Goal: Task Accomplishment & Management: Complete application form

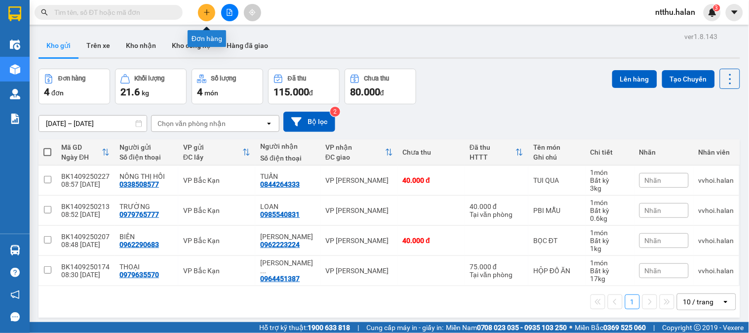
click at [204, 13] on icon "plus" at bounding box center [206, 12] width 7 height 7
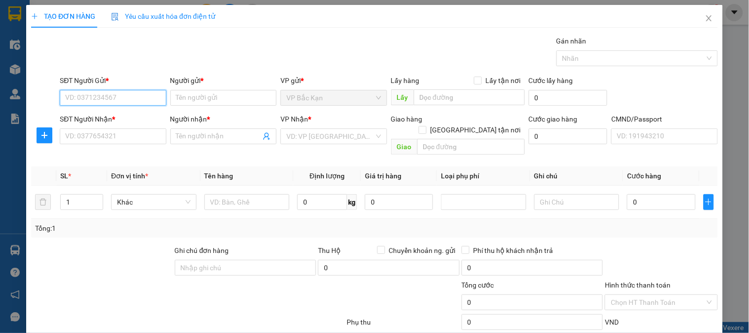
click at [146, 94] on input "SĐT Người Gửi *" at bounding box center [113, 98] width 106 height 16
click at [145, 94] on input "SĐT Người Gửi *" at bounding box center [113, 98] width 106 height 16
type input "0903262886"
click at [115, 119] on div "0903262886 - NGA BK" at bounding box center [111, 117] width 93 height 11
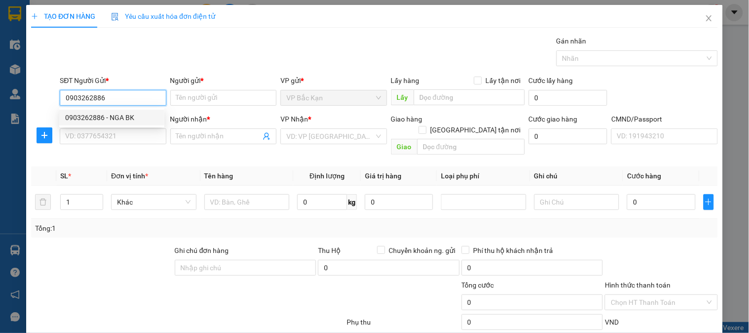
type input "NGA BK"
type input "0903262886"
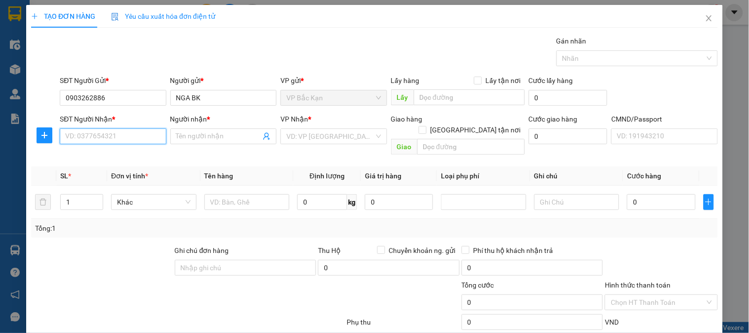
click at [114, 136] on input "SĐT Người Nhận *" at bounding box center [113, 136] width 106 height 16
type input "0865880840"
click at [216, 136] on input "Người nhận *" at bounding box center [218, 136] width 84 height 11
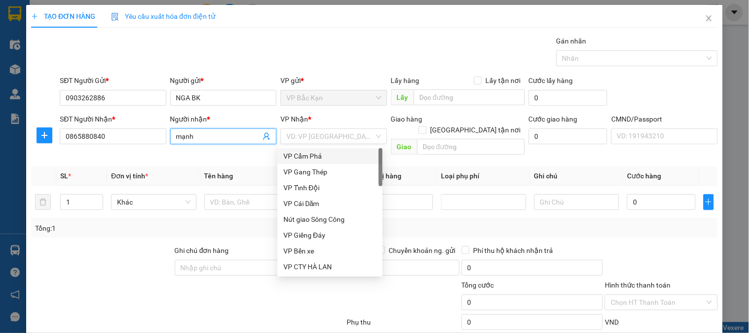
click at [216, 136] on input "mạnh" at bounding box center [218, 136] width 84 height 11
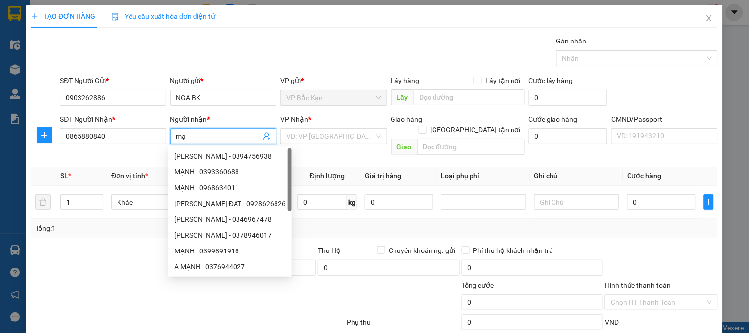
type input "m"
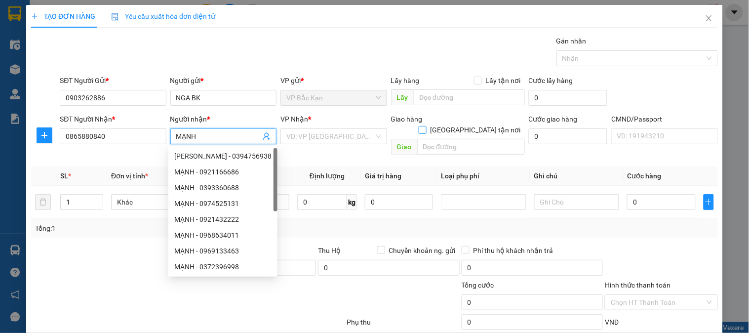
type input "MẠNH"
click at [425, 126] on input "[GEOGRAPHIC_DATA][PERSON_NAME] nơi" at bounding box center [421, 129] width 7 height 7
checkbox input "true"
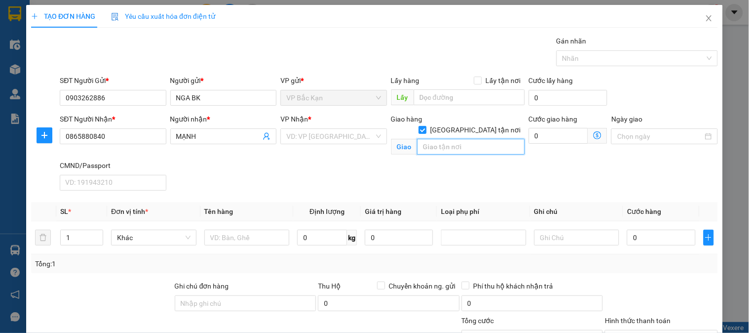
click at [457, 139] on input "text" at bounding box center [471, 147] width 108 height 16
click at [209, 240] on input "text" at bounding box center [246, 237] width 85 height 16
type input "P"
type input "PBI"
type input "0.1"
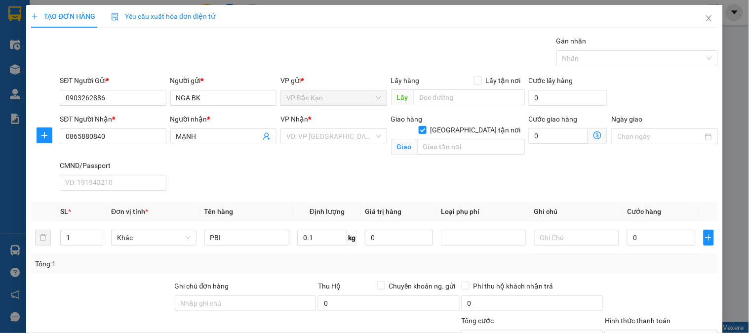
click at [341, 163] on div "SĐT Người Nhận * 0865880840 Người nhận * MẠNH VP Nhận * VD: VP Sài Gòn Giao hàn…" at bounding box center [389, 154] width 662 height 81
click at [442, 139] on input "text" at bounding box center [471, 147] width 108 height 16
type input "SỐ 7, NGÁCH 41/35 NGÕ 41 ĐÔNG TÁC, KIM LIÊN, HÀ NỘI"
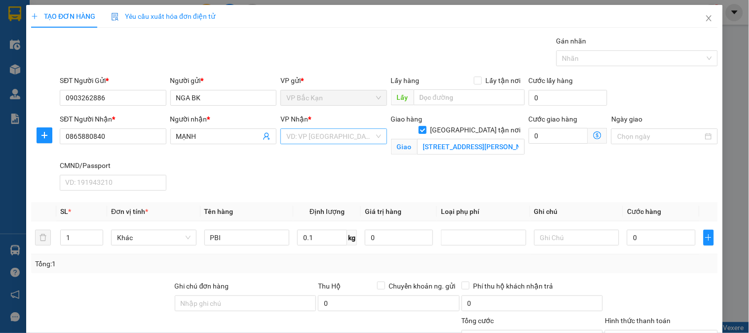
click at [340, 138] on input "search" at bounding box center [329, 136] width 87 height 15
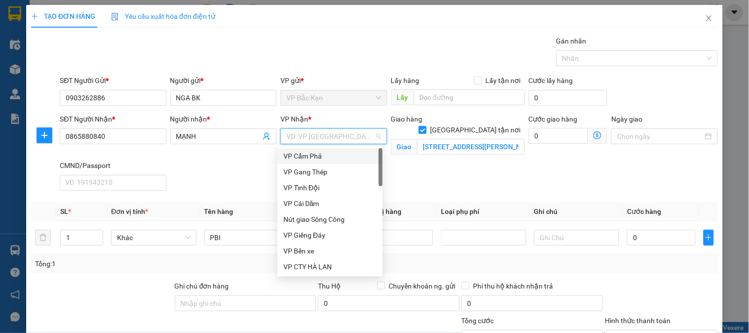
type input "D"
type input "ĐA"
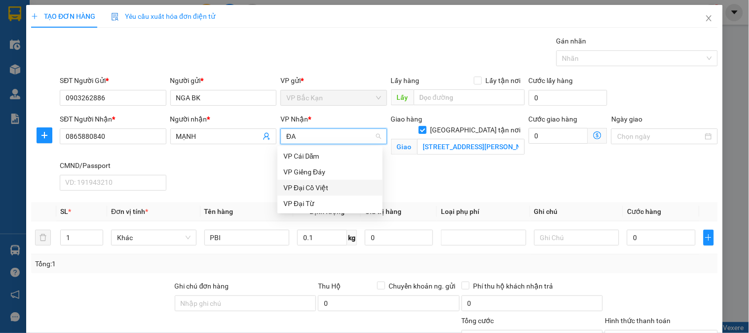
click at [308, 187] on div "VP Đại Cồ Việt" at bounding box center [329, 187] width 93 height 11
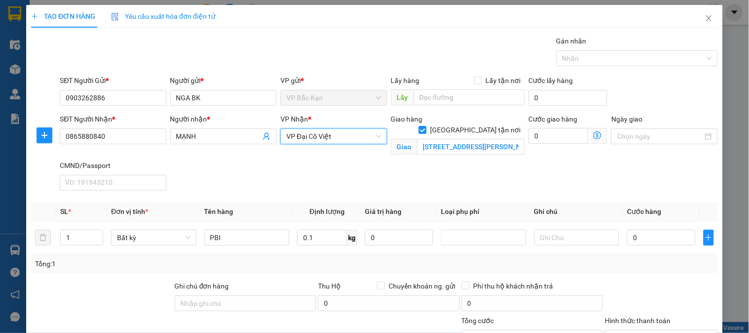
click at [593, 137] on icon "dollar-circle" at bounding box center [597, 135] width 8 height 8
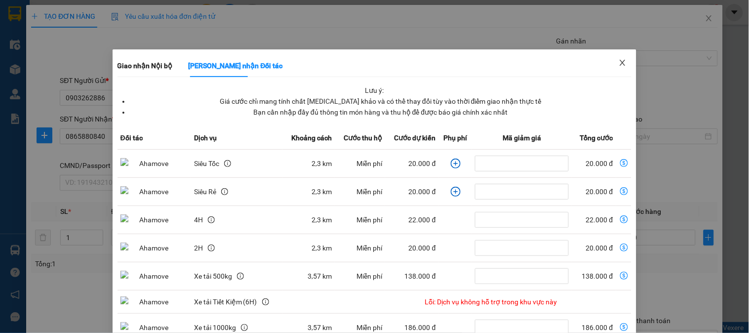
click at [618, 63] on icon "close" at bounding box center [622, 63] width 8 height 8
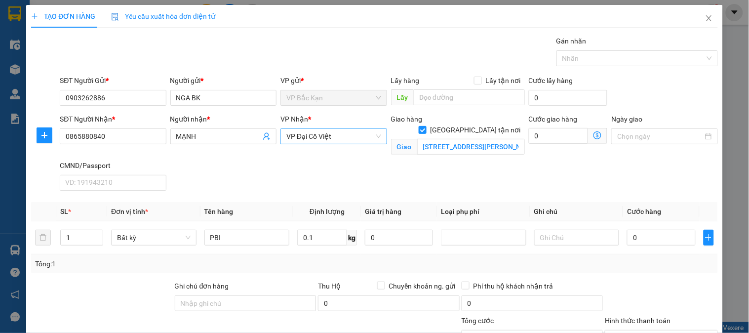
click at [334, 140] on span "VP Đại Cồ Việt" at bounding box center [333, 136] width 94 height 15
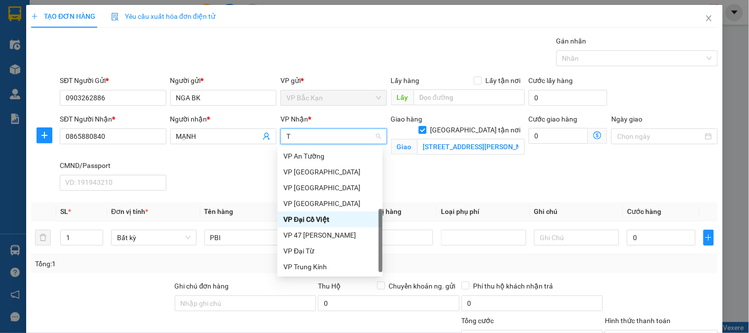
scroll to position [102, 0]
type input "TR"
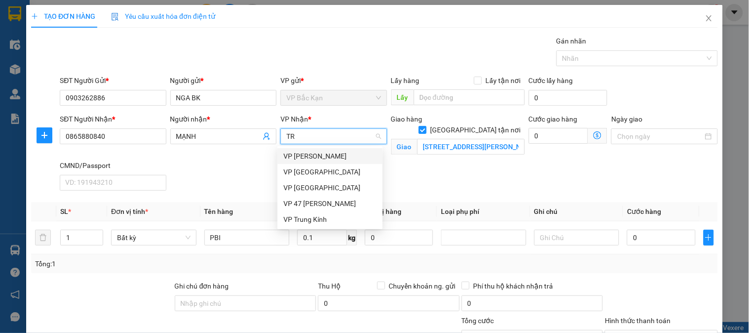
scroll to position [0, 0]
click at [327, 202] on div "VP 47 [PERSON_NAME] Khát [PERSON_NAME]" at bounding box center [329, 203] width 93 height 11
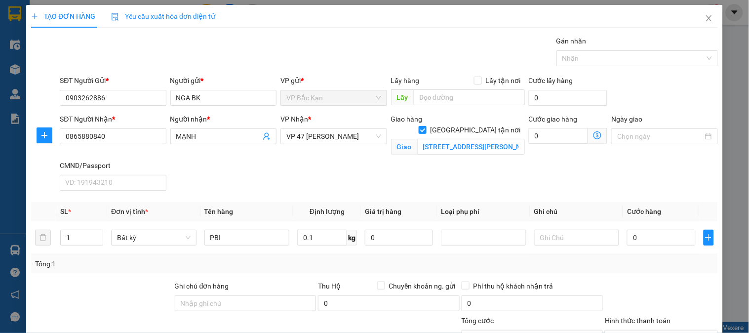
click at [593, 134] on icon "dollar-circle" at bounding box center [597, 135] width 8 height 8
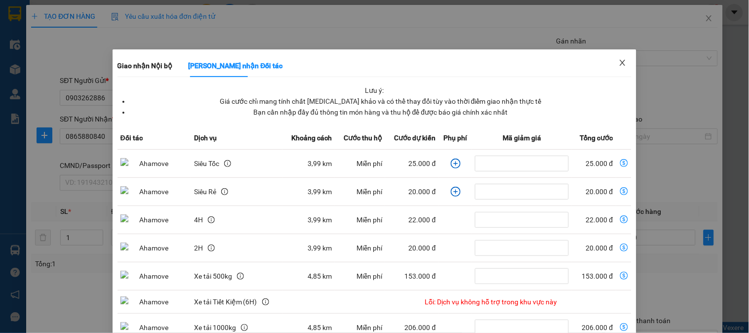
click at [619, 65] on icon "close" at bounding box center [622, 63] width 8 height 8
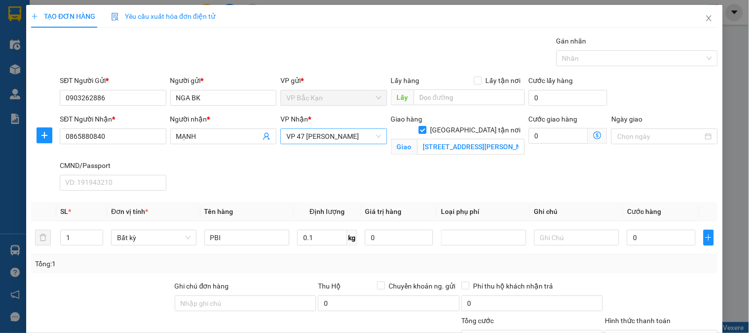
click at [311, 136] on span "VP 47 [PERSON_NAME] Khát [PERSON_NAME]" at bounding box center [333, 136] width 94 height 15
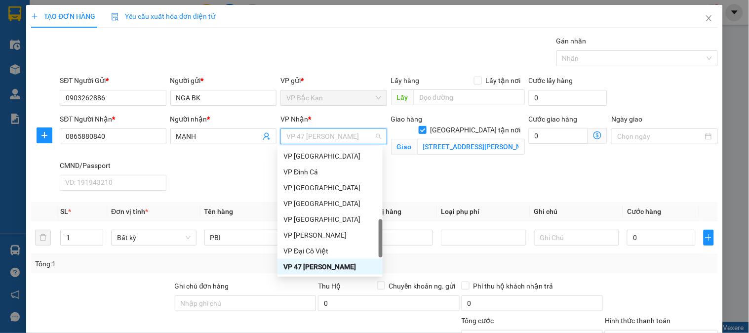
type input "H"
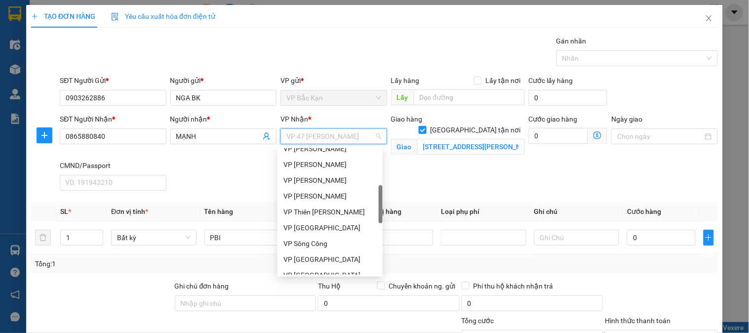
scroll to position [316, 0]
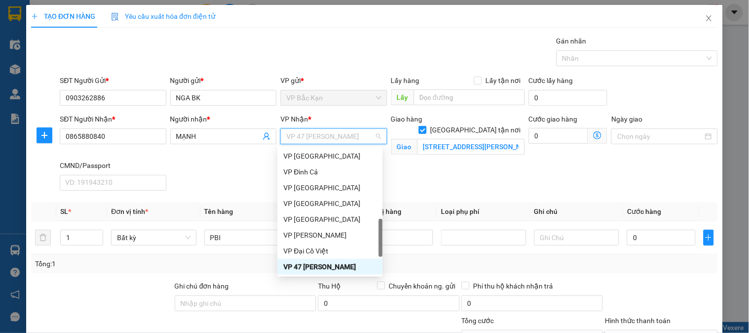
type input "D"
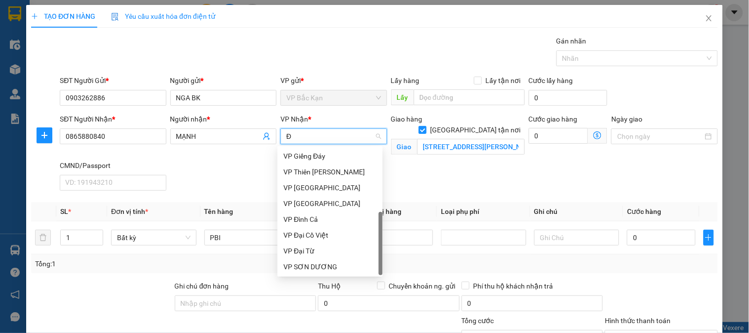
type input "ĐA"
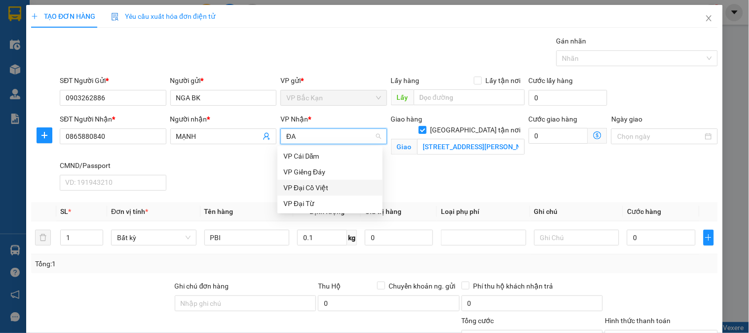
click at [322, 188] on div "VP Đại Cồ Việt" at bounding box center [329, 187] width 93 height 11
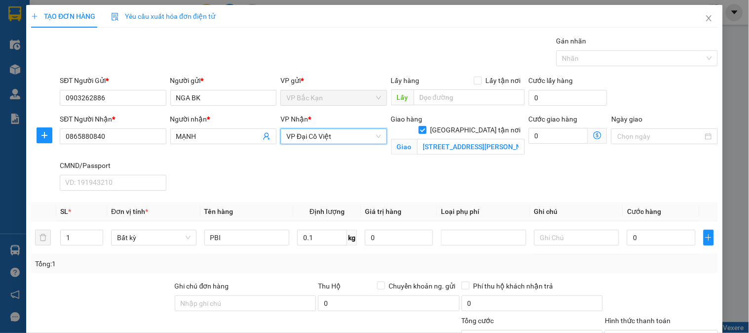
click at [593, 135] on icon "dollar-circle" at bounding box center [597, 135] width 8 height 8
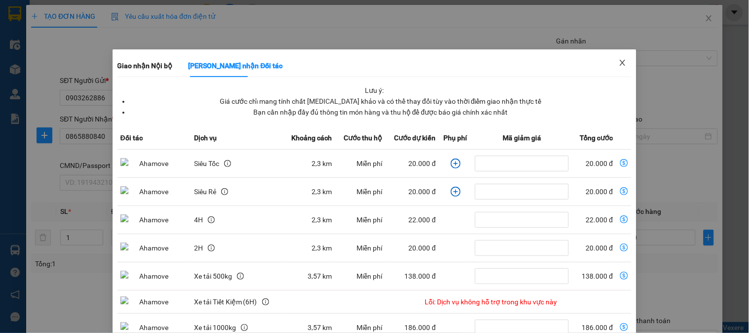
click at [618, 64] on icon "close" at bounding box center [622, 63] width 8 height 8
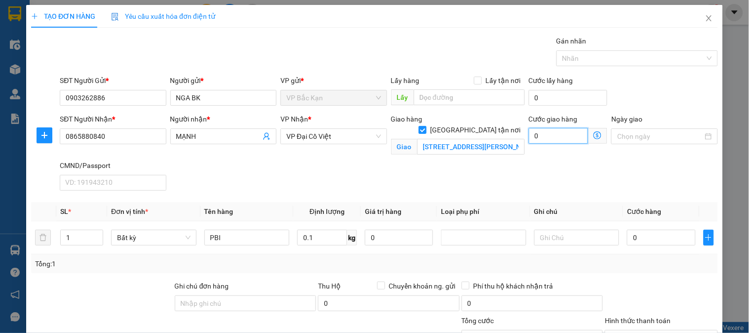
click at [550, 137] on input "0" at bounding box center [559, 136] width 60 height 16
type input "3"
type input "35"
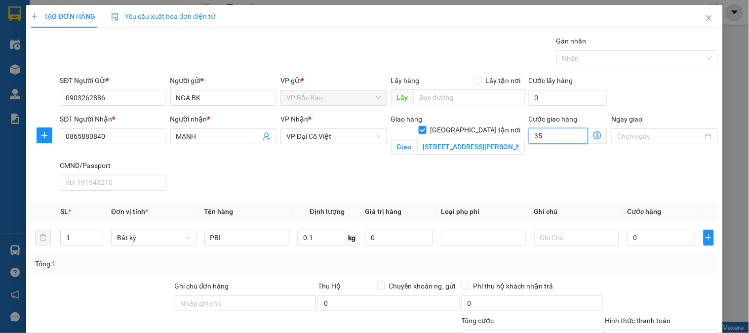
type input "35"
type input "35.000"
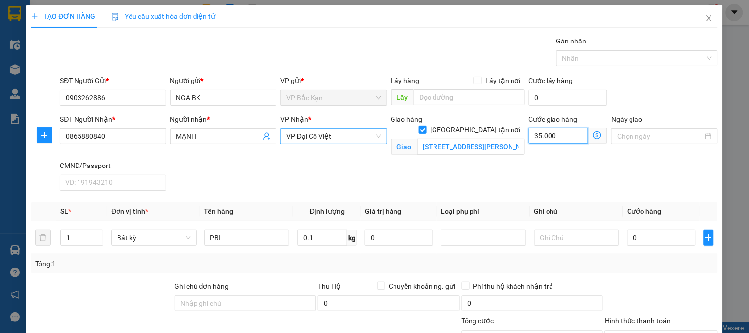
click at [309, 138] on span "VP Đại Cồ Việt" at bounding box center [333, 136] width 94 height 15
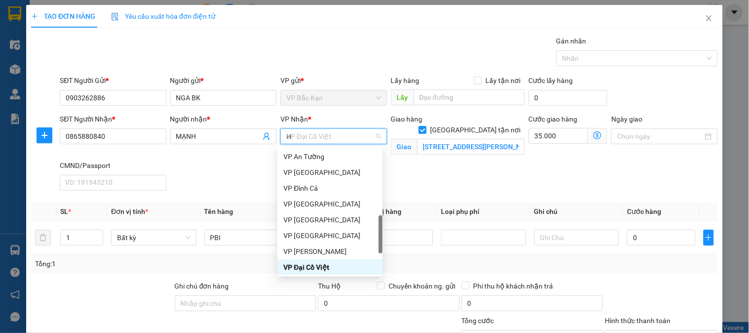
scroll to position [174, 0]
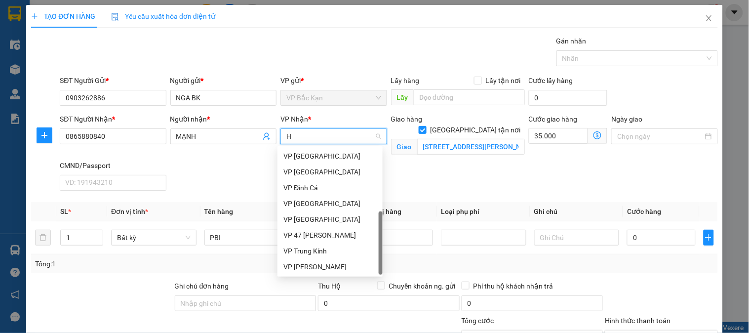
type input "HO"
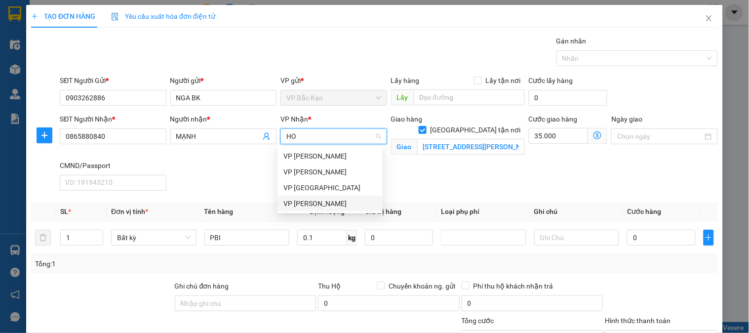
click at [308, 205] on div "[PERSON_NAME]" at bounding box center [329, 203] width 93 height 11
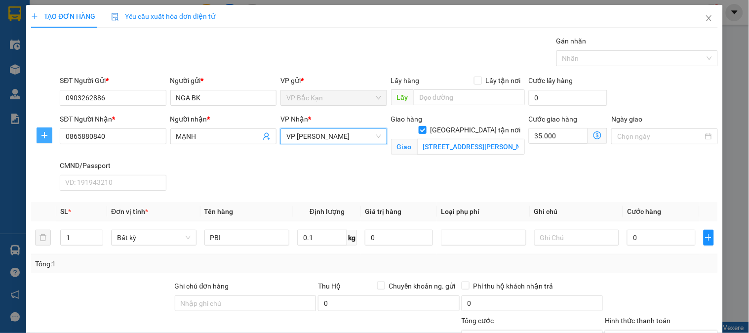
click at [45, 136] on icon "plus" at bounding box center [44, 135] width 8 height 8
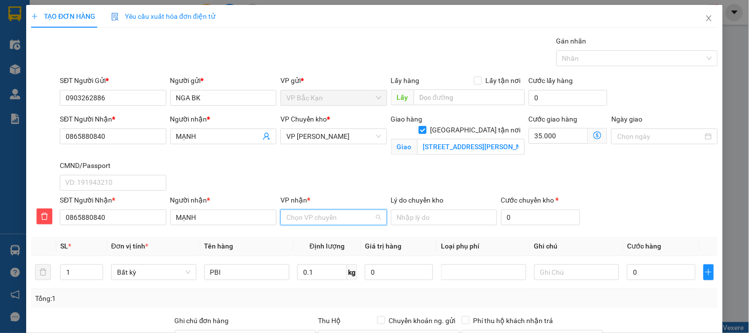
click at [306, 216] on input "VP nhận *" at bounding box center [329, 217] width 87 height 15
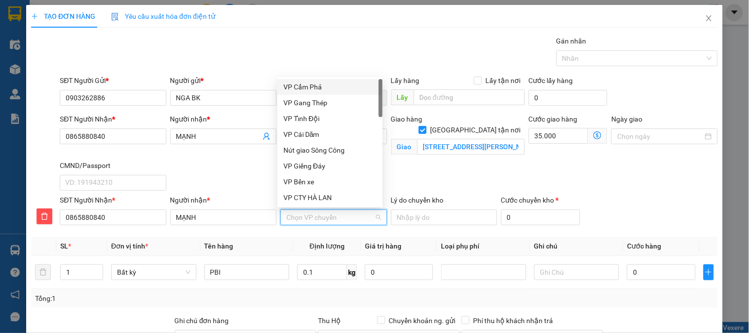
type input "D"
type input "ĐA"
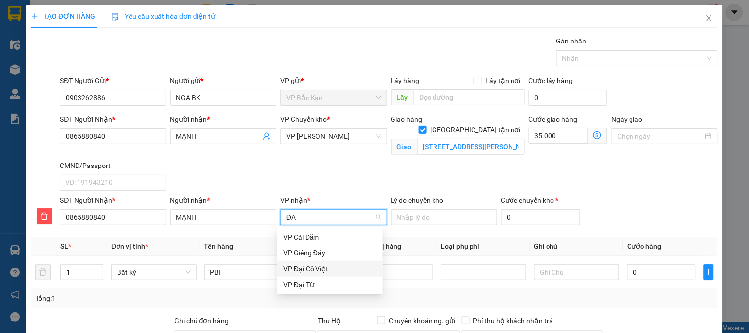
click at [316, 267] on div "VP Đại Cồ Việt" at bounding box center [329, 268] width 93 height 11
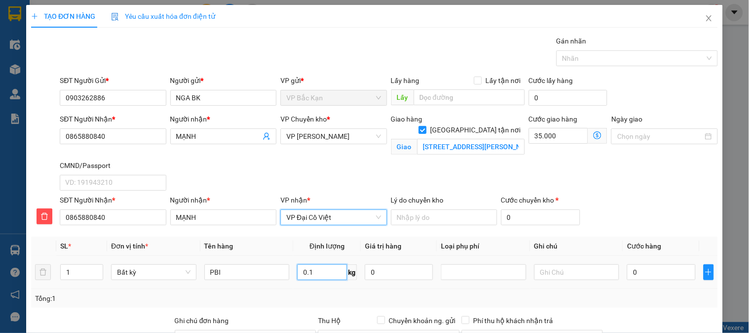
click at [316, 274] on input "0.1" at bounding box center [322, 272] width 50 height 16
click at [313, 297] on div "Tổng: 1" at bounding box center [374, 298] width 679 height 11
type input "40.000"
type input "75.000"
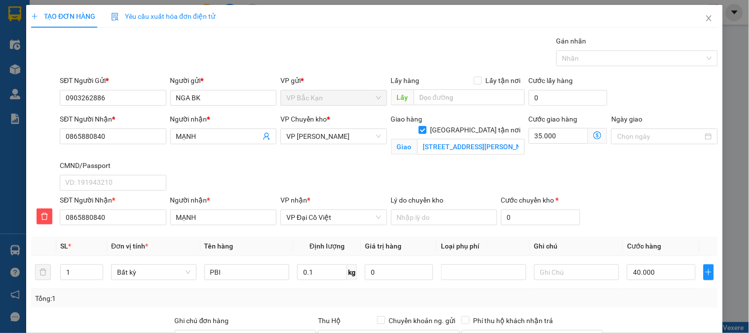
click at [337, 178] on div "SĐT Người Nhận * 0865880840 Người nhận * MẠNH VP Chuyển kho * VP Hoàng Gia Giao…" at bounding box center [389, 154] width 662 height 81
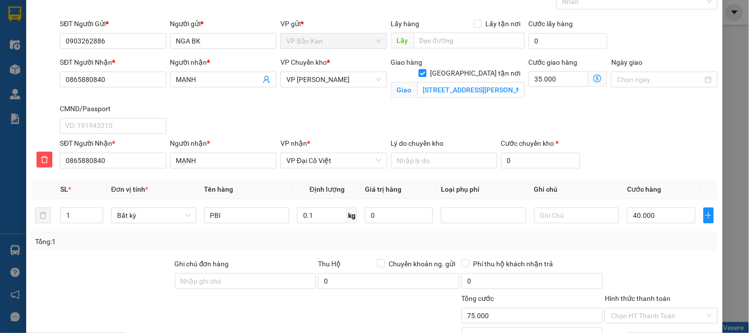
scroll to position [133, 0]
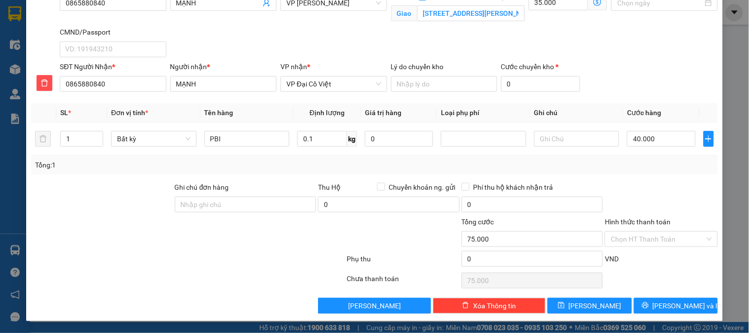
click at [614, 182] on div at bounding box center [661, 199] width 114 height 35
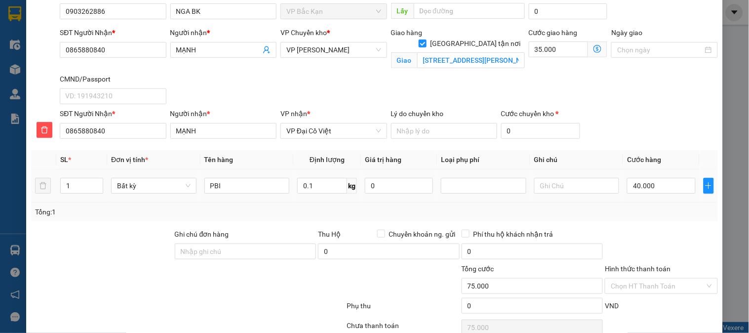
scroll to position [23, 0]
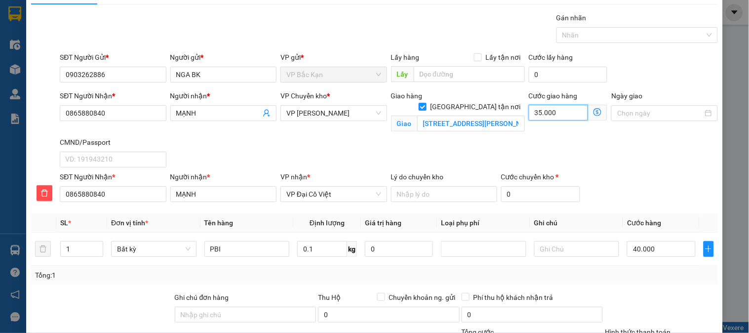
click at [535, 114] on input "35.000" at bounding box center [559, 113] width 60 height 16
type input "3"
type input "40.003"
type input "30"
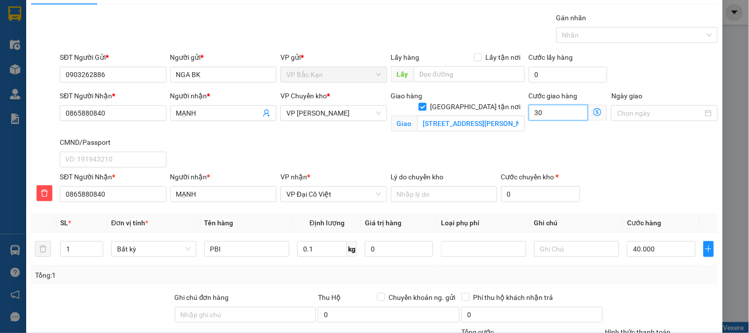
type input "40.030"
type input "30.000"
type input "70.000"
click at [529, 152] on div "SĐT Người Nhận * 0865880840 Người nhận * MẠNH VP Chuyển kho * VP Hoàng Gia Giao…" at bounding box center [389, 130] width 662 height 81
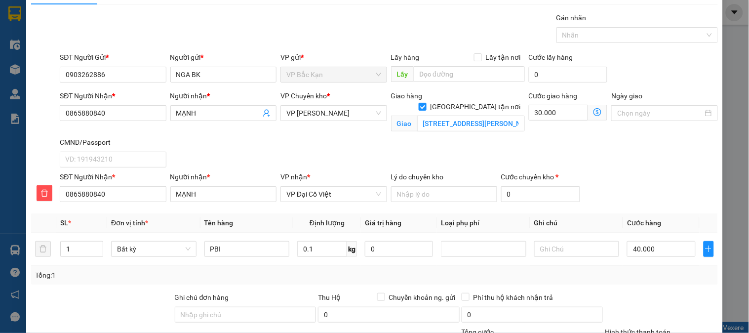
scroll to position [133, 0]
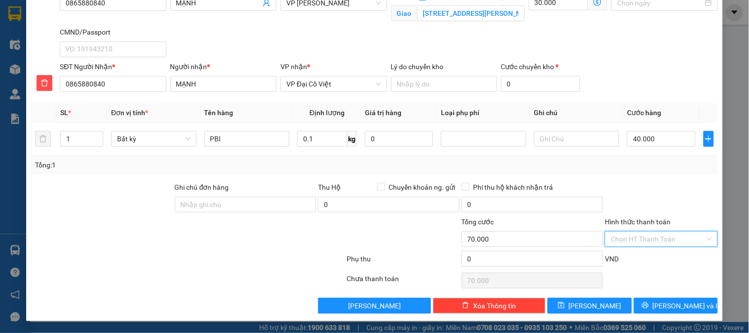
click at [624, 242] on input "Hình thức thanh toán" at bounding box center [657, 238] width 94 height 15
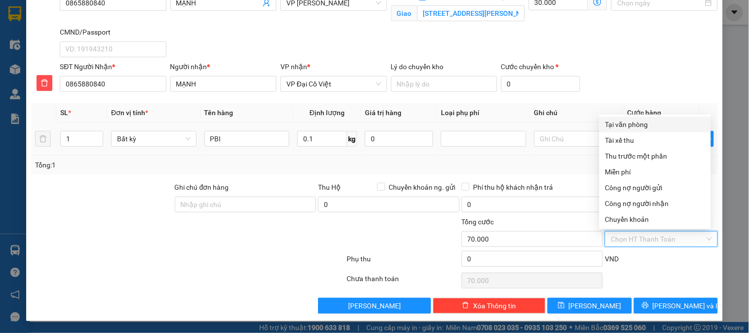
click at [622, 122] on div "Tại văn phòng" at bounding box center [655, 124] width 100 height 11
type input "0"
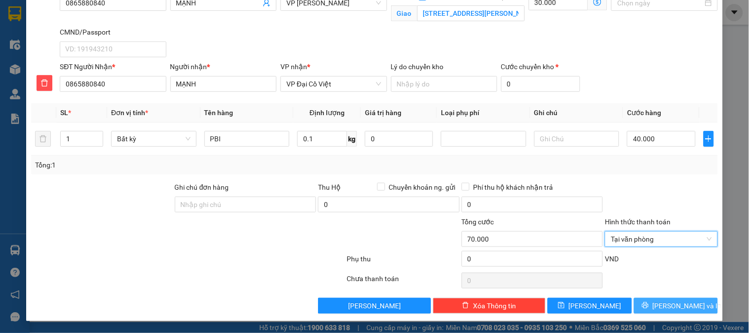
click at [665, 306] on span "Lưu và In" at bounding box center [686, 305] width 69 height 11
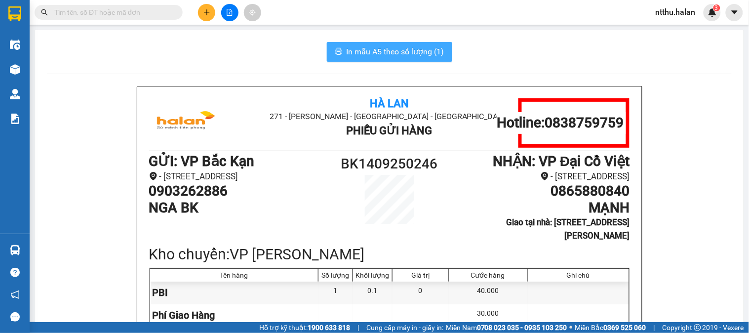
click at [377, 47] on span "In mẫu A5 theo số lượng (1)" at bounding box center [395, 51] width 98 height 12
click at [233, 52] on div "In mẫu A5 theo số lượng (1)" at bounding box center [389, 52] width 684 height 20
click at [133, 46] on div "In mẫu A5 theo số lượng (1)" at bounding box center [389, 52] width 684 height 20
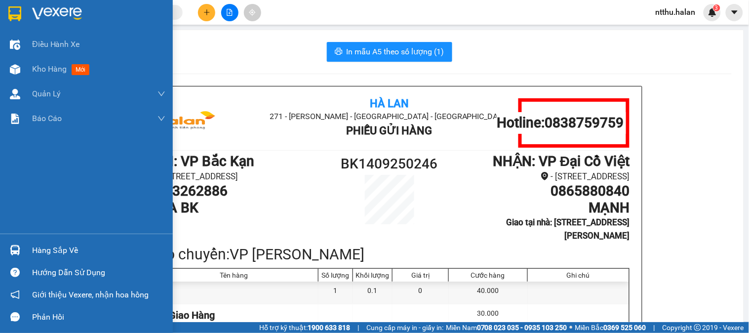
click at [45, 247] on div "Hàng sắp về" at bounding box center [98, 250] width 133 height 15
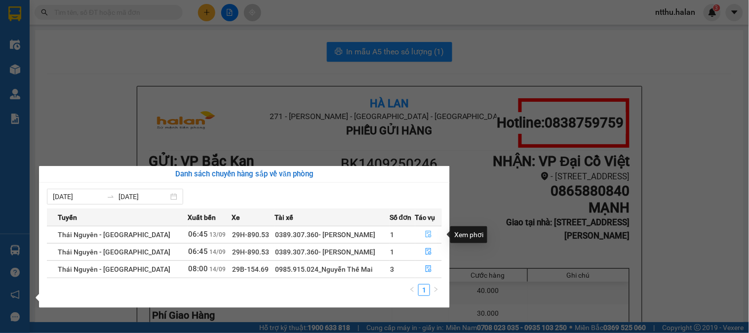
click at [425, 233] on icon "file-done" at bounding box center [428, 233] width 6 height 7
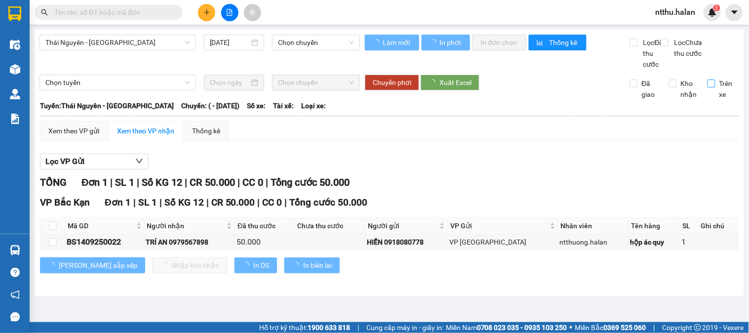
type input "13/09/2025"
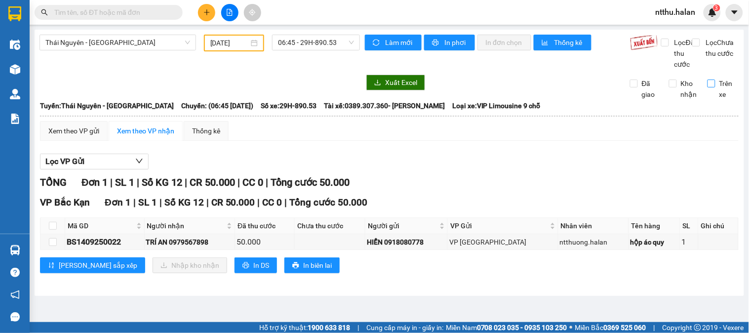
click at [708, 87] on input "Trên xe" at bounding box center [711, 83] width 8 height 8
checkbox input "true"
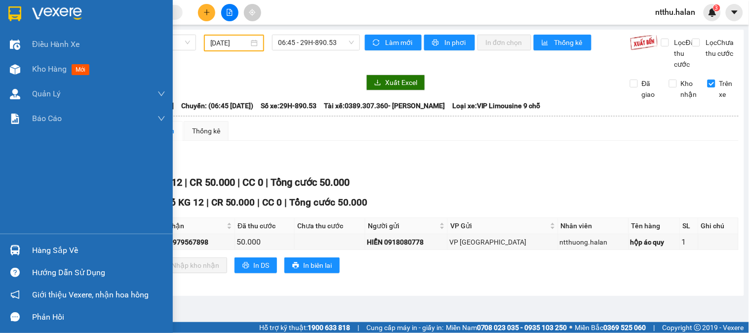
click at [50, 247] on div "Hàng sắp về" at bounding box center [98, 250] width 133 height 15
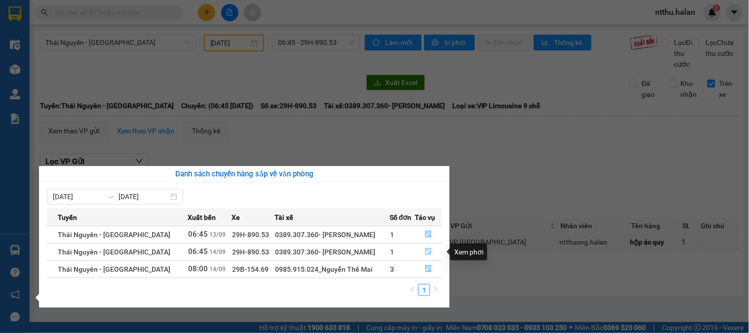
click at [427, 250] on icon "file-done" at bounding box center [428, 251] width 6 height 7
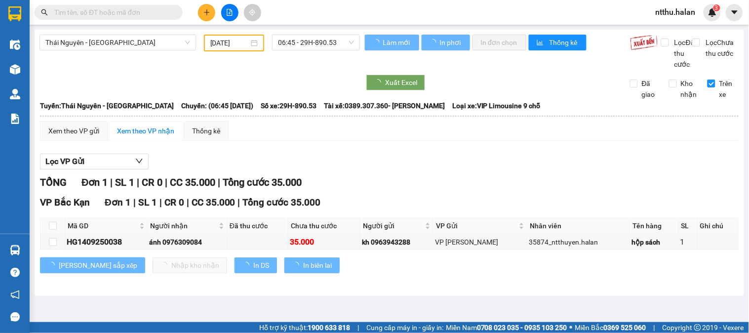
type input "[DATE]"
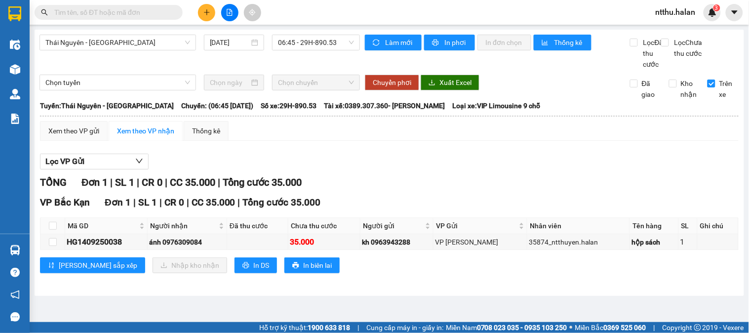
click at [408, 184] on div "Lọc VP Gửi TỔNG Đơn 1 | SL 1 | CR 0 | CC 35.000 | Tổng cước 35.000 VP Bắc Kạn …" at bounding box center [389, 217] width 698 height 137
click at [400, 169] on div "Lọc VP Gửi" at bounding box center [389, 161] width 698 height 16
click at [366, 170] on div "Lọc VP Gửi" at bounding box center [389, 161] width 698 height 16
click at [205, 15] on icon "plus" at bounding box center [206, 12] width 7 height 7
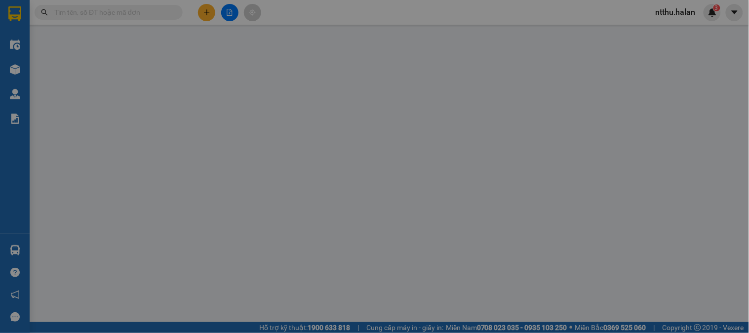
click at [205, 15] on span "Yêu cầu xuất hóa đơn điện tử" at bounding box center [163, 16] width 104 height 8
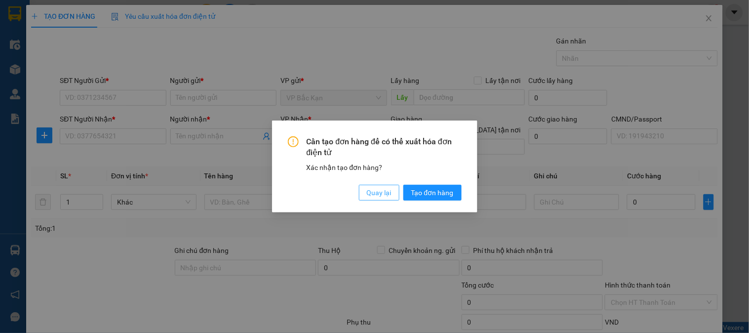
click at [385, 195] on span "Quay lại" at bounding box center [379, 192] width 25 height 11
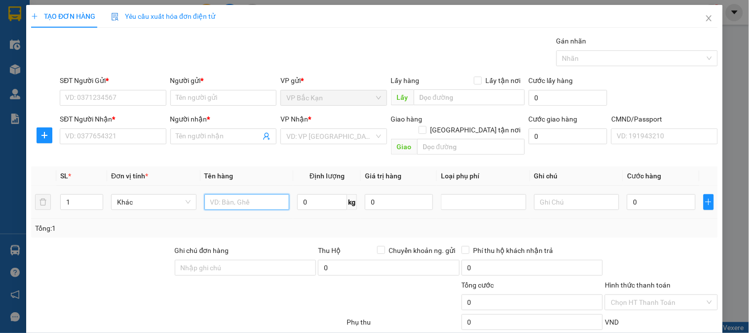
click at [251, 194] on input "text" at bounding box center [246, 202] width 85 height 16
type input "HỘP ĐỒ ĂN"
type input "5"
click at [203, 66] on div "Gói vận chuyển * Tiêu chuẩn Gán nhãn Nhãn" at bounding box center [389, 53] width 662 height 35
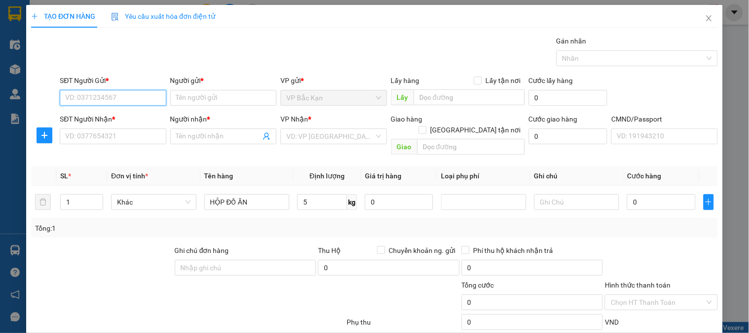
click at [119, 96] on input "SĐT Người Gửi *" at bounding box center [113, 98] width 106 height 16
type input "0973241456"
click at [100, 114] on div "0973241456 - THANH" at bounding box center [111, 117] width 93 height 11
type input "THANH"
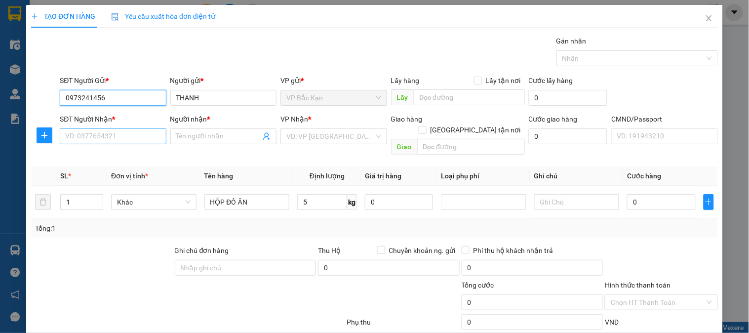
type input "0973241456"
click at [102, 136] on input "SĐT Người Nhận *" at bounding box center [113, 136] width 106 height 16
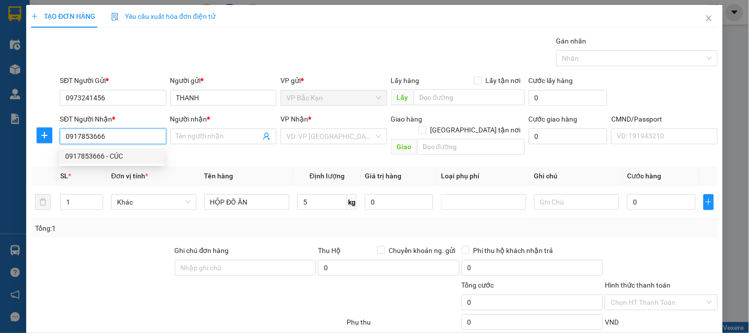
type input "0917853666"
click at [106, 146] on div "0917853666 0917853666 - CÚC" at bounding box center [111, 156] width 105 height 20
click at [106, 132] on input "0917853666" at bounding box center [113, 136] width 106 height 16
click at [109, 152] on div "0917853666 - CÚC" at bounding box center [111, 156] width 93 height 11
type input "CÚC"
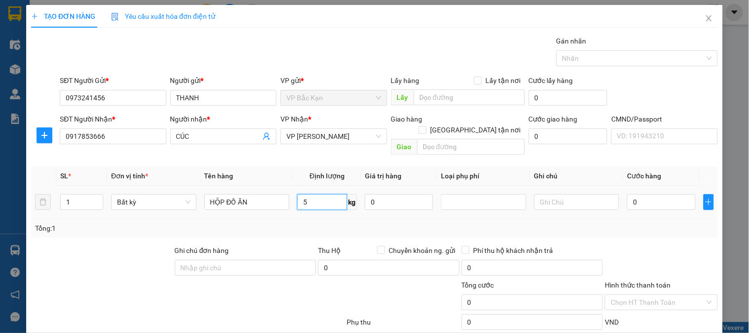
click at [313, 194] on input "5" at bounding box center [322, 202] width 50 height 16
click at [297, 223] on div "Tổng: 1" at bounding box center [374, 228] width 679 height 11
type input "40.000"
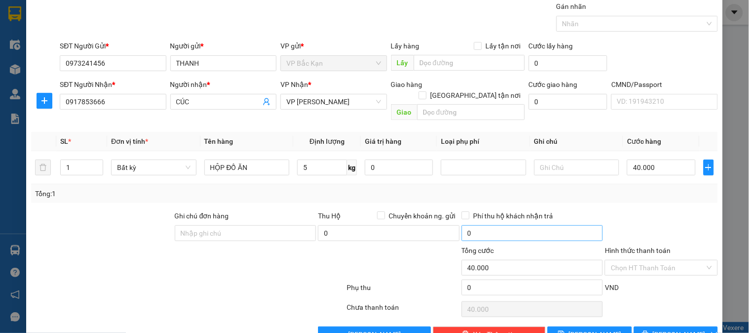
scroll to position [52, 0]
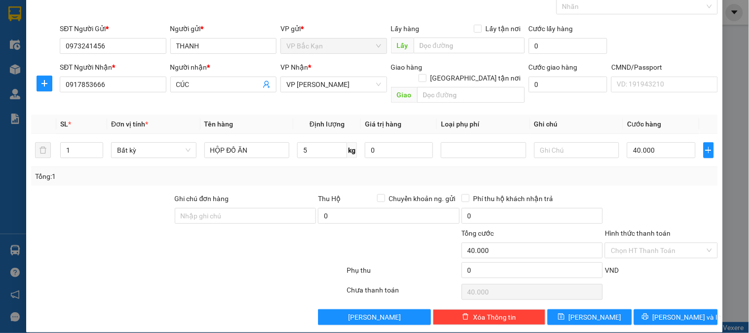
click at [604, 193] on div at bounding box center [661, 210] width 114 height 35
click at [675, 311] on span "Lưu và In" at bounding box center [686, 316] width 69 height 11
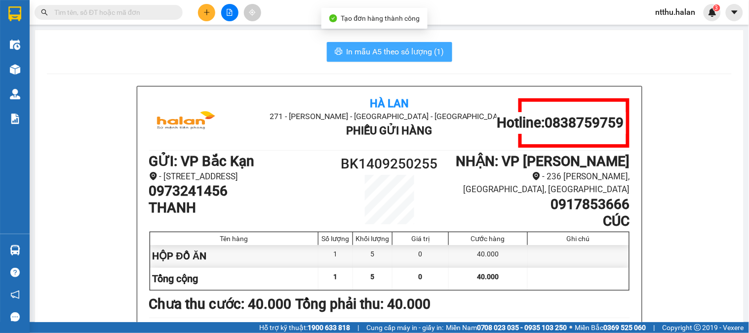
click at [395, 48] on span "In mẫu A5 theo số lượng (1)" at bounding box center [395, 51] width 98 height 12
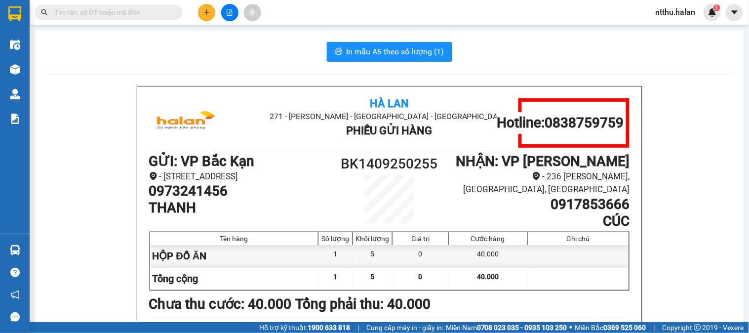
click at [116, 28] on main "In mẫu A5 theo số lượng (1) Hà Lan 271 - Dương Tự Minh - Phường Tân Long - Thái…" at bounding box center [374, 161] width 749 height 322
click at [99, 10] on input "text" at bounding box center [112, 12] width 116 height 11
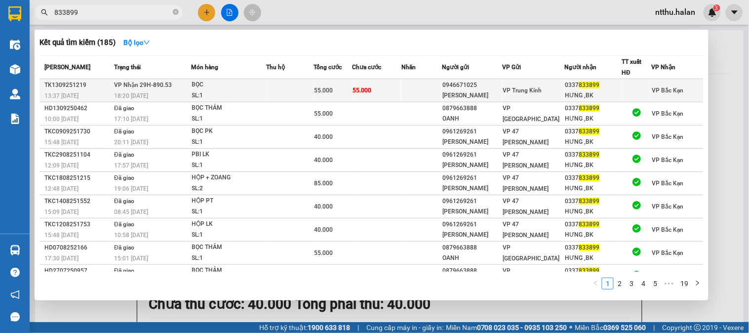
type input "833899"
click at [215, 90] on div "SL: 1" at bounding box center [229, 95] width 74 height 11
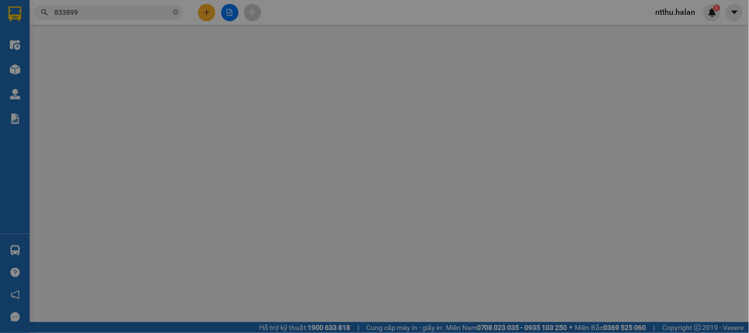
type input "0946671025"
type input "MINH TÂM"
type input "0337833899"
type input "HƯNG ,BK"
type input "55.000"
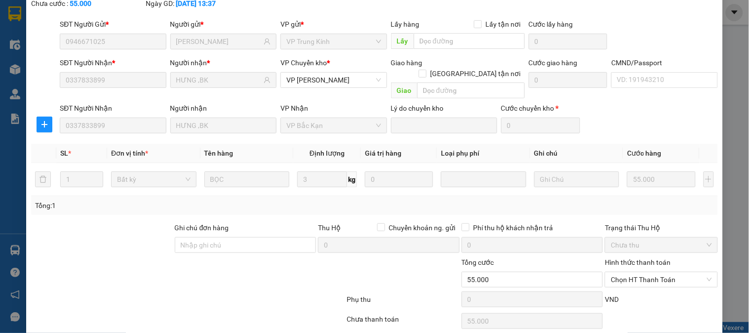
scroll to position [87, 0]
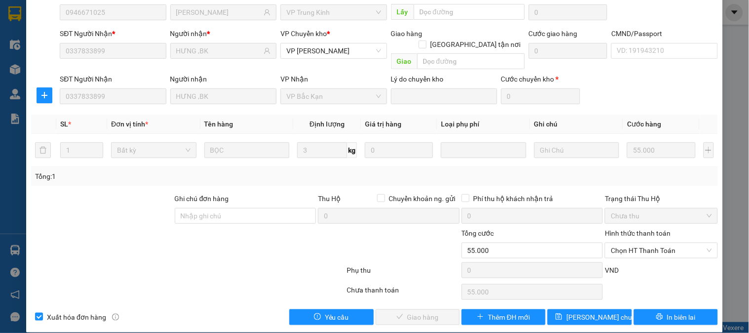
click at [645, 246] on span "Chọn HT Thanh Toán" at bounding box center [660, 250] width 101 height 15
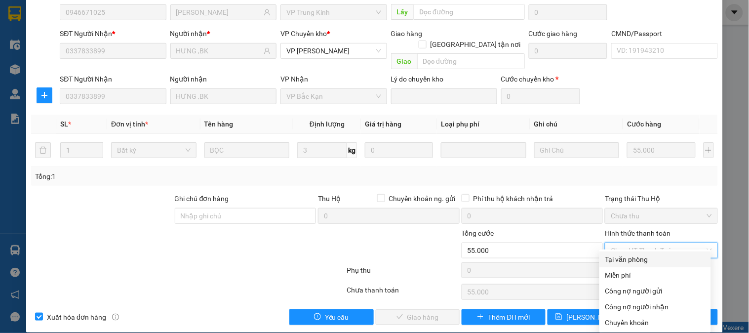
drag, startPoint x: 646, startPoint y: 263, endPoint x: 491, endPoint y: 295, distance: 159.1
click at [644, 264] on div "Tại văn phòng" at bounding box center [655, 259] width 100 height 11
type input "0"
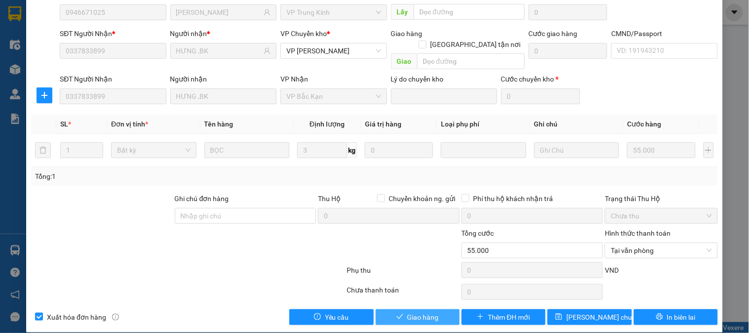
drag, startPoint x: 401, startPoint y: 303, endPoint x: 402, endPoint y: 299, distance: 5.0
click at [402, 309] on button "Giao hàng" at bounding box center [418, 317] width 84 height 16
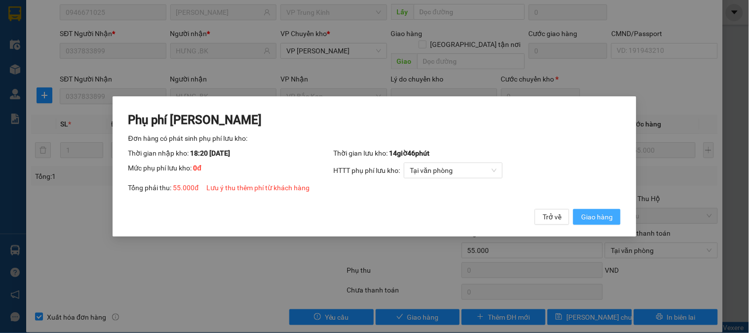
click at [585, 217] on span "Giao hàng" at bounding box center [597, 216] width 32 height 11
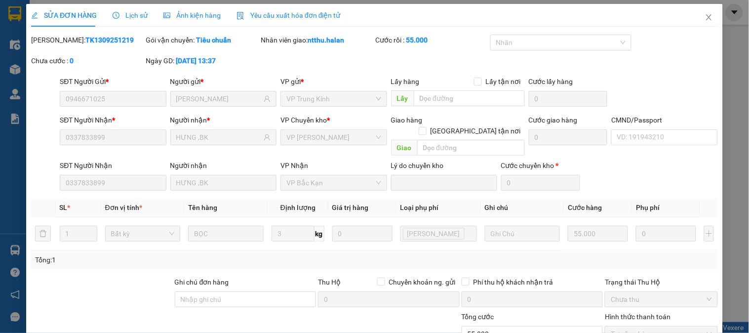
scroll to position [0, 0]
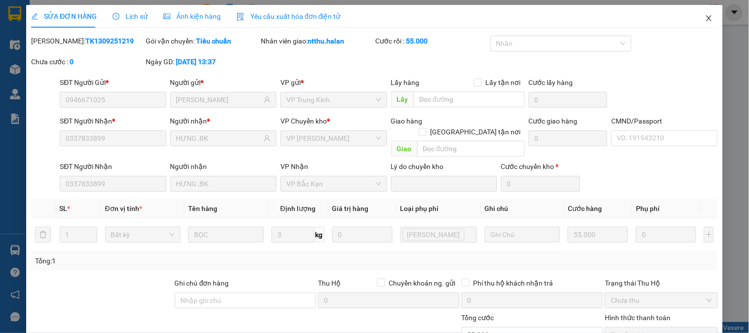
click at [705, 16] on icon "close" at bounding box center [709, 18] width 8 height 8
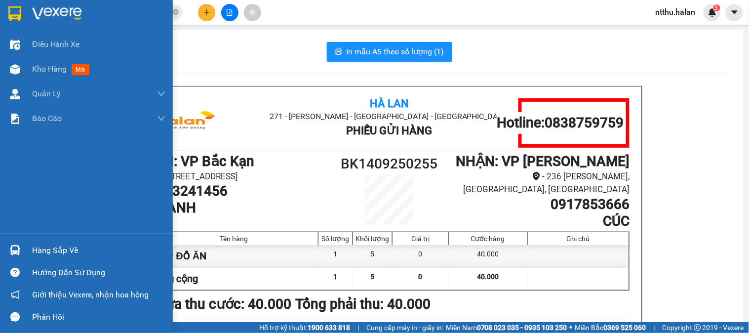
click at [33, 252] on div "Hàng sắp về" at bounding box center [98, 250] width 133 height 15
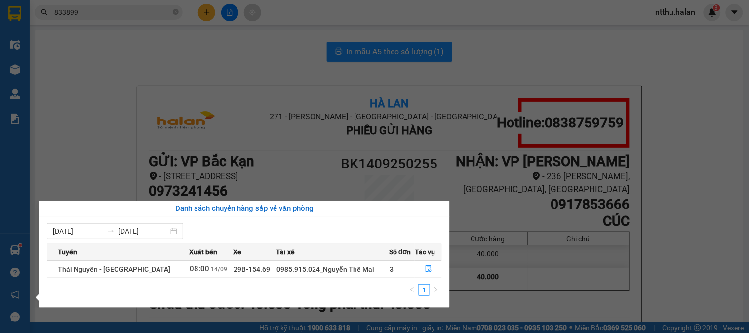
click at [121, 42] on section "Kết quả tìm kiếm ( 185 ) Bộ lọc Mã ĐH Trạng thái Món hàng Thu hộ Tổng cước Chưa…" at bounding box center [374, 166] width 749 height 333
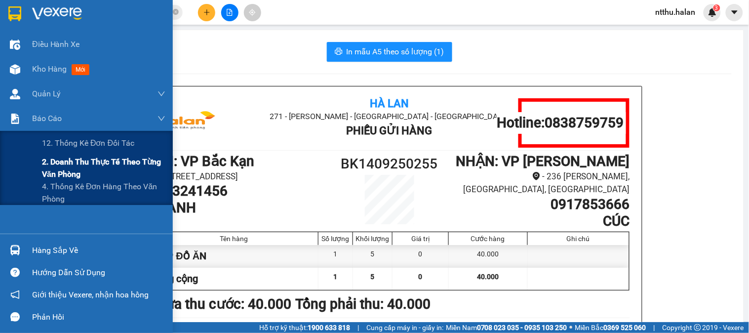
click at [77, 168] on span "2. Doanh thu thực tế theo từng văn phòng" at bounding box center [103, 167] width 123 height 25
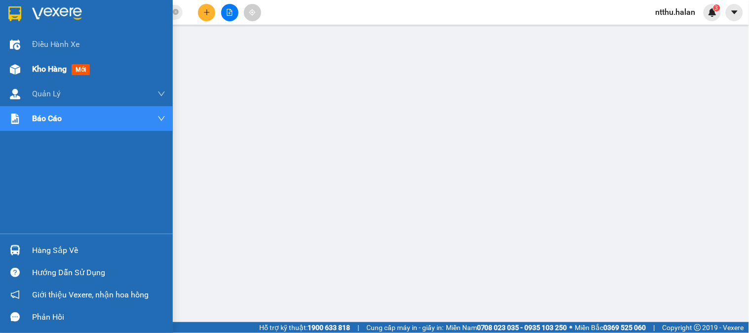
click at [56, 67] on span "Kho hàng" at bounding box center [49, 68] width 35 height 9
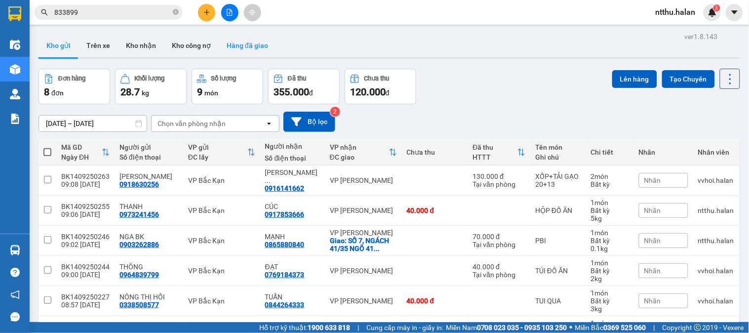
click at [252, 42] on button "Hàng đã giao" at bounding box center [247, 46] width 57 height 24
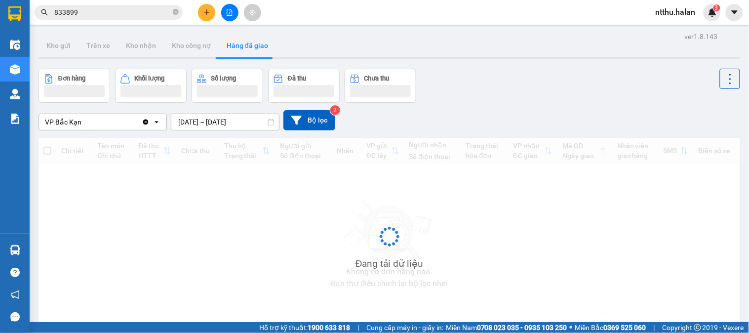
click at [193, 120] on input "12/09/2025 – 14/09/2025" at bounding box center [225, 122] width 108 height 16
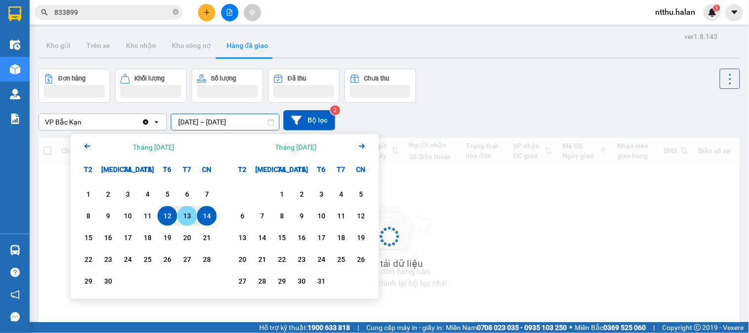
click at [183, 218] on div "13" at bounding box center [187, 216] width 14 height 12
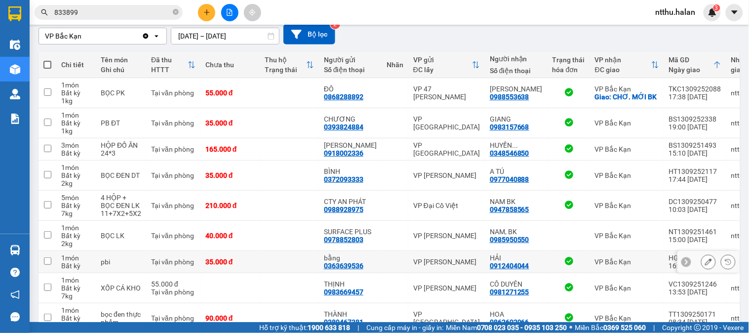
scroll to position [174, 0]
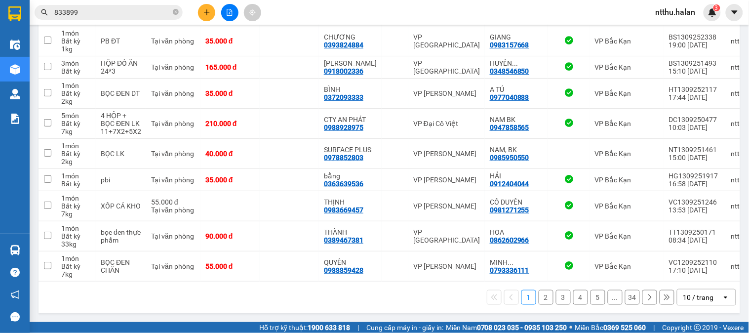
click at [721, 301] on icon "open" at bounding box center [725, 297] width 8 height 8
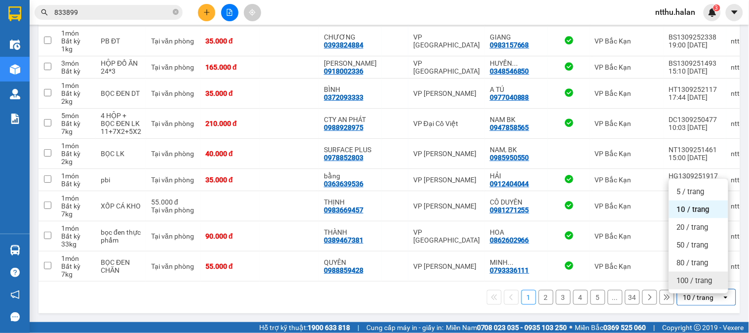
click at [706, 276] on span "100 / trang" at bounding box center [695, 280] width 36 height 10
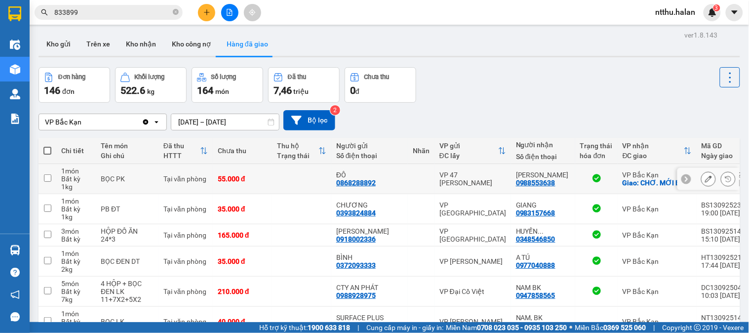
scroll to position [0, 0]
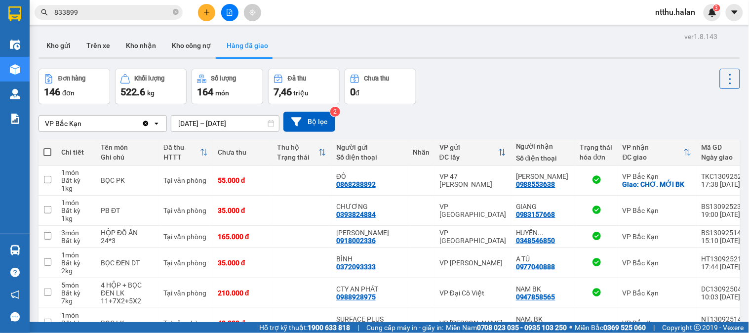
click at [210, 124] on input "13/09/2025 – 13/09/2025" at bounding box center [225, 123] width 108 height 16
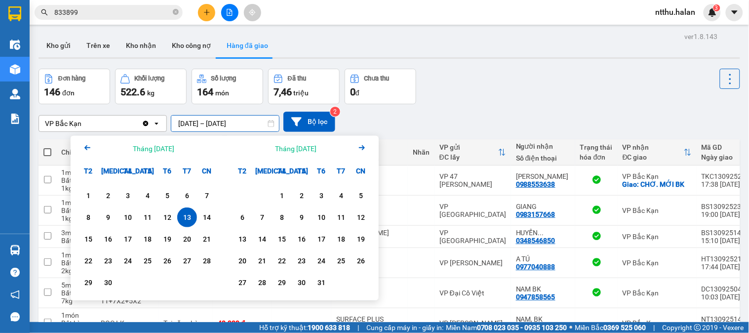
click at [185, 216] on div "13" at bounding box center [187, 217] width 14 height 12
type input "13/09/2025 – 13/09/2025"
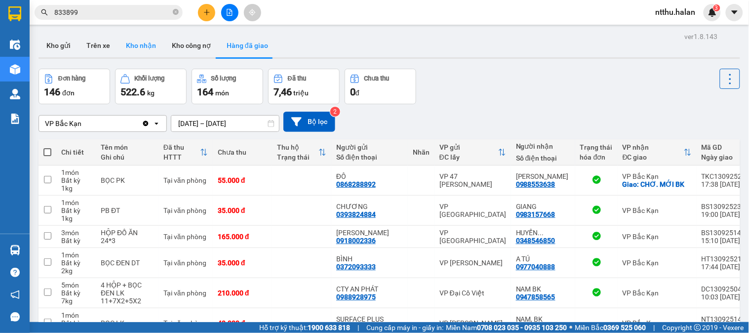
click at [144, 43] on button "Kho nhận" at bounding box center [141, 46] width 46 height 24
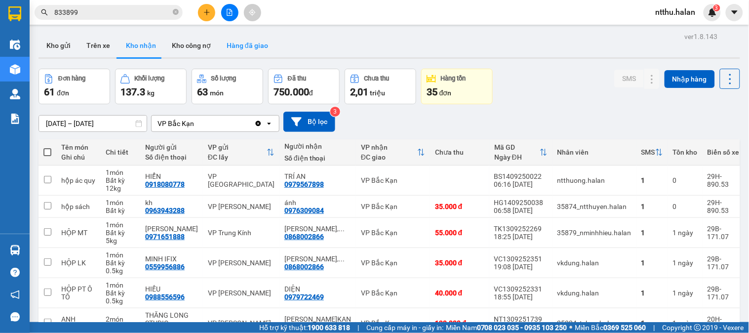
click at [247, 34] on button "Hàng đã giao" at bounding box center [247, 46] width 57 height 24
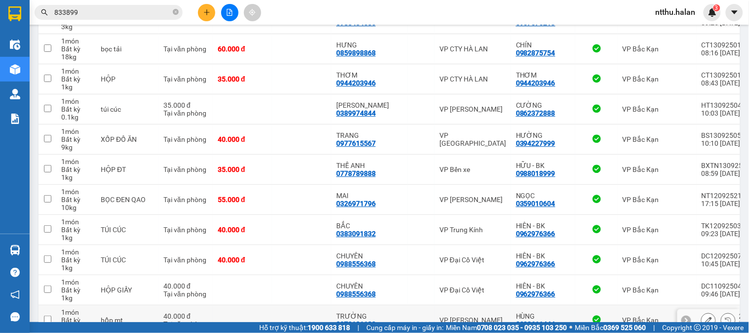
scroll to position [2880, 0]
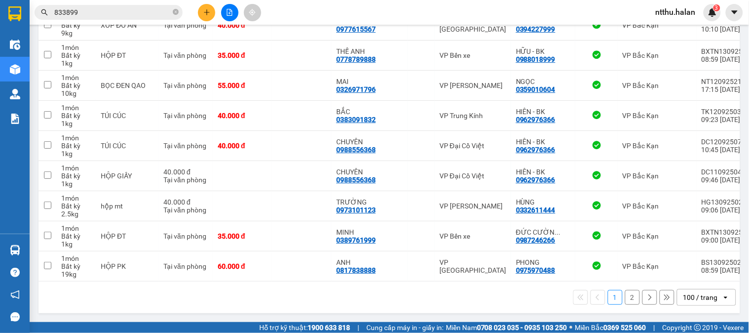
click at [625, 293] on button "2" at bounding box center [632, 297] width 15 height 15
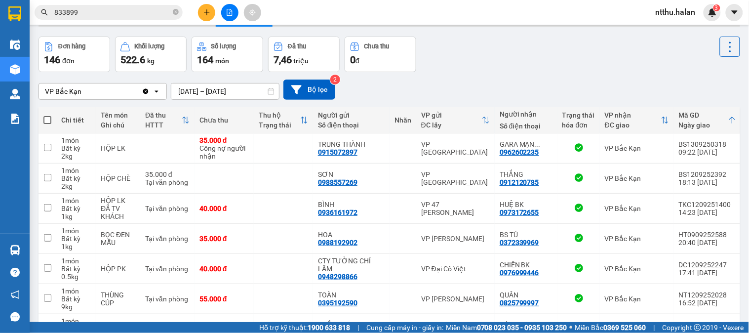
scroll to position [0, 0]
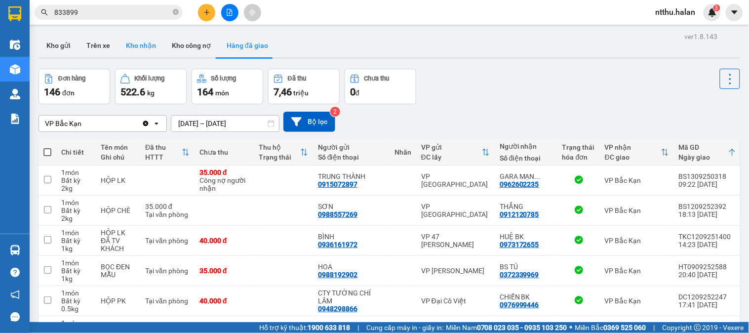
click at [132, 43] on button "Kho nhận" at bounding box center [141, 46] width 46 height 24
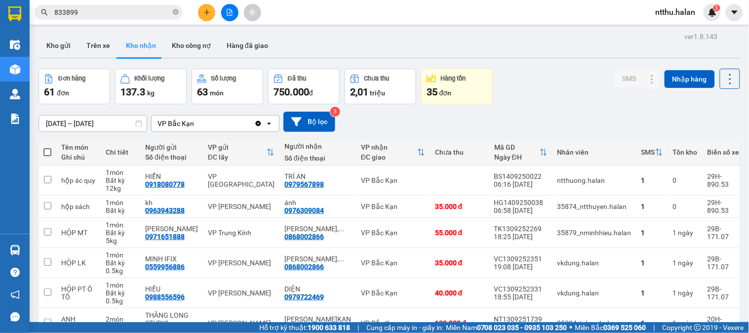
click at [59, 126] on input "17/07/2025 – 14/09/2025" at bounding box center [93, 123] width 108 height 16
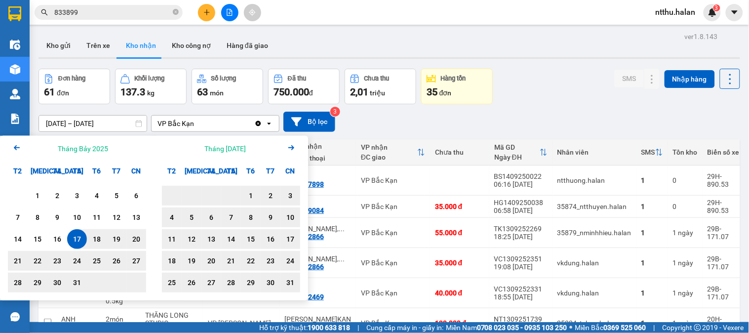
click at [13, 147] on icon "Arrow Left" at bounding box center [17, 148] width 12 height 12
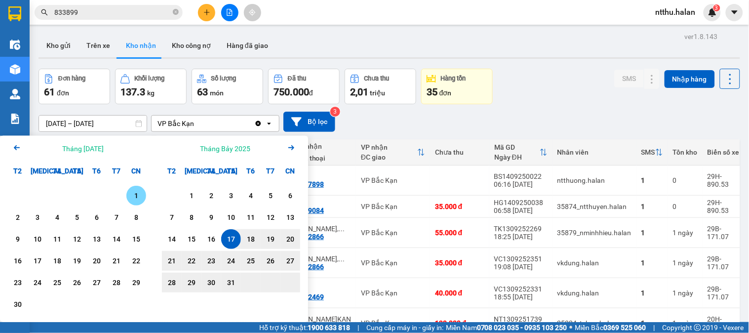
click at [132, 196] on div "1" at bounding box center [136, 195] width 14 height 12
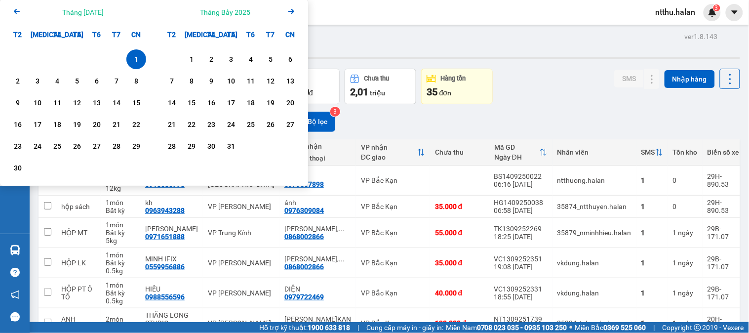
click at [294, 10] on icon "Arrow Right" at bounding box center [291, 11] width 12 height 12
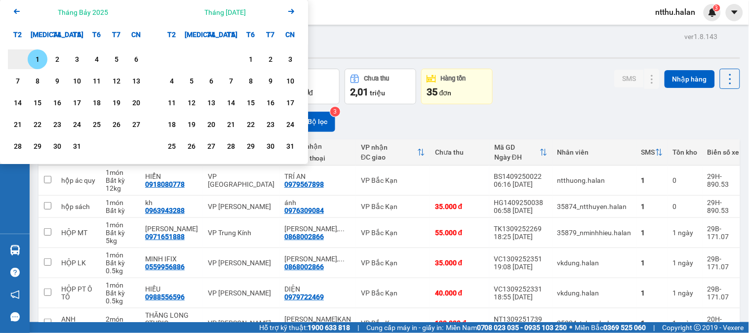
click at [294, 10] on icon "Arrow Right" at bounding box center [291, 11] width 12 height 12
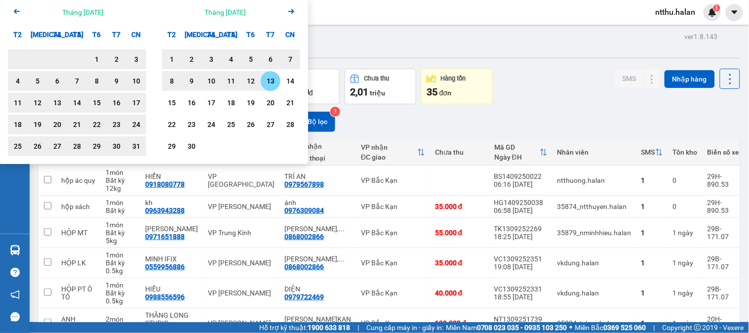
click at [272, 82] on div "13" at bounding box center [271, 81] width 14 height 12
type input "01/06/2025 – 13/09/2025"
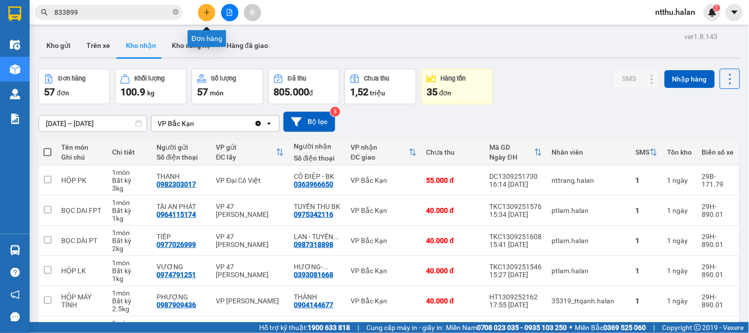
click at [213, 13] on button at bounding box center [206, 12] width 17 height 17
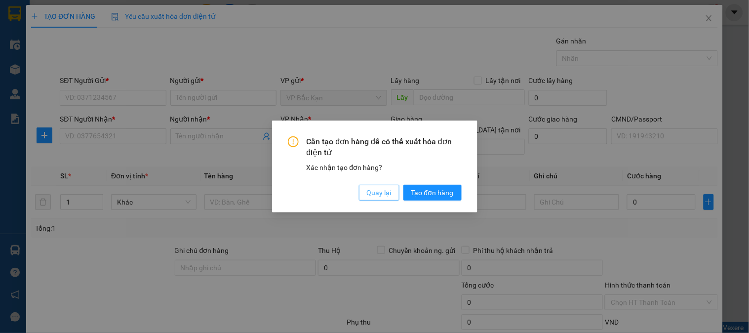
click at [380, 192] on span "Quay lại" at bounding box center [379, 192] width 25 height 11
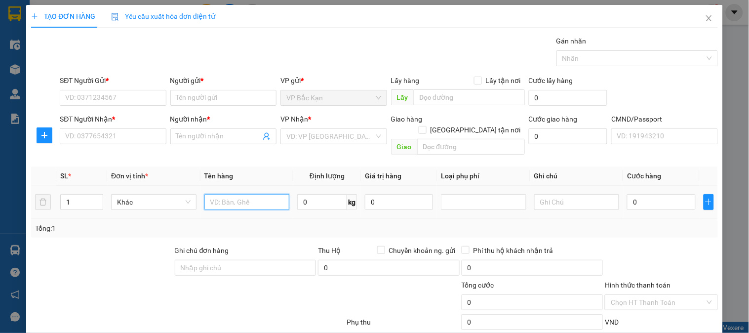
click at [249, 194] on input "text" at bounding box center [246, 202] width 85 height 16
type input "2 can rượu 10+ hộp măng tươi"
click at [305, 194] on input "0" at bounding box center [322, 202] width 50 height 16
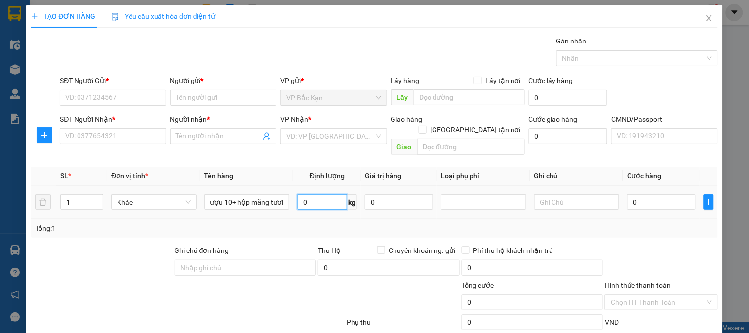
scroll to position [0, 0]
type input "27"
click at [96, 198] on icon "up" at bounding box center [97, 199] width 3 height 3
type input "3"
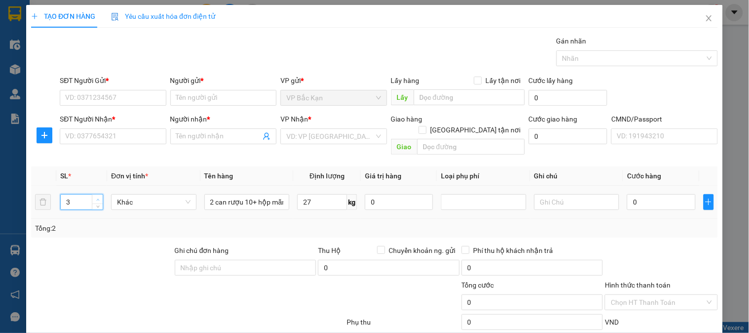
click at [96, 198] on icon "up" at bounding box center [97, 199] width 3 height 3
click at [561, 194] on input "text" at bounding box center [576, 202] width 85 height 16
drag, startPoint x: 87, startPoint y: 99, endPoint x: 94, endPoint y: 89, distance: 11.9
click at [90, 94] on input "SĐT Người Gửi *" at bounding box center [113, 98] width 106 height 16
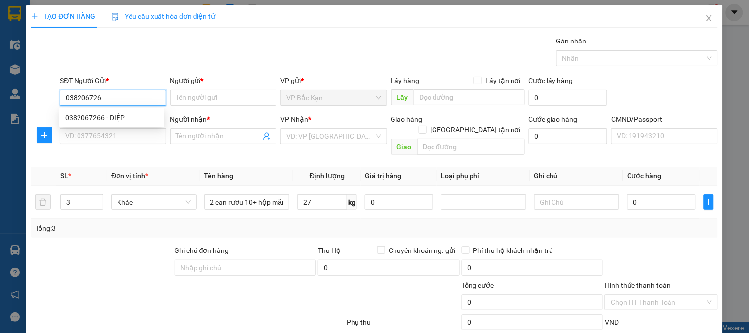
type input "0382067266"
click at [84, 114] on div "0382067266 - DIỆP" at bounding box center [111, 117] width 93 height 11
type input "DIỆP"
type input "0382067266"
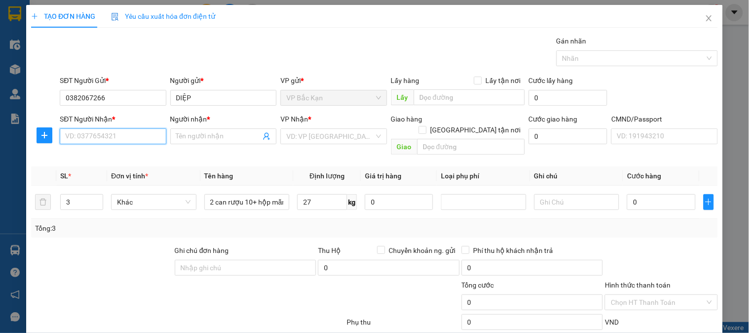
click at [84, 131] on input "SĐT Người Nhận *" at bounding box center [113, 136] width 106 height 16
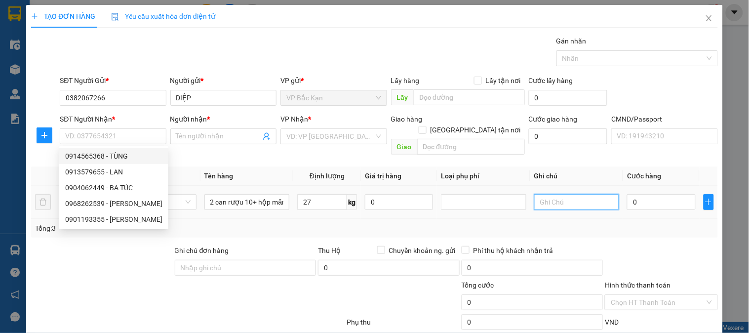
click at [534, 194] on input "text" at bounding box center [576, 202] width 85 height 16
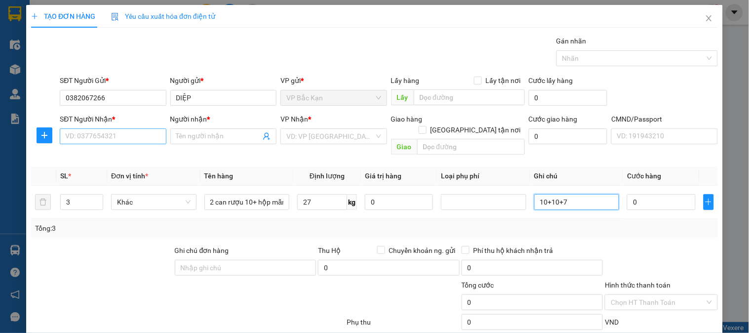
type input "10+10+7"
click at [139, 135] on input "SĐT Người Nhận *" at bounding box center [113, 136] width 106 height 16
type input "0973817567"
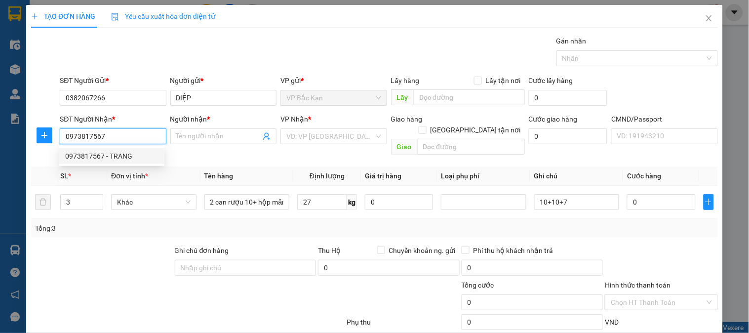
click at [123, 153] on div "0973817567 - TRANG" at bounding box center [111, 156] width 93 height 11
type input "TRANG"
checkbox input "true"
type input "1B Ng. Yết Kiêu, Cửa Nam, Hoàn Kiếm, Hà Nội, Việt Nam"
type input "35.000"
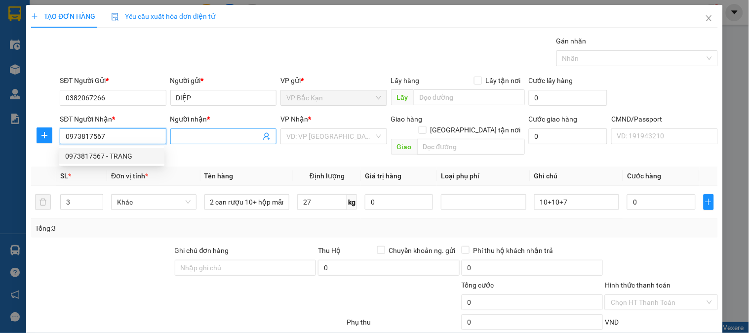
type input "35.000"
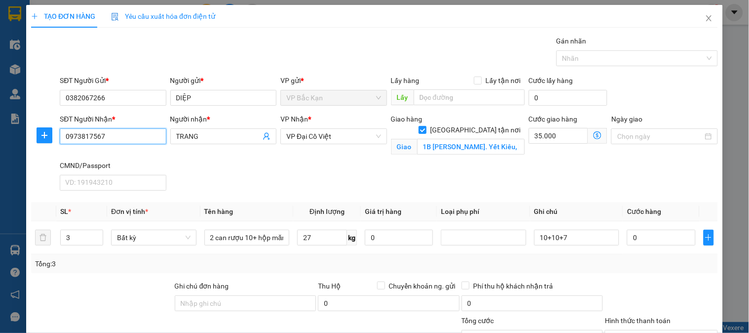
type input "0973817567"
click at [262, 164] on div "SĐT Người Nhận * 0973817567 Người nhận * TRANG VP Nhận * VP Đại Cồ Việt Giao hà…" at bounding box center [389, 154] width 662 height 81
click at [303, 179] on div "SĐT Người Nhận * 0973817567 Người nhận * TRANG VP Nhận * VP Đại Cồ Việt Giao hà…" at bounding box center [389, 154] width 662 height 81
click at [547, 189] on div "SĐT Người Nhận * 0973817567 Người nhận * TRANG VP Nhận * VP Đại Cồ Việt Giao hà…" at bounding box center [389, 154] width 662 height 81
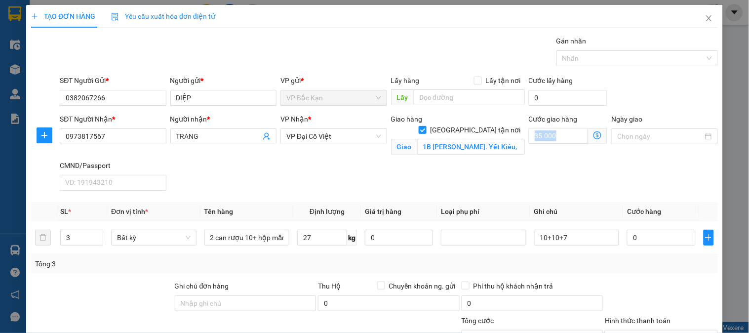
click at [547, 189] on div "SĐT Người Nhận * 0973817567 Người nhận * TRANG VP Nhận * VP Đại Cồ Việt Giao hà…" at bounding box center [389, 154] width 662 height 81
type input "1"
type input "35.001"
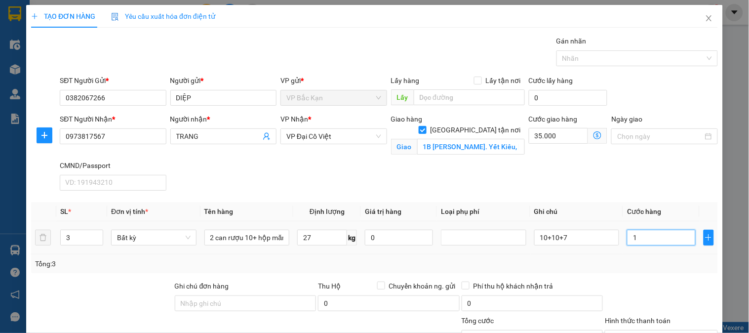
type input "13"
type input "35.013"
type input "135"
type input "35.135"
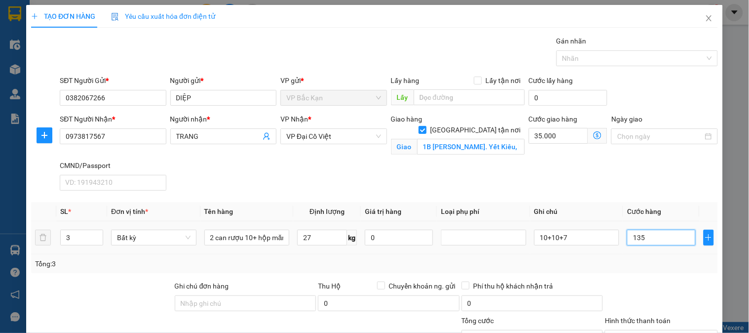
type input "35.135"
type input "135.000"
type input "170.000"
drag, startPoint x: 644, startPoint y: 197, endPoint x: 589, endPoint y: 163, distance: 65.6
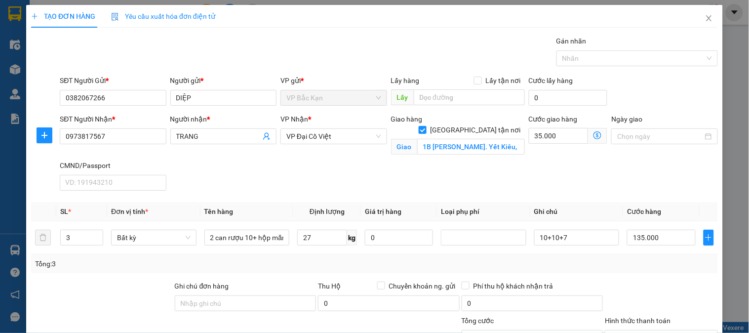
click at [643, 193] on div "Transit Pickup Surcharge Ids Transit Deliver Surcharge Ids Transit Deliver Surc…" at bounding box center [374, 224] width 686 height 377
click at [412, 165] on div "SĐT Người Nhận * 0973817567 Người nhận * TRANG VP Nhận * VP Đại Cồ Việt Giao hà…" at bounding box center [389, 154] width 662 height 81
click at [593, 134] on icon "dollar-circle" at bounding box center [597, 135] width 8 height 8
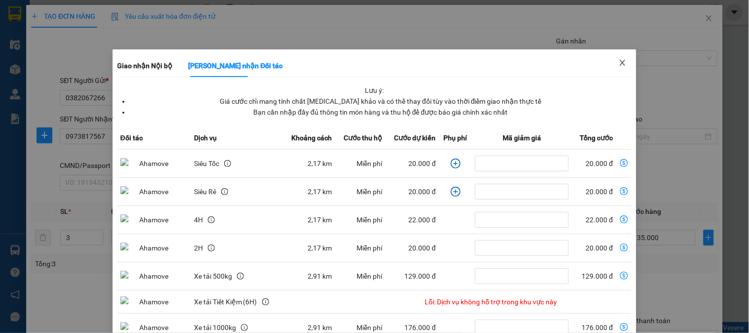
click at [618, 60] on icon "close" at bounding box center [622, 63] width 8 height 8
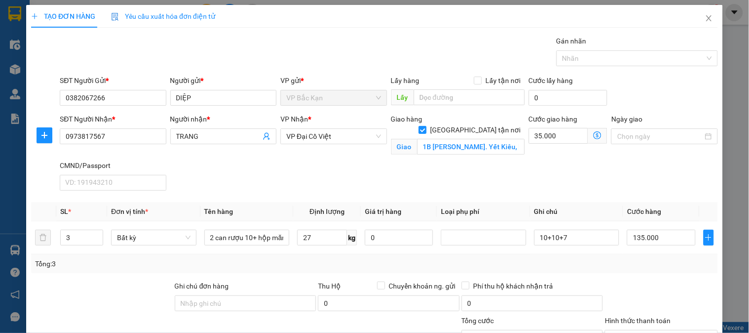
click at [554, 161] on div "SĐT Người Nhận * 0973817567 Người nhận * TRANG VP Nhận * VP Đại Cồ Việt Giao hà…" at bounding box center [389, 154] width 662 height 81
click at [543, 136] on input "35.000" at bounding box center [559, 136] width 60 height 16
type input "5"
type input "135.005"
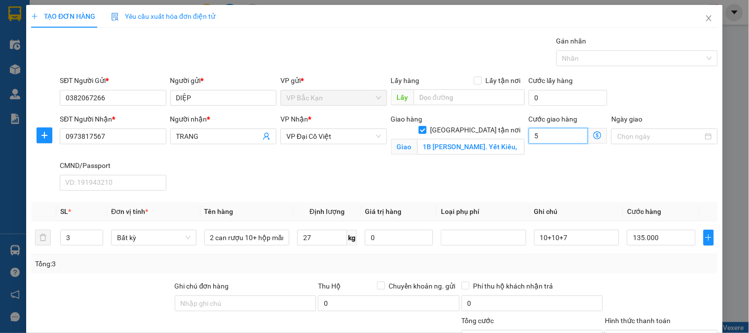
type input "135.050"
type input "50.000"
type input "185.000"
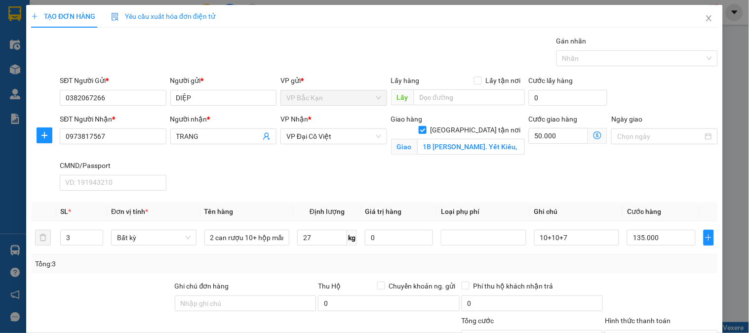
click at [343, 169] on div "SĐT Người Nhận * 0973817567 Người nhận * TRANG VP Nhận * VP Đại Cồ Việt Giao hà…" at bounding box center [389, 154] width 662 height 81
click at [307, 137] on span "VP Đại Cồ Việt" at bounding box center [333, 136] width 94 height 15
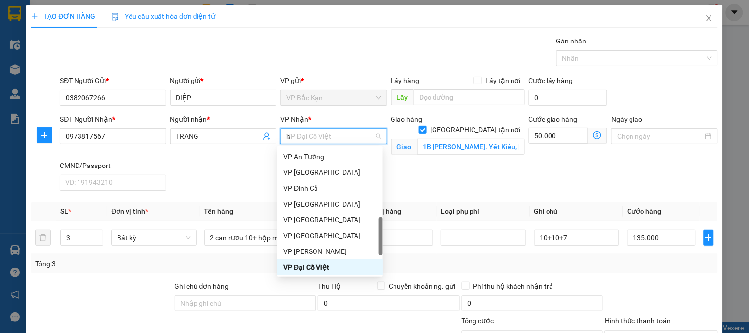
scroll to position [154, 0]
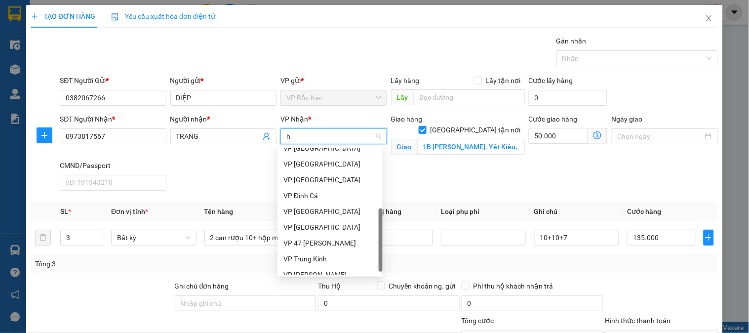
type input "ho"
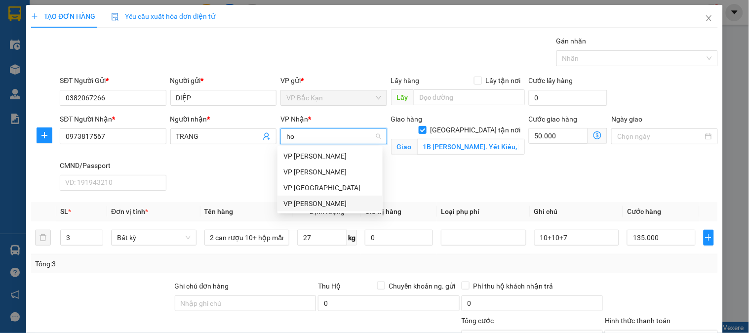
click at [320, 199] on div "VP [PERSON_NAME]" at bounding box center [329, 203] width 93 height 11
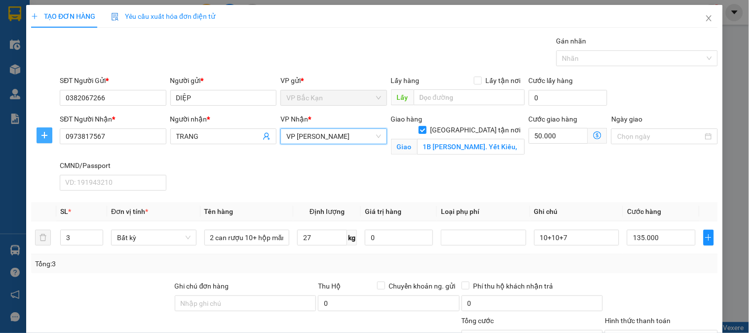
click at [42, 133] on icon "plus" at bounding box center [44, 135] width 8 height 8
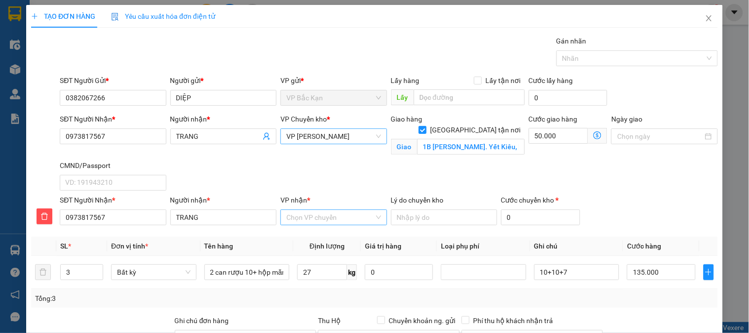
click at [317, 222] on input "VP nhận *" at bounding box center [329, 217] width 87 height 15
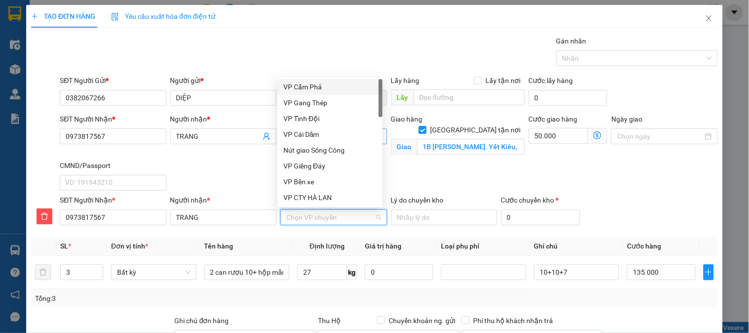
type input "d"
type input "đa"
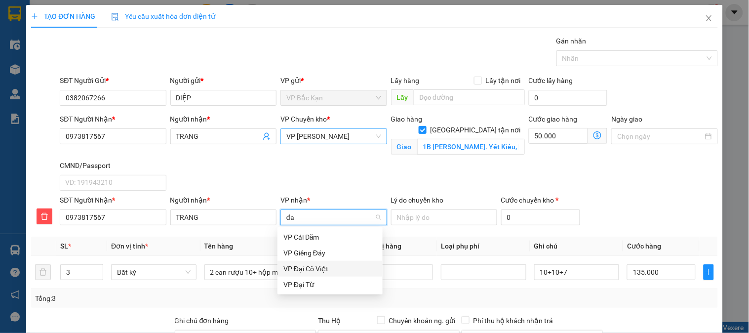
click at [315, 267] on div "VP Đại Cồ Việt" at bounding box center [329, 268] width 93 height 11
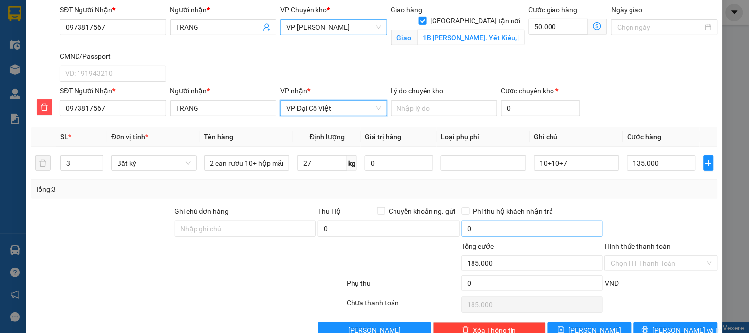
scroll to position [110, 0]
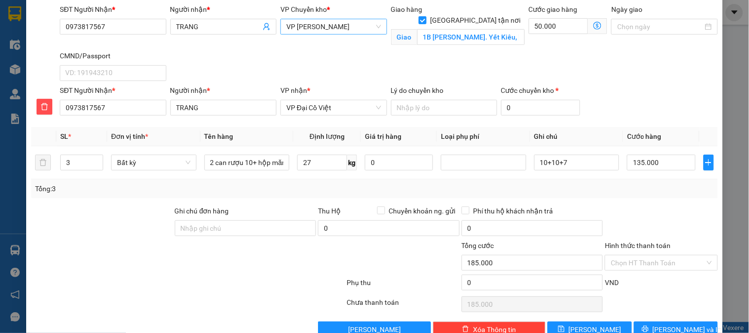
click at [596, 199] on div "Transit Pickup Surcharge Ids Transit Deliver Surcharge Ids Transit Deliver Surc…" at bounding box center [374, 131] width 686 height 411
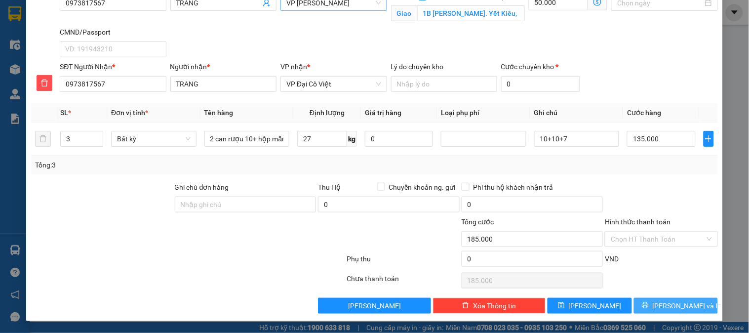
click at [665, 302] on span "[PERSON_NAME] và In" at bounding box center [686, 305] width 69 height 11
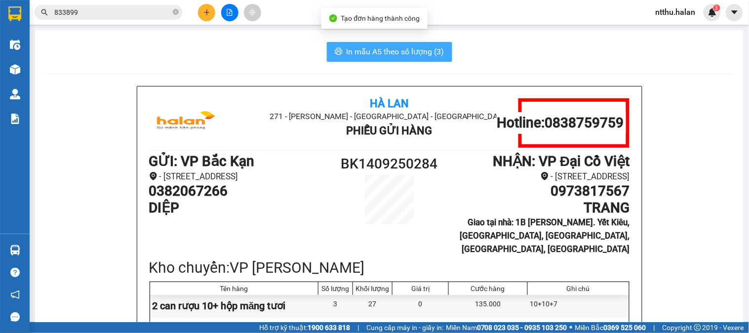
click at [401, 49] on span "In mẫu A5 theo số lượng (3)" at bounding box center [395, 51] width 98 height 12
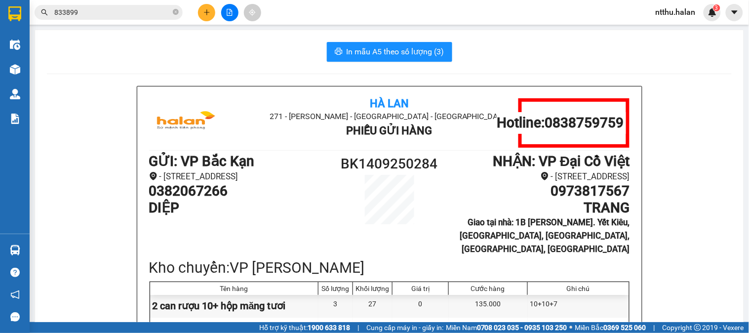
click at [359, 55] on span "In mẫu A5 theo số lượng (3)" at bounding box center [395, 51] width 98 height 12
drag, startPoint x: 155, startPoint y: 51, endPoint x: 101, endPoint y: 6, distance: 70.4
click at [155, 50] on div "In mẫu A5 theo số lượng (3)" at bounding box center [389, 52] width 684 height 20
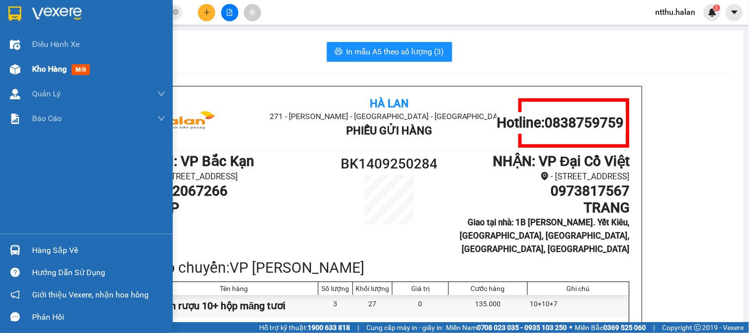
click at [41, 69] on span "Kho hàng" at bounding box center [49, 68] width 35 height 9
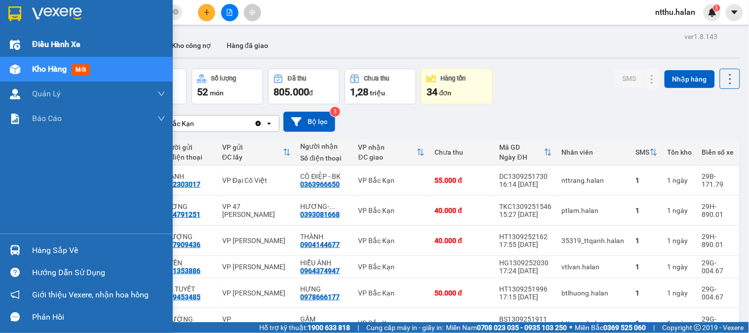
click at [50, 47] on span "Điều hành xe" at bounding box center [56, 44] width 49 height 12
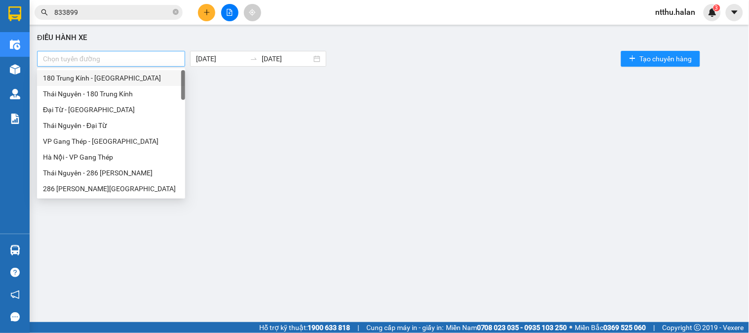
click at [113, 57] on div at bounding box center [110, 59] width 143 height 12
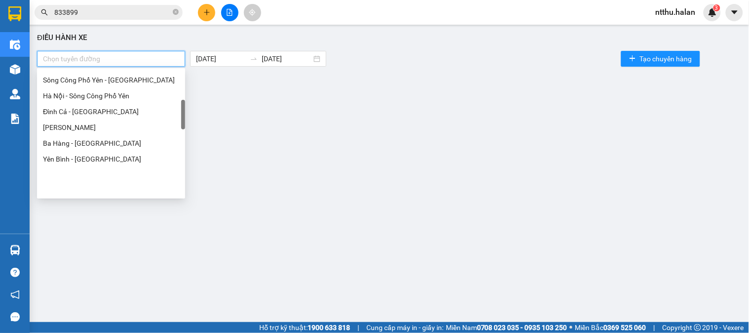
scroll to position [164, 0]
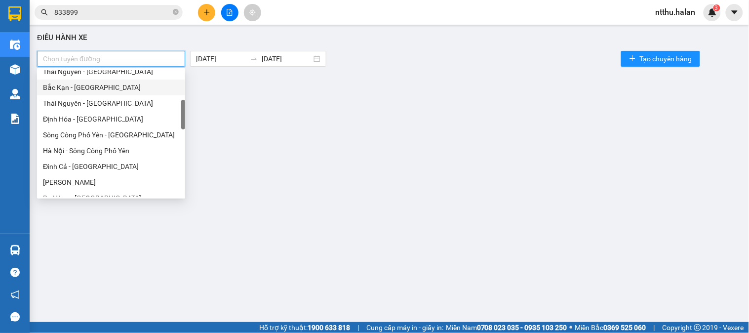
click at [86, 82] on div "Bắc Kạn - Thái Nguyên" at bounding box center [111, 87] width 136 height 11
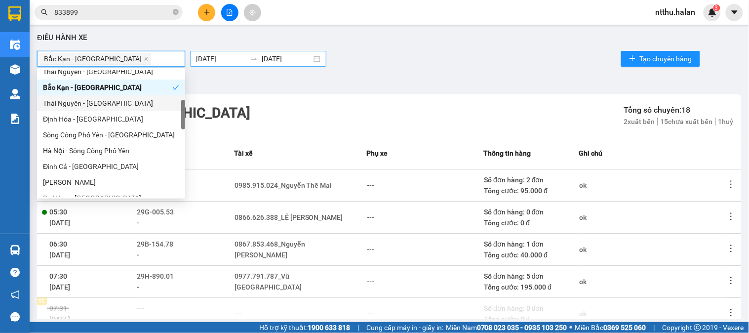
click at [201, 58] on body "Kết quả tìm kiếm ( 185 ) Bộ lọc Mã ĐH Trạng thái Món hàng Thu hộ Tổng cước Chưa…" at bounding box center [374, 166] width 749 height 333
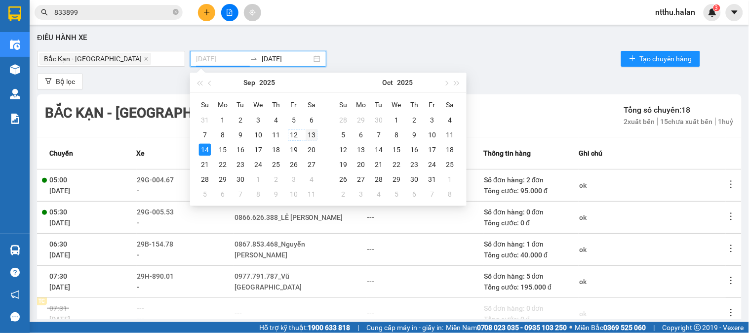
type input "13/09/2025"
click at [311, 135] on div "13" at bounding box center [311, 135] width 12 height 12
type input "13/09/2025"
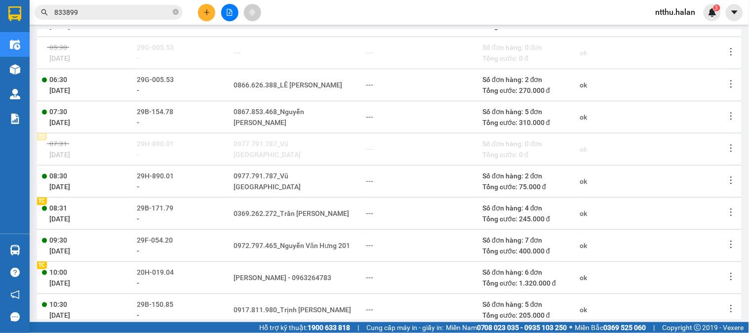
scroll to position [210, 0]
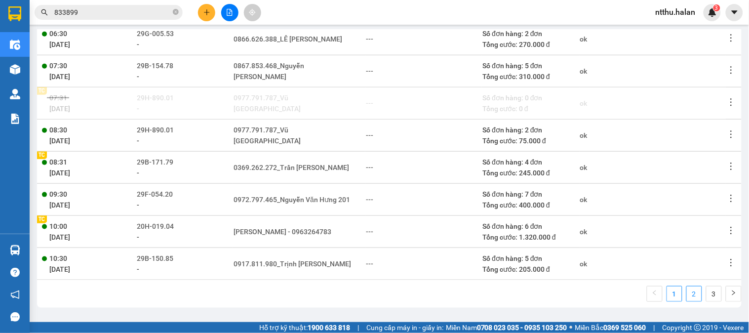
click at [686, 297] on link "2" at bounding box center [693, 293] width 15 height 15
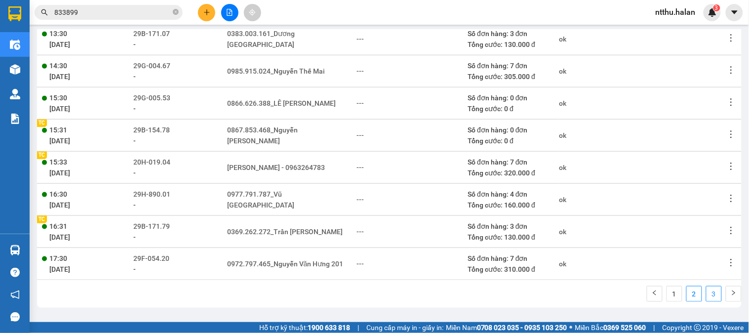
click at [706, 294] on link "3" at bounding box center [713, 293] width 15 height 15
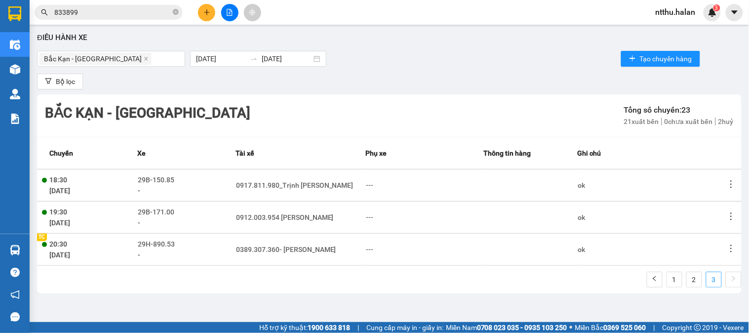
scroll to position [0, 0]
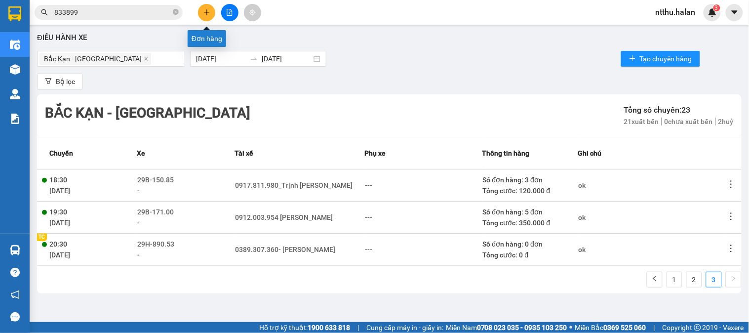
click at [205, 10] on icon "plus" at bounding box center [206, 12] width 7 height 7
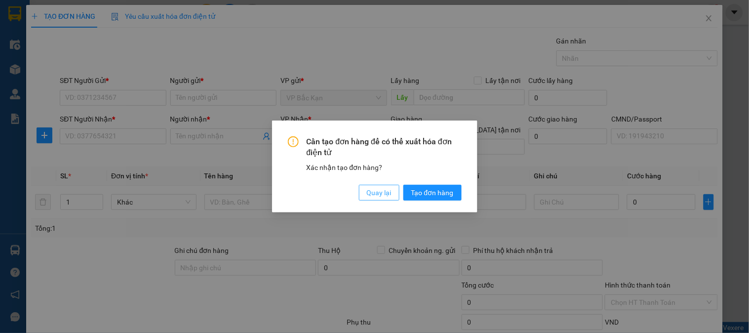
click at [373, 189] on span "Quay lại" at bounding box center [379, 192] width 25 height 11
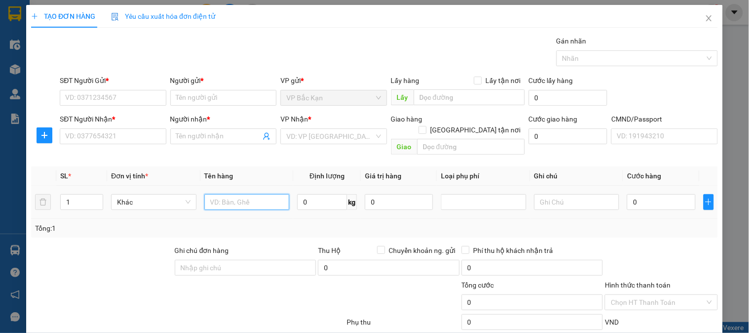
click at [228, 194] on input "text" at bounding box center [246, 202] width 85 height 16
drag, startPoint x: 228, startPoint y: 193, endPoint x: 248, endPoint y: 187, distance: 20.9
click at [235, 194] on input "text" at bounding box center [246, 202] width 85 height 16
type input "t"
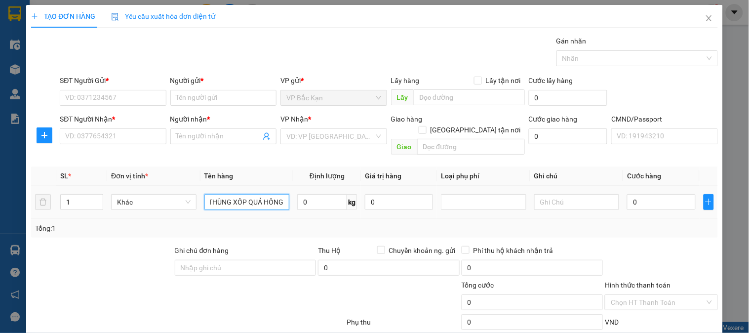
type input "THÙNG XỐP QUẢ HỒNG"
type input "10"
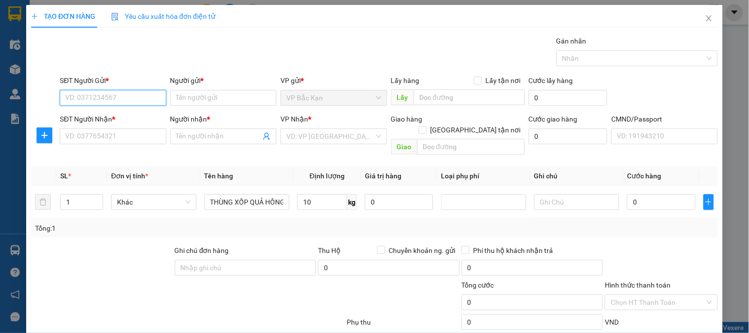
drag, startPoint x: 129, startPoint y: 100, endPoint x: 149, endPoint y: 89, distance: 22.3
click at [130, 96] on input "SĐT Người Gửi *" at bounding box center [113, 98] width 106 height 16
type input "0987112688"
click at [113, 117] on div "0987112688 - HẬU" at bounding box center [111, 117] width 93 height 11
type input "HẬU"
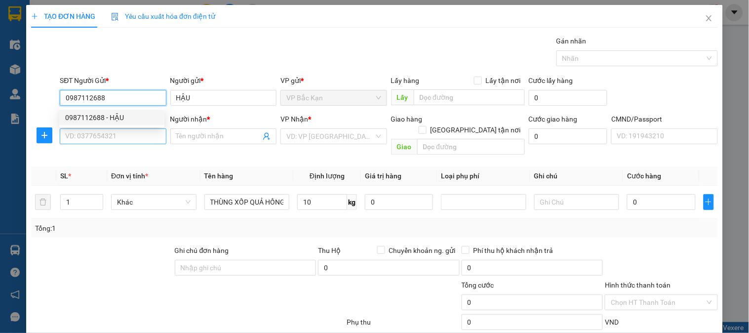
type input "0987112688"
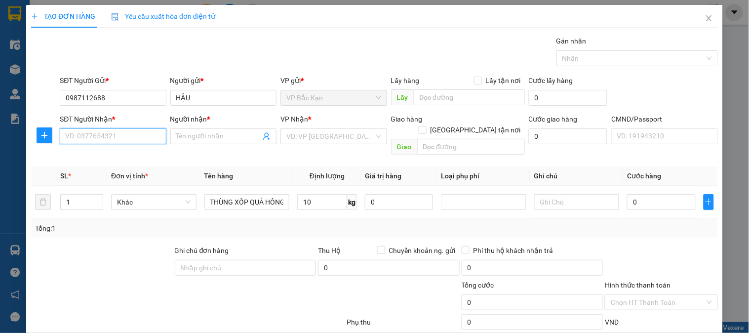
click at [114, 130] on input "SĐT Người Nhận *" at bounding box center [113, 136] width 106 height 16
type input "0978801559"
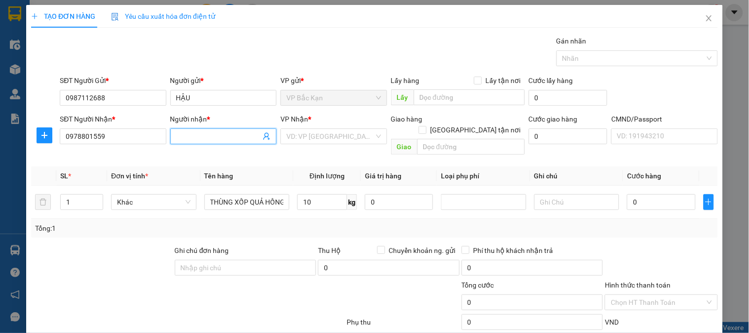
click at [223, 139] on input "Người nhận *" at bounding box center [218, 136] width 84 height 11
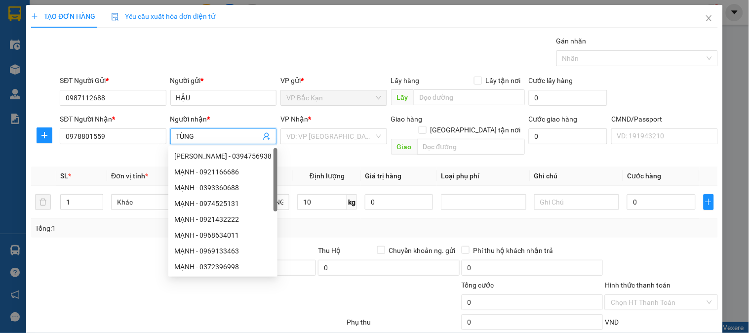
type input "TÙNG"
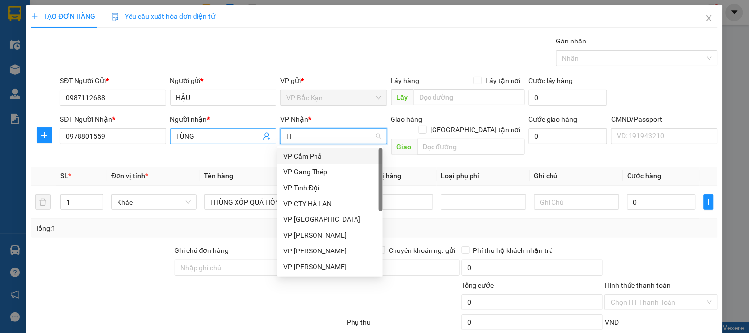
type input "HO"
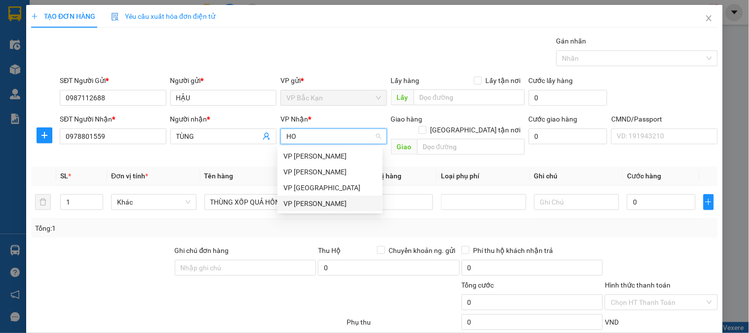
click at [303, 206] on div "VP [PERSON_NAME]" at bounding box center [329, 203] width 93 height 11
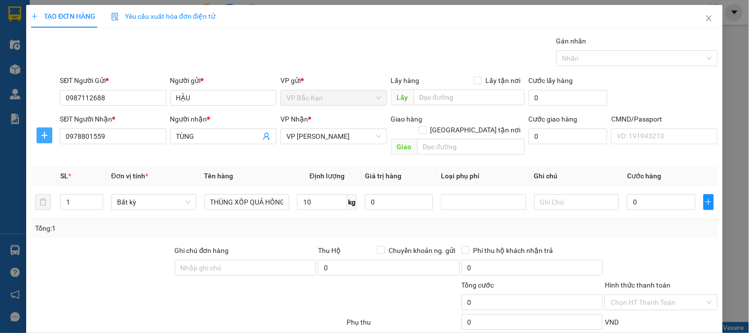
drag, startPoint x: 37, startPoint y: 136, endPoint x: 127, endPoint y: 147, distance: 91.0
click at [38, 136] on span "plus" at bounding box center [44, 135] width 15 height 8
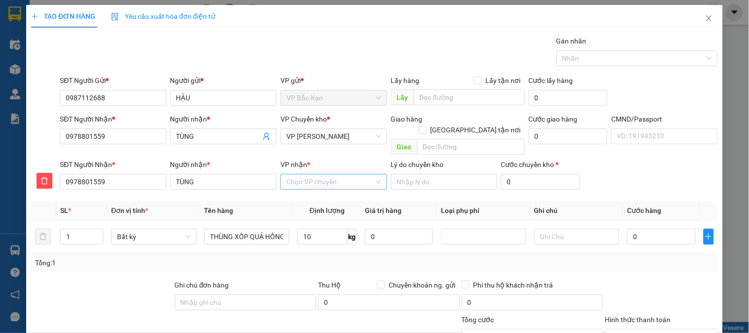
click at [312, 174] on input "VP nhận *" at bounding box center [329, 181] width 87 height 15
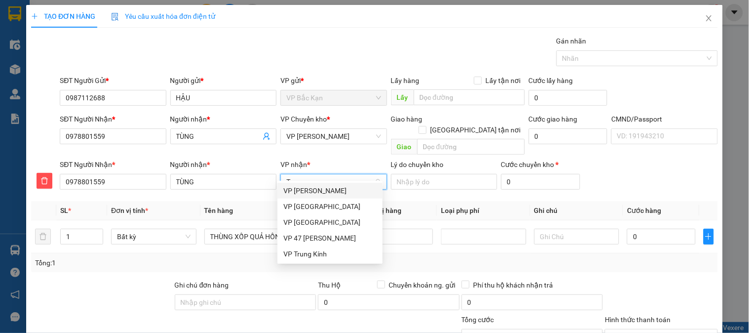
type input "TR"
click at [290, 256] on div "VP Trung Kính" at bounding box center [329, 253] width 93 height 11
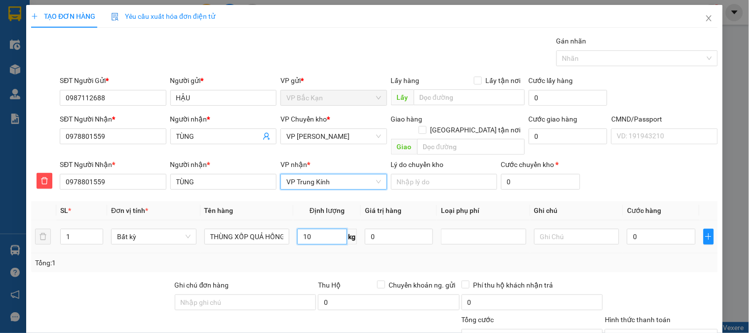
drag, startPoint x: 314, startPoint y: 227, endPoint x: 312, endPoint y: 259, distance: 31.7
click at [313, 228] on input "10" at bounding box center [322, 236] width 50 height 16
drag, startPoint x: 312, startPoint y: 259, endPoint x: 633, endPoint y: 213, distance: 324.6
click at [311, 260] on div "Tổng: 1" at bounding box center [374, 262] width 686 height 19
type input "55.000"
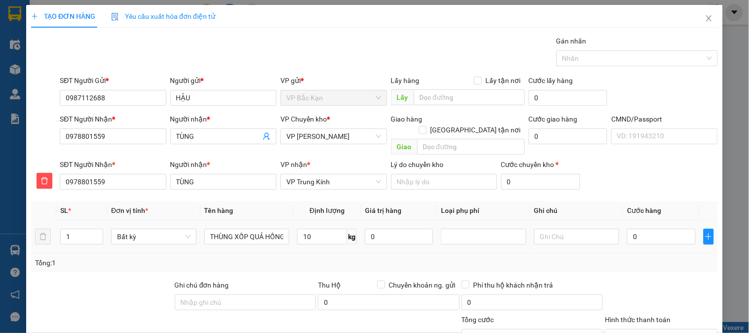
type input "55.000"
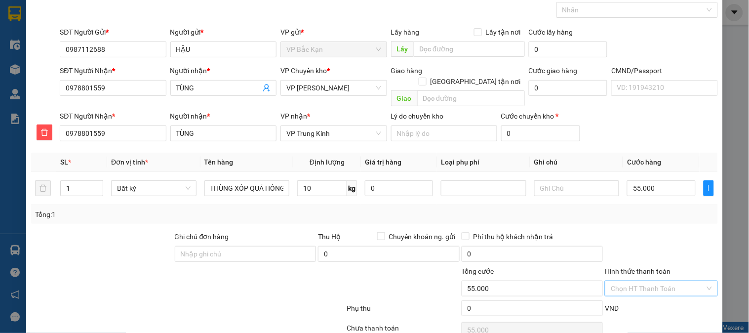
scroll to position [87, 0]
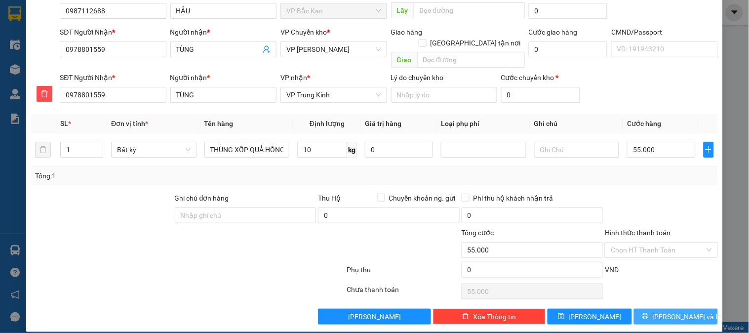
click at [674, 311] on span "[PERSON_NAME] và In" at bounding box center [686, 316] width 69 height 11
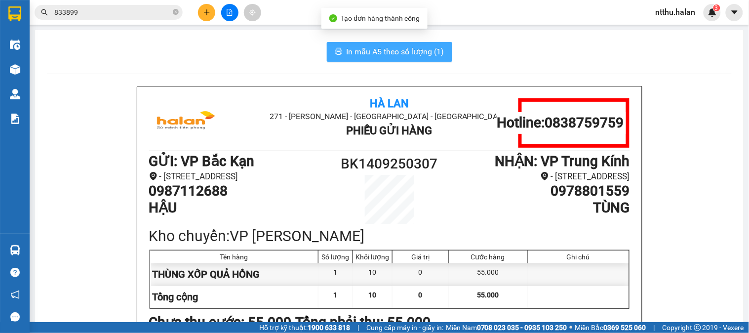
click at [346, 55] on span "In mẫu A5 theo số lượng (1)" at bounding box center [395, 51] width 98 height 12
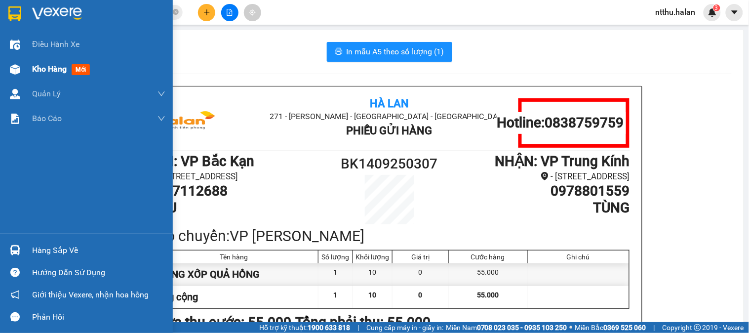
click at [25, 67] on div "Kho hàng mới" at bounding box center [86, 69] width 173 height 25
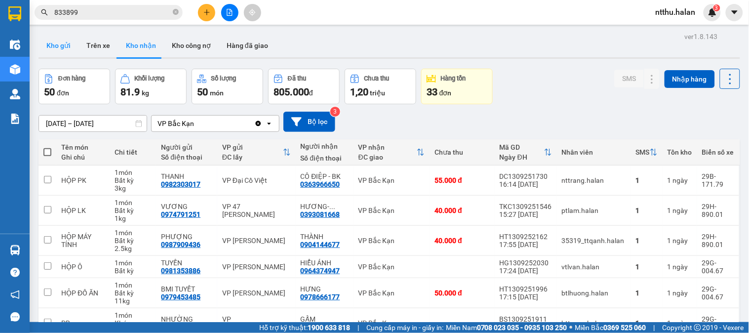
click at [68, 43] on button "Kho gửi" at bounding box center [58, 46] width 40 height 24
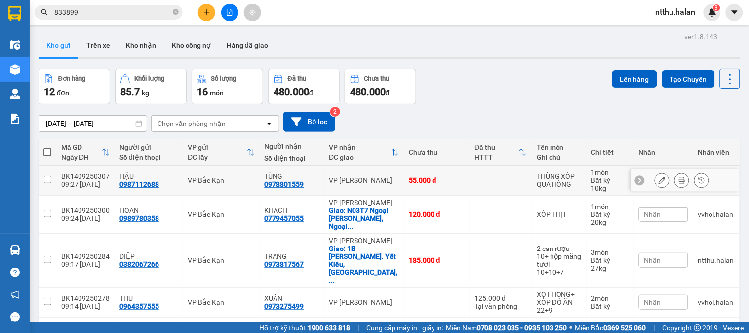
click at [655, 182] on button at bounding box center [662, 180] width 14 height 17
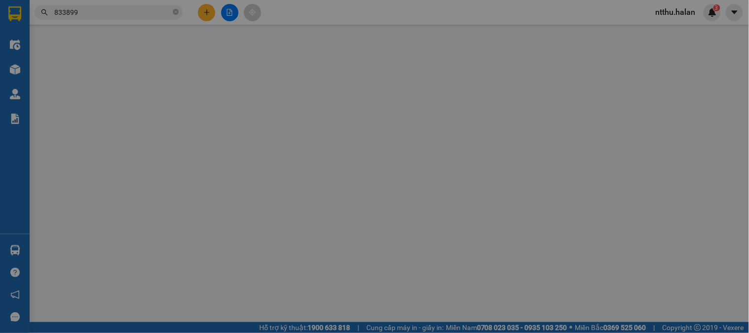
type input "0987112688"
type input "0978801559"
type input "55.000"
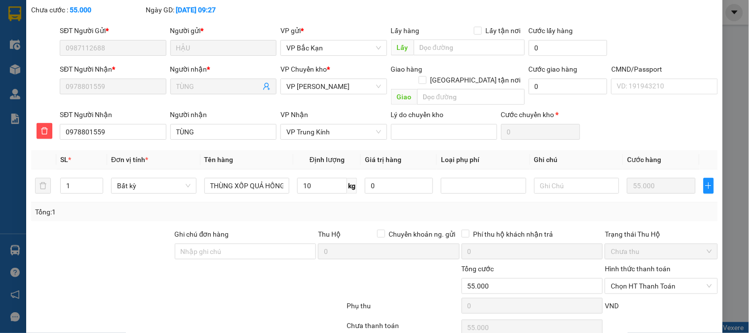
scroll to position [87, 0]
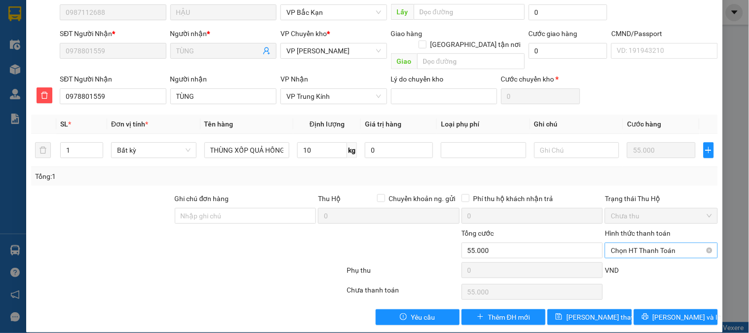
click at [639, 243] on span "Chọn HT Thanh Toán" at bounding box center [660, 250] width 101 height 15
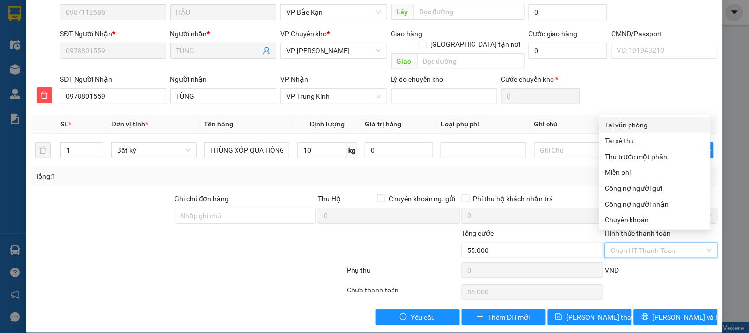
click at [633, 122] on div "Tại văn phòng" at bounding box center [655, 124] width 100 height 11
type input "0"
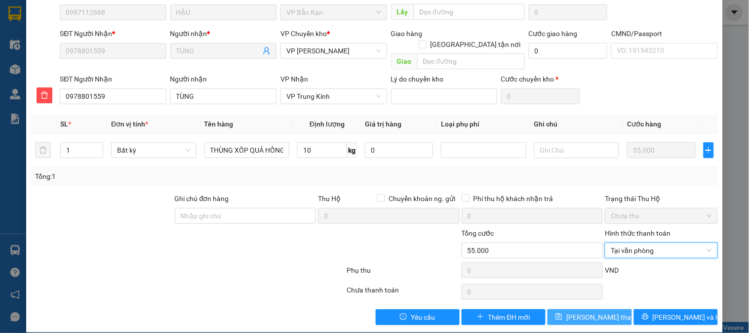
click at [578, 311] on span "Lưu thay đổi" at bounding box center [605, 316] width 79 height 11
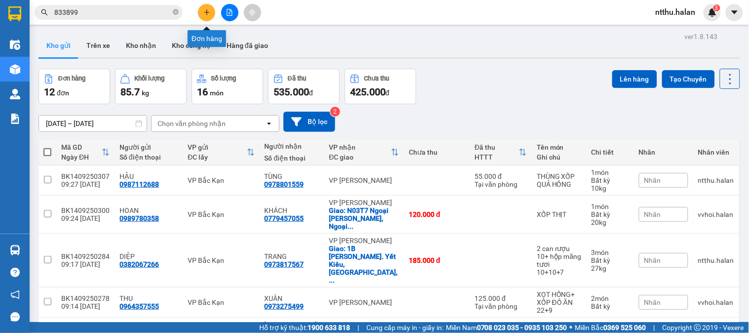
click at [208, 16] on button at bounding box center [206, 12] width 17 height 17
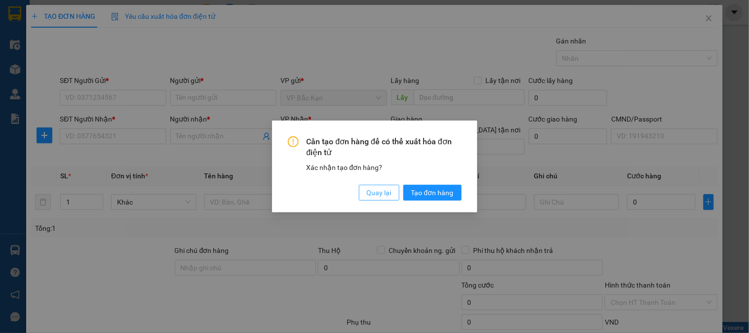
click at [391, 195] on span "Quay lại" at bounding box center [379, 192] width 25 height 11
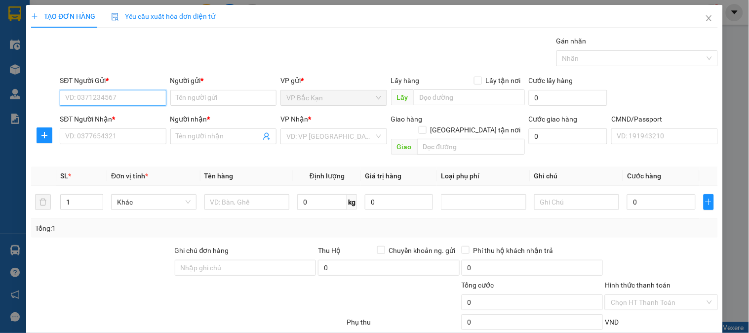
click at [121, 101] on input "SĐT Người Gửi *" at bounding box center [113, 98] width 106 height 16
click at [121, 98] on input "SĐT Người Gửi *" at bounding box center [113, 98] width 106 height 16
type input "0"
click at [111, 97] on input "SĐT Người Gửi *" at bounding box center [113, 98] width 106 height 16
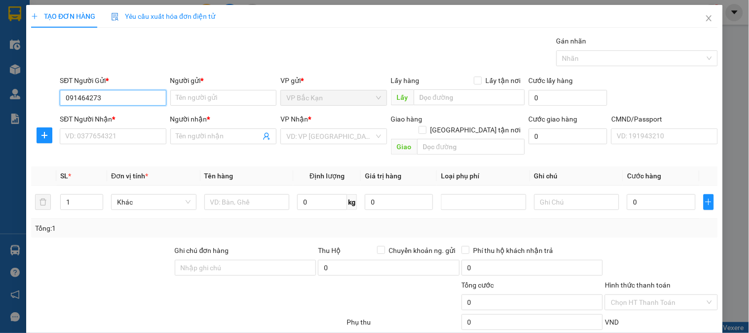
type input "0914642737"
click at [107, 117] on div "0914642737 - BS THUÝ HOAN" at bounding box center [118, 117] width 107 height 11
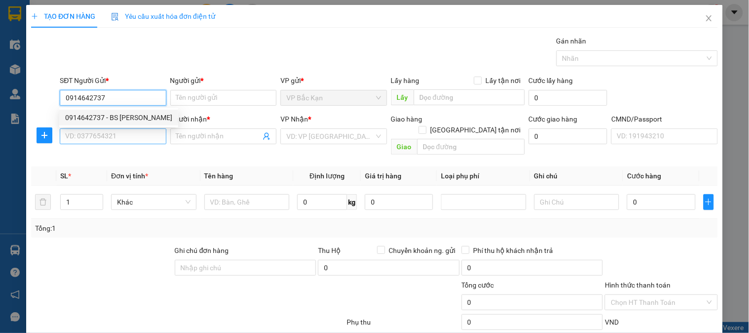
type input "BS THUÝ HOAN"
type input "0914642737"
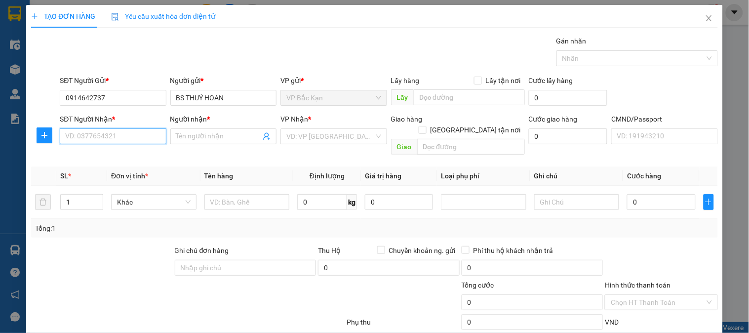
click at [115, 134] on input "SĐT Người Nhận *" at bounding box center [113, 136] width 106 height 16
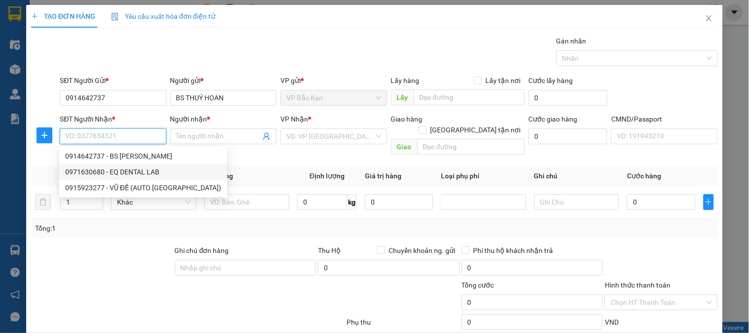
drag, startPoint x: 126, startPoint y: 172, endPoint x: 121, endPoint y: 167, distance: 7.0
click at [126, 172] on div "0971630680 - EQ DENTAL LAB" at bounding box center [143, 171] width 156 height 11
type input "0971630680"
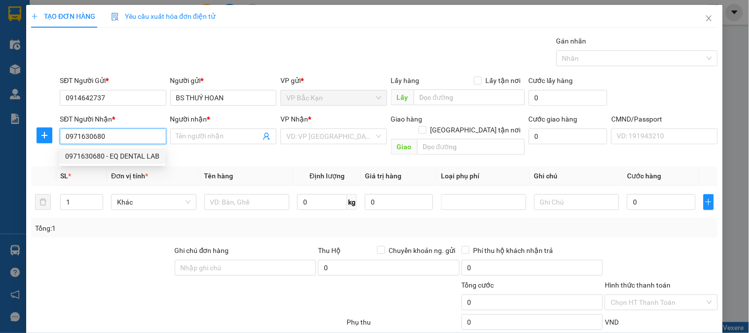
type input "EQ DENTAL LAB"
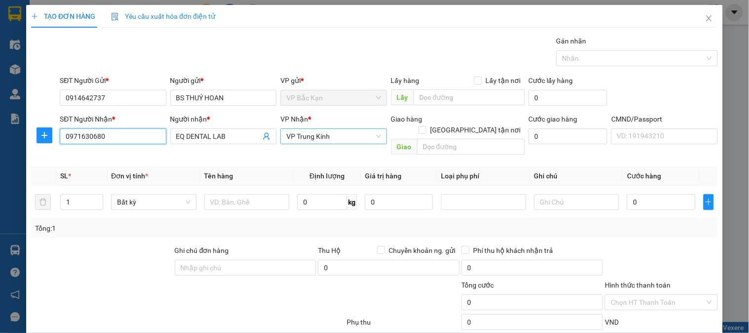
click at [311, 137] on span "VP Trung Kính" at bounding box center [333, 136] width 94 height 15
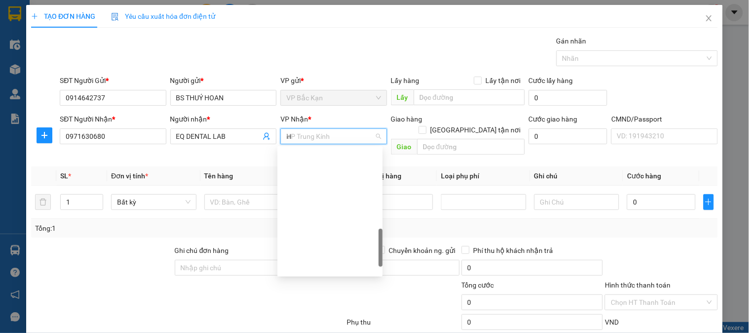
scroll to position [154, 0]
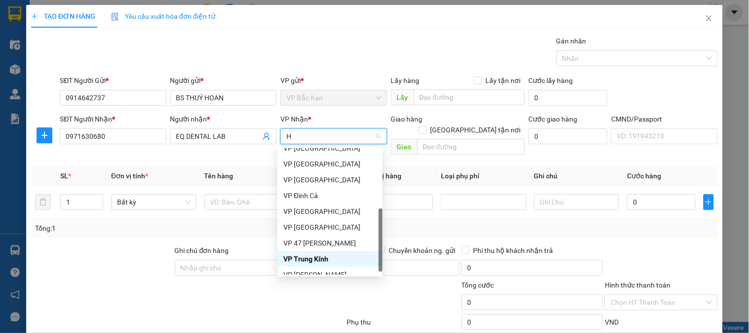
type input "HO"
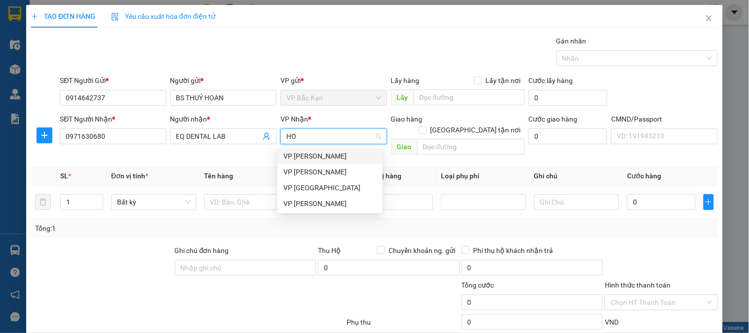
scroll to position [0, 0]
click at [317, 203] on div "VP [PERSON_NAME]" at bounding box center [329, 203] width 93 height 11
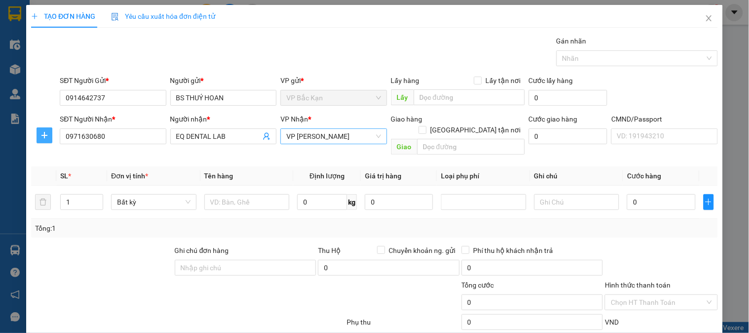
click at [40, 137] on icon "plus" at bounding box center [44, 135] width 8 height 8
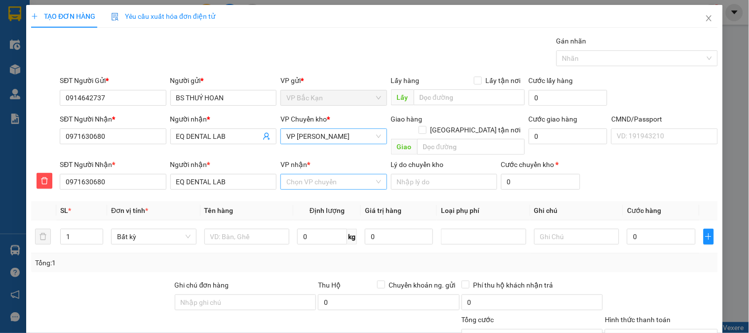
click at [292, 174] on input "VP nhận *" at bounding box center [329, 181] width 87 height 15
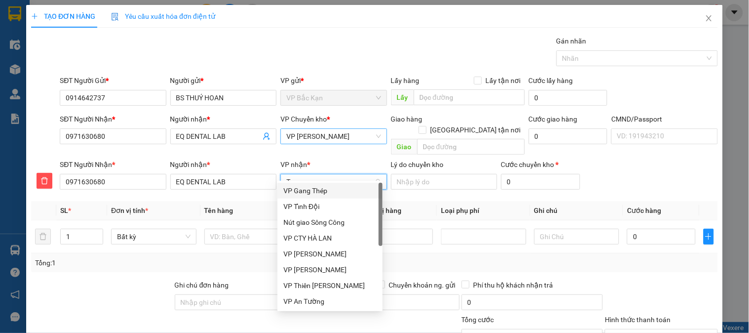
type input "TR"
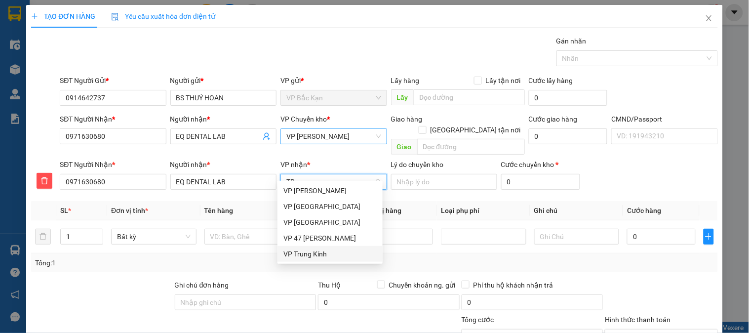
click at [308, 254] on div "VP Trung Kính" at bounding box center [329, 253] width 93 height 11
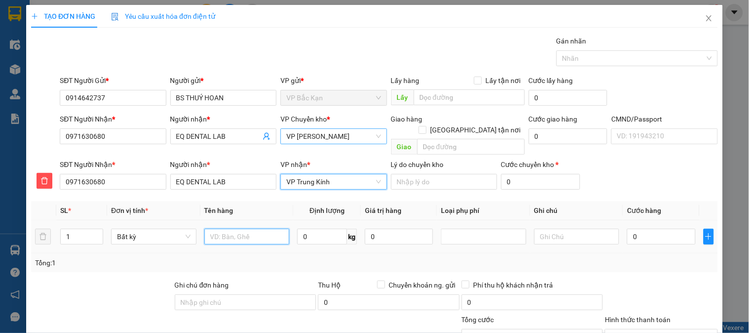
click at [249, 228] on input "text" at bounding box center [246, 236] width 85 height 16
type input "HỘP RĂNG"
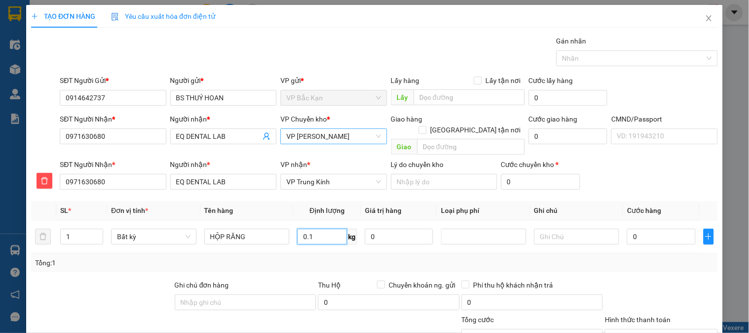
type input "0.1"
drag, startPoint x: 252, startPoint y: 189, endPoint x: 262, endPoint y: 193, distance: 10.2
click at [253, 189] on div "Transit Pickup Surcharge Ids Transit Deliver Surcharge Ids Transit Deliver Surc…" at bounding box center [374, 224] width 686 height 376
type input "40.000"
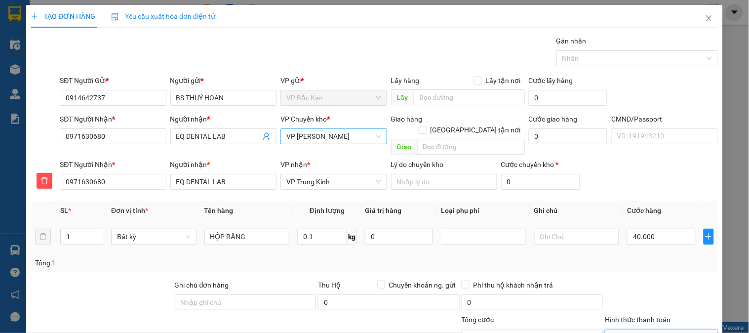
scroll to position [87, 0]
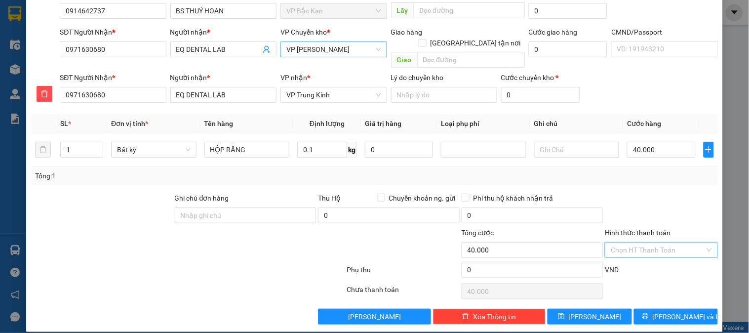
click at [649, 242] on input "Hình thức thanh toán" at bounding box center [657, 249] width 94 height 15
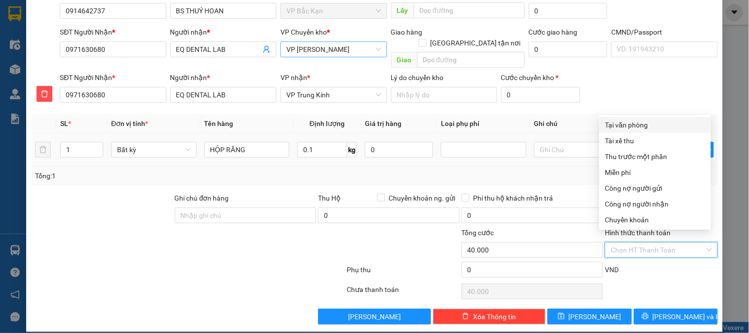
drag, startPoint x: 625, startPoint y: 121, endPoint x: 628, endPoint y: 132, distance: 11.4
click at [624, 120] on div "Tại văn phòng" at bounding box center [655, 124] width 100 height 11
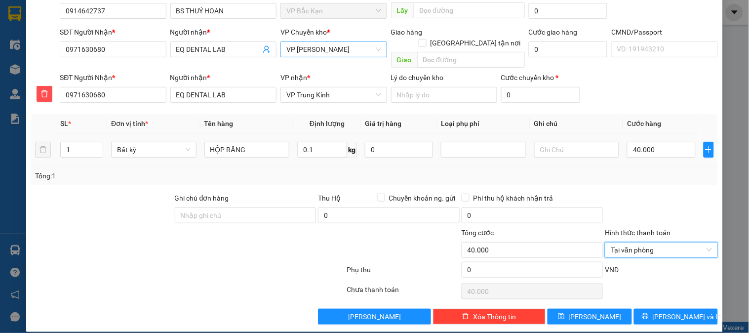
type input "0"
click at [665, 311] on span "[PERSON_NAME] và In" at bounding box center [686, 316] width 69 height 11
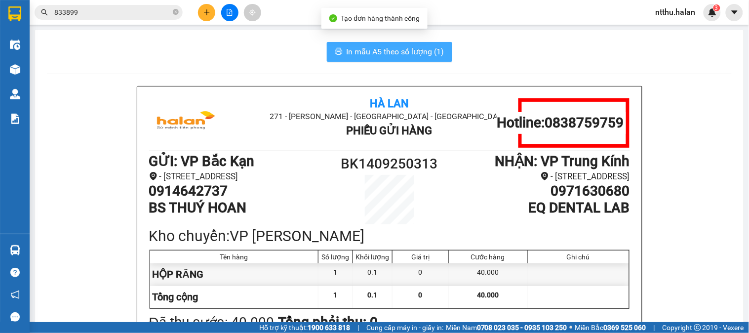
click at [353, 48] on span "In mẫu A5 theo số lượng (1)" at bounding box center [395, 51] width 98 height 12
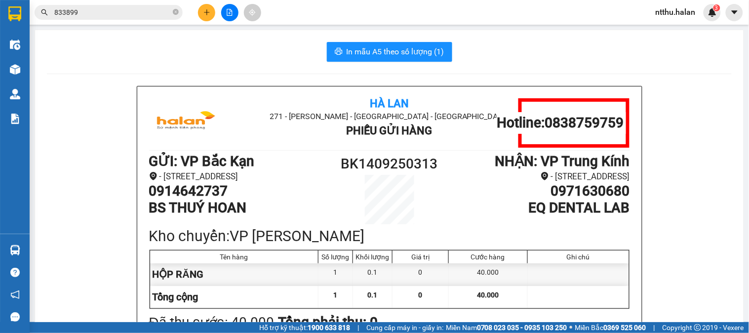
click at [254, 58] on div "In mẫu A5 theo số lượng (1)" at bounding box center [389, 52] width 684 height 20
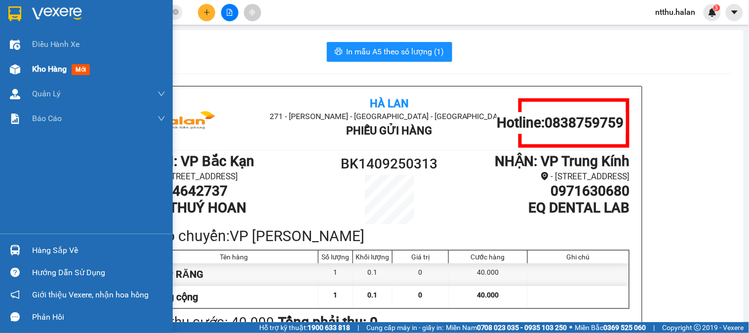
click at [57, 68] on span "Kho hàng" at bounding box center [49, 68] width 35 height 9
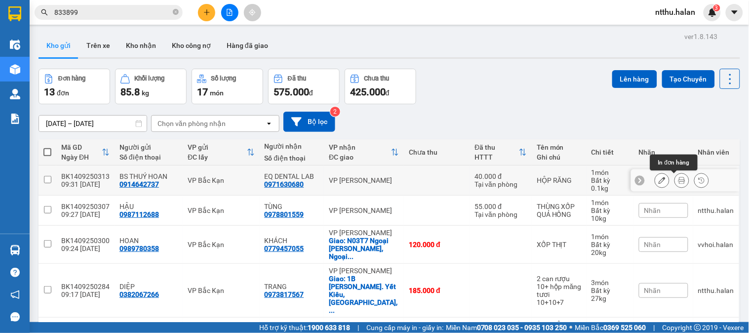
click at [678, 183] on icon at bounding box center [681, 180] width 7 height 7
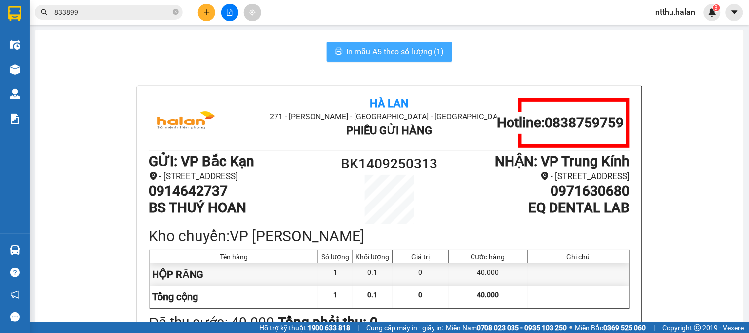
click at [335, 53] on icon "printer" at bounding box center [339, 51] width 8 height 8
click at [209, 42] on div "In mẫu A5 theo số lượng (1)" at bounding box center [389, 52] width 684 height 20
click at [111, 11] on input "833899" at bounding box center [112, 12] width 116 height 11
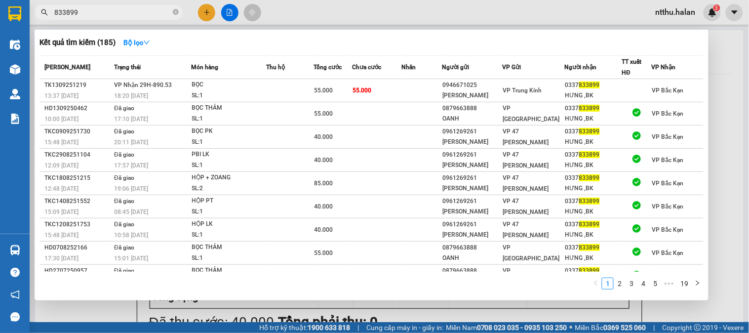
click at [111, 11] on input "833899" at bounding box center [112, 12] width 116 height 11
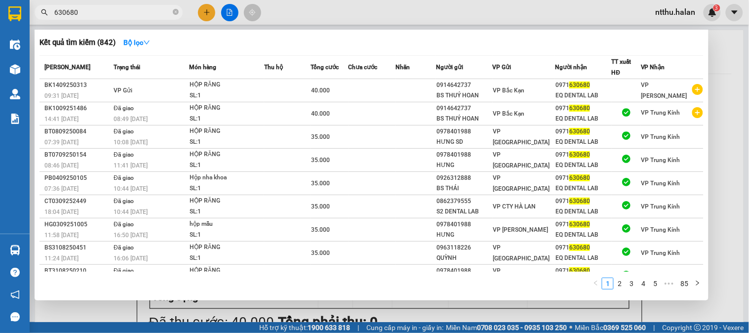
type input "630680"
click at [716, 112] on div at bounding box center [374, 166] width 749 height 333
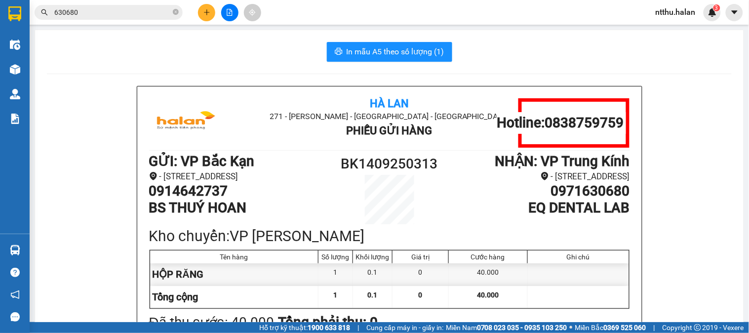
click at [205, 15] on icon "plus" at bounding box center [206, 12] width 7 height 7
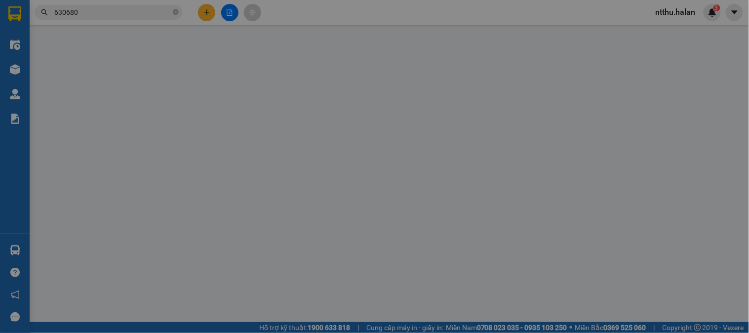
click at [205, 15] on span "Yêu cầu xuất hóa đơn điện tử" at bounding box center [163, 16] width 104 height 8
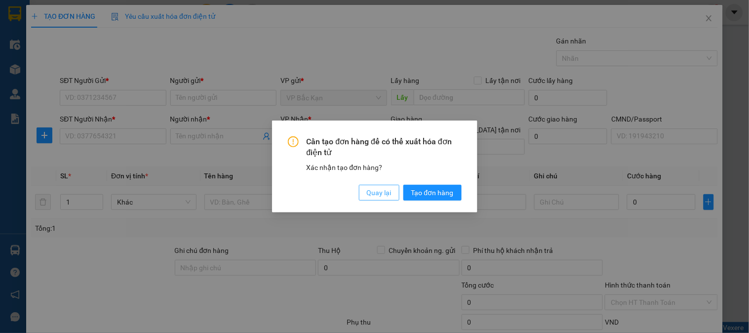
click at [385, 197] on span "Quay lại" at bounding box center [379, 192] width 25 height 11
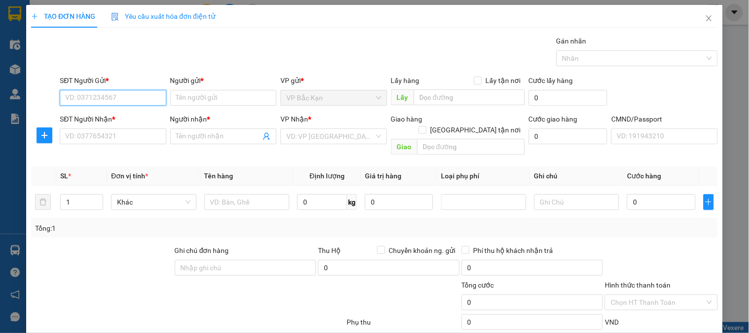
click at [111, 104] on input "SĐT Người Gửi *" at bounding box center [113, 98] width 106 height 16
type input "0916259759"
click at [122, 117] on div "0916259759 - VP BẮC KẠN" at bounding box center [111, 117] width 93 height 11
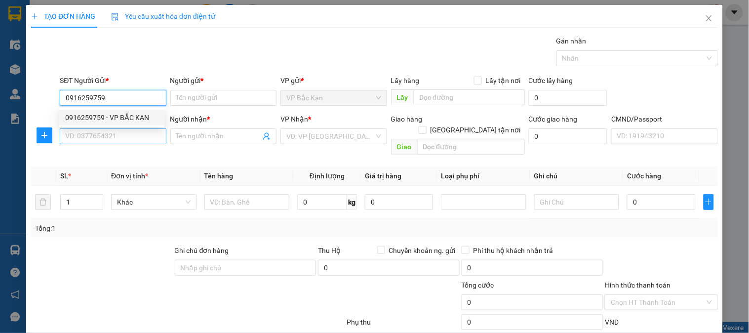
type input "VP BẮC KẠN"
type input "0916259759"
click at [120, 140] on input "SĐT Người Nhận *" at bounding box center [113, 136] width 106 height 16
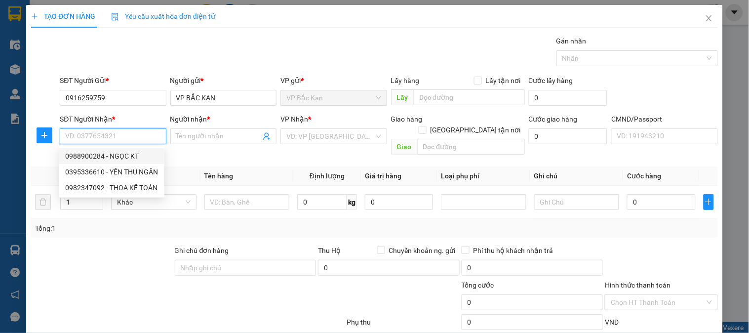
click at [112, 155] on div "0988900284 - NGỌC KT" at bounding box center [111, 156] width 93 height 11
type input "0988900284"
type input "NGỌC KT"
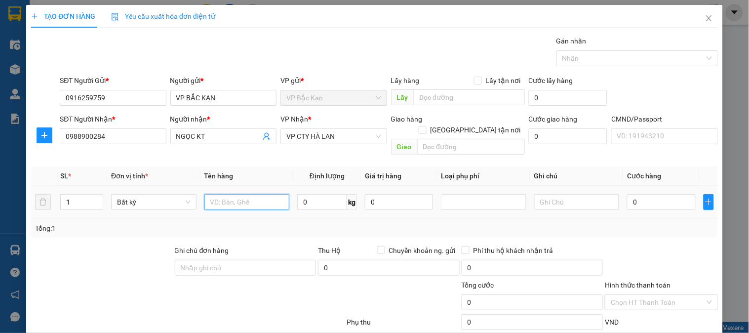
click at [233, 194] on input "text" at bounding box center [246, 202] width 85 height 16
type input "BÁOP CÁO BK 13/9"
click at [242, 229] on div "Transit Pickup Surcharge Ids Transit Deliver Surcharge Ids Transit Deliver Surc…" at bounding box center [374, 206] width 686 height 341
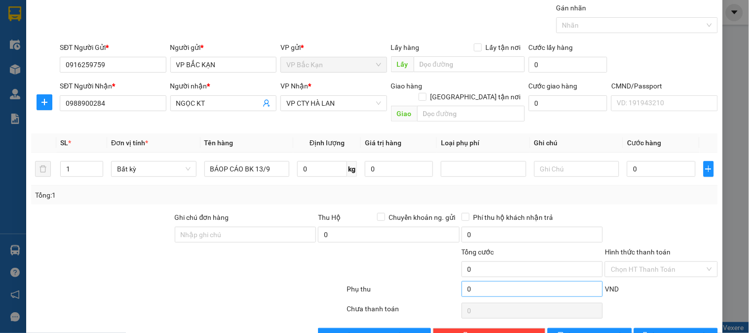
scroll to position [52, 0]
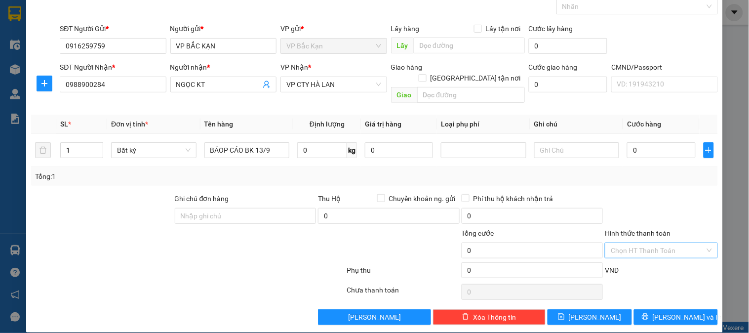
click at [635, 242] on div "Chọn HT Thanh Toán" at bounding box center [661, 250] width 113 height 16
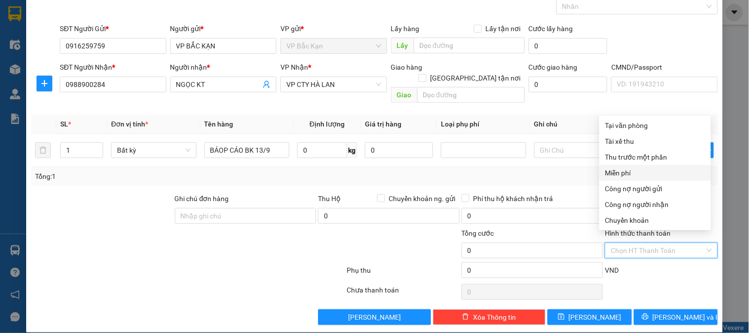
click at [623, 173] on div "Miễn phí" at bounding box center [655, 172] width 100 height 11
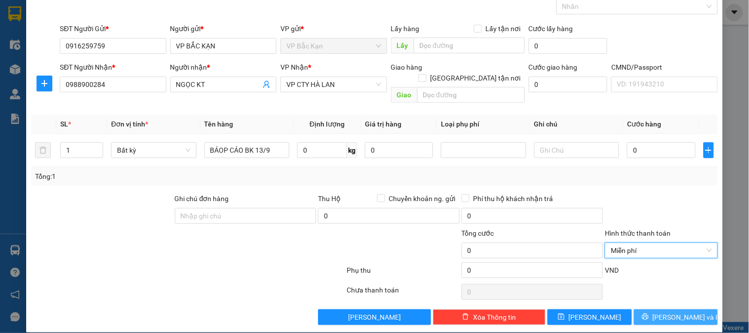
click at [648, 313] on icon "printer" at bounding box center [645, 316] width 7 height 7
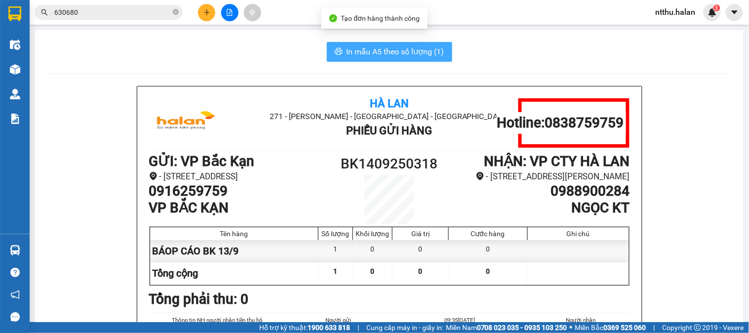
click at [397, 48] on span "In mẫu A5 theo số lượng (1)" at bounding box center [395, 51] width 98 height 12
click at [209, 15] on icon "plus" at bounding box center [206, 12] width 7 height 7
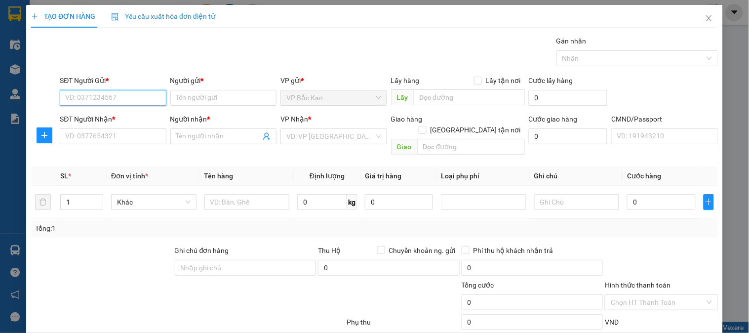
click at [128, 101] on input "SĐT Người Gửi *" at bounding box center [113, 98] width 106 height 16
type input "0916259759"
click at [130, 118] on div "0916259759 - VP BẮC KẠN" at bounding box center [111, 117] width 93 height 11
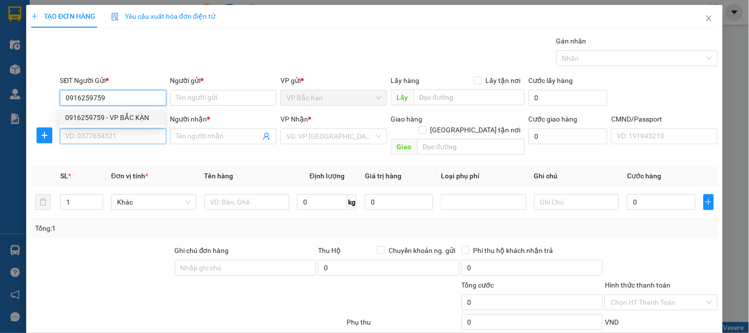
type input "VP BẮC KẠN"
type input "0916259759"
click at [129, 137] on input "SĐT Người Nhận *" at bounding box center [113, 136] width 106 height 16
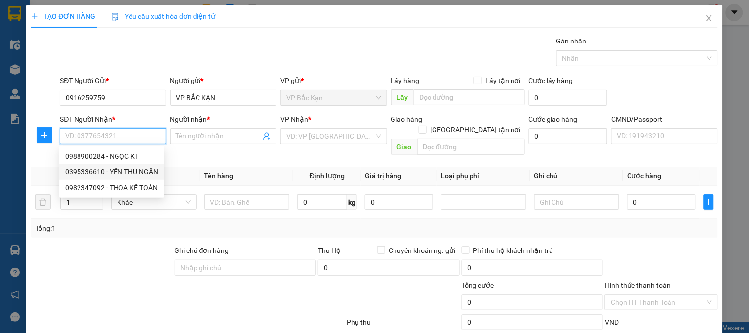
click at [128, 169] on div "0395336610 - YÊN THU NGÂN" at bounding box center [111, 171] width 93 height 11
type input "0395336610"
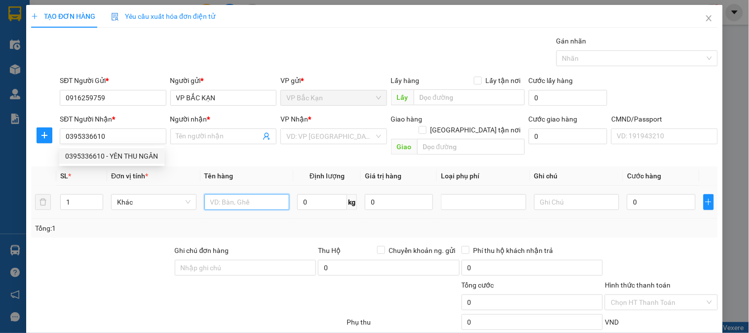
type input "YÊN THU NGÂN"
click at [242, 194] on input "text" at bounding box center [246, 202] width 85 height 16
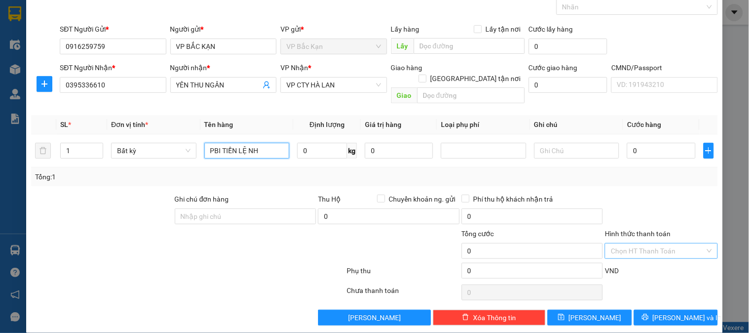
scroll to position [52, 0]
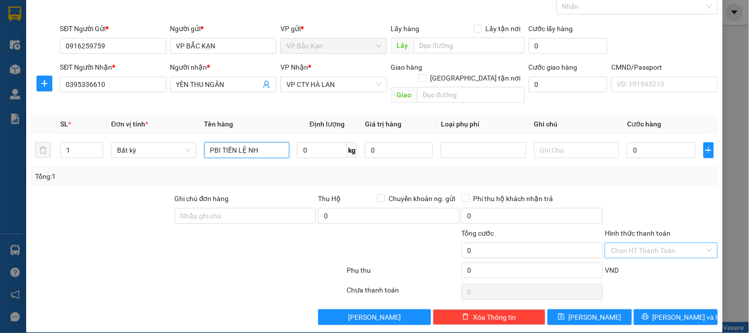
type input "PBI TIỀN LỆ NH"
click at [623, 243] on input "Hình thức thanh toán" at bounding box center [657, 250] width 94 height 15
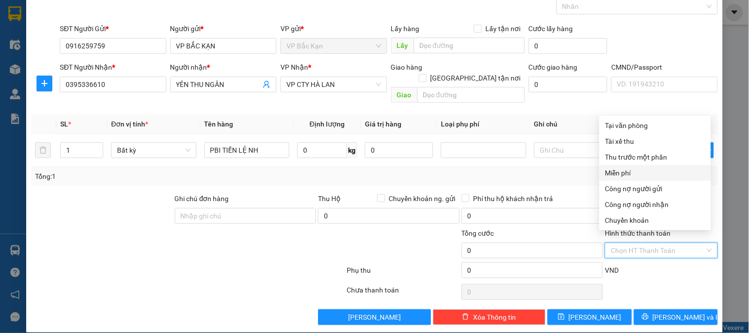
click at [622, 171] on div "Miễn phí" at bounding box center [655, 172] width 100 height 11
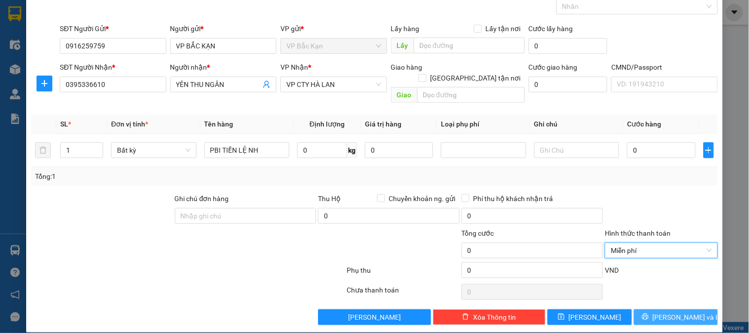
click at [664, 311] on span "[PERSON_NAME] và In" at bounding box center [686, 316] width 69 height 11
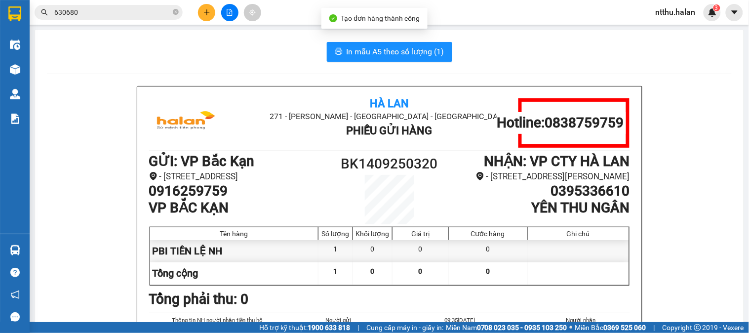
click at [403, 53] on span "In mẫu A5 theo số lượng (1)" at bounding box center [395, 51] width 98 height 12
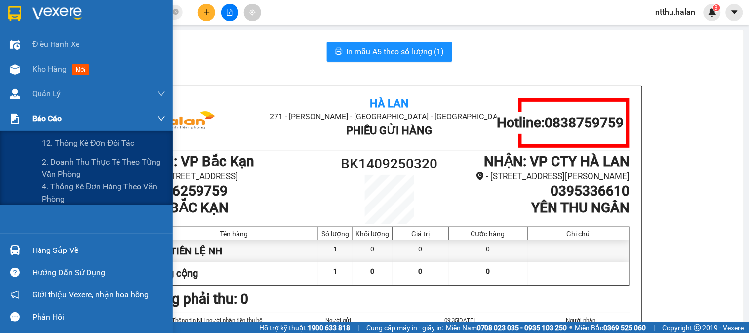
click at [45, 114] on span "Báo cáo" at bounding box center [47, 118] width 30 height 12
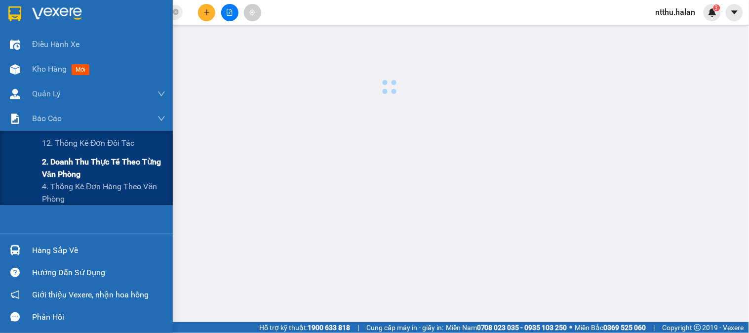
click at [109, 158] on span "2. Doanh thu thực tế theo từng văn phòng" at bounding box center [103, 167] width 123 height 25
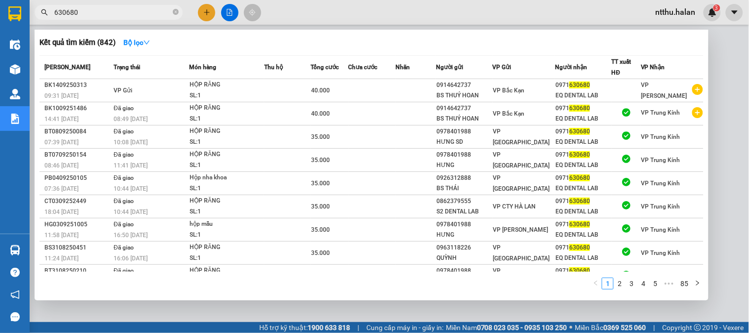
click at [125, 13] on input "630680" at bounding box center [112, 12] width 116 height 11
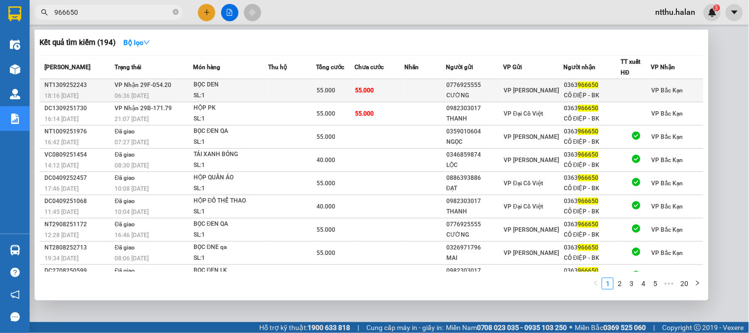
type input "966650"
click at [134, 87] on span "VP Nhận 29F-054.20" at bounding box center [142, 84] width 57 height 7
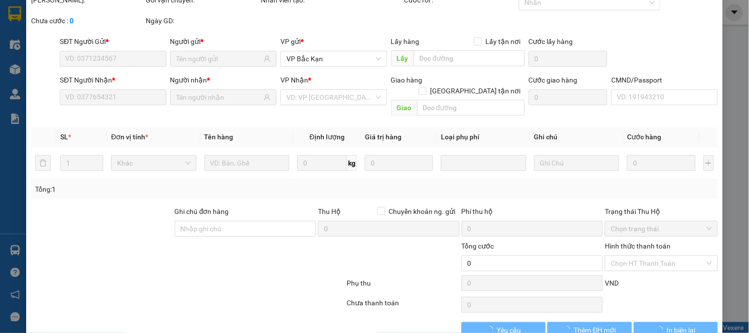
scroll to position [54, 0]
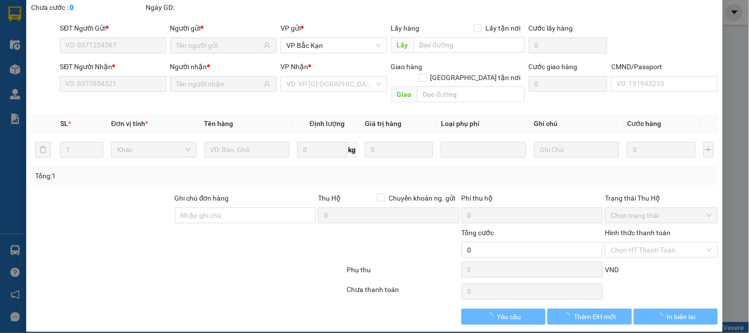
type input "0776925555"
type input "CƯỜNG"
type input "0363966650"
type input "CÔ ĐIỆP - BK"
type input "55.000"
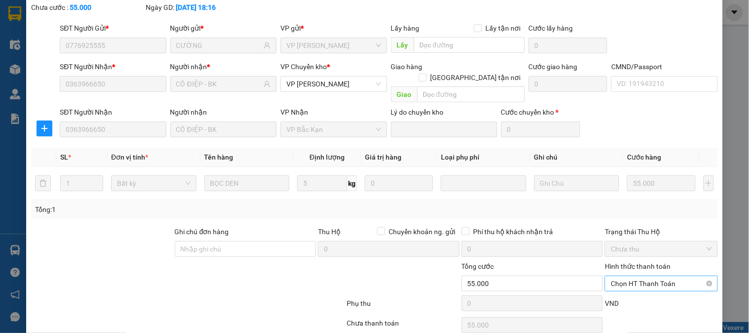
scroll to position [87, 0]
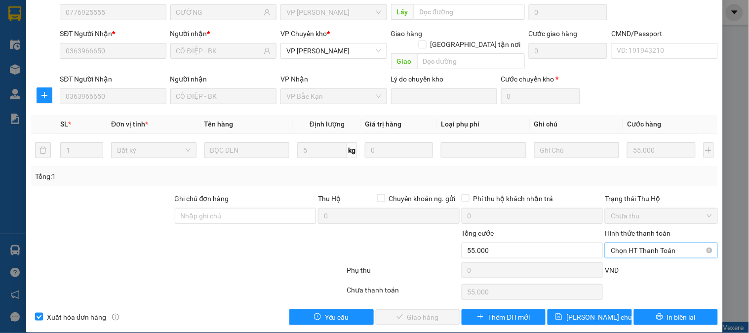
click at [628, 243] on span "Chọn HT Thanh Toán" at bounding box center [660, 250] width 101 height 15
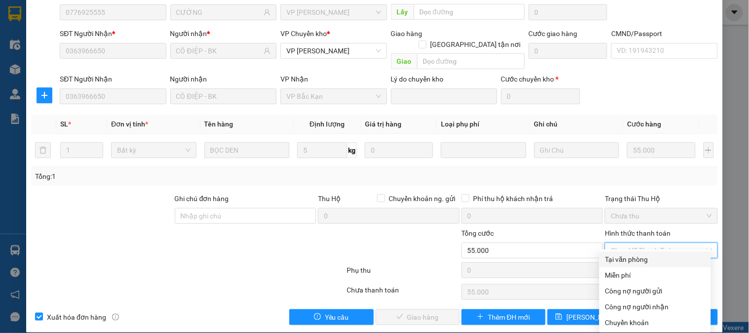
click at [632, 263] on div "Tại văn phòng" at bounding box center [655, 259] width 100 height 11
type input "0"
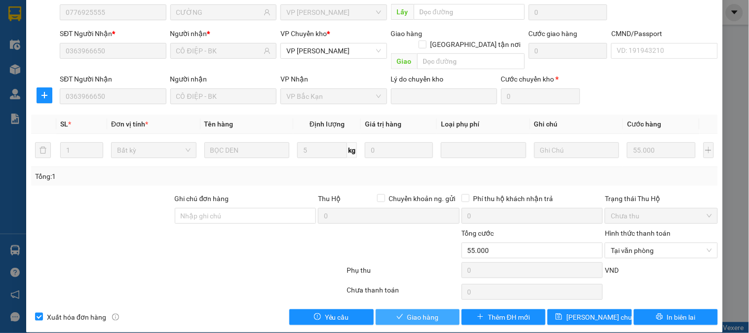
click at [421, 311] on span "Giao hàng" at bounding box center [423, 316] width 32 height 11
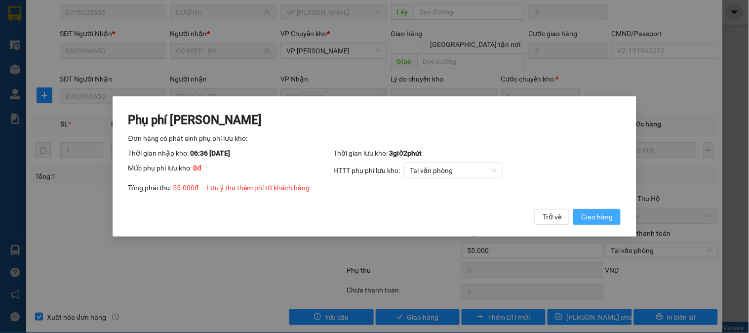
click at [606, 213] on span "Giao hàng" at bounding box center [597, 216] width 32 height 11
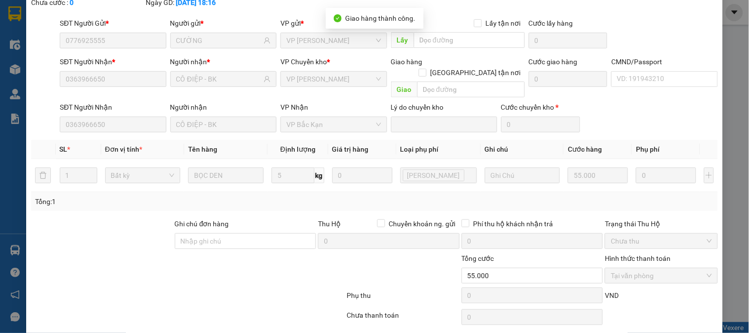
scroll to position [0, 0]
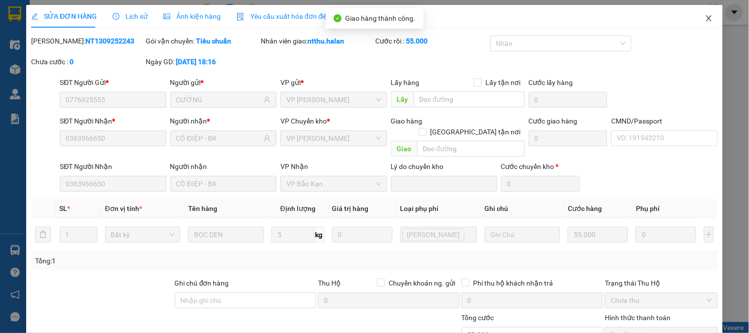
click at [699, 12] on span "Close" at bounding box center [709, 19] width 28 height 28
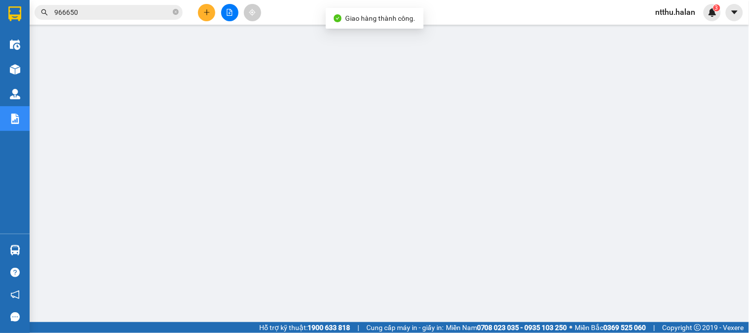
click at [134, 17] on input "966650" at bounding box center [112, 12] width 116 height 11
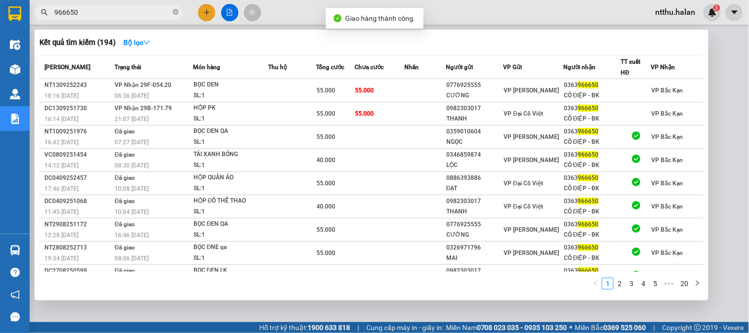
click at [134, 17] on input "966650" at bounding box center [112, 12] width 116 height 11
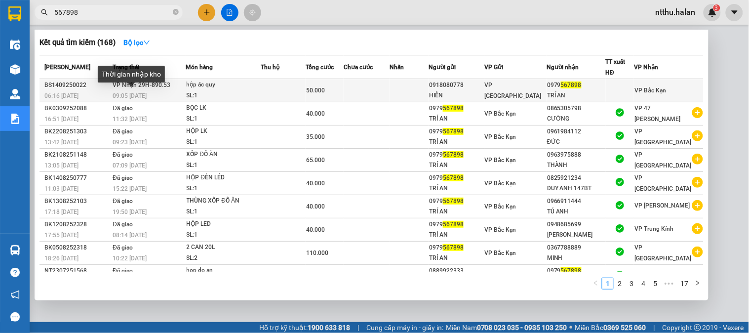
type input "567898"
click at [141, 92] on span "09:05 - 14/09" at bounding box center [130, 95] width 34 height 7
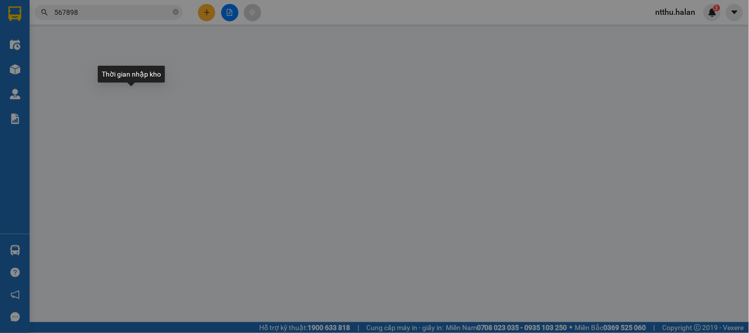
type input "0918080778"
type input "HIỂN"
type input "0979567898"
type input "TRÍ AN"
type input "50.000"
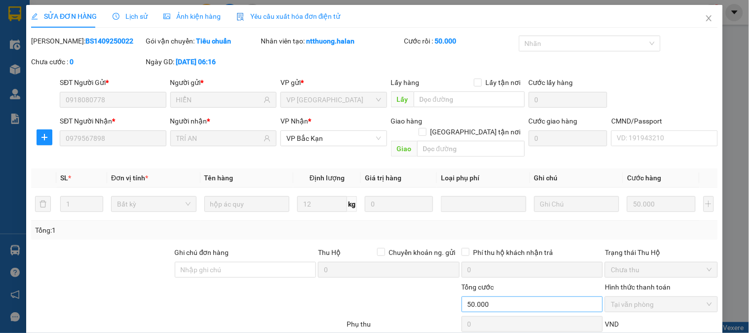
scroll to position [54, 0]
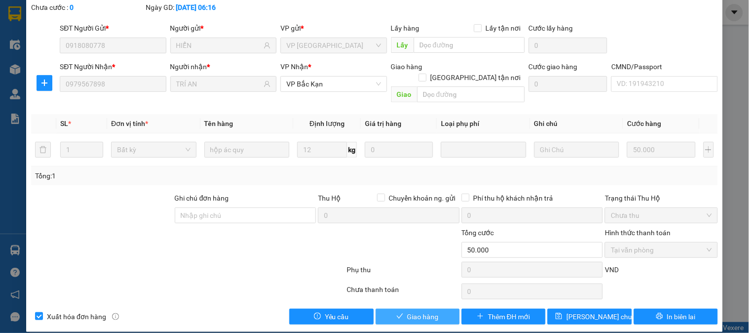
click at [438, 309] on button "Giao hàng" at bounding box center [418, 316] width 84 height 16
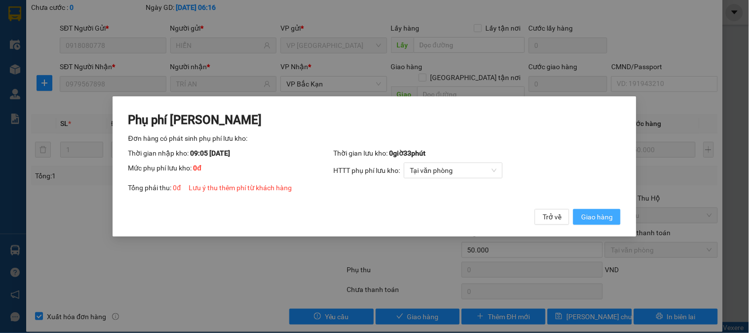
click at [599, 222] on span "Giao hàng" at bounding box center [597, 216] width 32 height 11
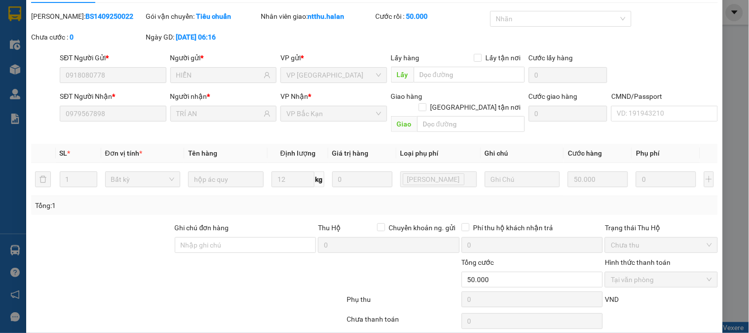
scroll to position [0, 0]
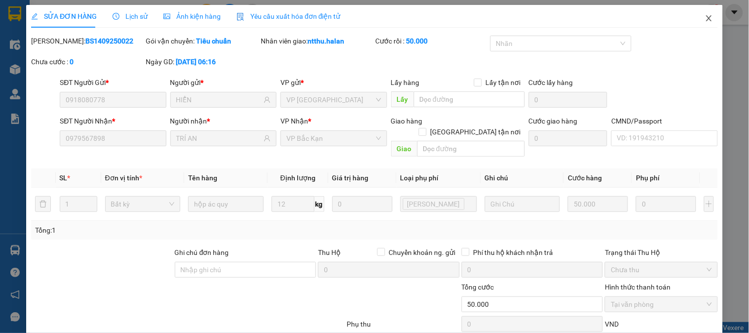
click at [706, 17] on icon "close" at bounding box center [708, 18] width 5 height 6
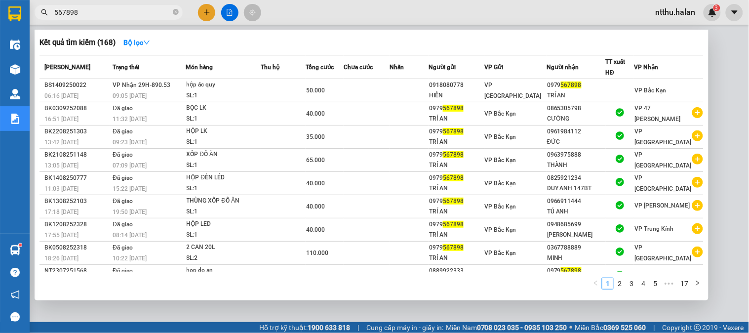
click at [111, 13] on input "567898" at bounding box center [112, 12] width 116 height 11
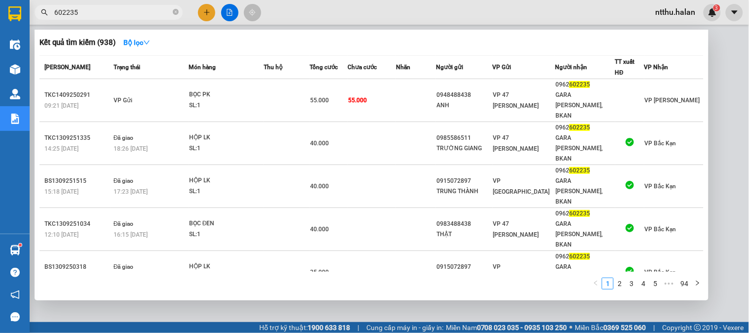
type input "602235"
click at [203, 16] on div at bounding box center [374, 166] width 749 height 333
click at [203, 16] on button at bounding box center [206, 12] width 17 height 17
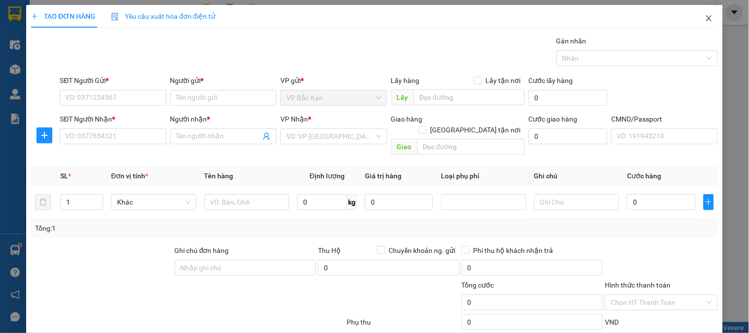
click at [705, 19] on icon "close" at bounding box center [709, 18] width 8 height 8
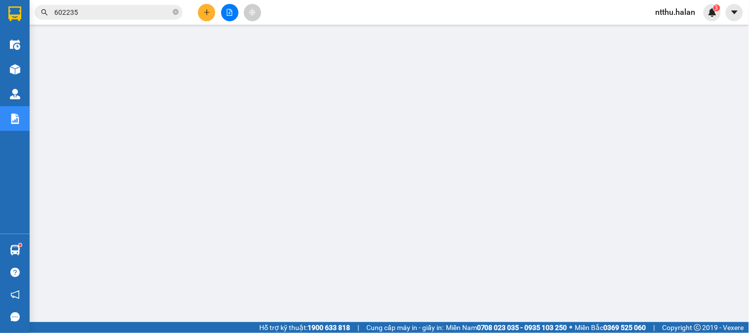
click at [105, 16] on input "602235" at bounding box center [112, 12] width 116 height 11
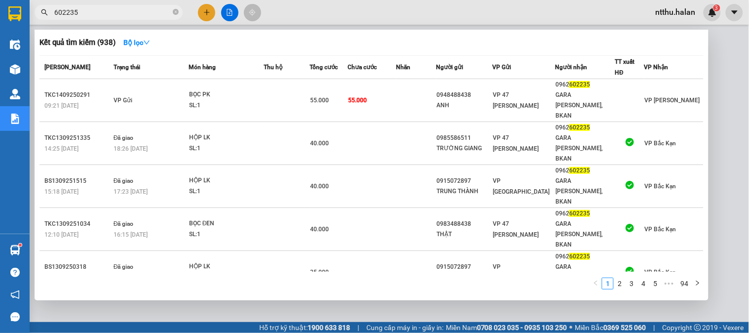
click at [211, 8] on div at bounding box center [374, 166] width 749 height 333
click at [211, 8] on button at bounding box center [206, 12] width 17 height 17
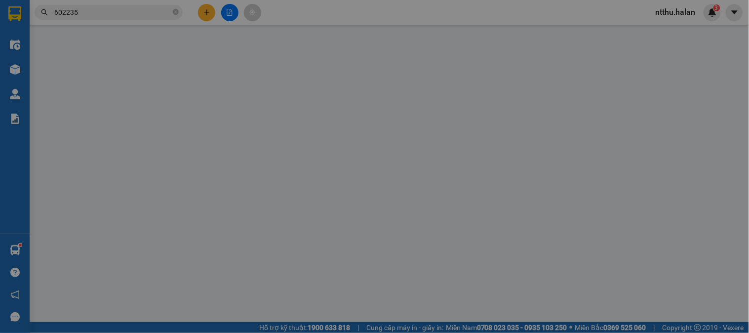
click at [211, 9] on div "Yêu cầu xuất hóa đơn điện tử" at bounding box center [163, 16] width 104 height 23
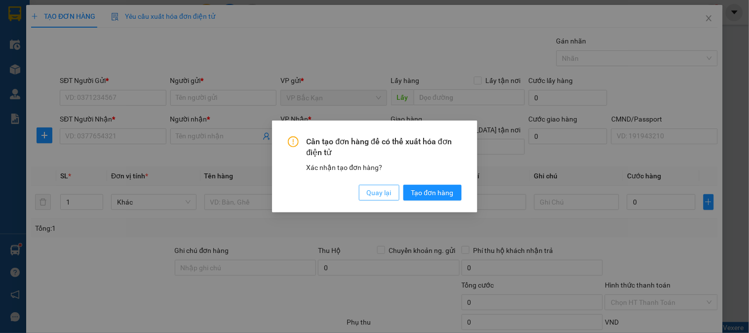
click at [380, 195] on span "Quay lại" at bounding box center [379, 192] width 25 height 11
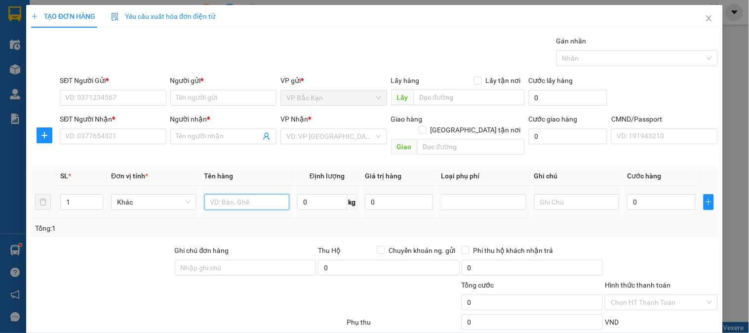
click at [235, 194] on input "text" at bounding box center [246, 202] width 85 height 16
click at [234, 194] on input "text" at bounding box center [246, 202] width 85 height 16
type input "TÚI THUỐC LÁ CÂY"
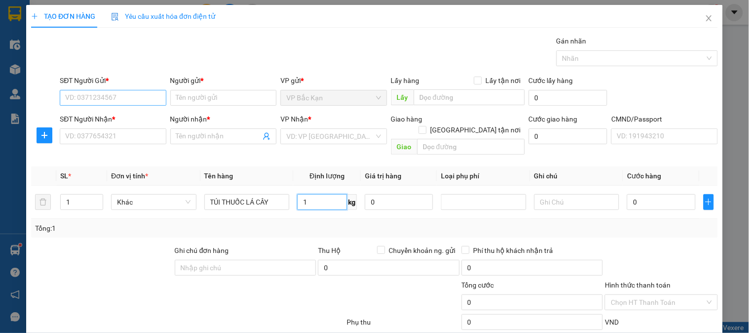
type input "1"
click at [92, 95] on input "SĐT Người Gửi *" at bounding box center [113, 98] width 106 height 16
type input "0948326386"
click at [101, 115] on div "0948326386 - PHƯƠNG" at bounding box center [111, 117] width 93 height 11
type input "PHƯƠNG"
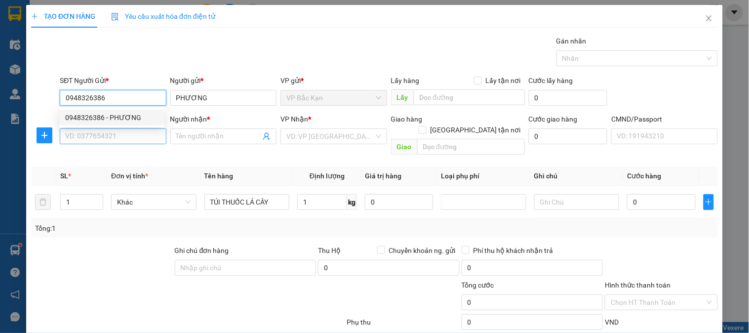
type input "0948326386"
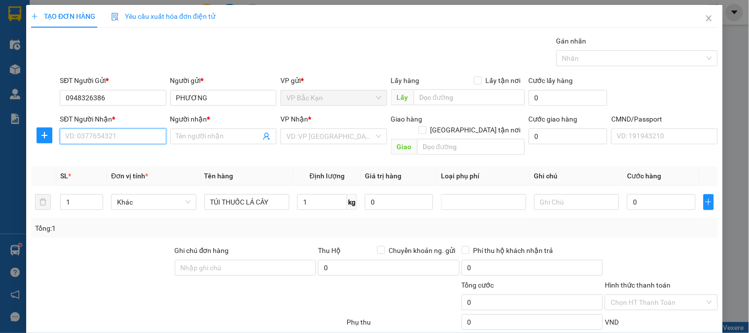
click at [106, 137] on input "SĐT Người Nhận *" at bounding box center [113, 136] width 106 height 16
type input "0985277715"
click at [121, 155] on div "0985277715 - ĐỨC ANH" at bounding box center [120, 156] width 111 height 11
type input "ĐỨC ANH"
type input "0985277715"
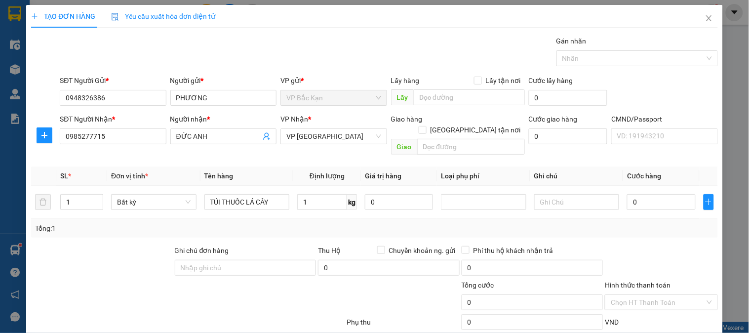
click at [321, 56] on div "Gói vận chuyển * Tiêu chuẩn Gán nhãn Nhãn" at bounding box center [389, 53] width 662 height 35
click at [347, 52] on div "Gói vận chuyển * Tiêu chuẩn Gán nhãn Nhãn" at bounding box center [389, 53] width 662 height 35
click at [315, 194] on input "1" at bounding box center [322, 202] width 50 height 16
click at [300, 223] on div "Tổng: 1" at bounding box center [374, 228] width 679 height 11
type input "35.000"
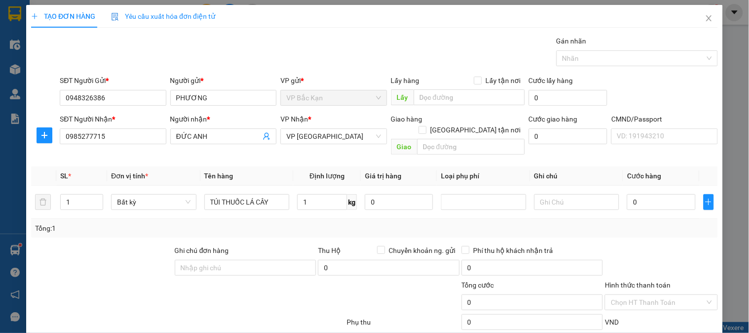
type input "35.000"
click at [272, 68] on div "Gói vận chuyển * Tiêu chuẩn Gán nhãn Nhãn" at bounding box center [389, 53] width 662 height 35
click at [271, 52] on div "Gói vận chuyển * Tiêu chuẩn Gán nhãn Nhãn" at bounding box center [389, 53] width 662 height 35
click at [243, 60] on div "Gói vận chuyển * Tiêu chuẩn Gán nhãn Nhãn" at bounding box center [389, 53] width 662 height 35
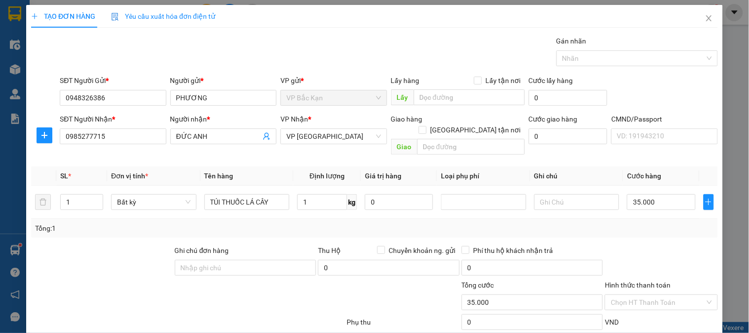
click at [237, 57] on div "Gói vận chuyển * Tiêu chuẩn Gán nhãn Nhãn" at bounding box center [389, 53] width 662 height 35
click at [328, 58] on div "Gói vận chuyển * Tiêu chuẩn Gán nhãn Nhãn" at bounding box center [389, 53] width 662 height 35
click at [330, 68] on div "Gói vận chuyển * Tiêu chuẩn Gán nhãn Nhãn" at bounding box center [389, 53] width 662 height 35
drag, startPoint x: 330, startPoint y: 68, endPoint x: 327, endPoint y: 100, distance: 32.2
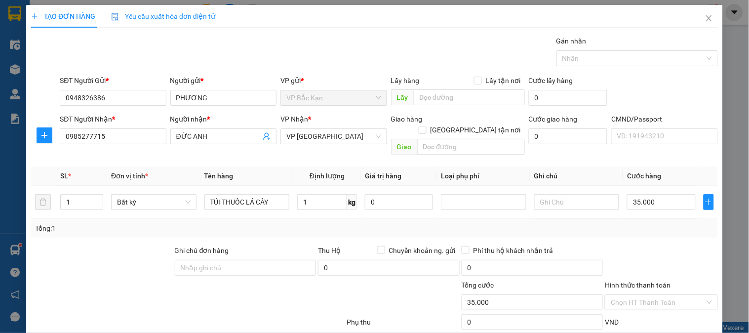
click at [330, 70] on div "Gói vận chuyển * Tiêu chuẩn Gán nhãn Nhãn" at bounding box center [389, 53] width 662 height 35
click at [309, 194] on input "1" at bounding box center [322, 202] width 50 height 16
click at [307, 202] on td "1 kg" at bounding box center [327, 202] width 68 height 33
click at [631, 223] on div "Tổng: 1" at bounding box center [374, 228] width 679 height 11
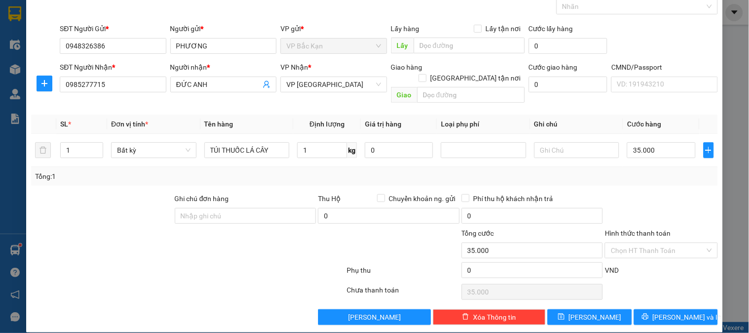
drag, startPoint x: 643, startPoint y: 204, endPoint x: 648, endPoint y: 231, distance: 27.1
click at [643, 205] on div at bounding box center [661, 210] width 114 height 35
click at [650, 309] on button "[PERSON_NAME] và In" at bounding box center [676, 317] width 84 height 16
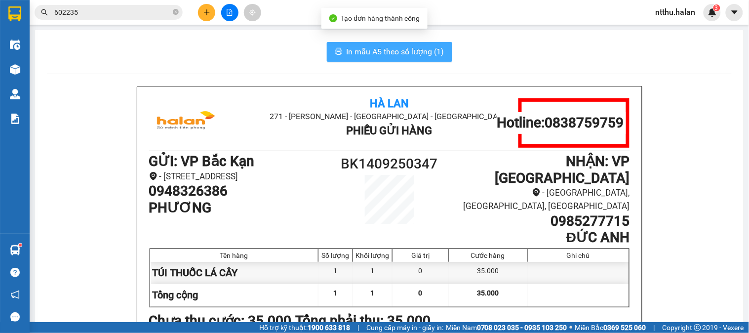
click at [400, 53] on span "In mẫu A5 theo số lượng (1)" at bounding box center [395, 51] width 98 height 12
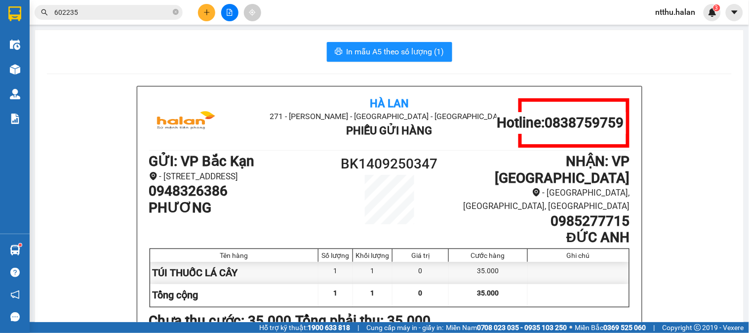
click at [280, 51] on div "In mẫu A5 theo số lượng (1)" at bounding box center [389, 52] width 684 height 20
click at [269, 57] on div "In mẫu A5 theo số lượng (1)" at bounding box center [389, 52] width 684 height 20
click at [208, 13] on icon "plus" at bounding box center [206, 12] width 7 height 7
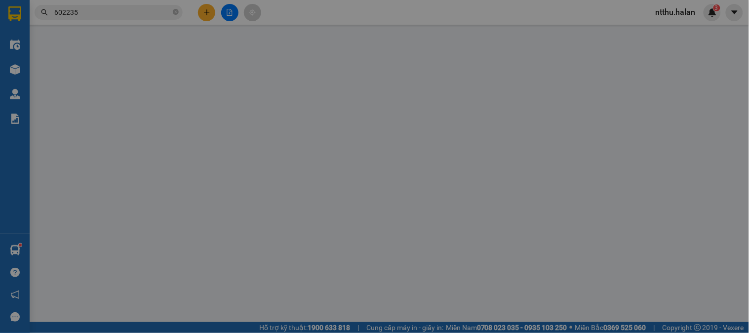
click at [208, 13] on span "Yêu cầu xuất hóa đơn điện tử" at bounding box center [163, 16] width 104 height 8
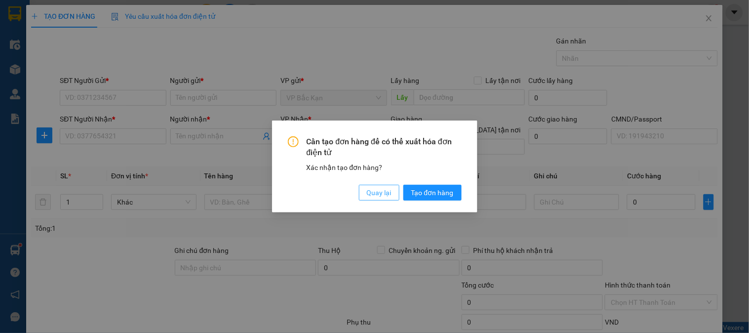
click at [373, 188] on span "Quay lại" at bounding box center [379, 192] width 25 height 11
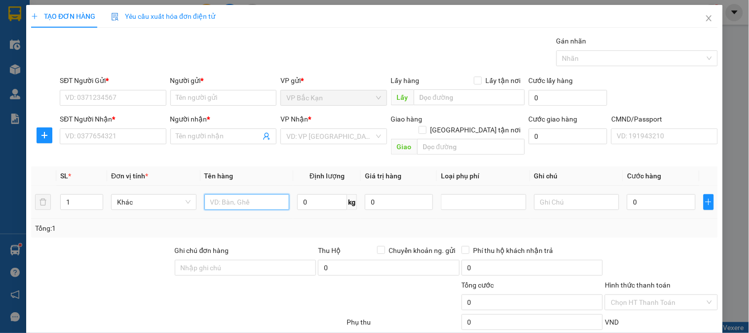
click at [229, 194] on input "text" at bounding box center [246, 202] width 85 height 16
drag, startPoint x: 229, startPoint y: 194, endPoint x: 232, endPoint y: 181, distance: 13.6
click at [232, 194] on input "text" at bounding box center [246, 202] width 85 height 16
type input "H"
type input "TÚI ĐEN THUỐC"
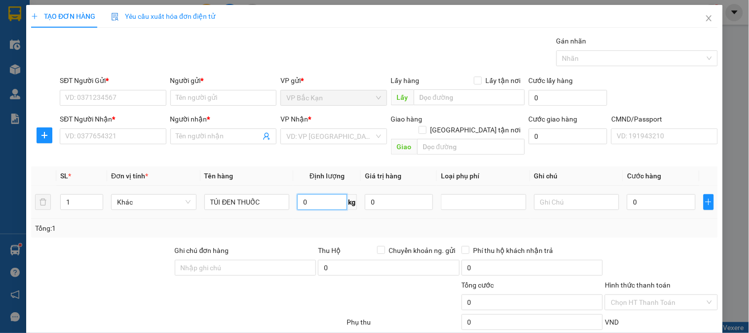
type input "1"
type input "4"
click at [110, 96] on input "SĐT Người Gửi *" at bounding box center [113, 98] width 106 height 16
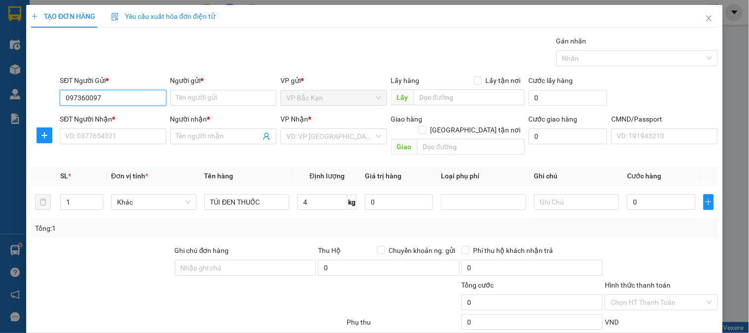
type input "0973600979"
click at [125, 117] on div "0973600979 - VŨ THỊ THANH" at bounding box center [113, 117] width 97 height 11
type input "VŨ THỊ THANH"
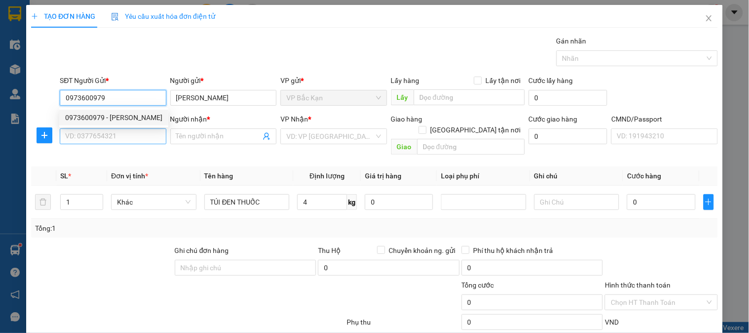
type input "0973600979"
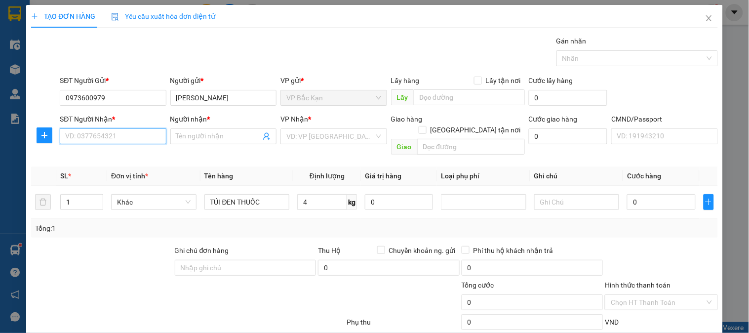
click at [122, 136] on input "SĐT Người Nhận *" at bounding box center [113, 136] width 106 height 16
type input "0942004007"
click at [102, 154] on div "0942004007 - BẮC" at bounding box center [111, 156] width 93 height 11
type input "BẮC"
type input "0942004007"
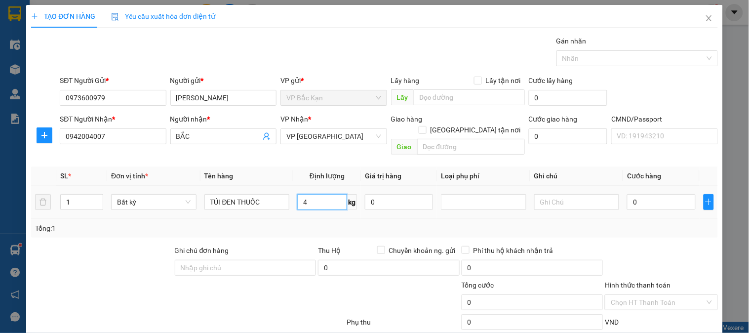
click at [334, 194] on input "4" at bounding box center [322, 202] width 50 height 16
click at [319, 205] on td "4 kg" at bounding box center [327, 202] width 68 height 33
type input "40.000"
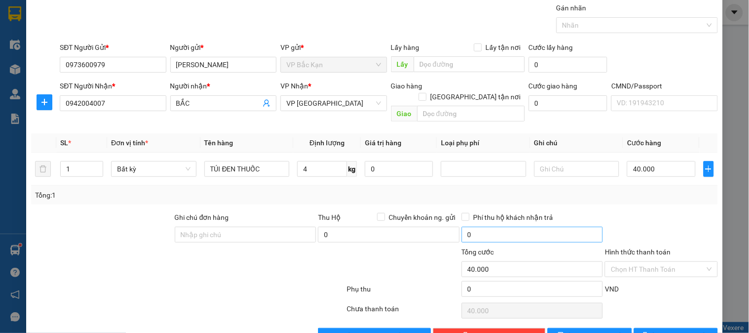
scroll to position [52, 0]
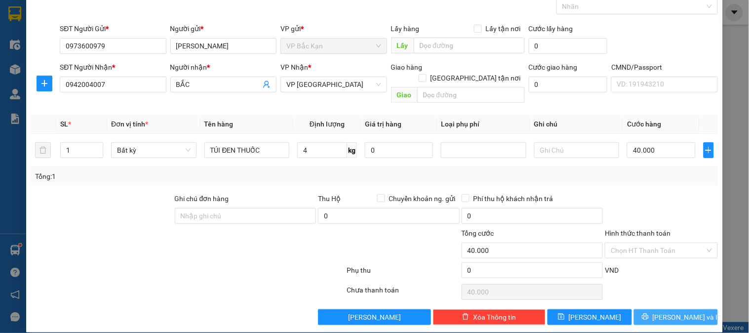
click at [663, 311] on span "[PERSON_NAME] và In" at bounding box center [686, 316] width 69 height 11
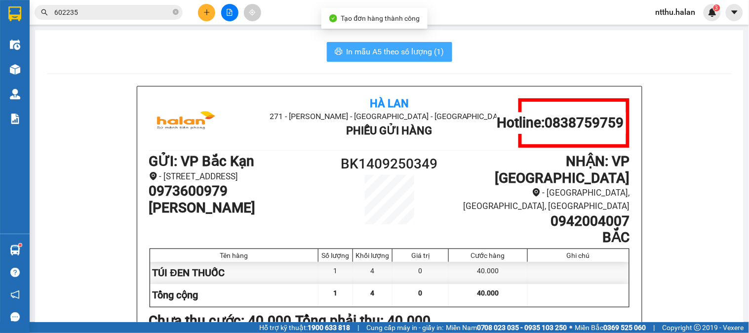
click at [380, 51] on span "In mẫu A5 theo số lượng (1)" at bounding box center [395, 51] width 98 height 12
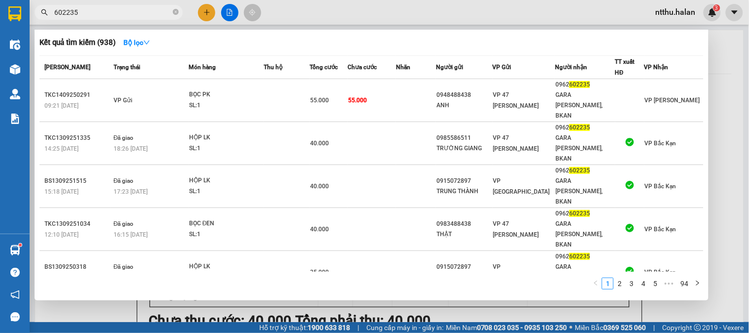
click at [141, 7] on input "602235" at bounding box center [112, 12] width 116 height 11
click at [104, 309] on div at bounding box center [374, 166] width 749 height 333
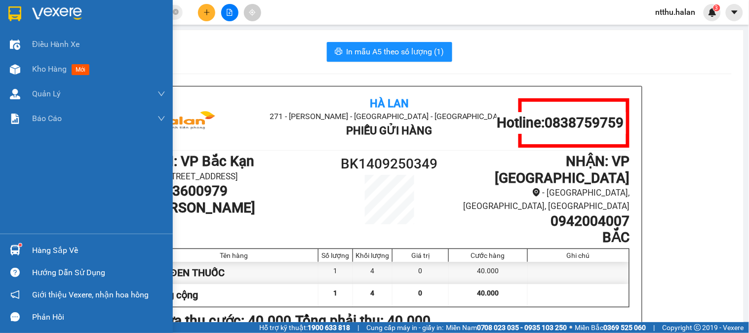
click at [58, 262] on div "Hướng dẫn sử dụng" at bounding box center [86, 272] width 173 height 22
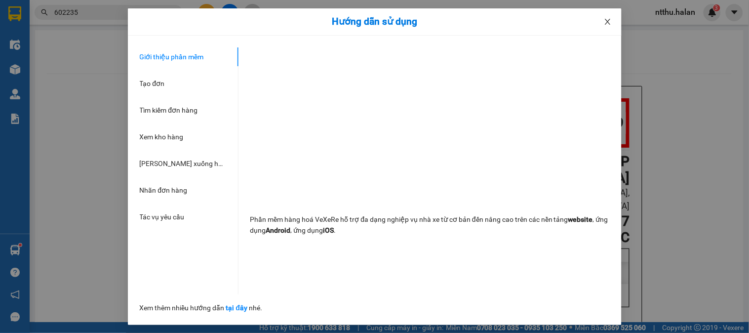
click at [607, 21] on icon "close" at bounding box center [608, 22] width 8 height 8
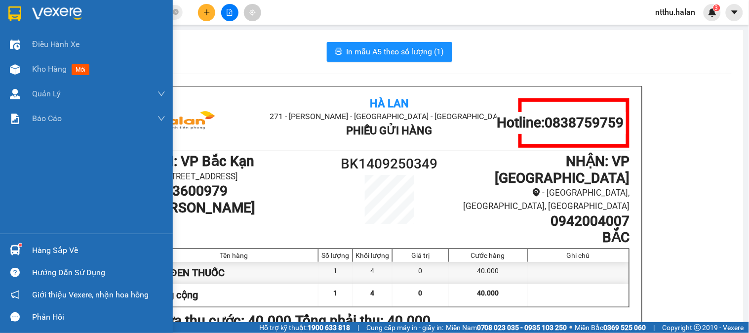
click at [41, 248] on div "Hàng sắp về" at bounding box center [98, 250] width 133 height 15
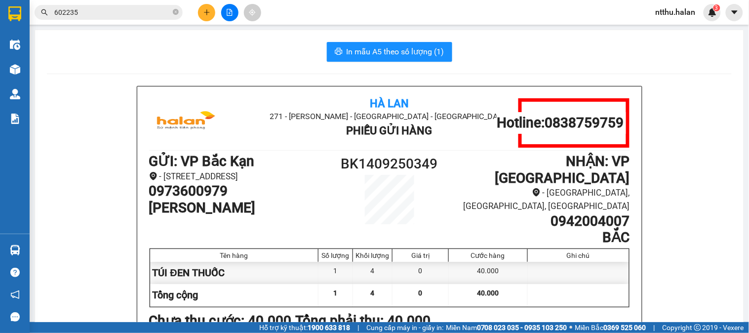
click at [149, 20] on section "Kết quả tìm kiếm ( 938 ) Bộ lọc Mã ĐH Trạng thái Món hàng Thu hộ Tổng cước Chưa…" at bounding box center [374, 166] width 749 height 333
click at [110, 13] on input "602235" at bounding box center [112, 12] width 116 height 11
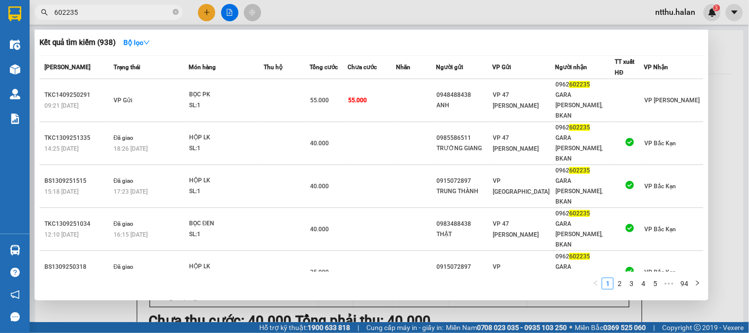
click at [110, 13] on input "602235" at bounding box center [112, 12] width 116 height 11
type input "602235"
click at [203, 12] on div at bounding box center [374, 166] width 749 height 333
click at [203, 12] on icon "plus" at bounding box center [206, 12] width 7 height 7
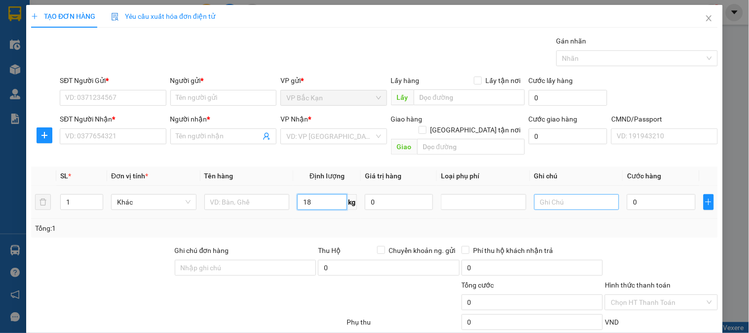
type input "18"
drag, startPoint x: 549, startPoint y: 187, endPoint x: 568, endPoint y: 181, distance: 19.5
click at [549, 194] on input "text" at bounding box center [576, 202] width 85 height 16
type input "12+6"
click at [230, 199] on input "text" at bounding box center [246, 202] width 85 height 16
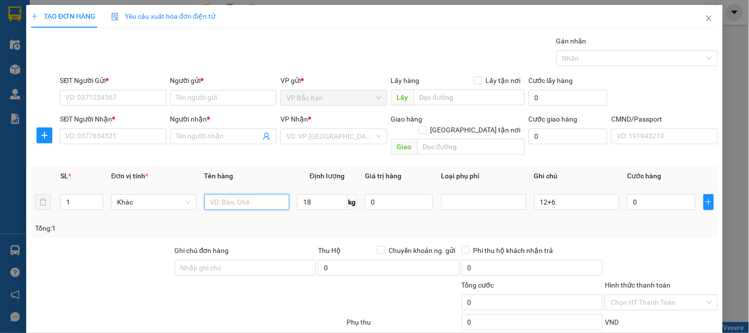
click at [230, 199] on input "text" at bounding box center [246, 202] width 85 height 16
type input "BAO THUỐC LÁ CÂY"
type input "2"
click at [96, 198] on icon "up" at bounding box center [97, 199] width 3 height 3
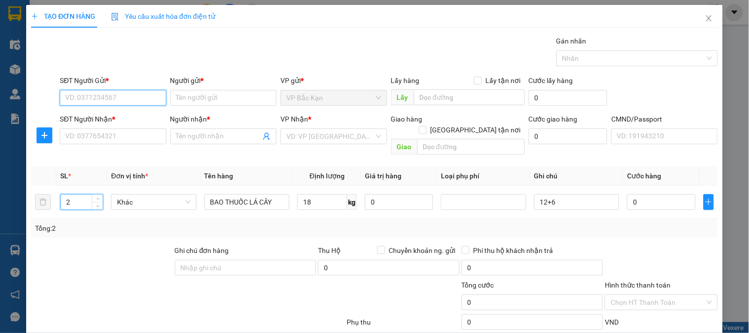
click at [95, 97] on input "SĐT Người Gửi *" at bounding box center [113, 98] width 106 height 16
type input "0989919761"
click at [116, 123] on div "0989919761 - HOA" at bounding box center [111, 118] width 105 height 16
type input "HOA"
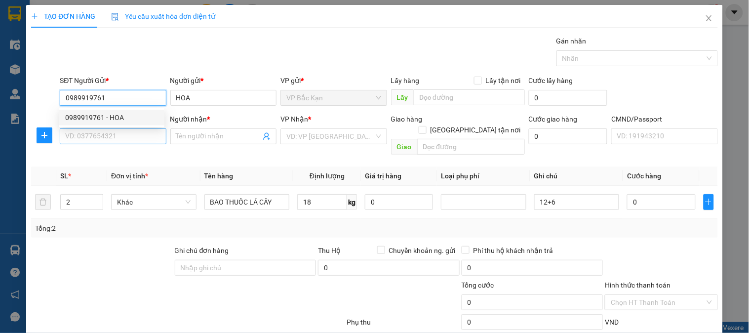
type input "0989919761"
click at [106, 144] on input "SĐT Người Nhận *" at bounding box center [113, 136] width 106 height 16
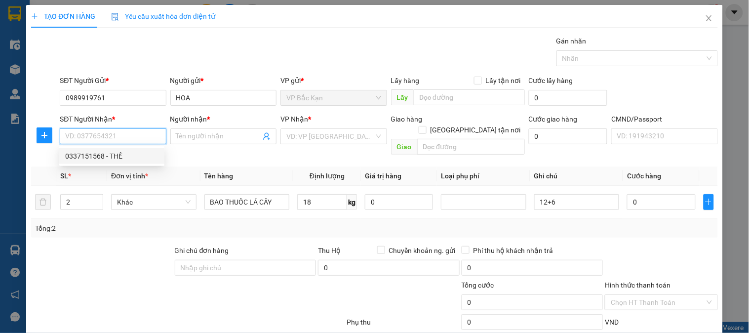
click at [122, 156] on div "0337151568 - THẾ" at bounding box center [111, 156] width 93 height 11
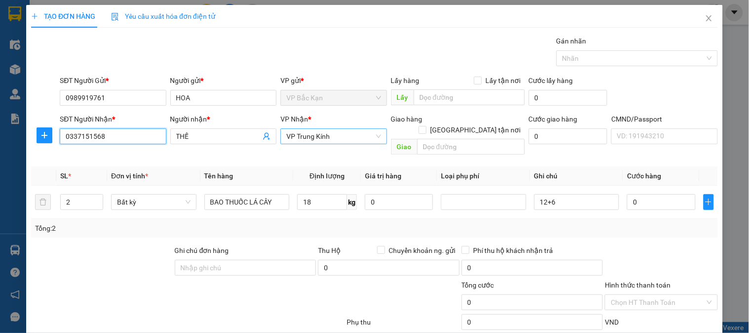
click at [325, 137] on span "VP Trung Kính" at bounding box center [333, 136] width 94 height 15
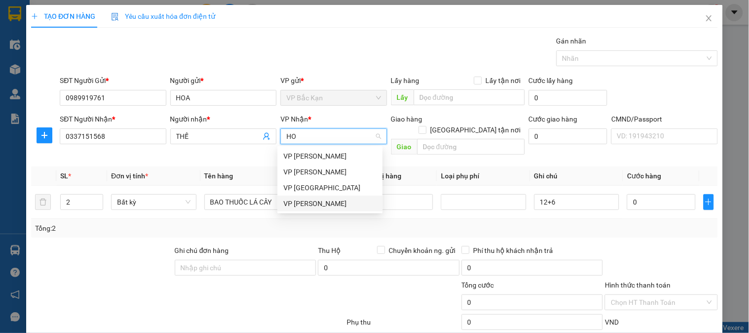
drag, startPoint x: 318, startPoint y: 205, endPoint x: 76, endPoint y: 166, distance: 245.0
click at [317, 206] on div "VP [PERSON_NAME]" at bounding box center [329, 203] width 93 height 11
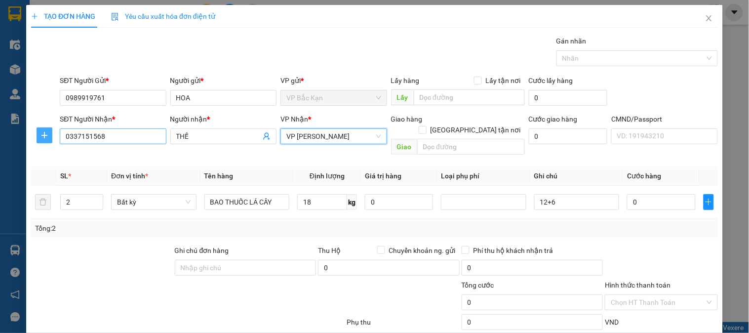
drag, startPoint x: 46, startPoint y: 136, endPoint x: 81, endPoint y: 142, distance: 36.0
click at [46, 137] on icon "plus" at bounding box center [44, 135] width 8 height 8
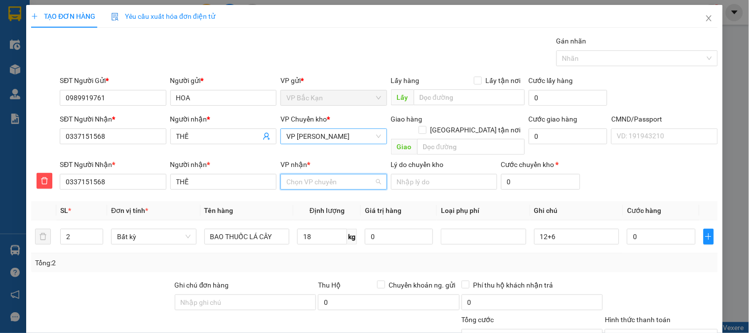
click at [302, 174] on input "VP nhận *" at bounding box center [329, 181] width 87 height 15
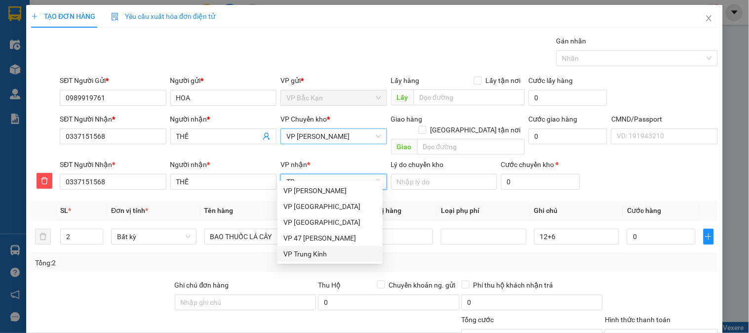
click at [303, 250] on div "VP Trung Kính" at bounding box center [329, 253] width 93 height 11
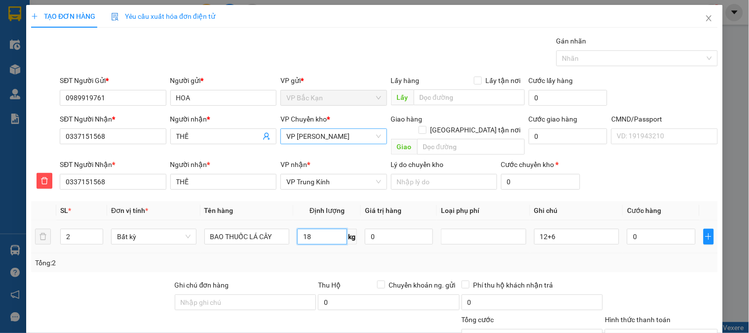
click at [323, 228] on input "18" at bounding box center [322, 236] width 50 height 16
click at [315, 257] on div "Tổng: 2" at bounding box center [374, 262] width 679 height 11
click at [622, 168] on div "SĐT Người Nhận * 0337151568 Người nhận * THẾ VP nhận * VP Trung Kính Lý do chuy…" at bounding box center [389, 176] width 662 height 35
click at [630, 159] on div "SĐT Người Nhận * 0337151568 Người nhận * THẾ VP nhận * VP Trung Kính Lý do chuy…" at bounding box center [389, 176] width 662 height 35
click at [616, 184] on div "Transit Pickup Surcharge Ids Transit Deliver Surcharge Ids Transit Deliver Surc…" at bounding box center [374, 224] width 686 height 376
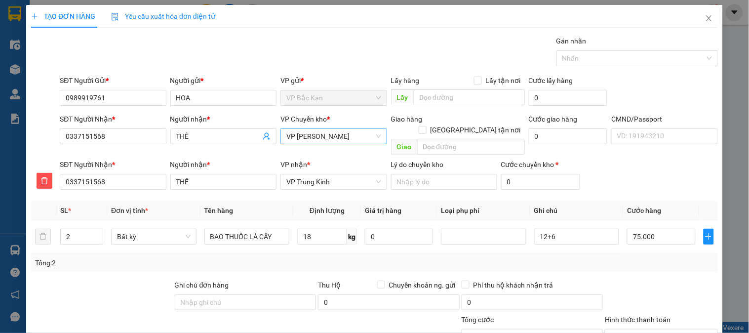
click at [623, 175] on div "SĐT Người Nhận * 0337151568 Người nhận * THẾ VP nhận * VP Trung Kính Lý do chuy…" at bounding box center [389, 176] width 662 height 35
click at [612, 159] on div "SĐT Người Nhận * 0337151568 Người nhận * THẾ VP nhận * VP Trung Kính Lý do chuy…" at bounding box center [389, 176] width 662 height 35
click at [643, 231] on input "75.000" at bounding box center [661, 236] width 68 height 16
click at [639, 188] on div "Transit Pickup Surcharge Ids Transit Deliver Surcharge Ids Transit Deliver Surc…" at bounding box center [374, 224] width 686 height 376
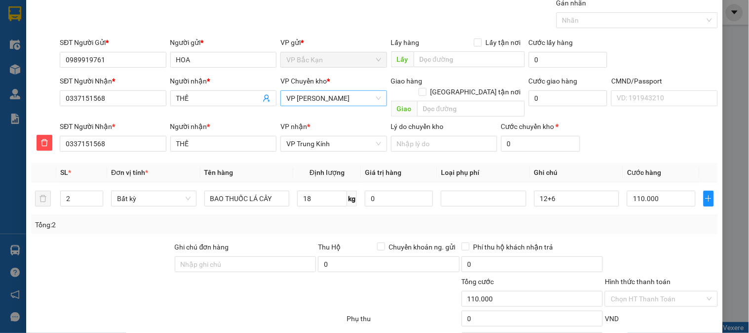
scroll to position [87, 0]
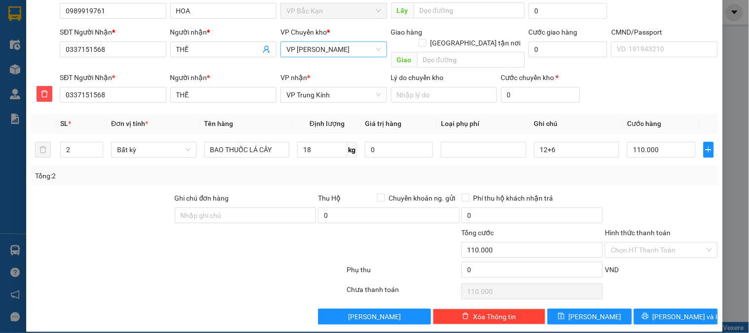
click at [655, 192] on div at bounding box center [661, 209] width 114 height 35
click at [648, 192] on div at bounding box center [661, 209] width 114 height 35
click at [639, 175] on div "Transit Pickup Surcharge Ids Transit Deliver Surcharge Ids Transit Deliver Surc…" at bounding box center [374, 137] width 686 height 376
click at [638, 242] on input "Hình thức thanh toán" at bounding box center [657, 249] width 94 height 15
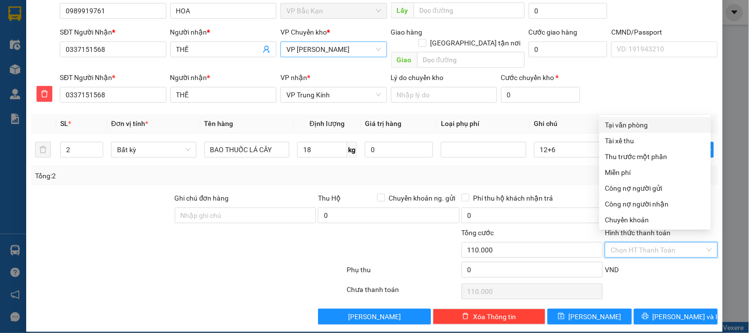
click at [618, 120] on div "Tại văn phòng" at bounding box center [655, 124] width 100 height 11
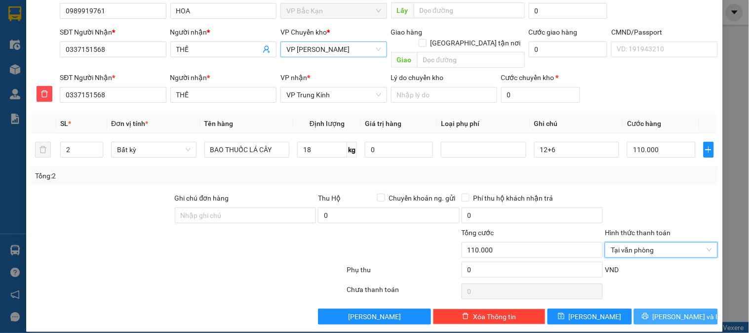
click at [668, 311] on span "[PERSON_NAME] và In" at bounding box center [686, 316] width 69 height 11
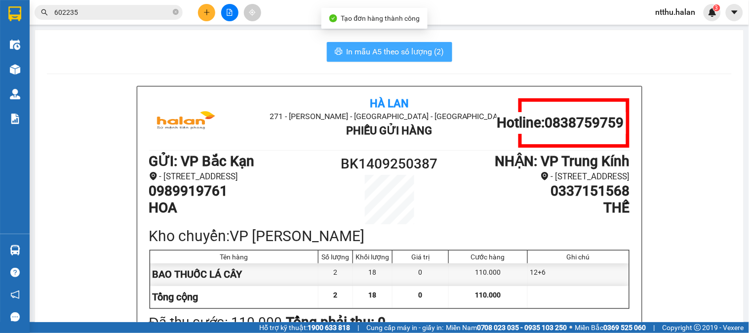
click at [358, 53] on span "In mẫu A5 theo số lượng (2)" at bounding box center [395, 51] width 98 height 12
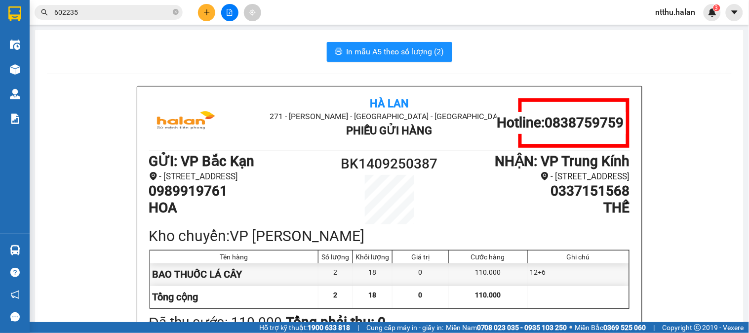
click at [106, 5] on span "602235" at bounding box center [109, 12] width 148 height 15
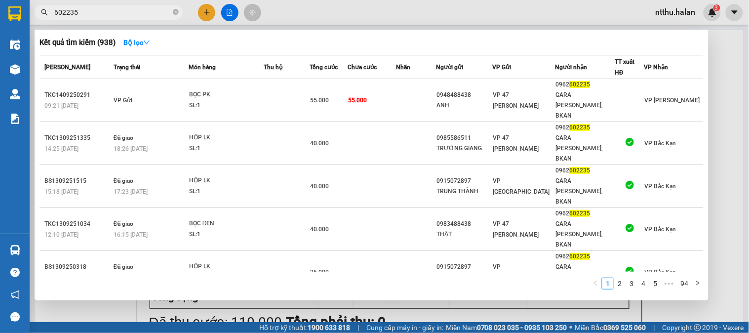
click at [103, 15] on input "602235" at bounding box center [112, 12] width 116 height 11
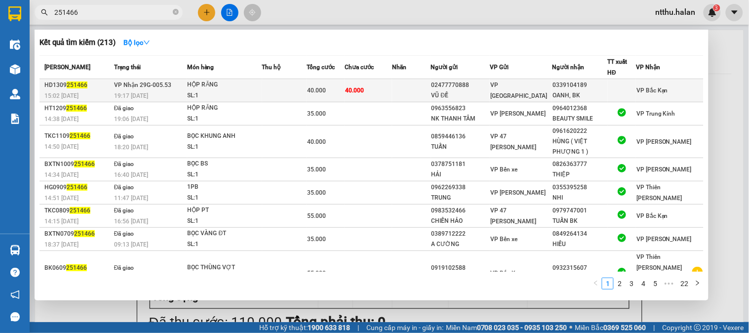
click at [187, 82] on td "VP Nhận 29G-005.53 19:17 - 13/09" at bounding box center [150, 90] width 76 height 23
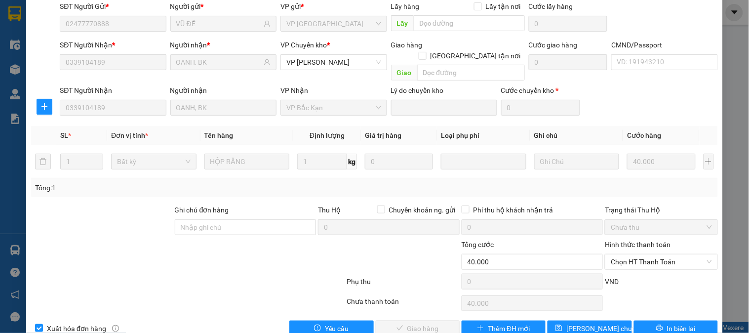
scroll to position [87, 0]
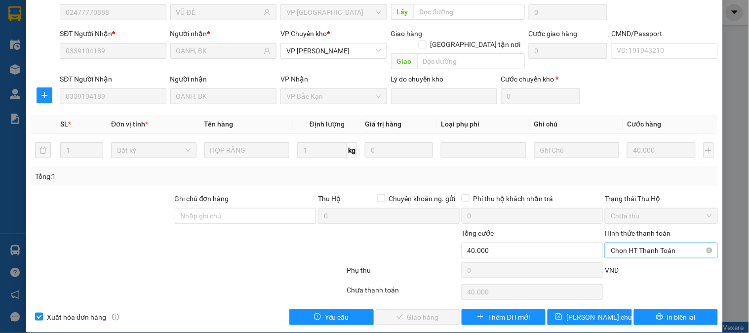
click at [636, 243] on span "Chọn HT Thanh Toán" at bounding box center [660, 250] width 101 height 15
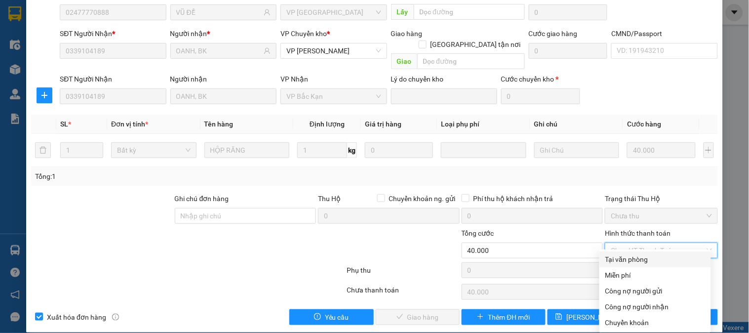
click at [643, 259] on div "Tại văn phòng" at bounding box center [655, 259] width 100 height 11
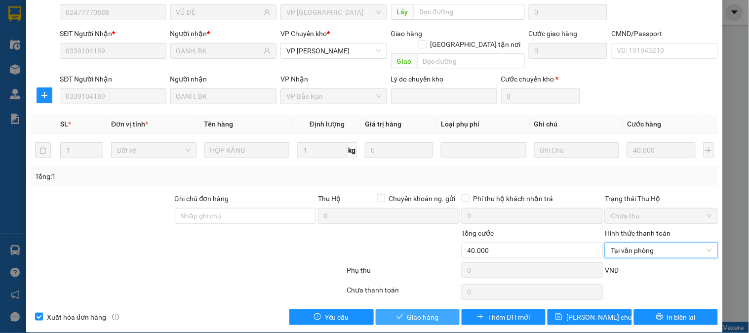
click at [433, 311] on span "Giao hàng" at bounding box center [423, 316] width 32 height 11
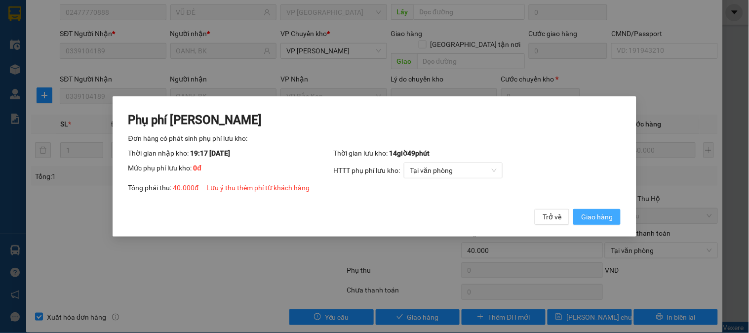
click at [604, 218] on span "Giao hàng" at bounding box center [597, 216] width 32 height 11
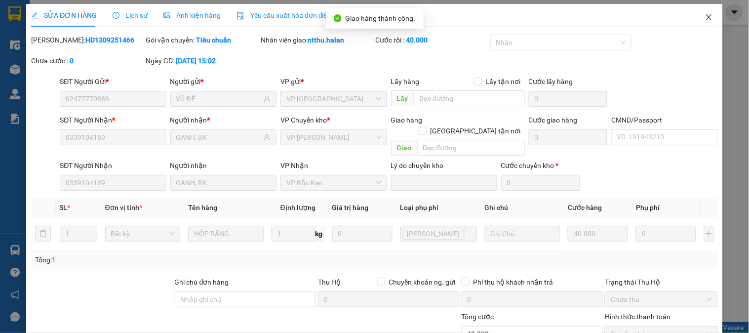
scroll to position [0, 0]
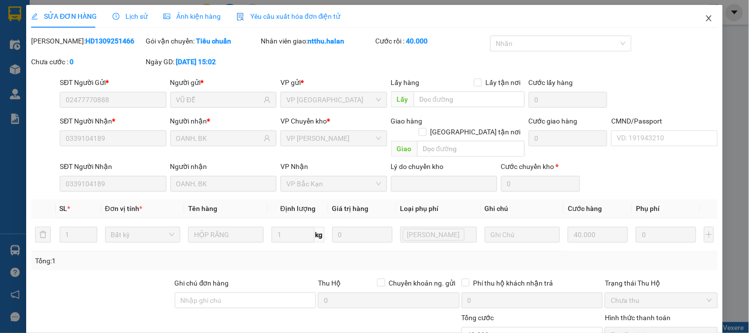
click at [705, 15] on icon "close" at bounding box center [709, 18] width 8 height 8
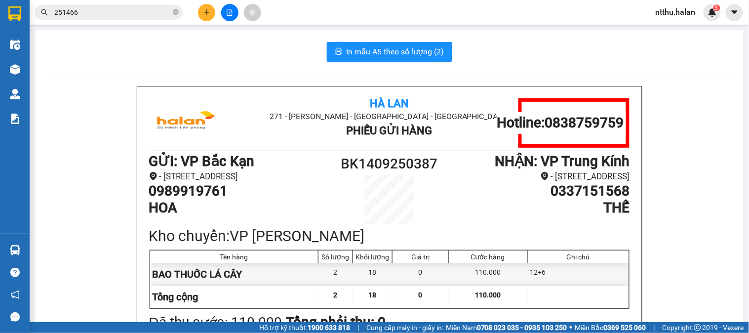
click at [234, 52] on div "In mẫu A5 theo số lượng (2)" at bounding box center [389, 52] width 684 height 20
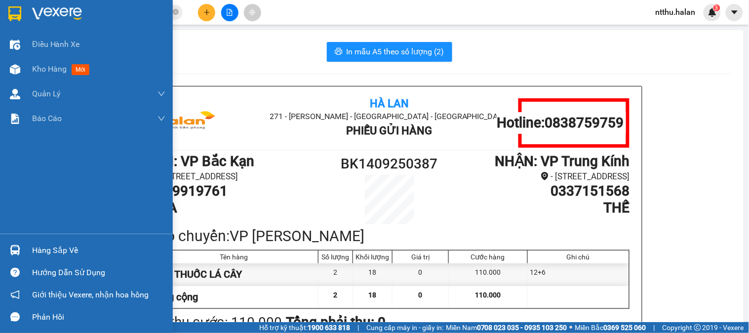
click at [39, 253] on div "Hàng sắp về" at bounding box center [98, 250] width 133 height 15
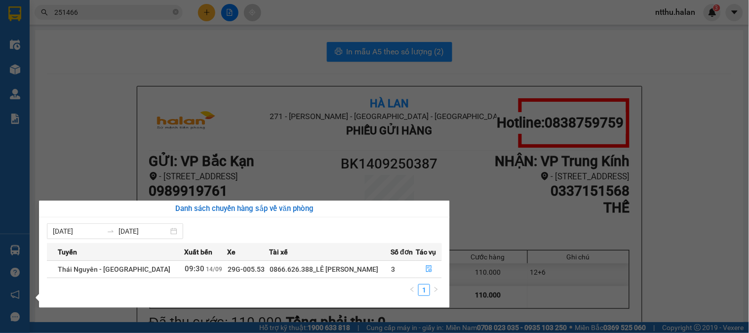
click at [224, 70] on section "Kết quả tìm kiếm ( 213 ) Bộ lọc Mã ĐH Trạng thái Món hàng Thu hộ Tổng cước Chưa…" at bounding box center [374, 166] width 749 height 333
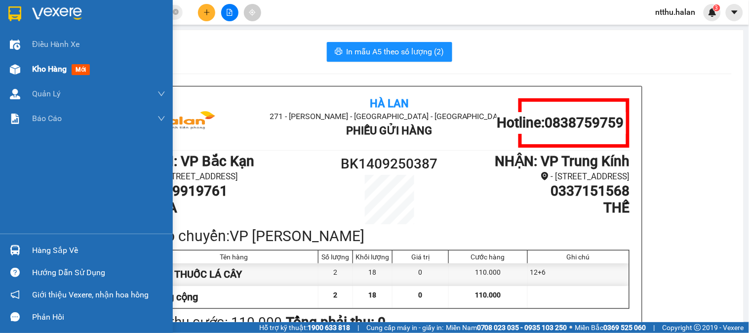
click at [50, 76] on div "Kho hàng mới" at bounding box center [98, 69] width 133 height 25
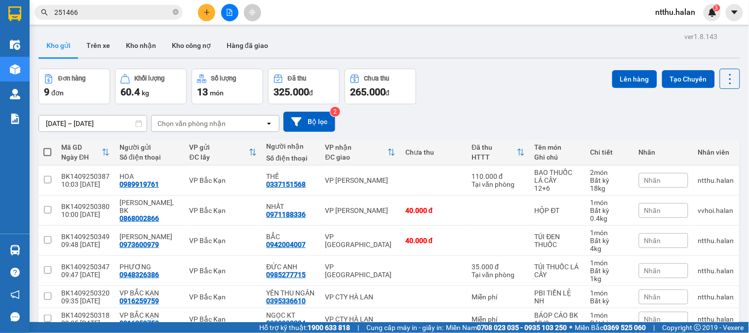
click at [462, 61] on div "ver 1.8.143 Kho gửi Trên xe Kho nhận Kho công nợ Hàng đã giao Đơn hàng 9 đơn Kh…" at bounding box center [389, 255] width 709 height 450
click at [456, 77] on div "Đơn hàng 9 đơn Khối lượng 60.4 kg Số lượng 13 món Đã thu 325.000 đ Chưa thu 265…" at bounding box center [388, 87] width 701 height 36
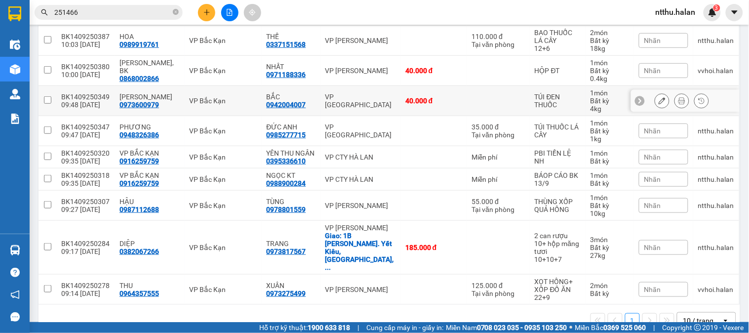
scroll to position [85, 0]
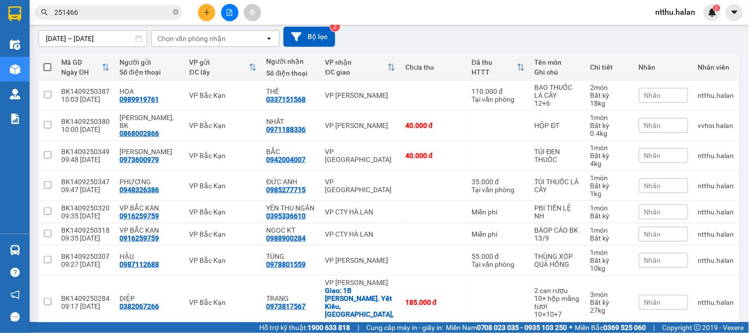
click at [372, 30] on div "01/08/2025 – 14/09/2025 Press the down arrow key to interact with the calendar …" at bounding box center [388, 37] width 701 height 20
click at [366, 35] on div "01/08/2025 – 14/09/2025 Press the down arrow key to interact with the calendar …" at bounding box center [388, 37] width 701 height 20
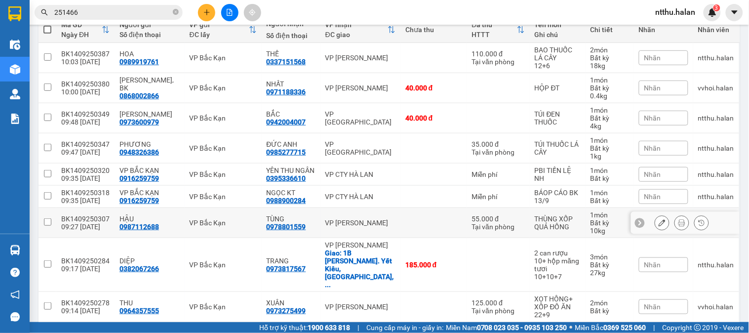
scroll to position [140, 0]
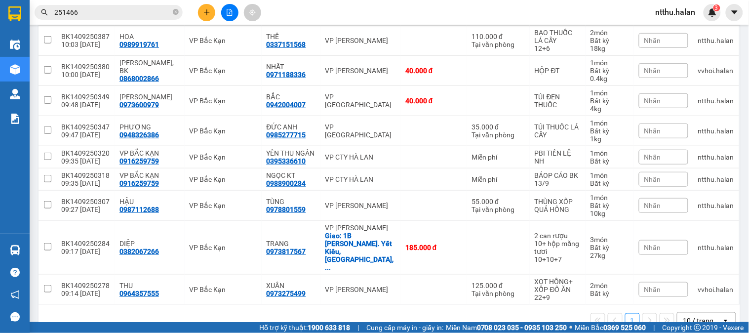
click at [145, 312] on div "1 10 / trang open" at bounding box center [388, 320] width 693 height 17
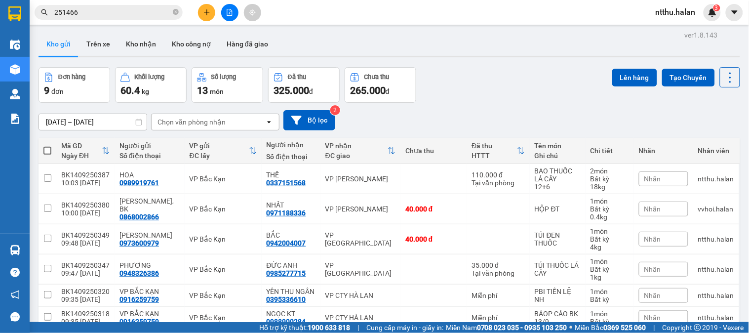
scroll to position [0, 0]
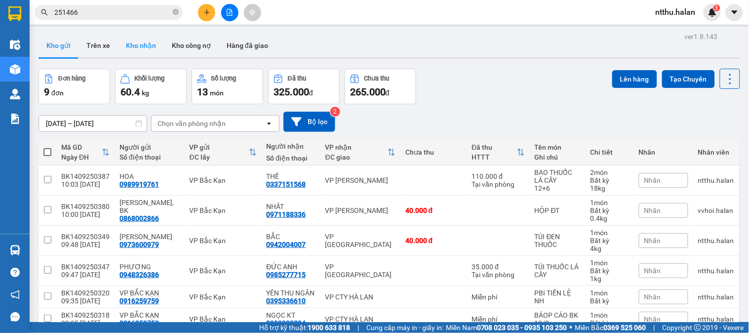
click at [139, 43] on button "Kho nhận" at bounding box center [141, 46] width 46 height 24
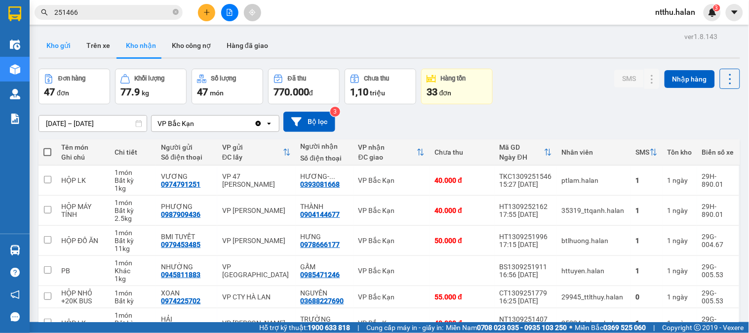
click at [64, 46] on button "Kho gửi" at bounding box center [58, 46] width 40 height 24
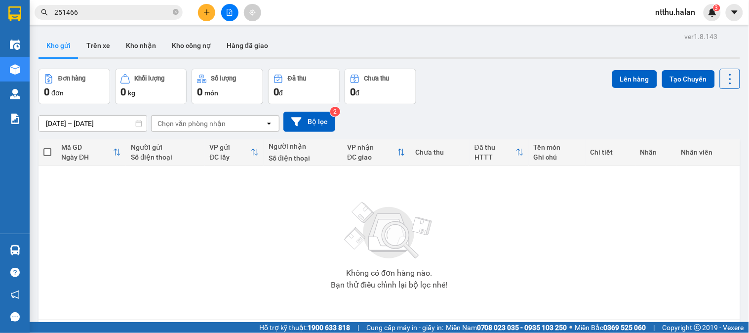
click at [444, 86] on div "Đơn hàng 0 đơn Khối lượng 0 kg Số lượng 0 món Đã thu 0 đ Chưa thu 0 đ Lên hàng …" at bounding box center [388, 87] width 701 height 36
click at [208, 9] on icon "plus" at bounding box center [206, 12] width 7 height 7
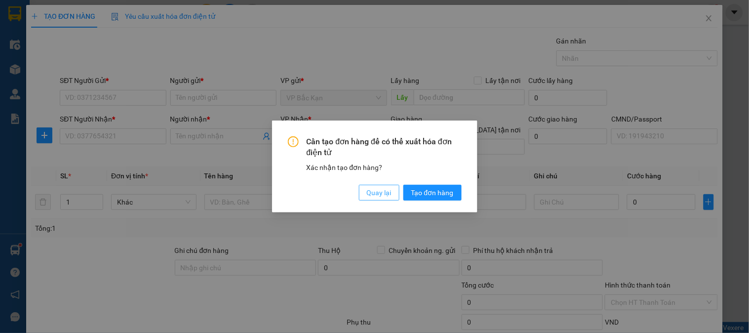
click at [379, 194] on span "Quay lại" at bounding box center [379, 192] width 25 height 11
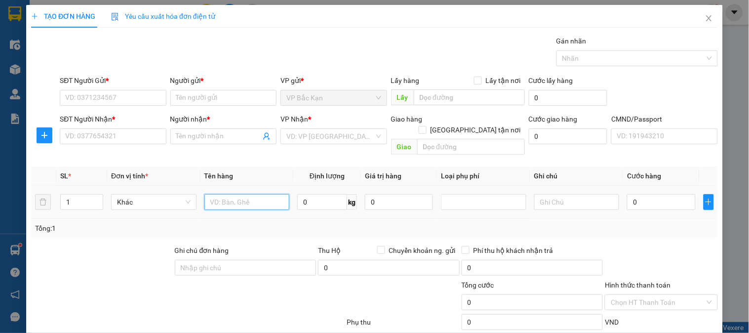
click at [233, 194] on input "text" at bounding box center [246, 202] width 85 height 16
click at [121, 106] on div "SĐT Người Gửi * VD: 0371234567" at bounding box center [113, 92] width 106 height 35
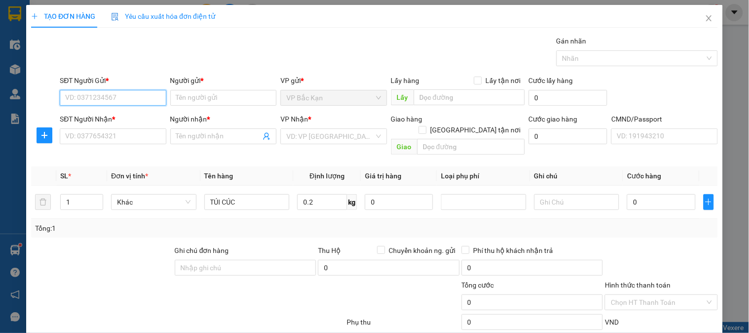
click at [118, 96] on input "SĐT Người Gửi *" at bounding box center [113, 98] width 106 height 16
click at [105, 116] on div "0978326886 - TUYẾN" at bounding box center [111, 117] width 93 height 11
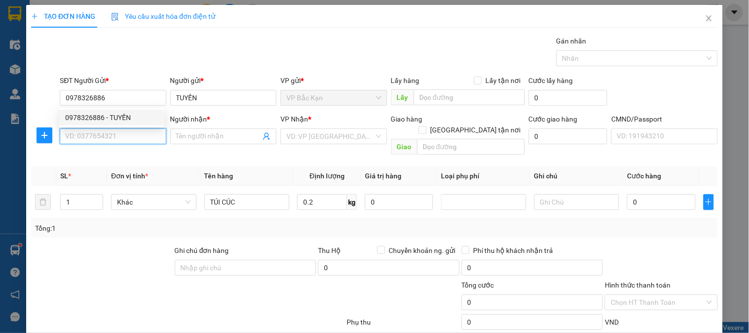
click at [106, 138] on input "SĐT Người Nhận *" at bounding box center [113, 136] width 106 height 16
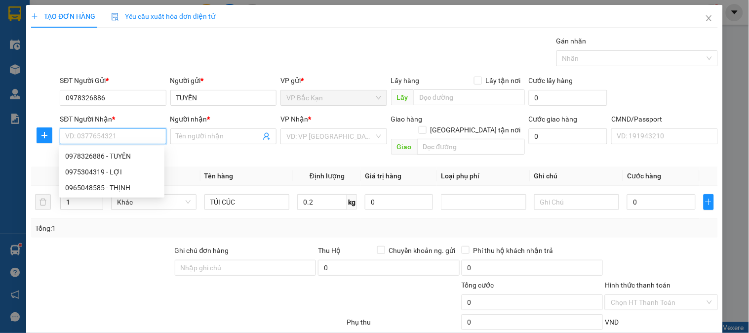
click at [112, 134] on input "SĐT Người Nhận *" at bounding box center [113, 136] width 106 height 16
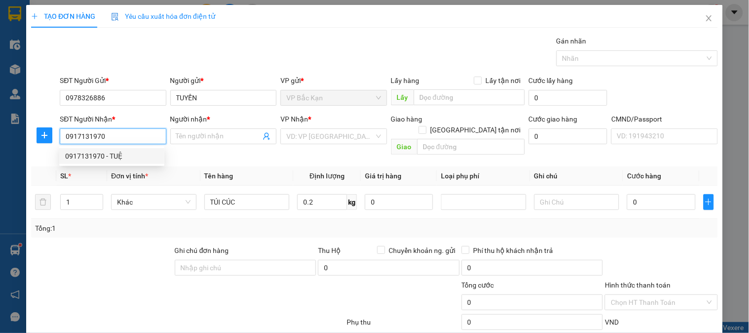
click at [113, 160] on div "0917131970 - TUỆ" at bounding box center [111, 156] width 93 height 11
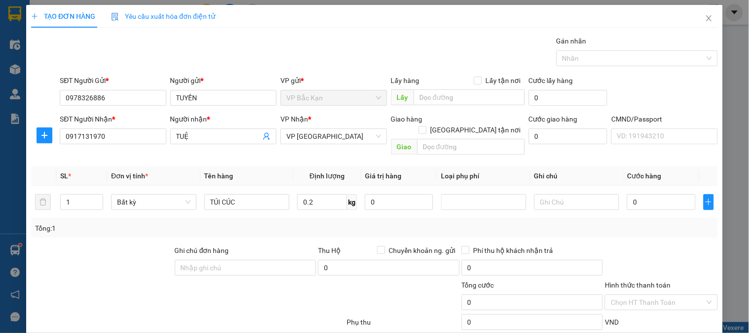
click at [292, 52] on div "Gói vận chuyển * Tiêu chuẩn Gán nhãn Nhãn" at bounding box center [389, 53] width 662 height 35
click at [308, 199] on input "0.2" at bounding box center [322, 202] width 50 height 16
click at [308, 223] on div "Tổng: 1" at bounding box center [374, 228] width 679 height 11
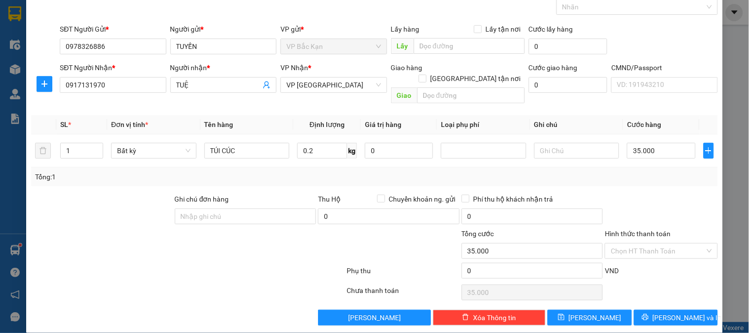
scroll to position [52, 0]
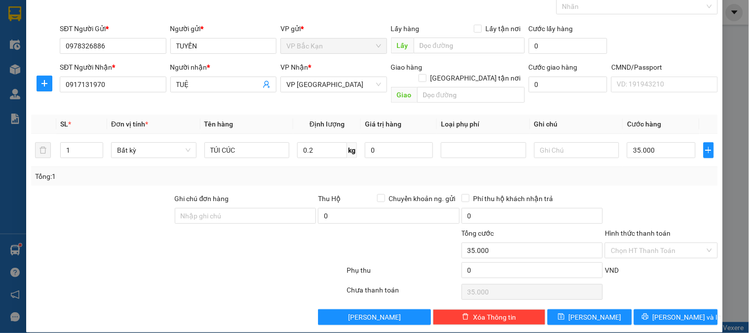
click at [619, 193] on div at bounding box center [661, 210] width 114 height 35
click at [635, 176] on div "Transit Pickup Surcharge Ids Transit Deliver Surcharge Ids Transit Deliver Surc…" at bounding box center [374, 154] width 686 height 341
click at [639, 243] on input "Hình thức thanh toán" at bounding box center [657, 250] width 94 height 15
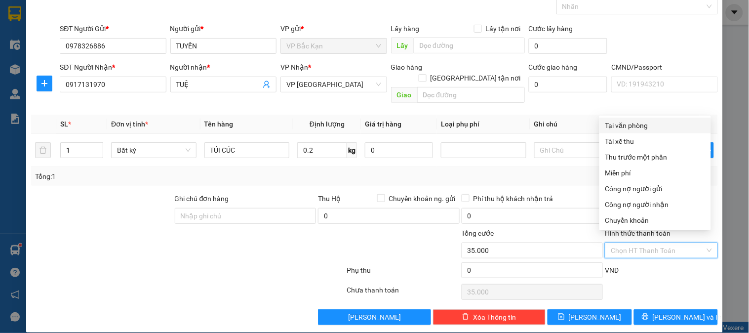
click at [630, 124] on div "Tại văn phòng" at bounding box center [655, 125] width 100 height 11
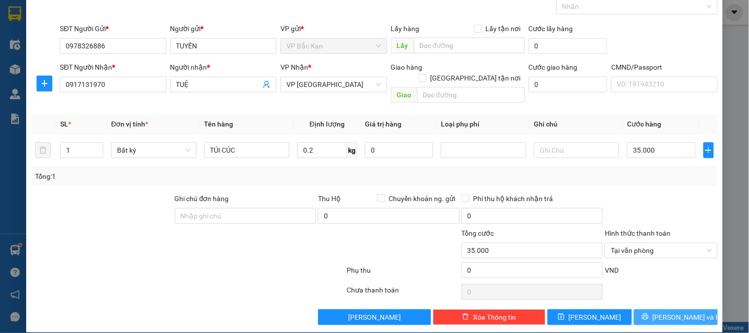
click at [648, 313] on icon "printer" at bounding box center [645, 316] width 6 height 6
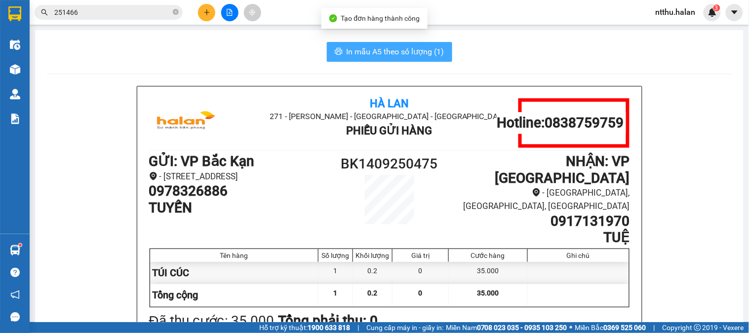
click at [421, 46] on span "In mẫu A5 theo số lượng (1)" at bounding box center [395, 51] width 98 height 12
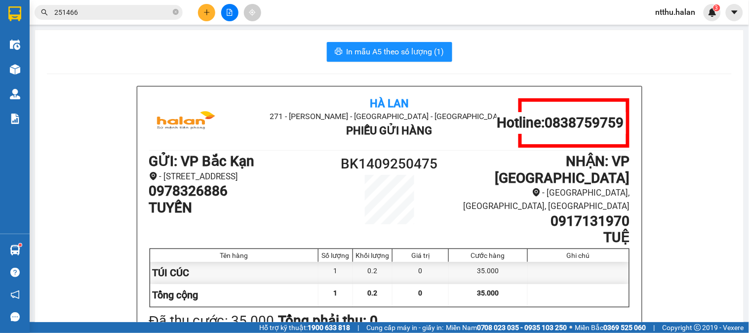
click at [153, 56] on div "In mẫu A5 theo số lượng (1)" at bounding box center [389, 52] width 684 height 20
click at [179, 52] on div "In mẫu A5 theo số lượng (1)" at bounding box center [389, 52] width 684 height 20
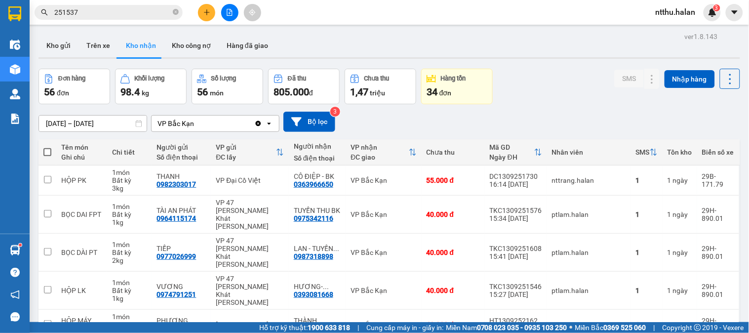
click at [116, 12] on input "251537" at bounding box center [112, 12] width 116 height 11
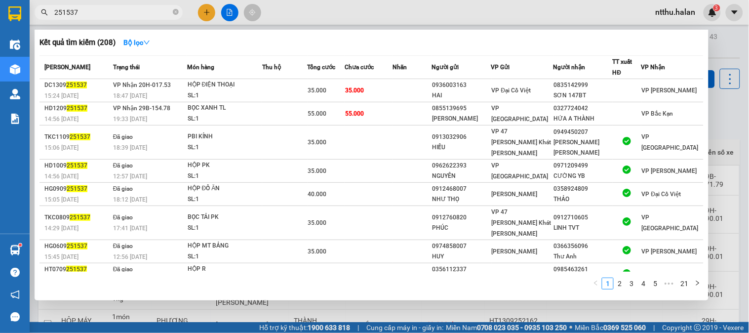
click at [116, 12] on input "251537" at bounding box center [112, 12] width 116 height 11
click at [115, 8] on input "251537" at bounding box center [112, 12] width 116 height 11
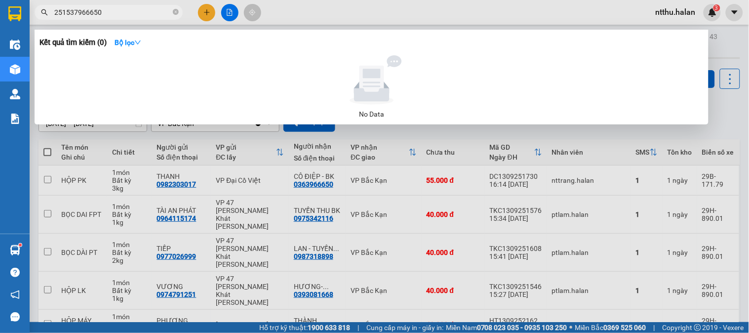
click at [76, 13] on input "251537966650" at bounding box center [112, 12] width 116 height 11
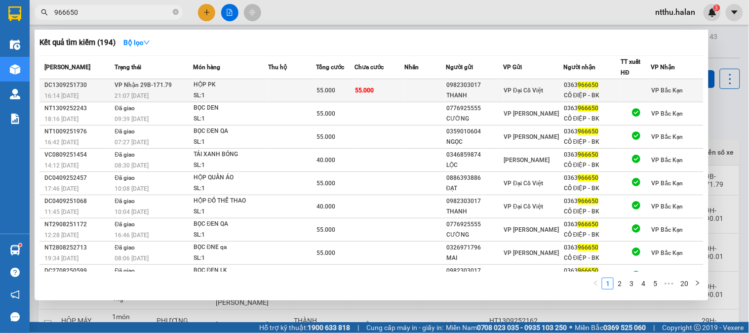
type input "966650"
click at [176, 90] on div "21:07 [DATE]" at bounding box center [152, 95] width 77 height 11
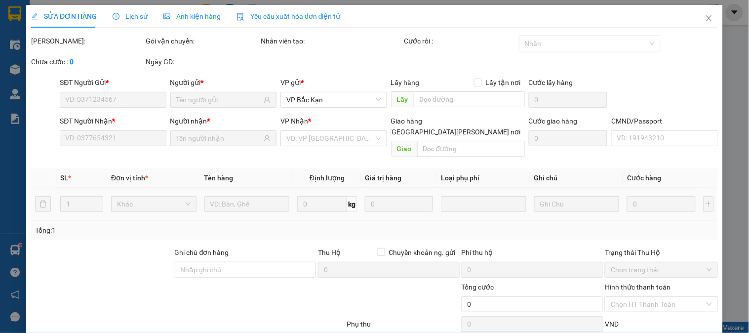
type input "0982303017"
type input "THANH"
type input "0363966650"
type input "CÔ ĐIỆP - BK"
type input "55.000"
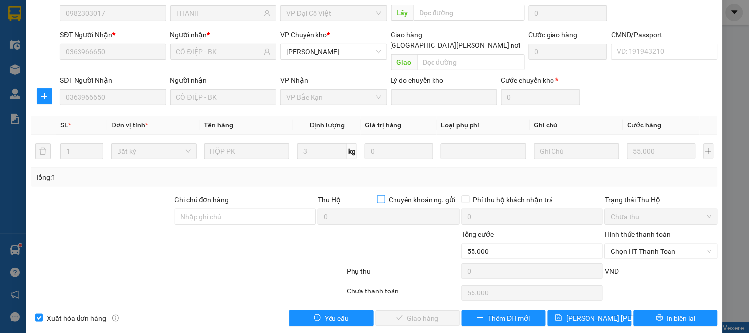
scroll to position [87, 0]
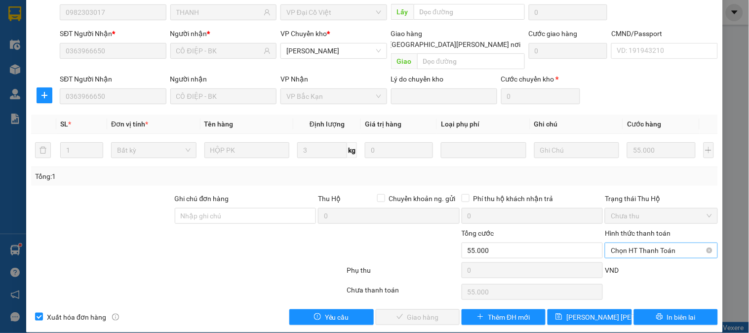
click at [634, 243] on span "Chọn HT Thanh Toán" at bounding box center [660, 250] width 101 height 15
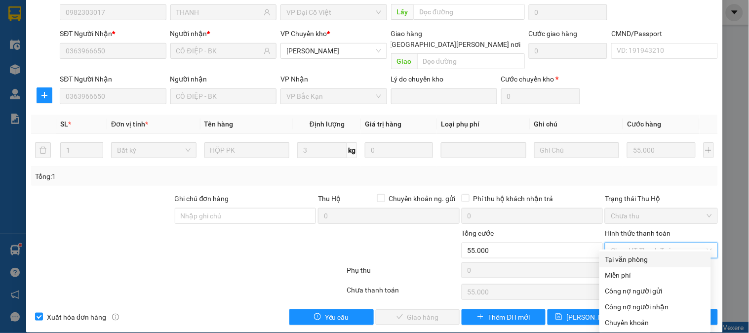
click at [637, 259] on div "Tại văn phòng" at bounding box center [655, 259] width 100 height 11
type input "0"
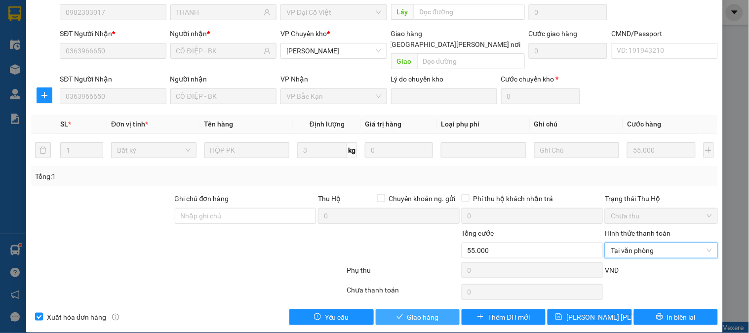
click at [417, 311] on span "Giao hàng" at bounding box center [423, 316] width 32 height 11
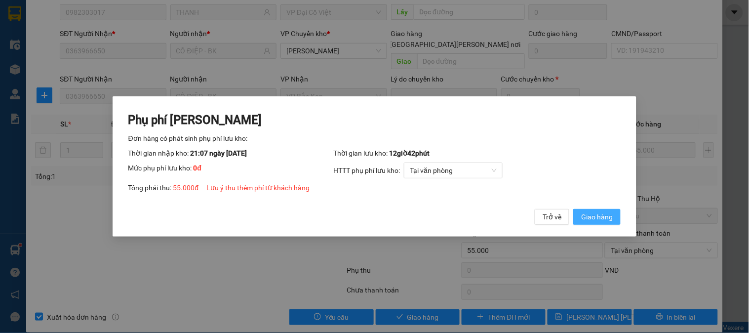
drag, startPoint x: 604, startPoint y: 218, endPoint x: 601, endPoint y: 209, distance: 9.7
click at [604, 211] on span "Giao hàng" at bounding box center [597, 216] width 32 height 11
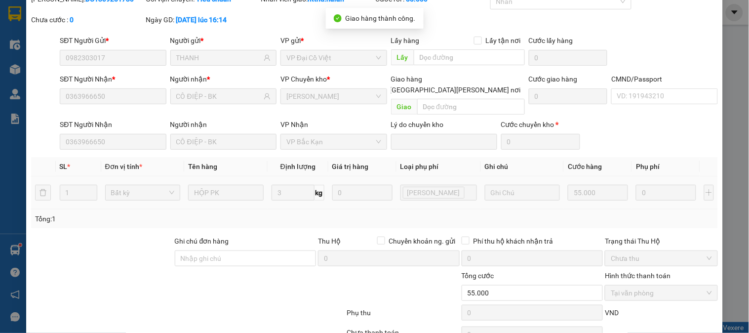
scroll to position [0, 0]
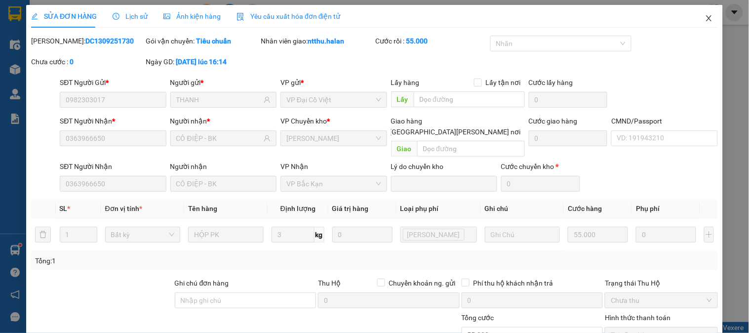
click at [698, 15] on span "Close" at bounding box center [709, 19] width 28 height 28
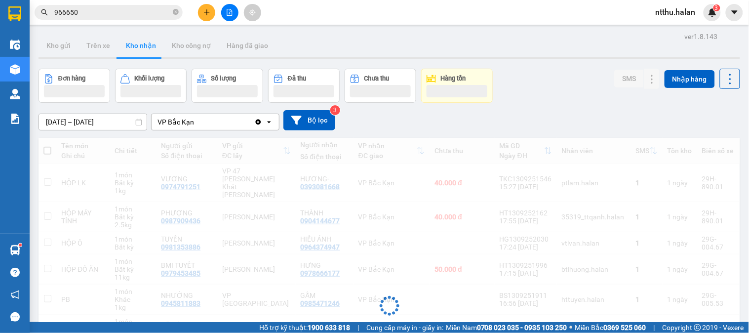
click at [511, 64] on div "ver 1.8.143 Kho gửi Trên xe Kho nhận Kho công nợ Hàng đã giao Đơn hàng Khối lượ…" at bounding box center [389, 261] width 709 height 463
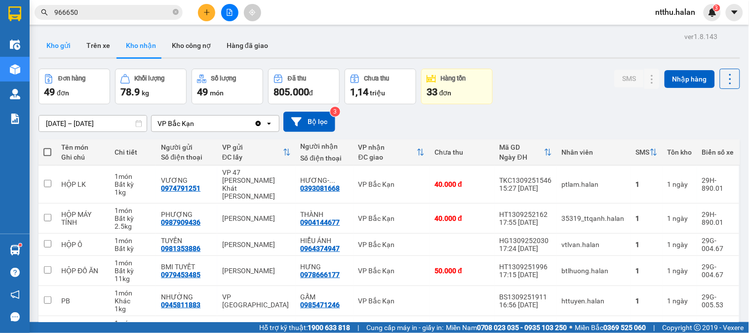
click at [61, 42] on button "Kho gửi" at bounding box center [58, 46] width 40 height 24
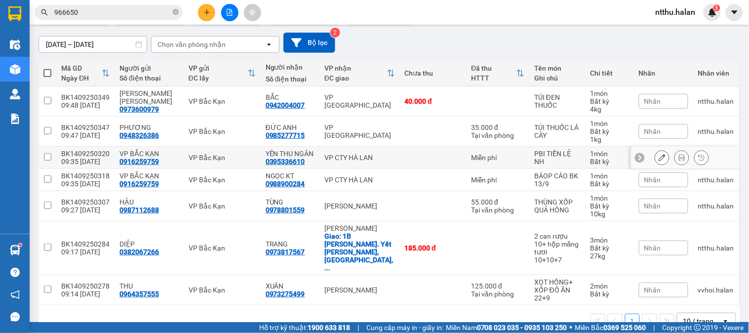
scroll to position [79, 0]
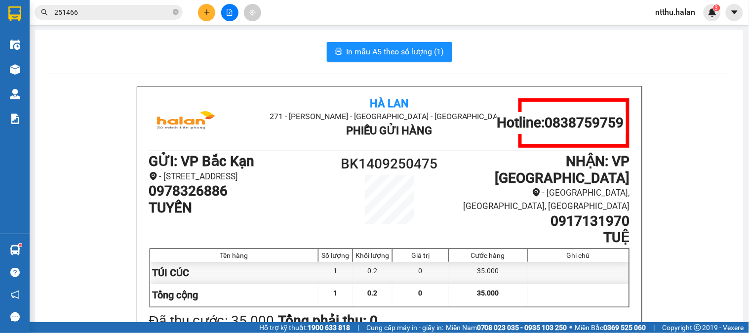
click at [109, 14] on input "251466" at bounding box center [112, 12] width 116 height 11
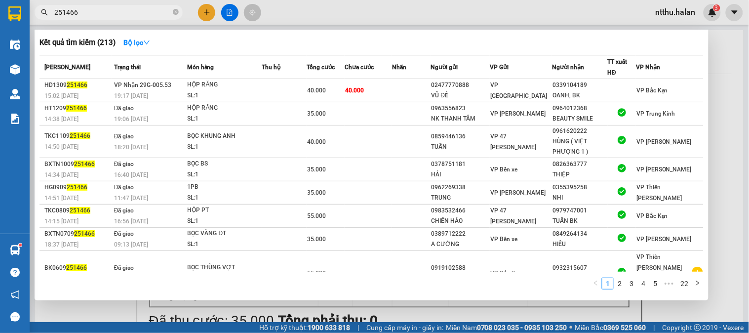
click at [109, 14] on input "251466" at bounding box center [112, 12] width 116 height 11
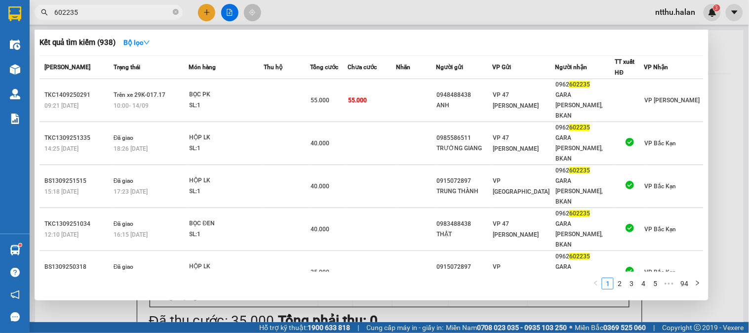
type input "602235"
click at [76, 312] on div at bounding box center [374, 166] width 749 height 333
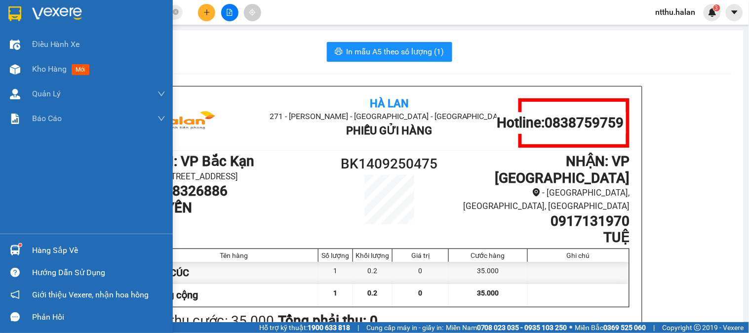
click at [46, 249] on div "Hàng sắp về" at bounding box center [98, 250] width 133 height 15
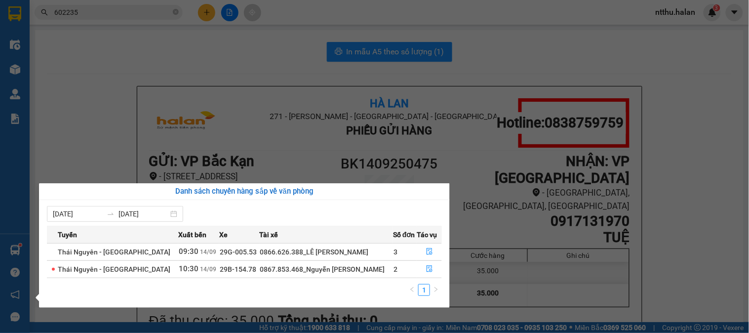
click at [204, 74] on section "Kết quả tìm kiếm ( 938 ) Bộ lọc Mã ĐH Trạng thái Món hàng Thu hộ Tổng cước Chưa…" at bounding box center [374, 166] width 749 height 333
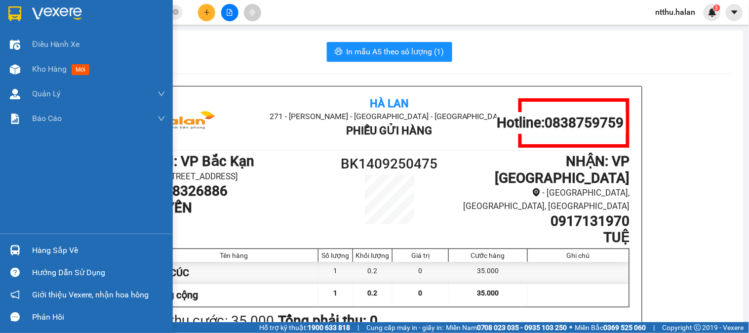
click at [49, 248] on div "Hàng sắp về" at bounding box center [98, 250] width 133 height 15
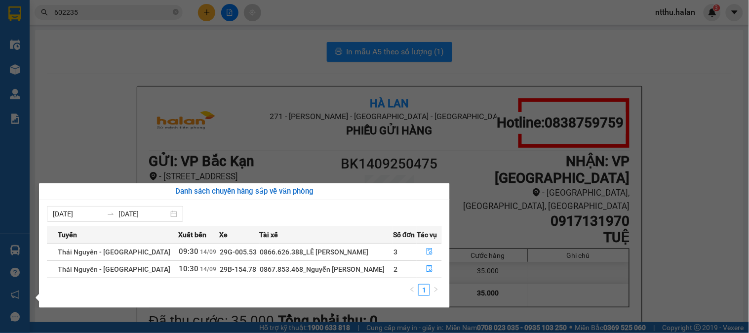
click at [170, 33] on section "Kết quả tìm kiếm ( 938 ) Bộ lọc Mã ĐH Trạng thái Món hàng Thu hộ Tổng cước Chưa…" at bounding box center [374, 166] width 749 height 333
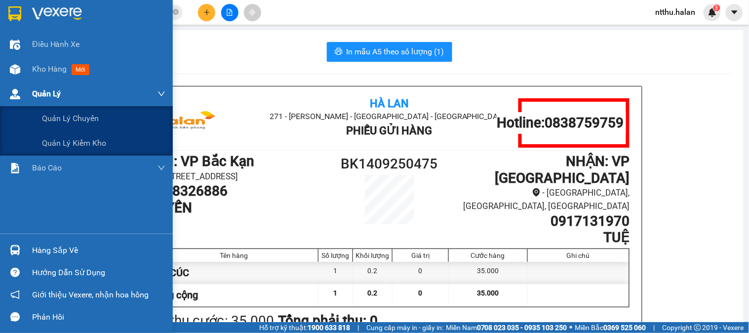
click at [58, 96] on span "Quản Lý" at bounding box center [46, 93] width 29 height 12
click at [62, 144] on span "Quản lý kiểm kho" at bounding box center [74, 143] width 65 height 12
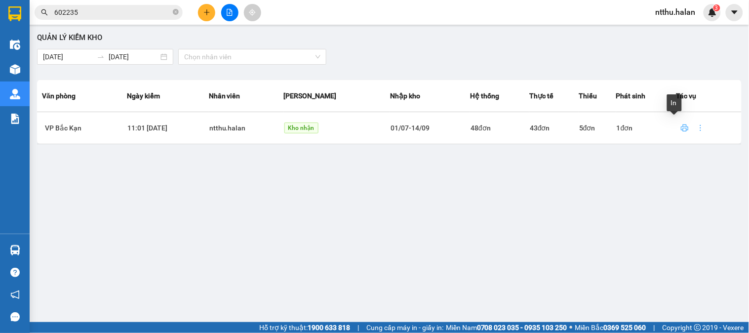
click at [681, 127] on icon "printer" at bounding box center [685, 128] width 8 height 8
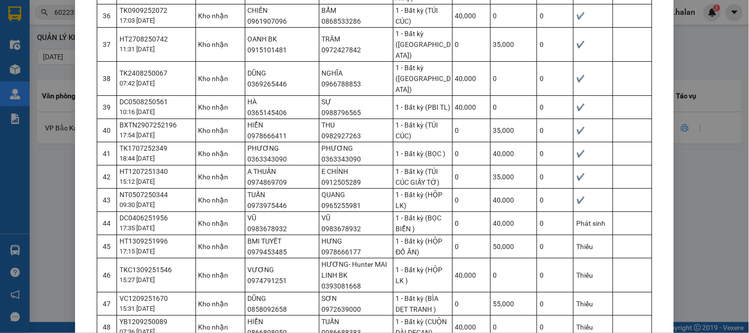
scroll to position [1009, 0]
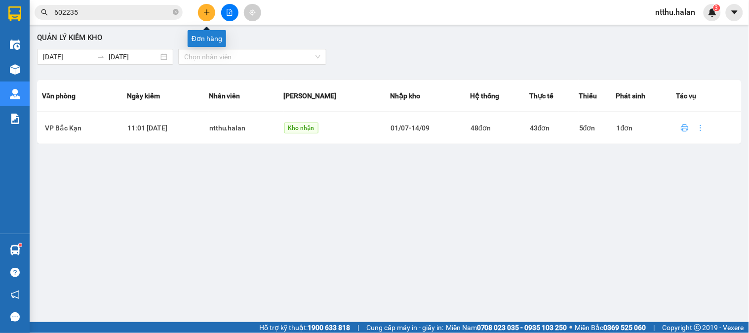
click at [205, 6] on button at bounding box center [206, 12] width 17 height 17
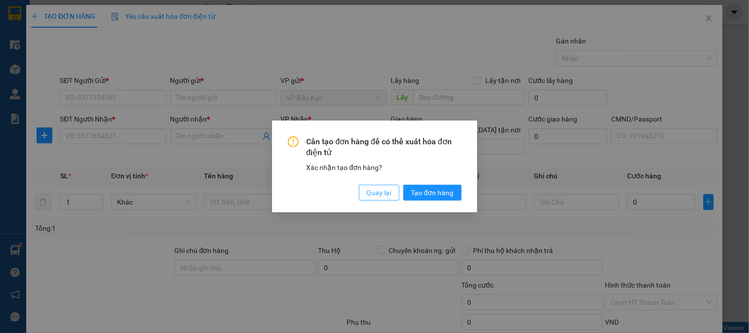
click at [385, 195] on span "Quay lại" at bounding box center [379, 192] width 25 height 11
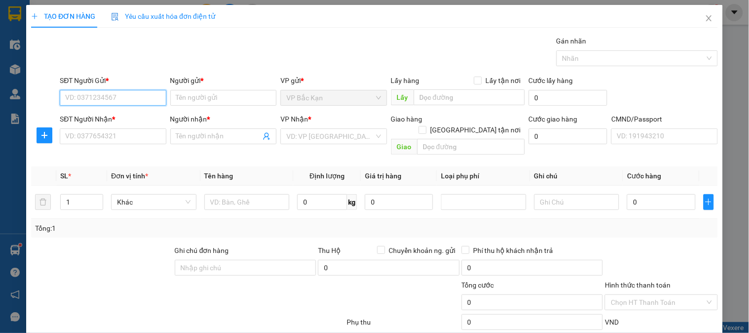
click at [119, 100] on input "SĐT Người Gửi *" at bounding box center [113, 98] width 106 height 16
type input "0948225213"
click at [124, 118] on div "0948225213 - THỦY ĐIỆN 69" at bounding box center [111, 117] width 93 height 11
type input "THỦY ĐIỆN 69"
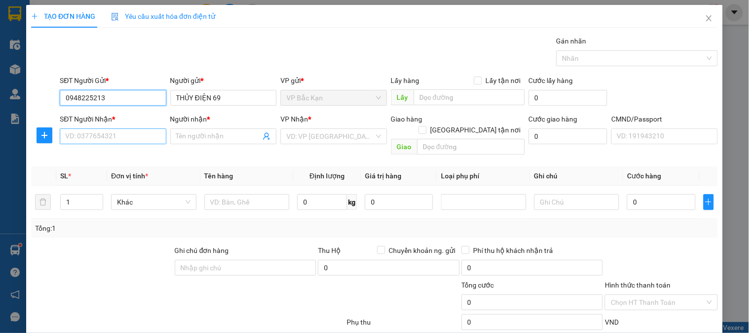
type input "0948225213"
click at [117, 137] on input "SĐT Người Nhận *" at bounding box center [113, 136] width 106 height 16
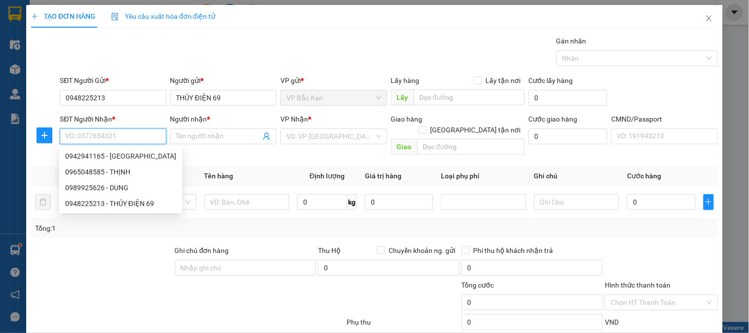
click at [118, 137] on input "SĐT Người Nhận *" at bounding box center [113, 136] width 106 height 16
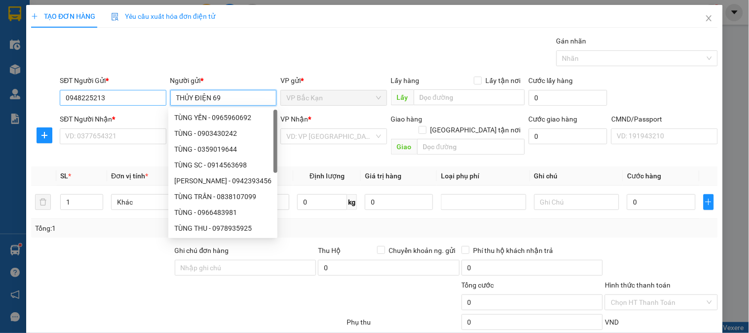
drag, startPoint x: 233, startPoint y: 101, endPoint x: 145, endPoint y: 102, distance: 88.3
click at [145, 102] on div "SĐT Người Gửi * 0948225213 Người gửi * THỦY ĐIỆN 69 VP gửi * VP Bắc Kạn Lấy hàn…" at bounding box center [389, 92] width 662 height 35
type input "YẾN"
drag, startPoint x: 113, startPoint y: 56, endPoint x: 92, endPoint y: 110, distance: 57.9
click at [112, 58] on div "Gói vận chuyển * Tiêu chuẩn Gán nhãn Nhãn" at bounding box center [389, 53] width 662 height 35
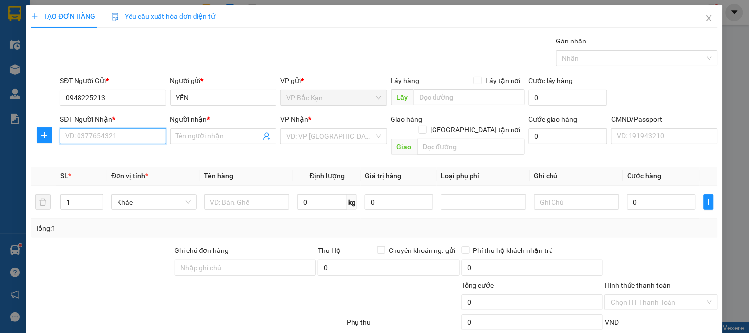
click at [91, 137] on input "SĐT Người Nhận *" at bounding box center [113, 136] width 106 height 16
type input "0942941165"
click at [99, 155] on div "0942941165 - ĐỨC" at bounding box center [120, 156] width 111 height 11
type input "ĐỨC"
type input "0942941165"
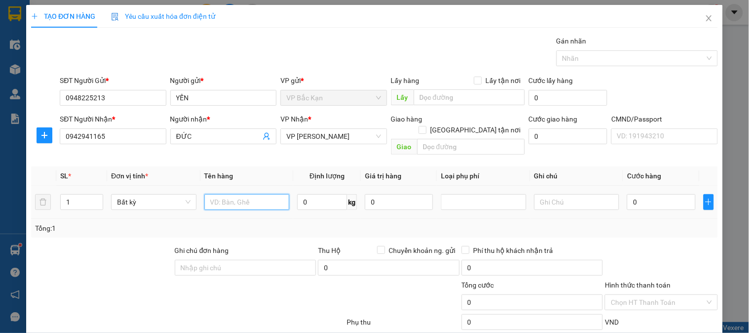
click at [229, 194] on input "text" at bounding box center [246, 202] width 85 height 16
type input "HỘP SẠC"
type input "0.5"
click at [285, 223] on div "Tổng: 1" at bounding box center [162, 228] width 255 height 11
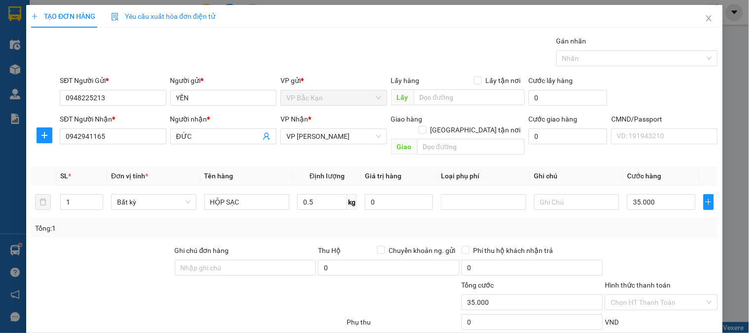
type input "35.000"
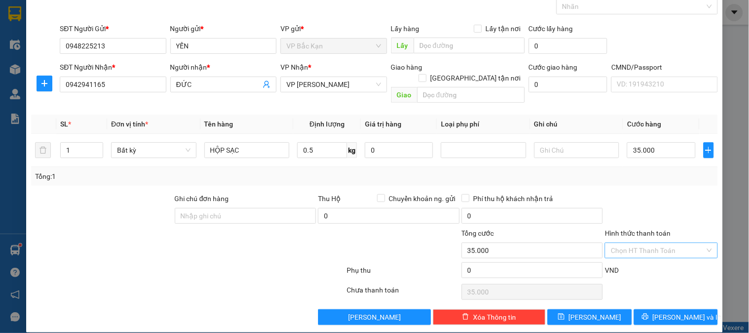
click at [649, 244] on input "Hình thức thanh toán" at bounding box center [657, 250] width 94 height 15
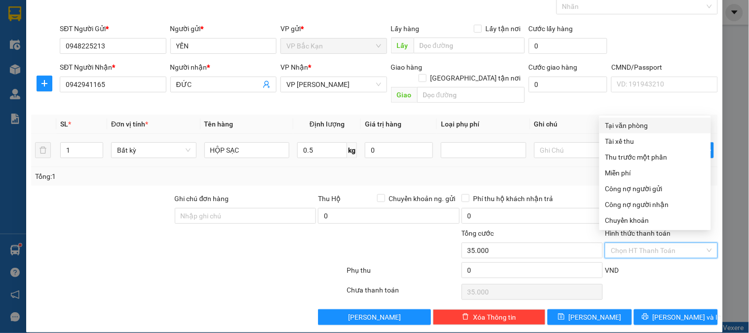
click at [633, 126] on div "Tại văn phòng" at bounding box center [655, 125] width 100 height 11
type input "0"
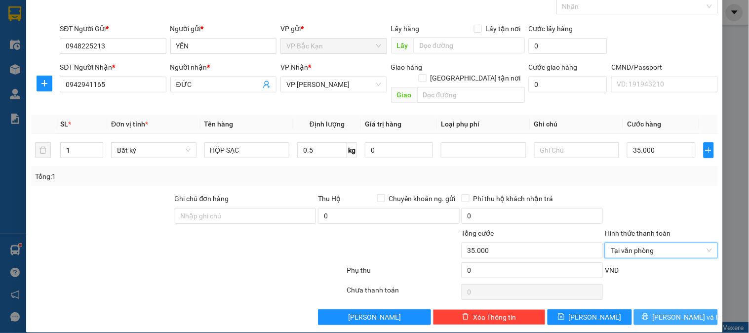
click at [686, 311] on span "[PERSON_NAME] và In" at bounding box center [686, 316] width 69 height 11
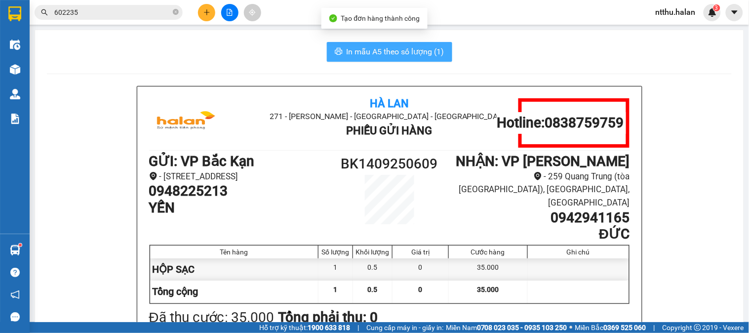
click at [373, 48] on span "In mẫu A5 theo số lượng (1)" at bounding box center [395, 51] width 98 height 12
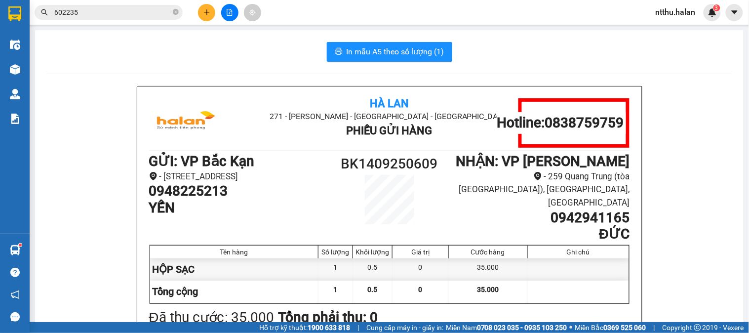
click at [196, 47] on div "In mẫu A5 theo số lượng (1)" at bounding box center [389, 52] width 684 height 20
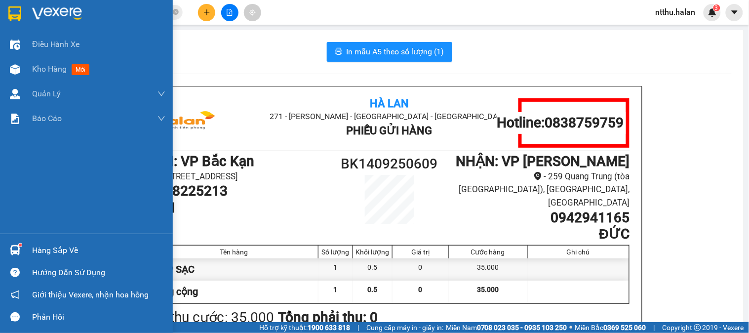
click at [62, 245] on div "Hàng sắp về" at bounding box center [98, 250] width 133 height 15
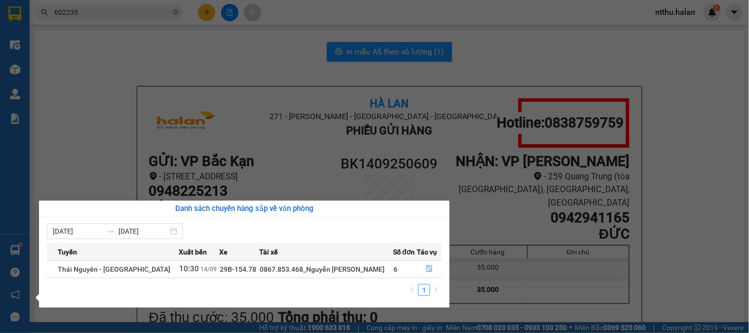
click at [205, 63] on section "Kết quả tìm kiếm ( 938 ) Bộ lọc Mã ĐH Trạng thái Món hàng Thu hộ Tổng cước Chưa…" at bounding box center [374, 166] width 749 height 333
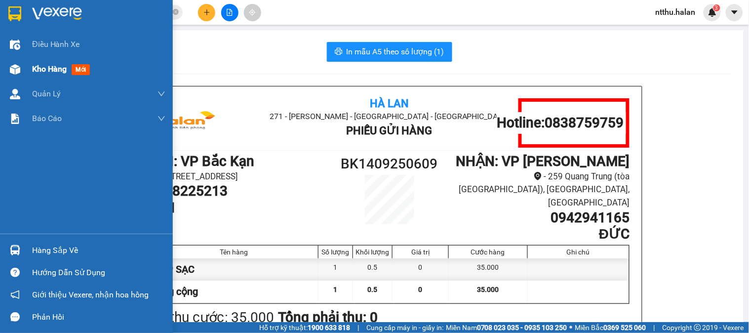
click at [51, 67] on span "Kho hàng" at bounding box center [49, 68] width 35 height 9
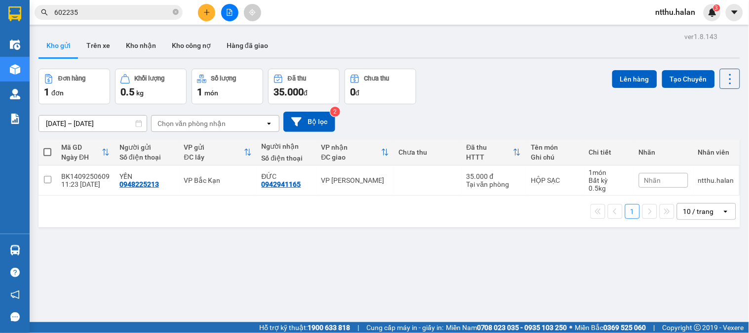
click at [555, 80] on div "Đơn hàng 1 đơn Khối lượng 0.5 kg Số lượng 1 món Đã thu 35.000 đ Chưa thu 0 đ Lê…" at bounding box center [388, 87] width 701 height 36
click at [211, 5] on button at bounding box center [206, 12] width 17 height 17
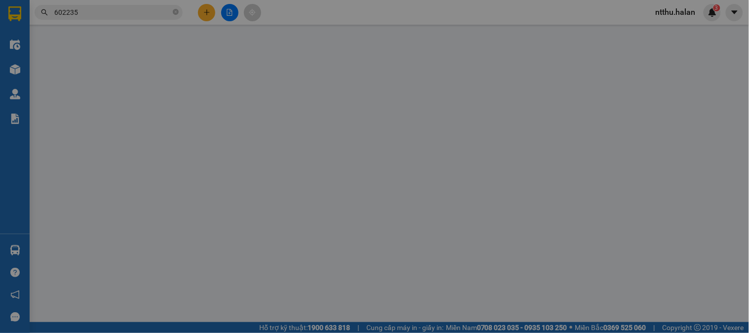
click at [211, 5] on div "Yêu cầu xuất hóa đơn điện tử" at bounding box center [163, 16] width 104 height 23
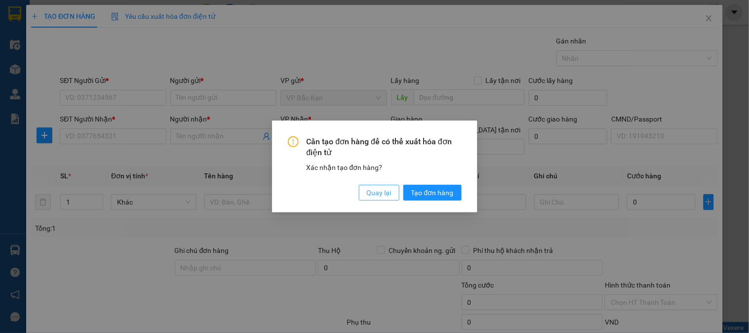
click at [387, 194] on span "Quay lại" at bounding box center [379, 192] width 25 height 11
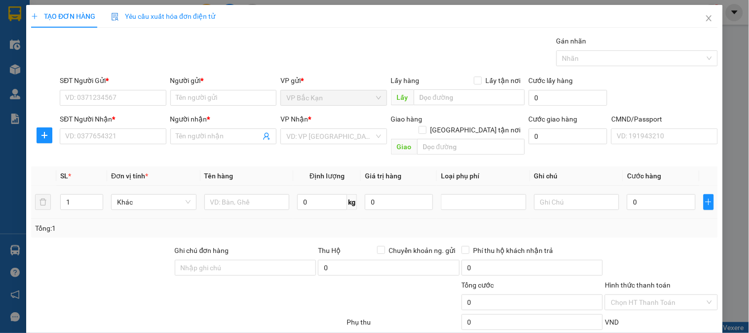
click at [255, 200] on div at bounding box center [246, 202] width 85 height 20
click at [246, 194] on input "text" at bounding box center [246, 202] width 85 height 16
type input "TÚI ĐỒ ĂN"
type input "8"
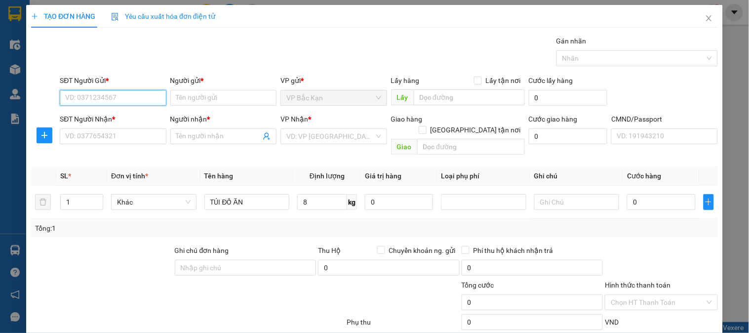
click at [111, 94] on input "SĐT Người Gửi *" at bounding box center [113, 98] width 106 height 16
type input "0982807789"
click at [115, 114] on div "0982807789 - MINH" at bounding box center [111, 117] width 93 height 11
type input "MINH"
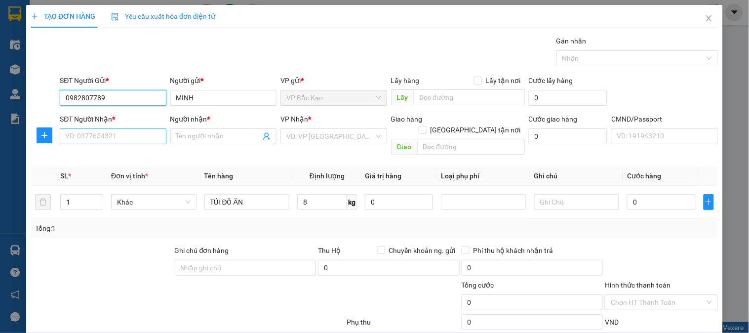
type input "0982807789"
click at [110, 140] on input "SĐT Người Nhận *" at bounding box center [113, 136] width 106 height 16
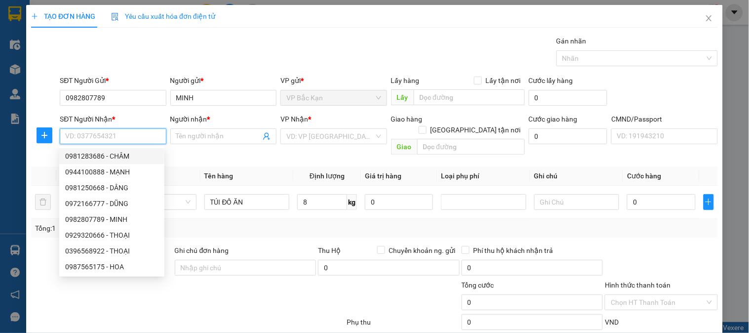
click at [118, 135] on input "SĐT Người Nhận *" at bounding box center [113, 136] width 106 height 16
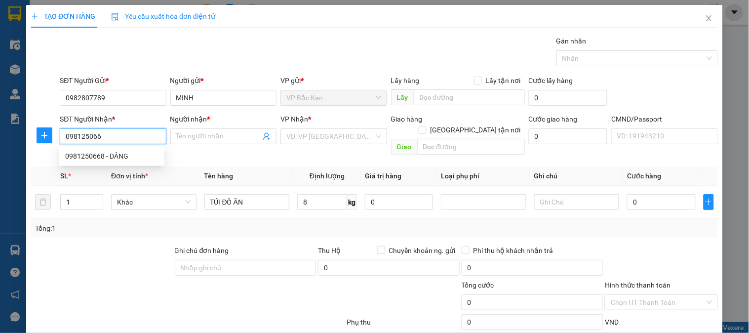
type input "0981250668"
click at [125, 154] on div "0981250668 - DÂNG" at bounding box center [111, 156] width 93 height 11
type input "DÂNG"
type input "0981250668"
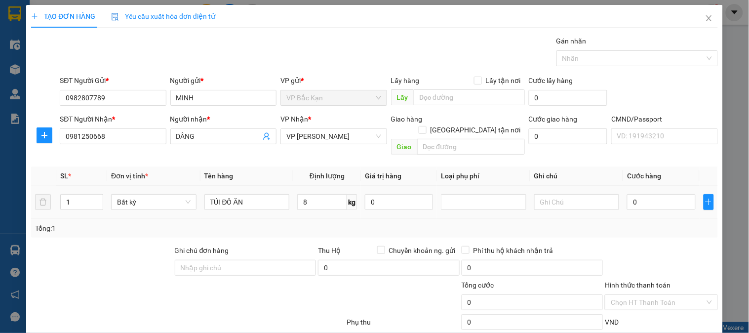
click at [326, 203] on td "8 kg" at bounding box center [327, 202] width 68 height 33
click at [322, 194] on input "8" at bounding box center [322, 202] width 50 height 16
click at [316, 219] on div "Tổng: 1" at bounding box center [374, 228] width 686 height 19
type input "40.000"
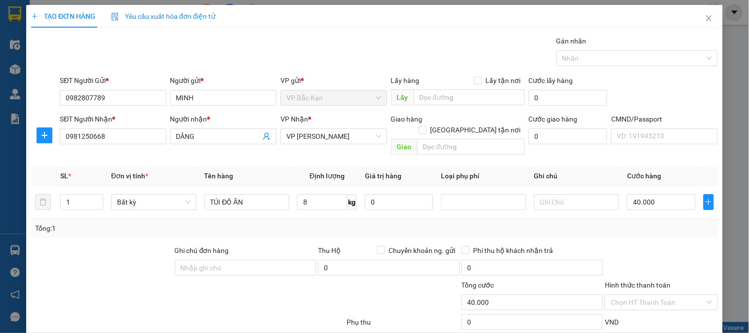
click at [645, 91] on div "SĐT Người Gửi * 0982807789 Người gửi * MINH VP gửi * VP Bắc Kạn Lấy hàng Lấy tậ…" at bounding box center [389, 92] width 662 height 35
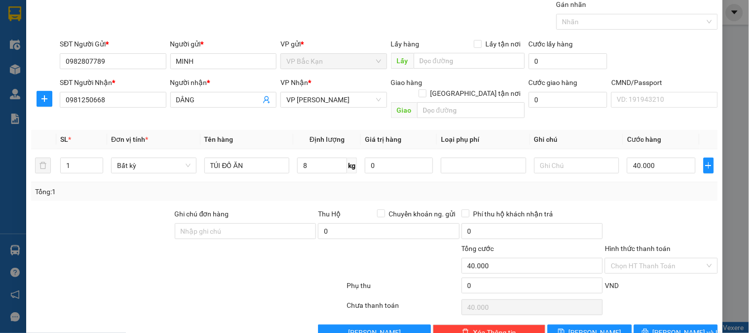
scroll to position [52, 0]
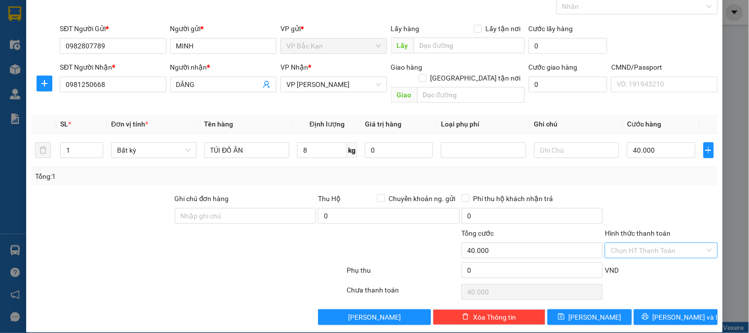
click at [644, 243] on input "Hình thức thanh toán" at bounding box center [657, 250] width 94 height 15
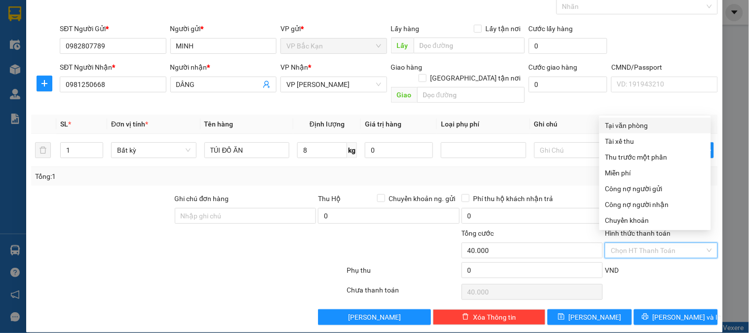
drag, startPoint x: 636, startPoint y: 124, endPoint x: 636, endPoint y: 207, distance: 82.9
click at [637, 124] on div "Tại văn phòng" at bounding box center [655, 125] width 100 height 11
type input "0"
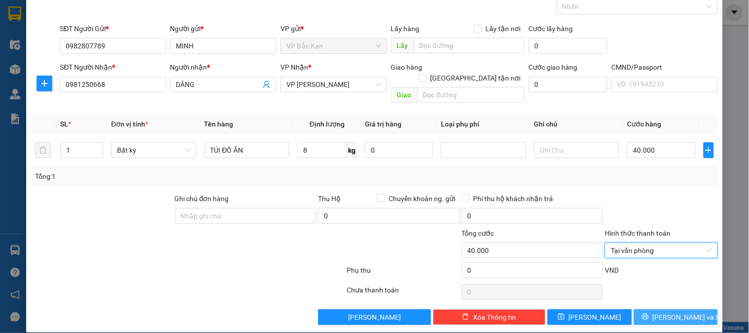
click at [648, 313] on icon "printer" at bounding box center [645, 316] width 7 height 7
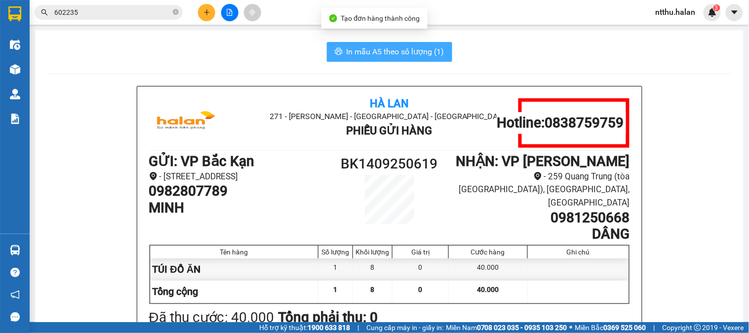
click at [377, 52] on span "In mẫu A5 theo số lượng (1)" at bounding box center [395, 51] width 98 height 12
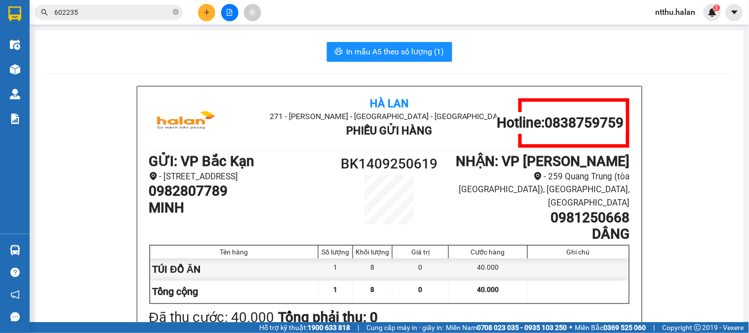
click at [274, 52] on div "In mẫu A5 theo số lượng (1)" at bounding box center [389, 52] width 684 height 20
click at [270, 61] on div "In mẫu A5 theo số lượng (1)" at bounding box center [389, 52] width 684 height 20
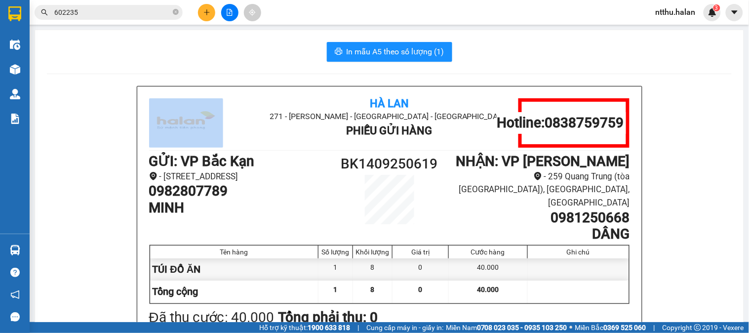
click at [269, 61] on div "In mẫu A5 theo số lượng (1)" at bounding box center [389, 52] width 684 height 20
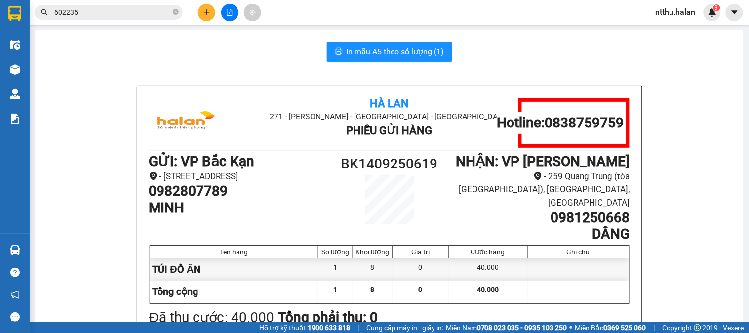
click at [249, 53] on div "In mẫu A5 theo số lượng (1)" at bounding box center [389, 52] width 684 height 20
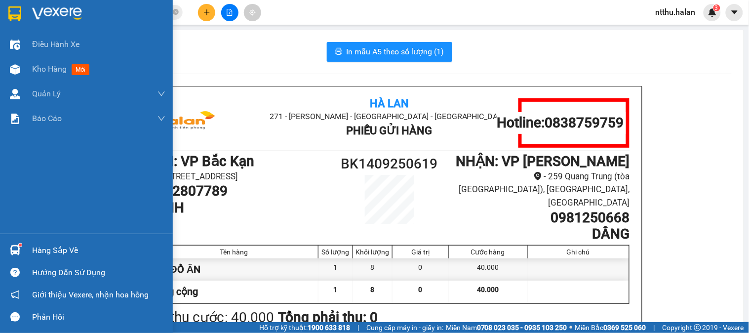
click at [35, 247] on div "Hàng sắp về" at bounding box center [98, 250] width 133 height 15
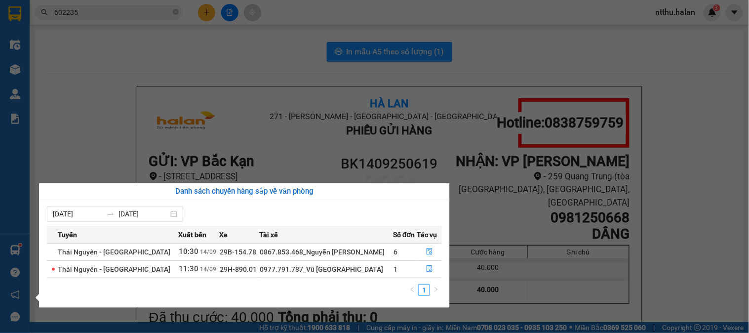
click at [199, 37] on section "Kết quả tìm kiếm ( 938 ) Bộ lọc Mã ĐH Trạng thái Món hàng Thu hộ Tổng cước Chưa…" at bounding box center [374, 166] width 749 height 333
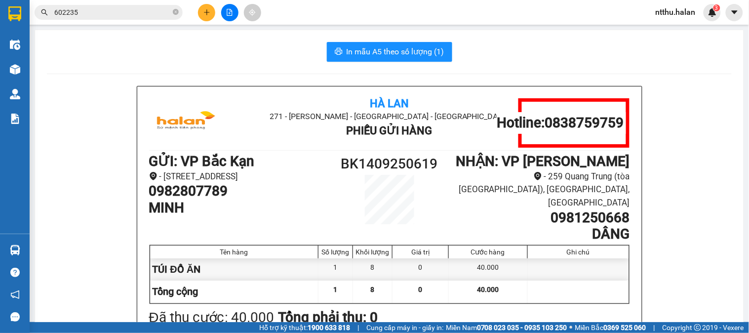
click at [227, 43] on div "In mẫu A5 theo số lượng (1)" at bounding box center [389, 52] width 684 height 20
drag, startPoint x: 164, startPoint y: 48, endPoint x: 143, endPoint y: 43, distance: 21.2
click at [163, 48] on div "In mẫu A5 theo số lượng (1)" at bounding box center [389, 52] width 684 height 20
click at [148, 10] on input "602235" at bounding box center [112, 12] width 116 height 11
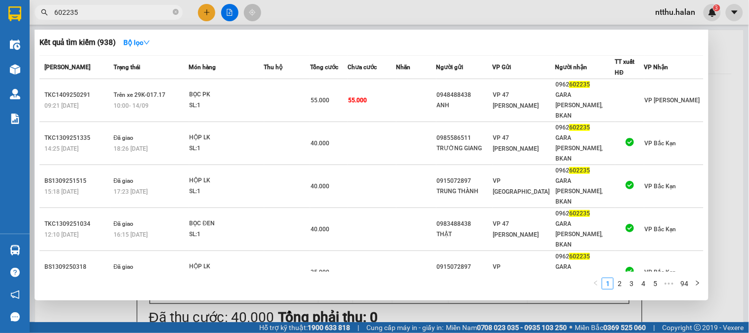
click at [148, 10] on input "602235" at bounding box center [112, 12] width 116 height 11
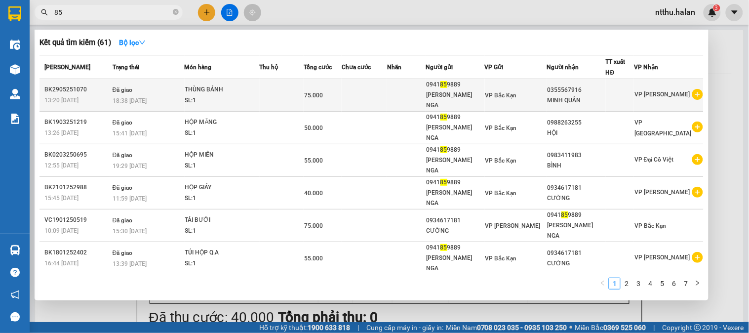
type input "8"
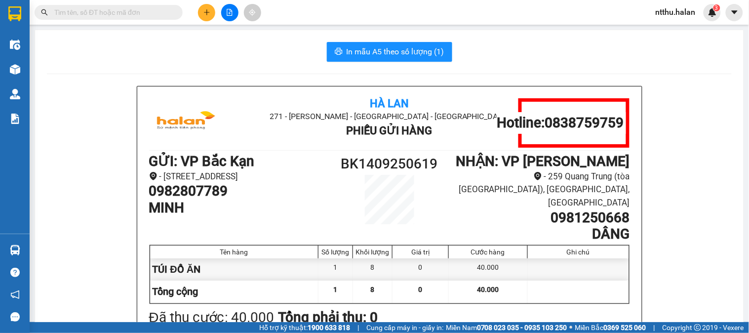
click at [138, 14] on input "text" at bounding box center [112, 12] width 116 height 11
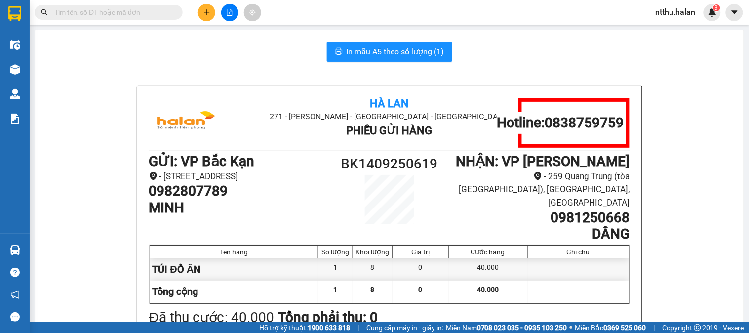
click at [204, 13] on icon "plus" at bounding box center [206, 12] width 7 height 7
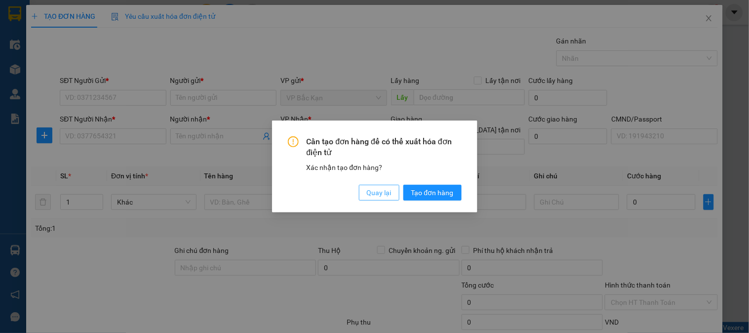
click at [394, 195] on button "Quay lại" at bounding box center [379, 193] width 40 height 16
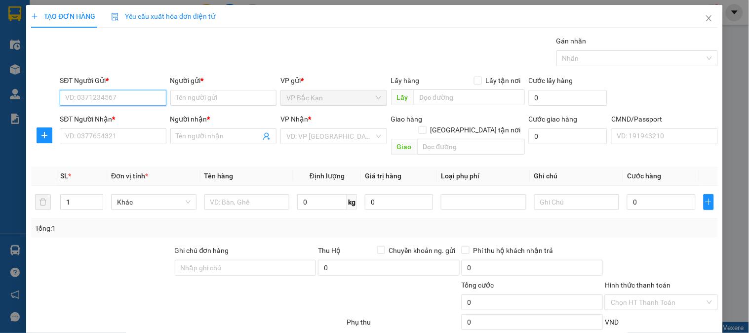
click at [149, 100] on input "SĐT Người Gửi *" at bounding box center [113, 98] width 106 height 16
type input "0977833883"
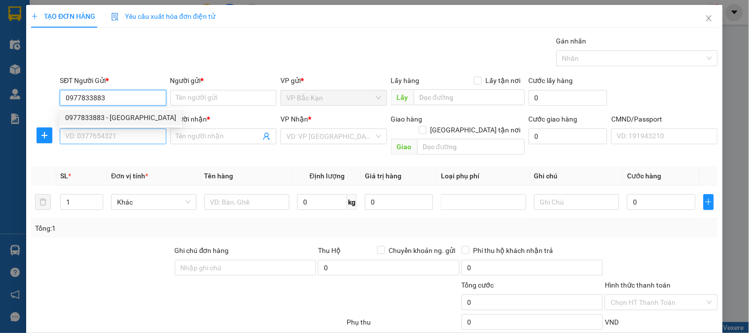
drag, startPoint x: 119, startPoint y: 114, endPoint x: 120, endPoint y: 129, distance: 15.9
click at [119, 114] on div "0977833883 - HUYỀN LĂNG" at bounding box center [120, 117] width 111 height 11
type input "HUYỀN LĂNG"
checkbox input "true"
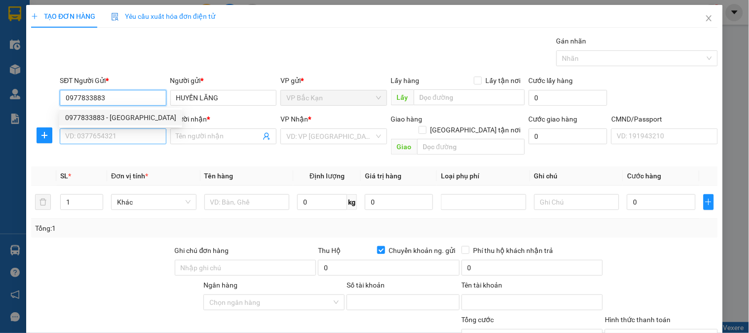
type input "0977833883"
type input "9367671881"
type input "NGUYỄN THÀNH TRUNG"
click at [120, 131] on input "SĐT Người Nhận *" at bounding box center [113, 136] width 106 height 16
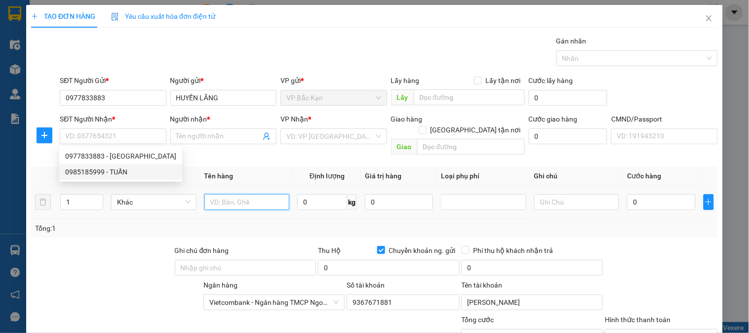
click at [219, 194] on input "text" at bounding box center [246, 202] width 85 height 16
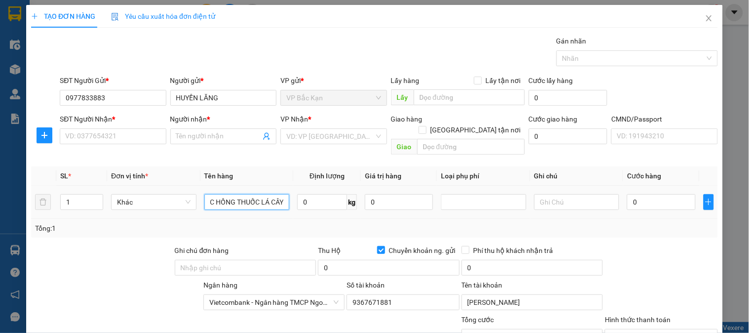
scroll to position [0, 13]
type input "BỌC HỒNG THUỐC LÁ CÂY"
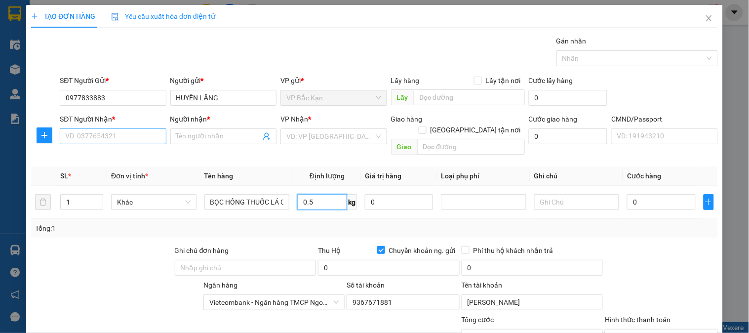
type input "0.5"
click at [114, 139] on input "SĐT Người Nhận *" at bounding box center [113, 136] width 106 height 16
type input "0912732254"
click at [194, 140] on input "Người nhận *" at bounding box center [218, 136] width 84 height 11
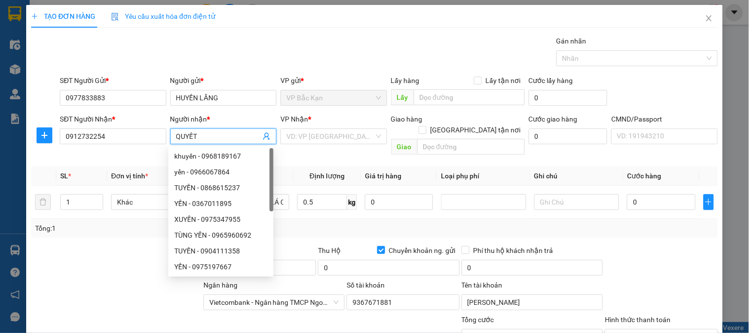
type input "QUYẾT"
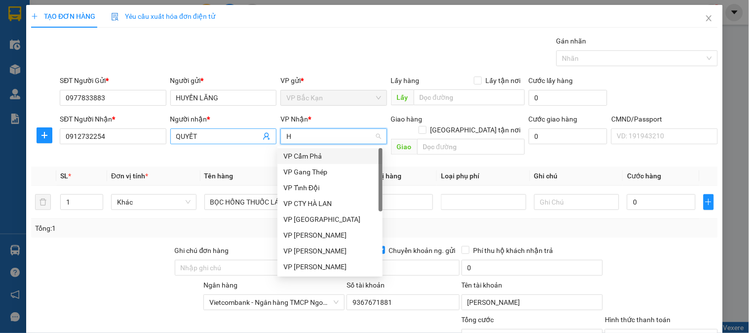
type input "HO"
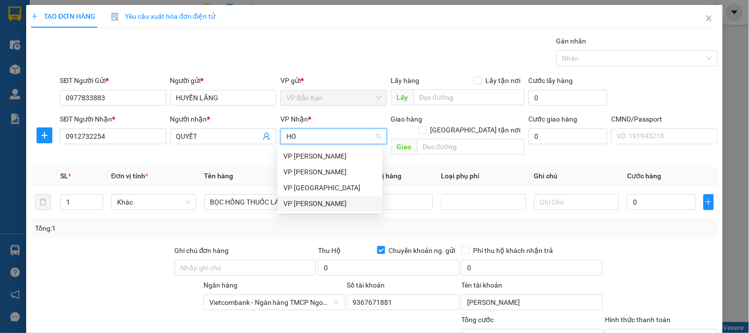
click at [307, 204] on div "VP [PERSON_NAME]" at bounding box center [329, 203] width 93 height 11
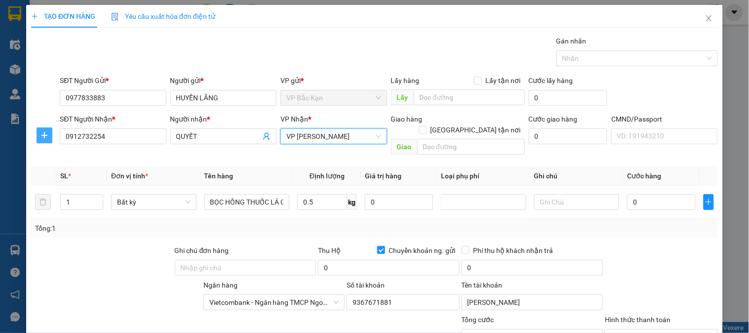
click at [46, 142] on button "button" at bounding box center [45, 135] width 16 height 16
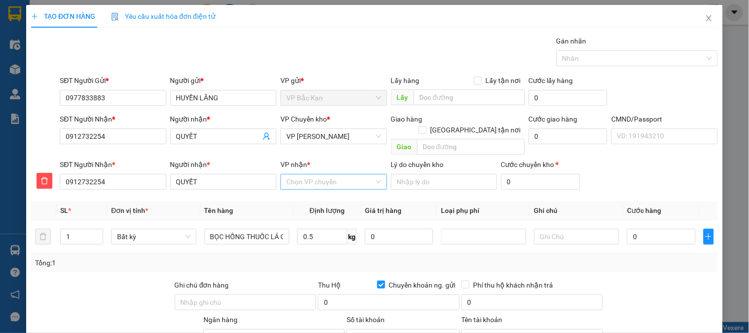
click at [314, 174] on input "VP nhận *" at bounding box center [329, 181] width 87 height 15
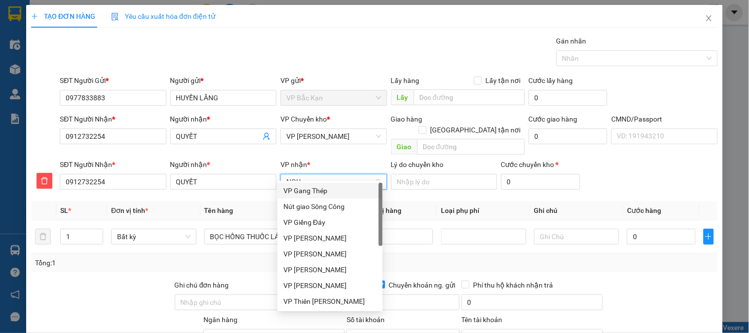
type input "NGUY"
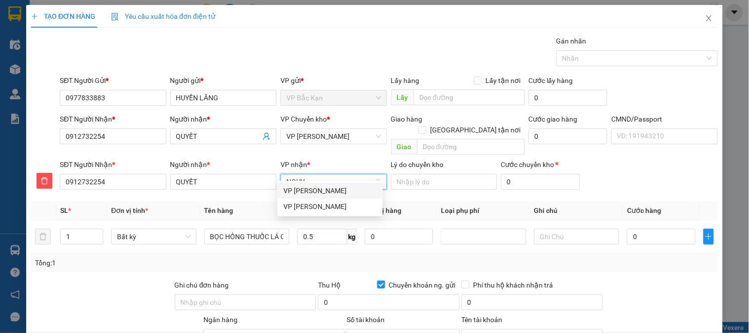
click at [320, 186] on div "VP [PERSON_NAME]" at bounding box center [329, 190] width 93 height 11
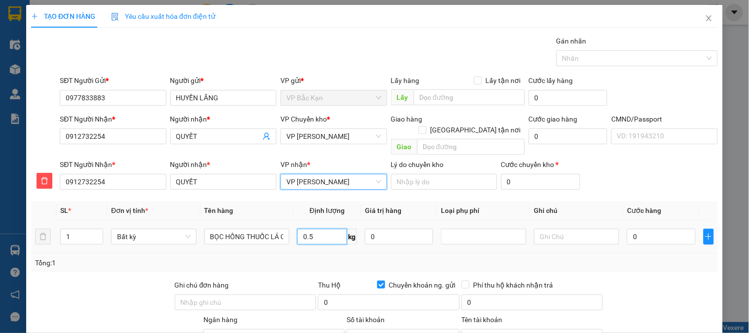
click at [308, 228] on input "0.5" at bounding box center [322, 236] width 50 height 16
drag, startPoint x: 298, startPoint y: 251, endPoint x: 476, endPoint y: 243, distance: 178.3
click at [295, 257] on div "Tổng: 1" at bounding box center [374, 262] width 679 height 11
type input "40.000"
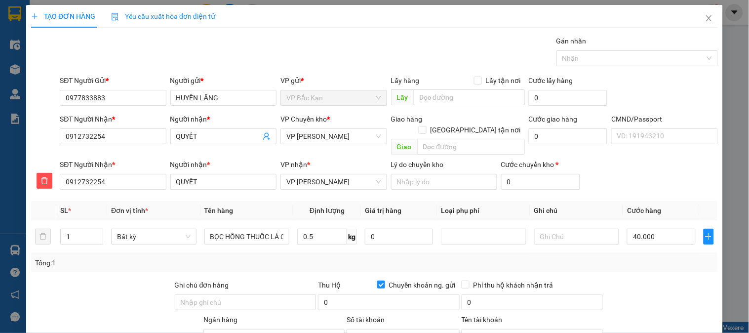
type input "40.000"
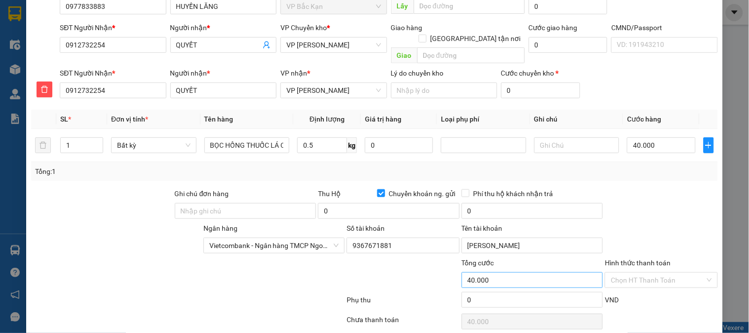
scroll to position [121, 0]
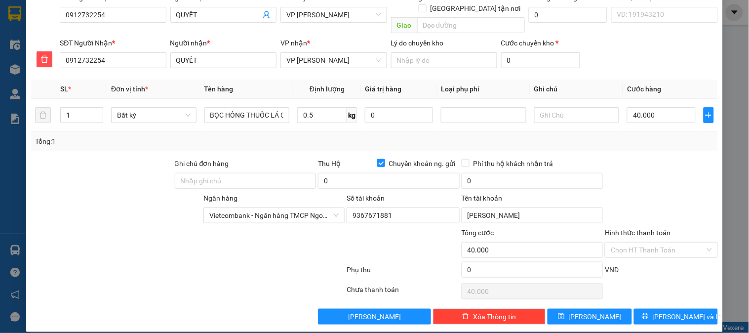
click at [377, 159] on input "Chuyển khoản ng. gửi" at bounding box center [380, 162] width 7 height 7
checkbox input "false"
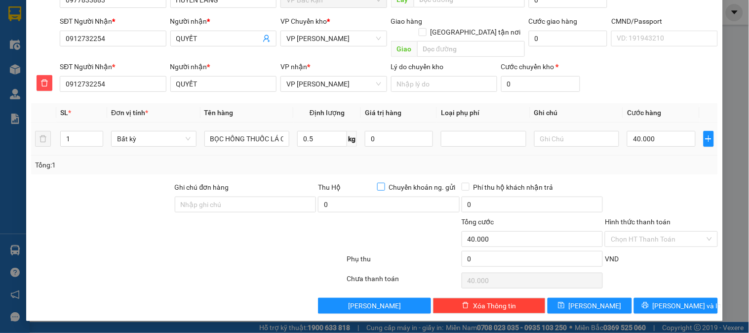
scroll to position [87, 0]
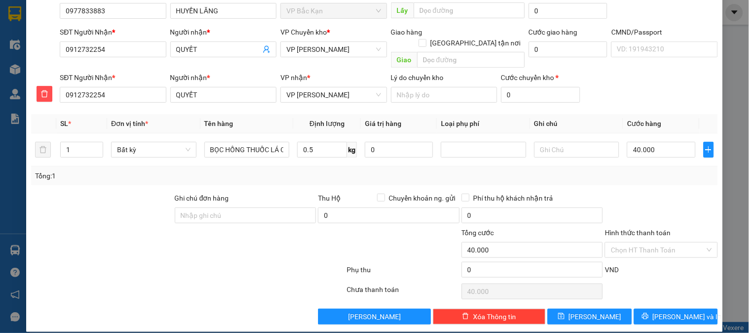
click at [607, 173] on div "Tổng: 1" at bounding box center [374, 175] width 686 height 19
click at [643, 242] on input "Hình thức thanh toán" at bounding box center [657, 249] width 94 height 15
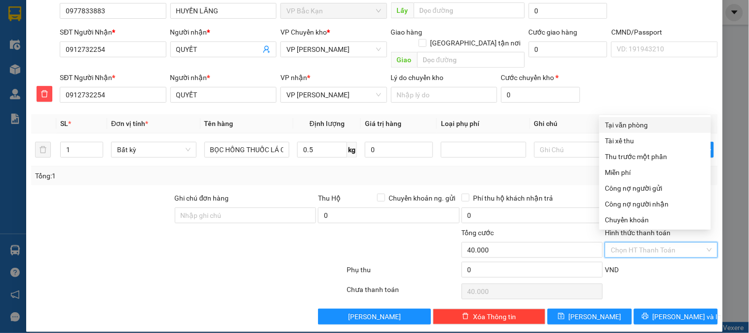
click at [618, 127] on div "Tại văn phòng" at bounding box center [655, 124] width 100 height 11
type input "0"
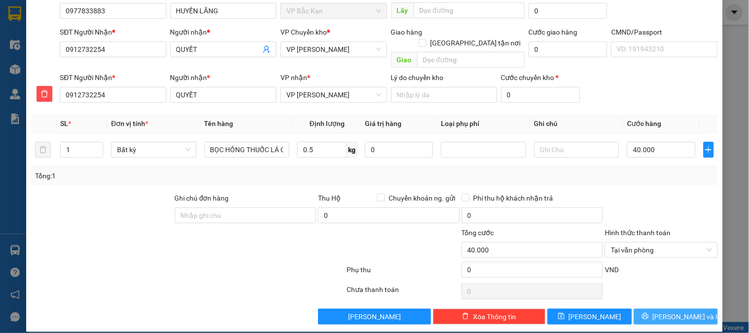
click at [675, 308] on button "[PERSON_NAME] và In" at bounding box center [676, 316] width 84 height 16
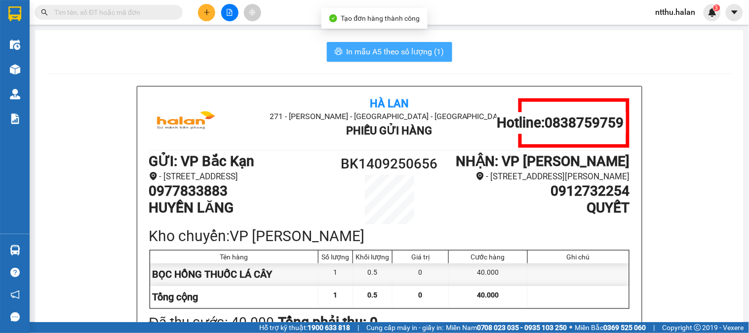
click at [413, 52] on span "In mẫu A5 theo số lượng (1)" at bounding box center [395, 51] width 98 height 12
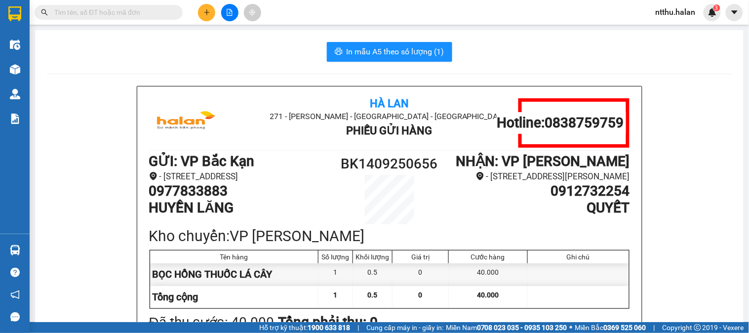
click at [250, 61] on div "In mẫu A5 theo số lượng (1)" at bounding box center [389, 52] width 684 height 20
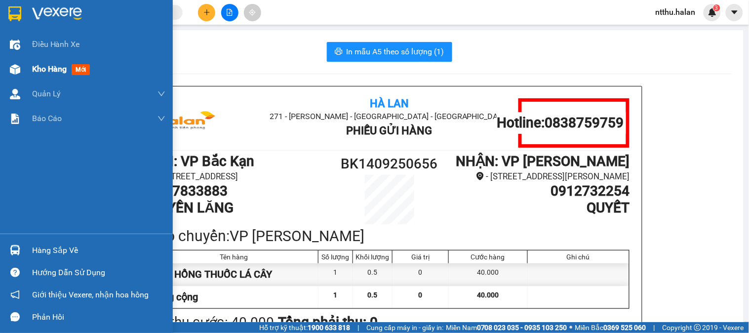
click at [46, 68] on span "Kho hàng" at bounding box center [49, 68] width 35 height 9
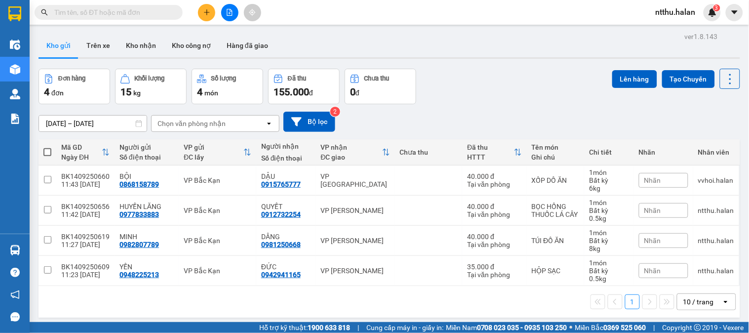
click at [534, 111] on div "01/08/2025 – 14/09/2025 Press the down arrow key to interact with the calendar …" at bounding box center [388, 121] width 701 height 35
drag, startPoint x: 453, startPoint y: 47, endPoint x: 362, endPoint y: 2, distance: 101.3
click at [453, 47] on div "Kho gửi Trên xe Kho nhận Kho công nợ Hàng đã giao" at bounding box center [388, 47] width 701 height 26
click at [210, 14] on button at bounding box center [206, 12] width 17 height 17
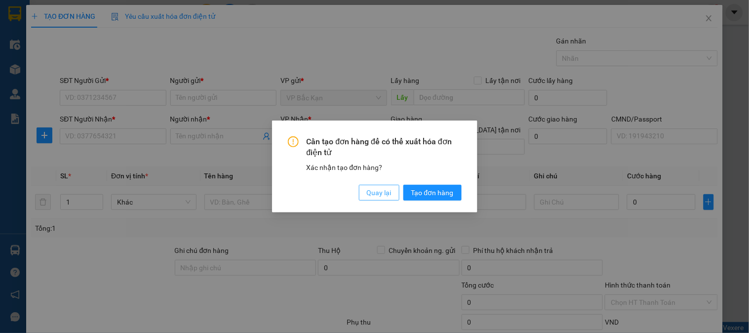
click at [385, 194] on span "Quay lại" at bounding box center [379, 192] width 25 height 11
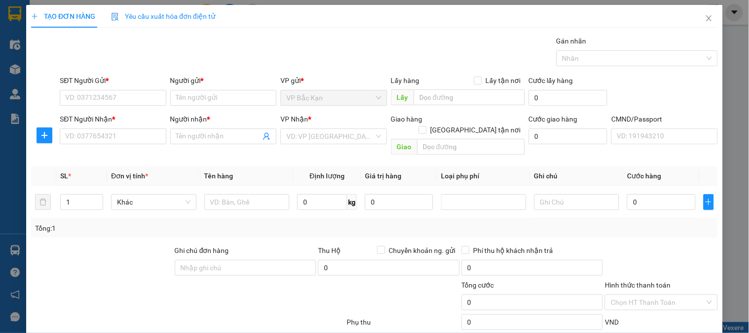
drag, startPoint x: 717, startPoint y: 11, endPoint x: 684, endPoint y: 21, distance: 34.0
click at [707, 19] on div "TẠO ĐƠN HÀNG Yêu cầu xuất hóa đơn điện tử Transit Pickup Surcharge Ids Transit …" at bounding box center [374, 166] width 749 height 333
click at [705, 15] on icon "close" at bounding box center [709, 18] width 8 height 8
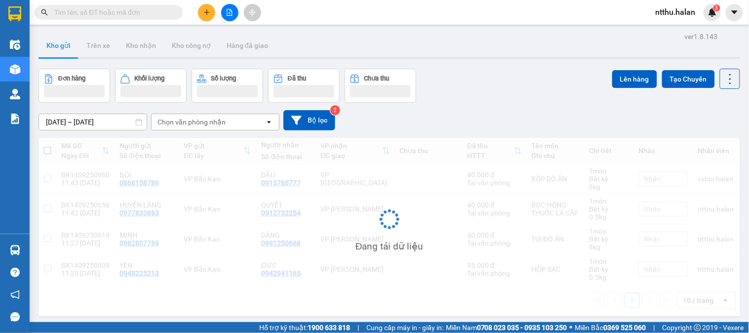
click at [121, 12] on input "text" at bounding box center [112, 12] width 116 height 11
click at [137, 0] on html "Kết quả tìm kiếm ( 61 ) Bộ lọc Mã ĐH Trạng thái Món hàng Thu hộ Tổng cước Chưa …" at bounding box center [374, 166] width 749 height 333
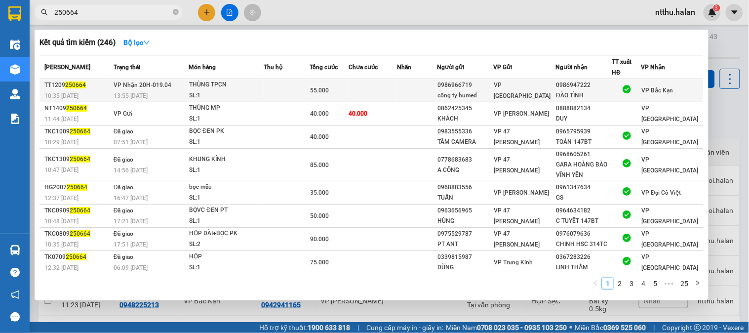
type input "250664"
click at [254, 94] on div "SL: 1" at bounding box center [226, 95] width 74 height 11
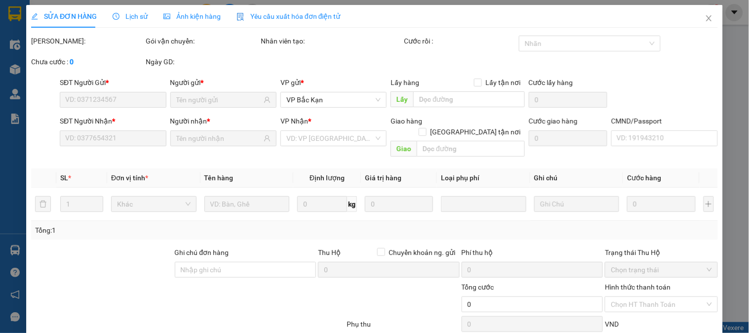
type input "0986966719"
type input "công ty humed"
type input "0986947222"
type input "ĐÀO TÌNH"
type input "55.000"
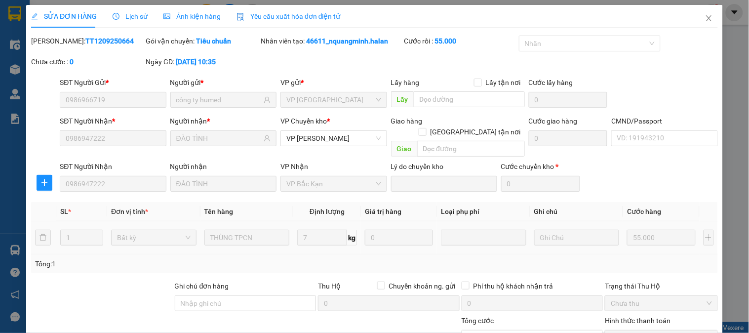
scroll to position [49, 0]
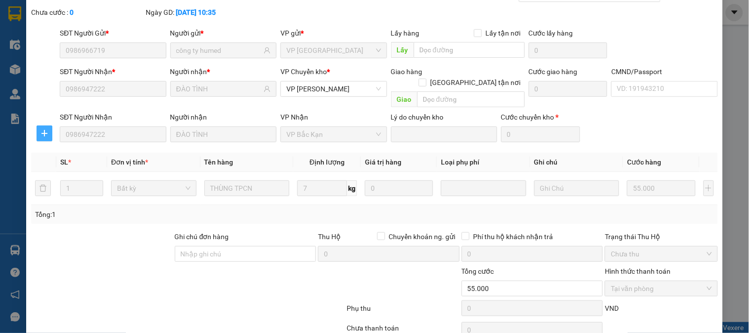
click at [45, 129] on icon "plus" at bounding box center [44, 133] width 8 height 8
click at [68, 142] on span "Chuyển kho" at bounding box center [62, 142] width 40 height 11
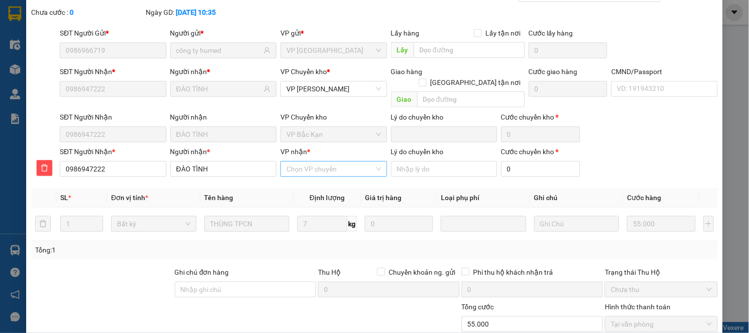
click at [307, 161] on input "VP nhận *" at bounding box center [329, 168] width 87 height 15
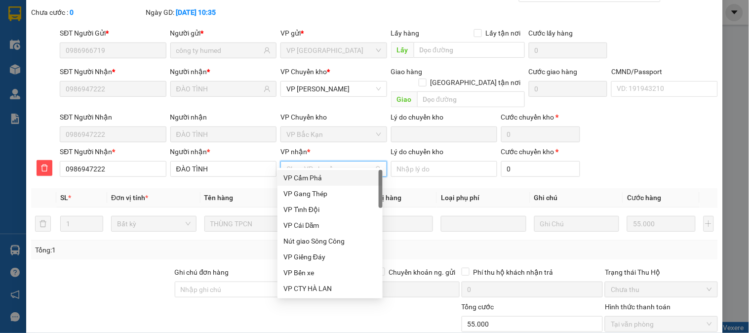
type input "D"
type input "ĐA"
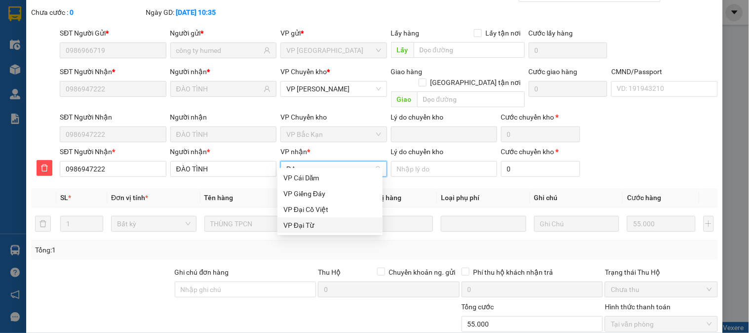
click at [301, 225] on div "VP Đại Từ" at bounding box center [329, 225] width 93 height 11
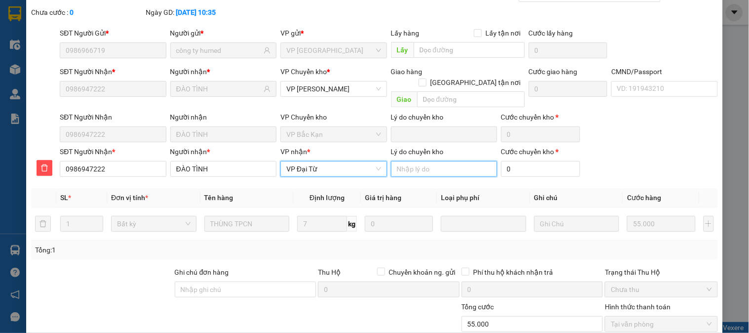
drag, startPoint x: 413, startPoint y: 157, endPoint x: 411, endPoint y: 148, distance: 9.1
click at [413, 161] on input "Lý do chuyển kho" at bounding box center [444, 169] width 106 height 16
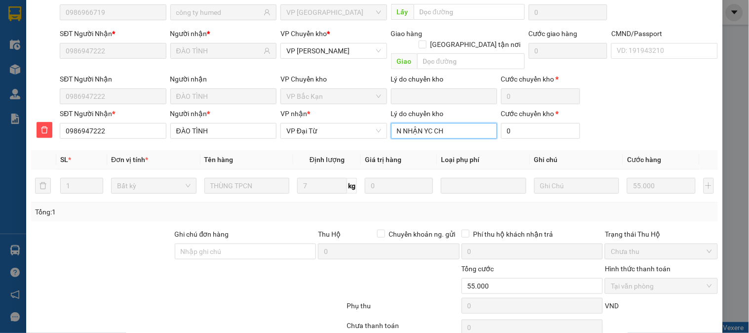
scroll to position [123, 0]
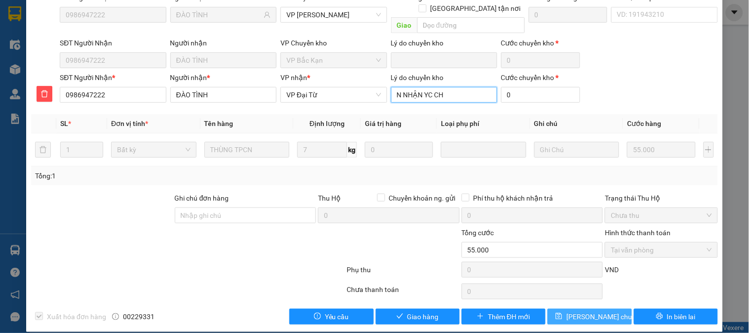
type input "N NHẬN YC CH"
click at [589, 311] on span "[PERSON_NAME] chuyển hoàn" at bounding box center [613, 316] width 94 height 11
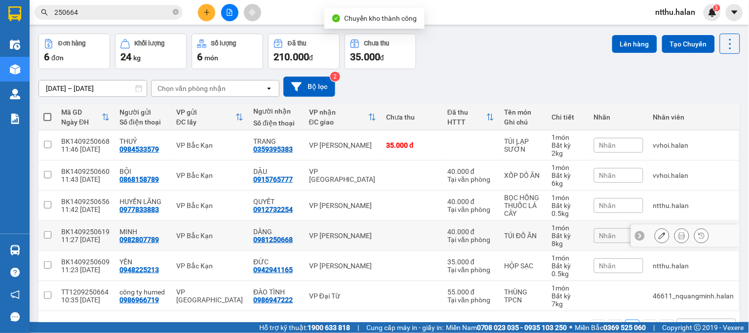
scroll to position [65, 0]
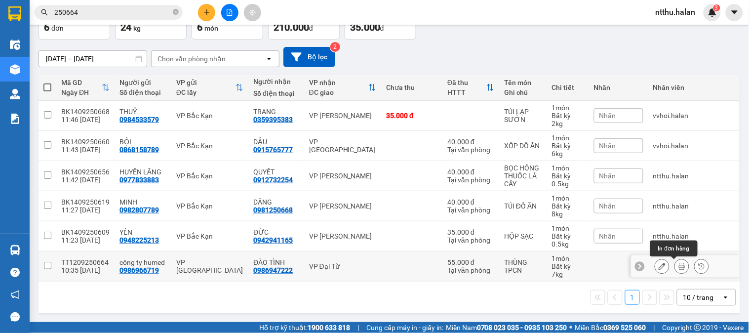
click at [675, 268] on button at bounding box center [682, 266] width 14 height 17
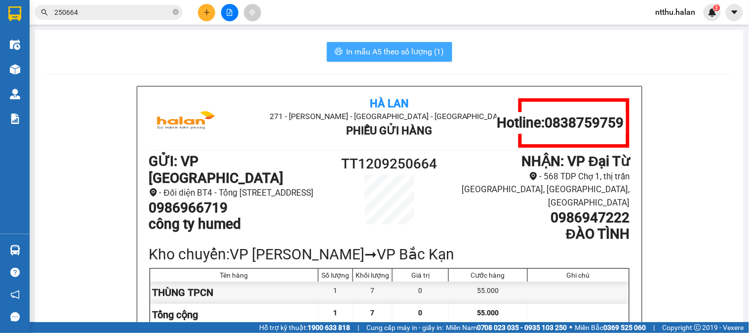
click at [381, 52] on span "In mẫu A5 theo số lượng (1)" at bounding box center [395, 51] width 98 height 12
click at [295, 57] on div "In mẫu A5 theo số lượng (1)" at bounding box center [389, 52] width 684 height 20
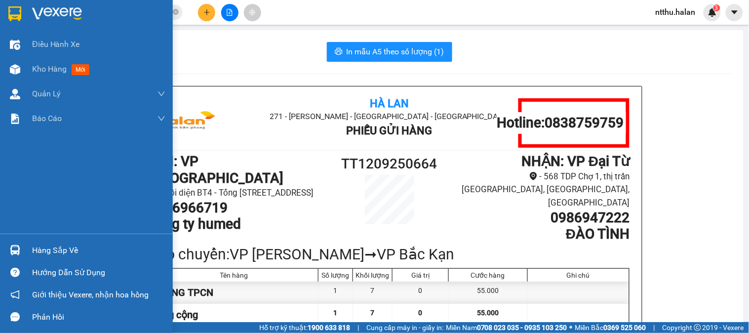
click at [52, 253] on div "Hàng sắp về" at bounding box center [98, 250] width 133 height 15
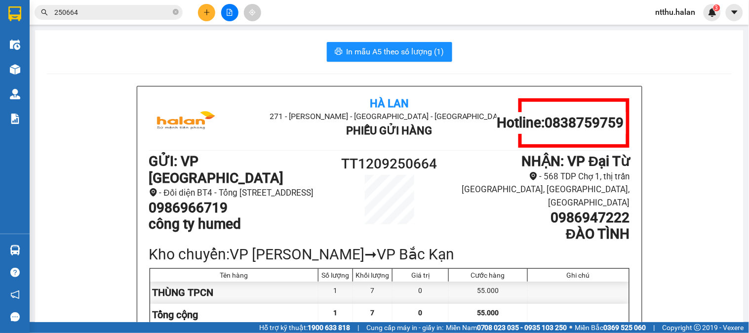
click at [211, 48] on section "Kết quả tìm kiếm ( 246 ) Bộ lọc Mã ĐH Trạng thái Món hàng Thu hộ Tổng cước Chưa…" at bounding box center [374, 166] width 749 height 333
click at [238, 56] on div "In mẫu A5 theo số lượng (1)" at bounding box center [389, 52] width 684 height 20
click at [242, 58] on div "In mẫu A5 theo số lượng (1)" at bounding box center [389, 52] width 684 height 20
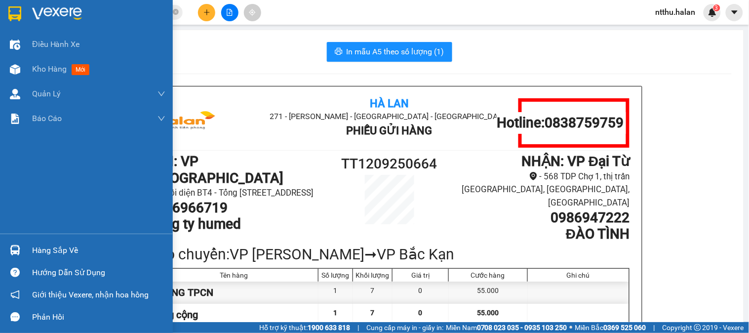
click at [54, 251] on div "Hàng sắp về" at bounding box center [98, 250] width 133 height 15
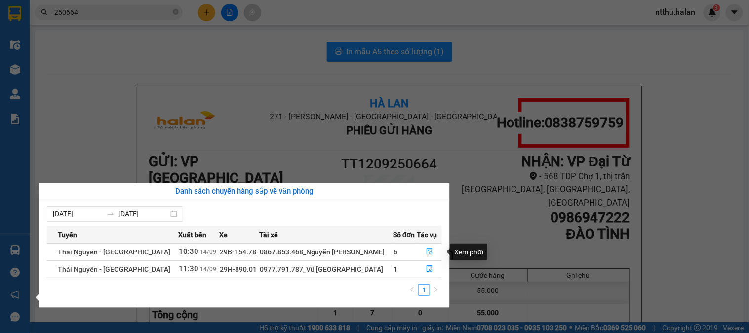
click at [429, 251] on icon "file-done" at bounding box center [429, 251] width 6 height 7
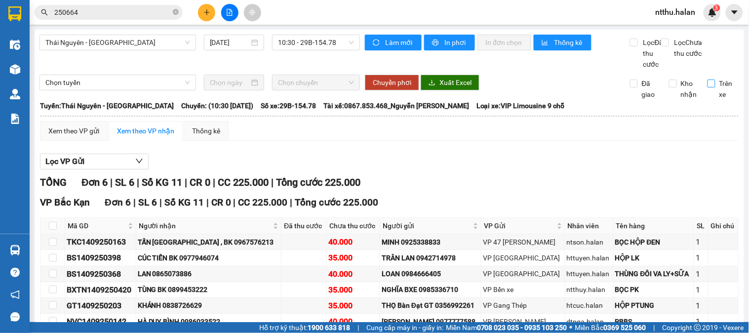
click at [707, 87] on input "Trên xe" at bounding box center [711, 83] width 8 height 8
checkbox input "true"
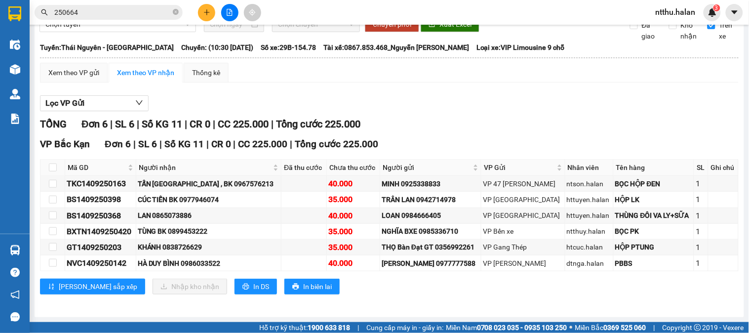
scroll to position [70, 0]
click at [97, 12] on input "250664" at bounding box center [112, 12] width 116 height 11
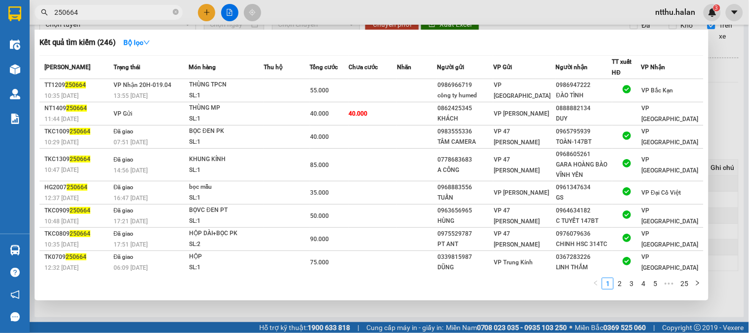
click at [97, 12] on input "250664" at bounding box center [112, 12] width 116 height 11
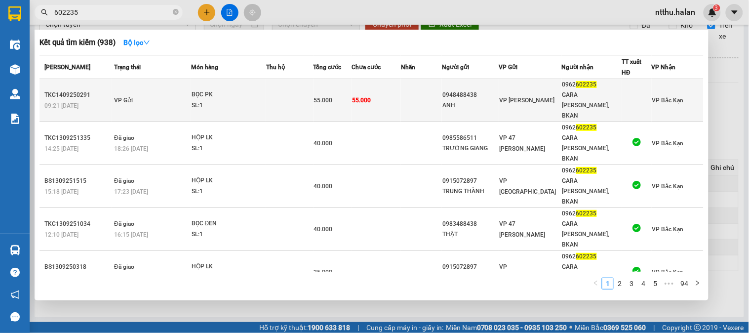
type input "602235"
click at [178, 90] on td "VP Gửi" at bounding box center [151, 100] width 79 height 43
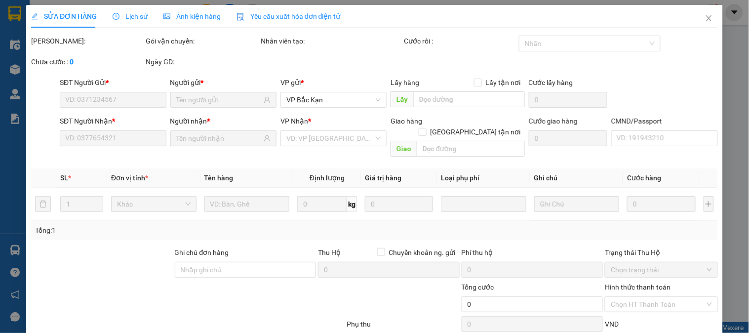
type input "0948488438"
type input "ANH"
type input "0962602235"
type input "GARA MẠNH TUẤN, BKAN"
type input "55.000"
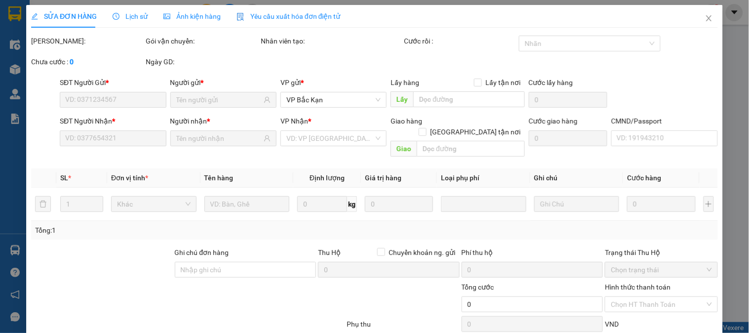
type input "55.000"
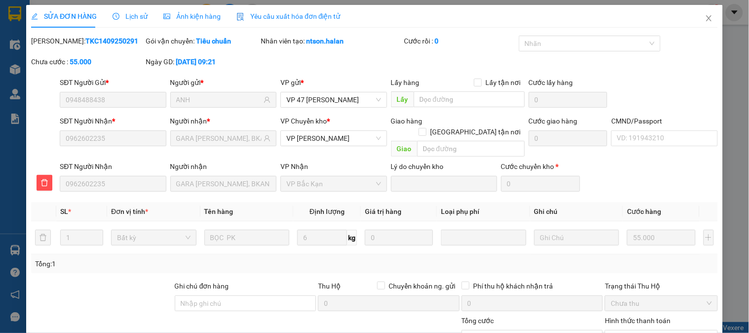
click at [137, 22] on div "Lịch sử" at bounding box center [130, 16] width 35 height 23
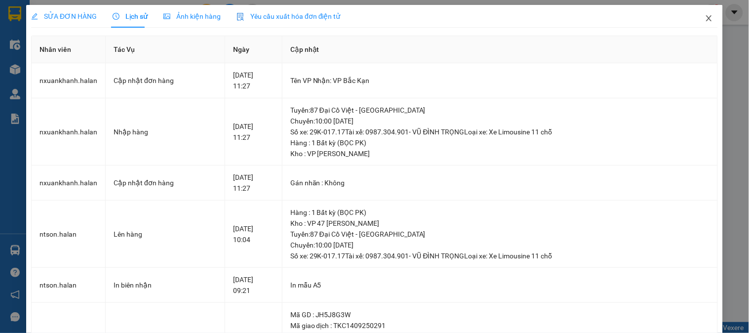
click at [705, 18] on icon "close" at bounding box center [709, 18] width 8 height 8
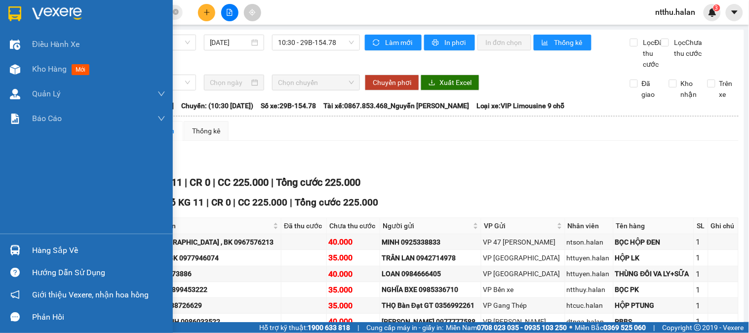
click at [52, 247] on div "Hàng sắp về" at bounding box center [98, 250] width 133 height 15
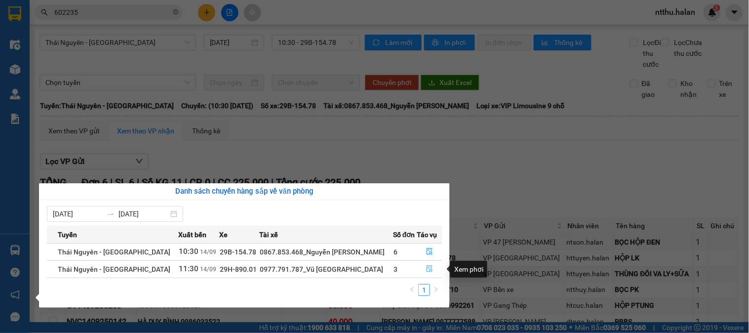
click at [426, 268] on icon "file-done" at bounding box center [429, 268] width 7 height 7
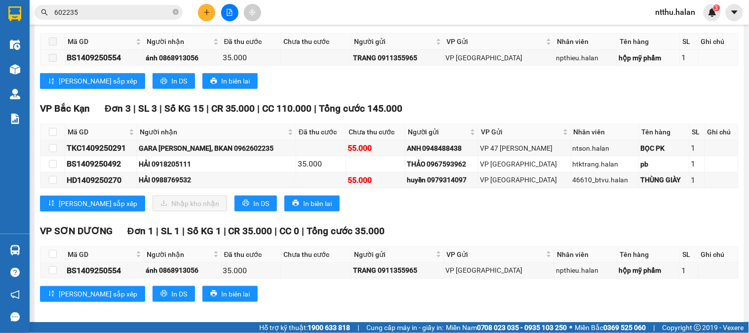
scroll to position [203, 0]
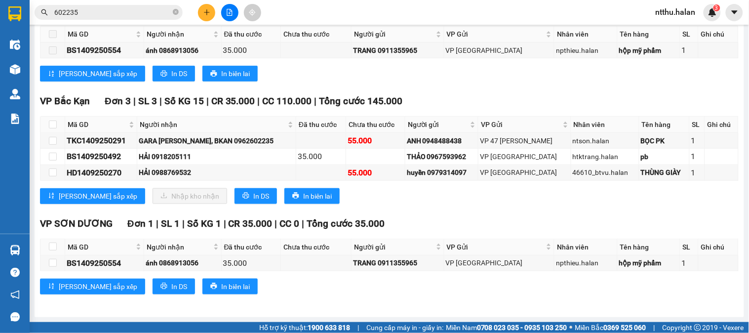
click at [507, 81] on div "VP Hoàng Gia Đơn 1 | SL 1 | Số KG 1 | CR 35.000 | CC 0 | Tổng cước 35.000 Mã GD…" at bounding box center [389, 45] width 698 height 85
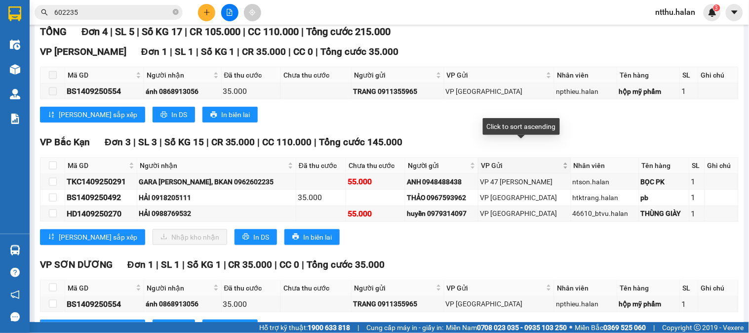
scroll to position [38, 0]
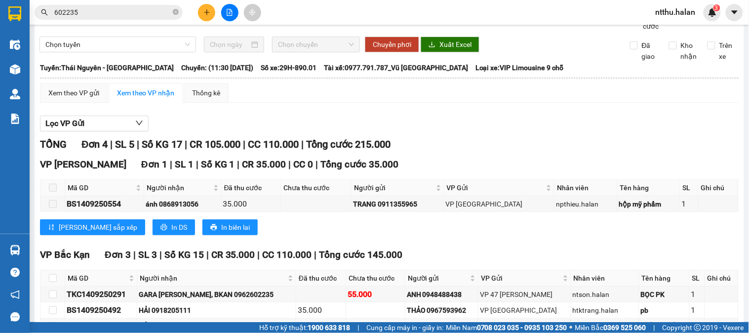
click at [310, 26] on div "Thái Nguyên - Bắc Kạn 14/09/2025 11:30 - 29H-890.01" at bounding box center [199, 14] width 320 height 35
click at [304, 32] on div "Thái Nguyên - Bắc Kạn 14/09/2025 11:30 - 29H-890.01" at bounding box center [199, 14] width 320 height 35
click at [152, 32] on div "Thái Nguyên - Bắc Kạn 14/09/2025 11:30 - 29H-890.01" at bounding box center [199, 14] width 320 height 35
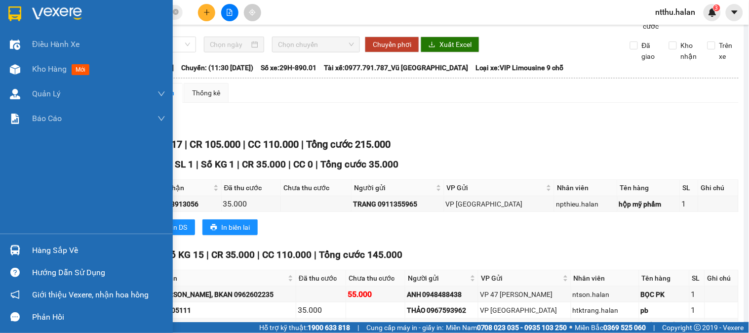
click at [39, 249] on div "Hàng sắp về" at bounding box center [98, 250] width 133 height 15
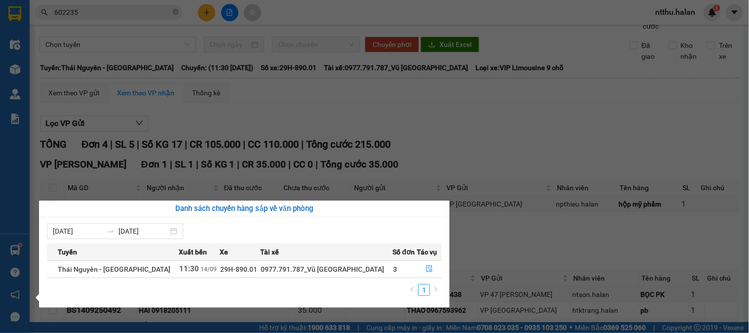
click at [486, 158] on section "Kết quả tìm kiếm ( 938 ) Bộ lọc Mã ĐH Trạng thái Món hàng Thu hộ Tổng cước Chưa…" at bounding box center [374, 166] width 749 height 333
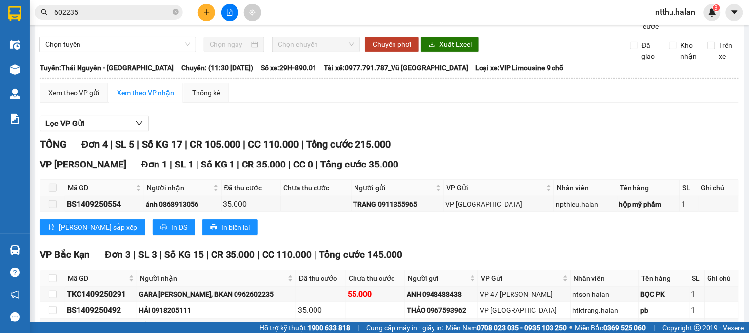
click at [174, 32] on div "Thái Nguyên - Bắc Kạn 14/09/2025 11:30 - 29H-890.01" at bounding box center [199, 14] width 320 height 35
click at [211, 10] on button at bounding box center [206, 12] width 17 height 17
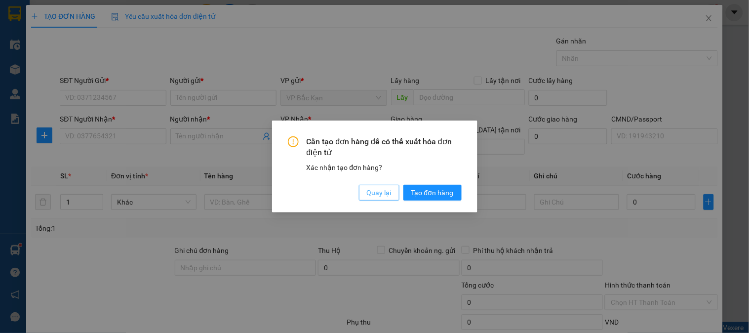
drag, startPoint x: 363, startPoint y: 196, endPoint x: 356, endPoint y: 195, distance: 6.4
click at [363, 195] on button "Quay lại" at bounding box center [379, 193] width 40 height 16
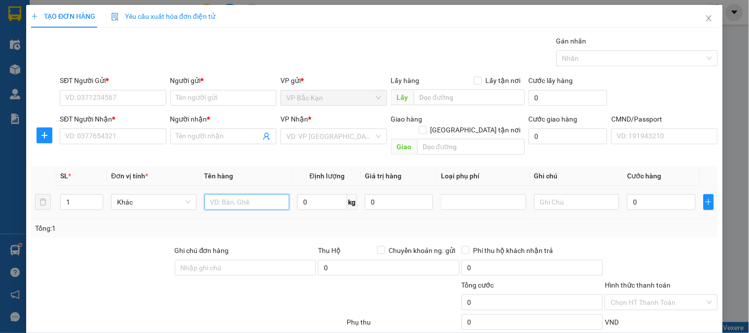
click at [239, 194] on input "text" at bounding box center [246, 202] width 85 height 16
type input "THÙNG ĐỒ ĂN"
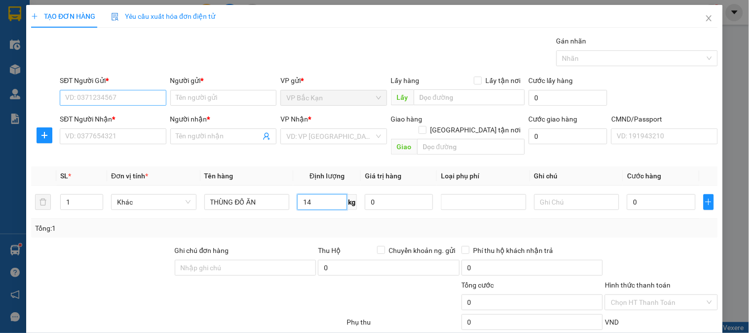
type input "14"
click at [134, 97] on input "SĐT Người Gửi *" at bounding box center [113, 98] width 106 height 16
drag, startPoint x: 134, startPoint y: 97, endPoint x: 145, endPoint y: 112, distance: 18.4
click at [134, 99] on input "SĐT Người Gửi *" at bounding box center [113, 98] width 106 height 16
type input "0915198198"
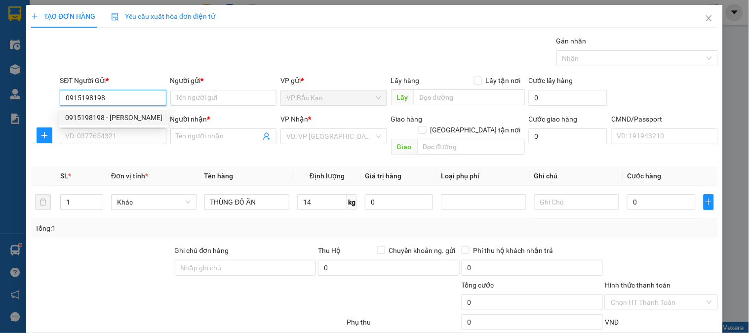
click at [144, 117] on div "0915198198 - HOÀNG THỊ DUNG" at bounding box center [113, 117] width 97 height 11
type input "HOÀNG THỊ DUNG"
type input "0915198198"
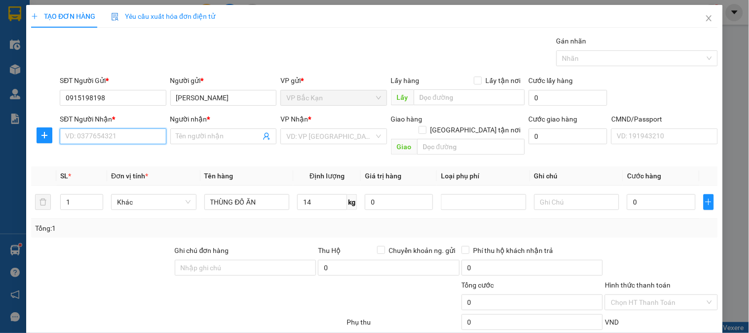
click at [132, 135] on input "SĐT Người Nhận *" at bounding box center [113, 136] width 106 height 16
click at [95, 157] on div "0859121004 - KHÁNH" at bounding box center [111, 156] width 93 height 11
type input "0859121004"
type input "KHÁNH"
click at [289, 141] on span "VP Đại Cồ Việt" at bounding box center [333, 136] width 94 height 15
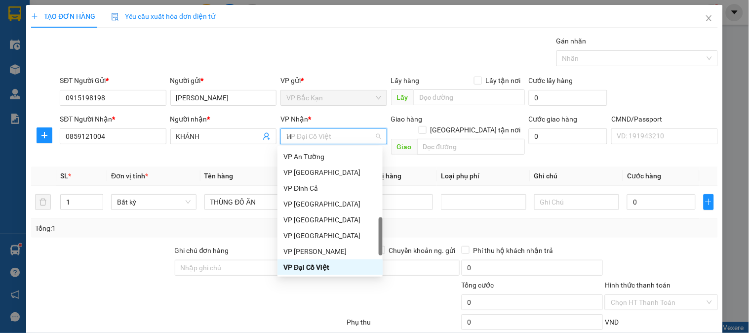
scroll to position [154, 0]
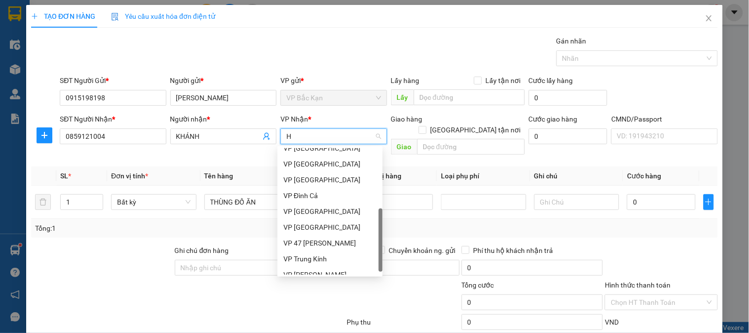
type input "HO"
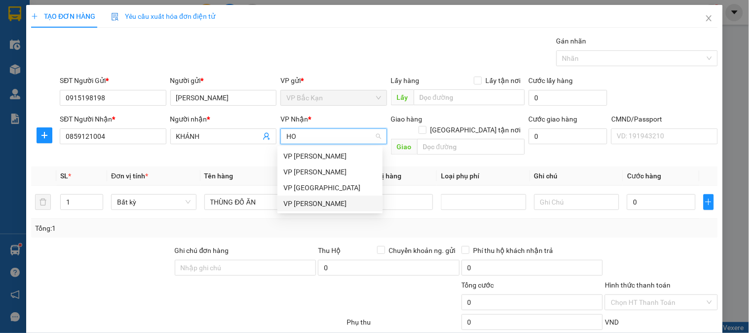
click at [305, 201] on div "VP [PERSON_NAME]" at bounding box center [329, 203] width 93 height 11
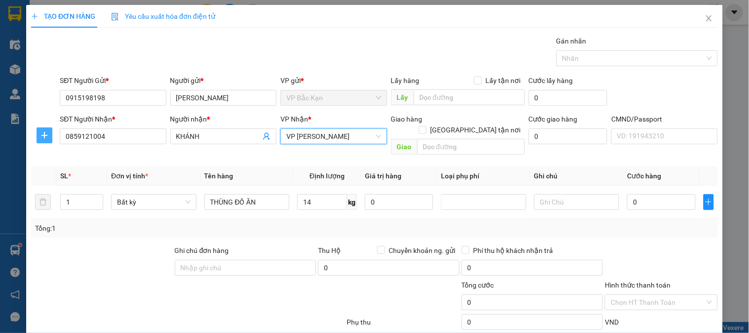
click at [40, 131] on icon "plus" at bounding box center [44, 135] width 8 height 8
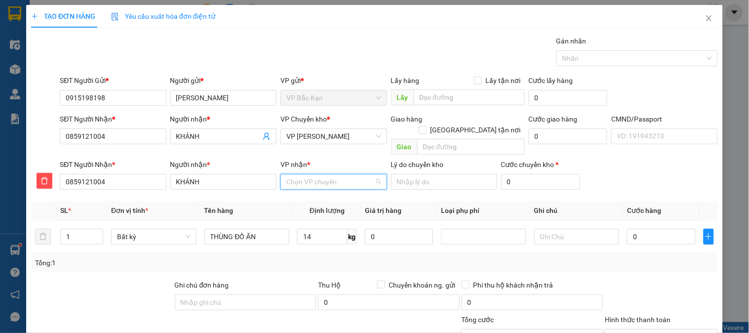
click at [287, 174] on input "VP nhận *" at bounding box center [329, 181] width 87 height 15
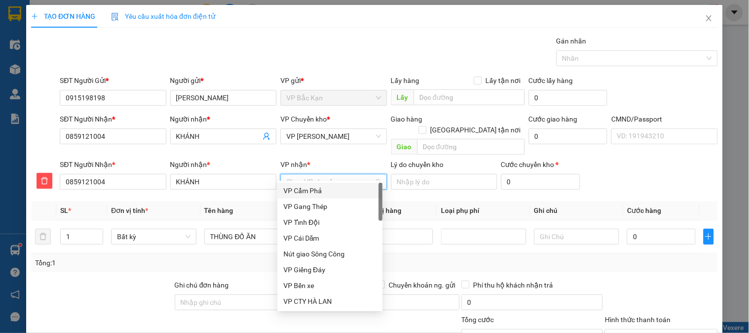
type input "D"
type input "ĐA"
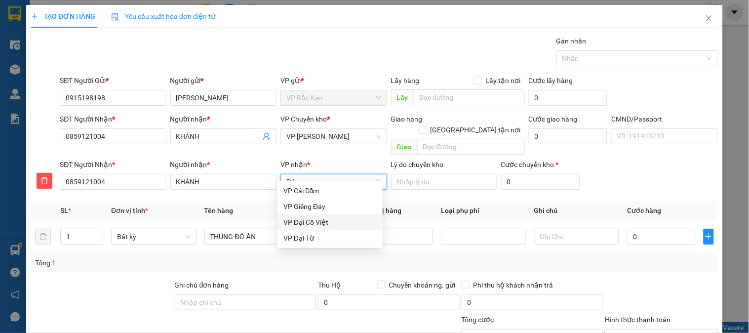
click at [318, 227] on div "VP Đại Cồ Việt" at bounding box center [329, 222] width 93 height 11
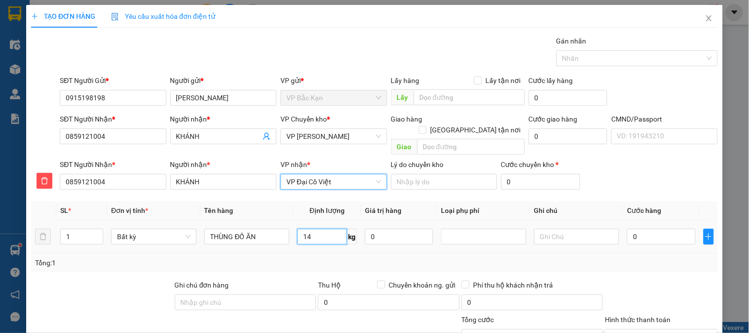
click at [314, 229] on input "14" at bounding box center [322, 236] width 50 height 16
click at [315, 257] on div "Tổng: 1" at bounding box center [374, 262] width 679 height 11
type input "65.000"
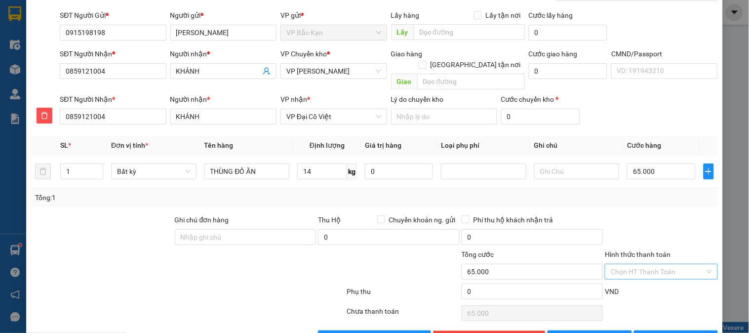
scroll to position [87, 0]
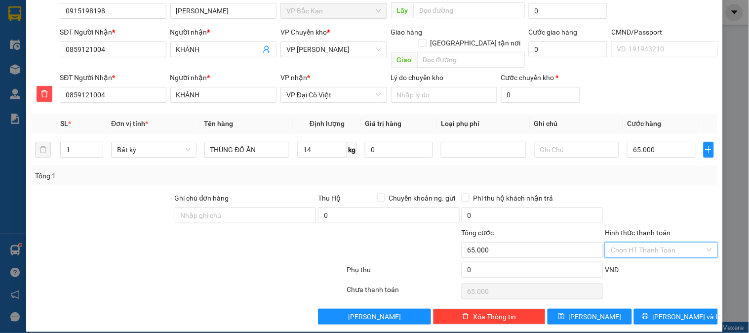
click at [657, 242] on input "Hình thức thanh toán" at bounding box center [657, 249] width 94 height 15
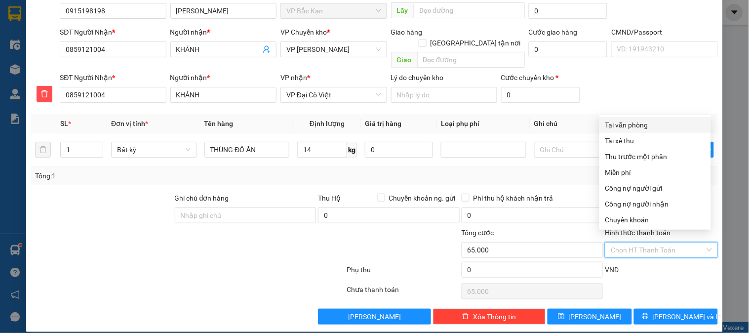
click at [640, 127] on div "Tại văn phòng" at bounding box center [655, 124] width 100 height 11
type input "0"
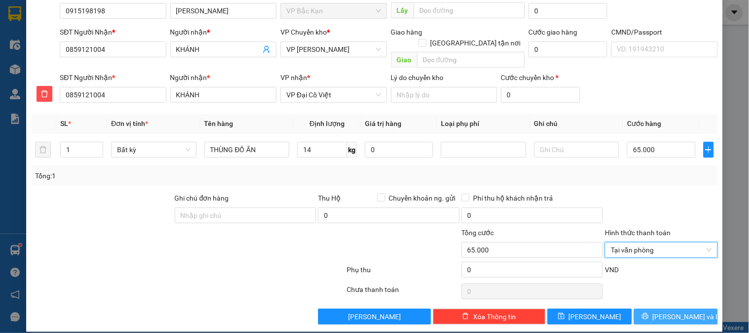
click at [670, 311] on span "[PERSON_NAME] và In" at bounding box center [686, 316] width 69 height 11
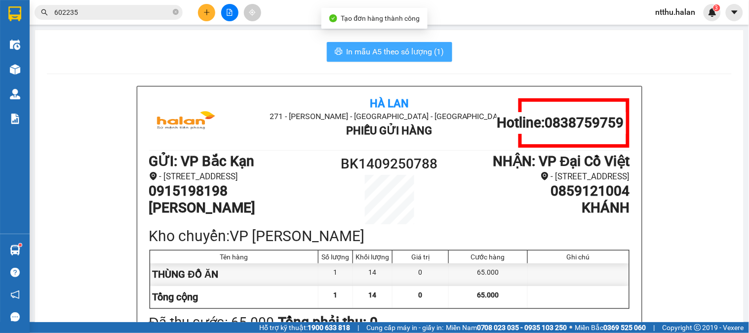
click at [411, 54] on span "In mẫu A5 theo số lượng (1)" at bounding box center [395, 51] width 98 height 12
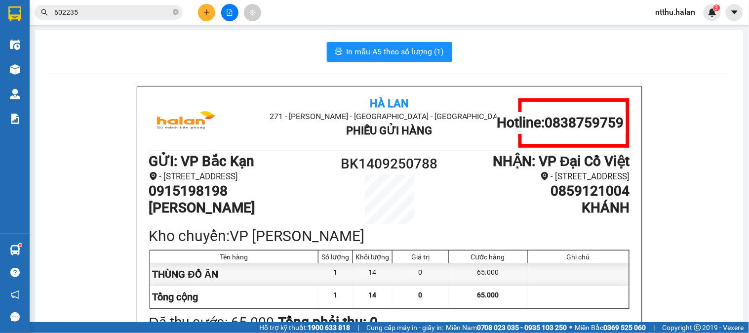
click at [191, 56] on div "In mẫu A5 theo số lượng (1)" at bounding box center [389, 52] width 684 height 20
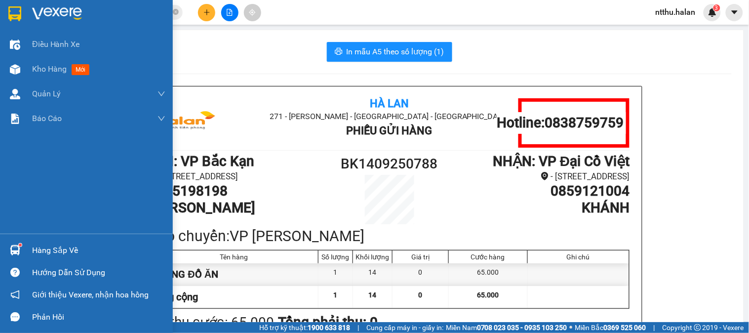
drag, startPoint x: 44, startPoint y: 249, endPoint x: 53, endPoint y: 250, distance: 8.4
click at [45, 249] on div "Hàng sắp về" at bounding box center [98, 250] width 133 height 15
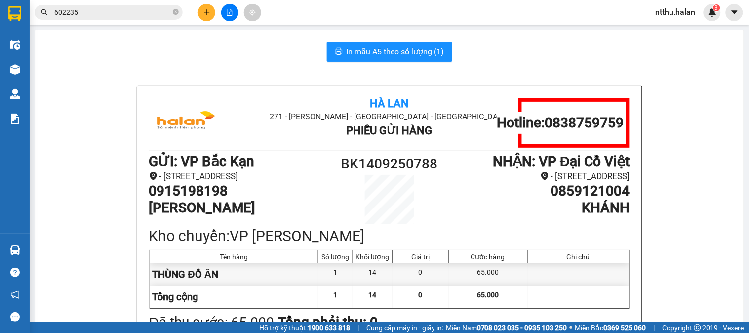
drag, startPoint x: 243, startPoint y: 47, endPoint x: 237, endPoint y: 51, distance: 6.7
click at [243, 49] on section "Kết quả tìm kiếm ( 938 ) Bộ lọc Mã ĐH Trạng thái Món hàng Thu hộ Tổng cước Chưa…" at bounding box center [374, 166] width 749 height 333
click at [297, 46] on div "In mẫu A5 theo số lượng (1)" at bounding box center [389, 52] width 684 height 20
click at [270, 45] on div "In mẫu A5 theo số lượng (1)" at bounding box center [389, 52] width 684 height 20
click at [279, 46] on div "In mẫu A5 theo số lượng (1)" at bounding box center [389, 52] width 684 height 20
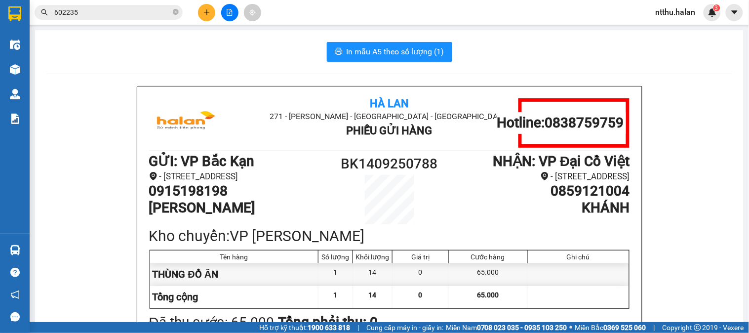
click at [287, 44] on div "In mẫu A5 theo số lượng (1)" at bounding box center [389, 52] width 684 height 20
click at [120, 11] on input "602235" at bounding box center [112, 12] width 116 height 11
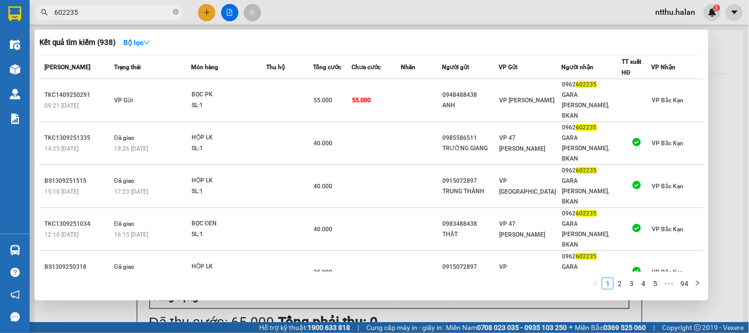
click at [120, 11] on input "602235" at bounding box center [112, 12] width 116 height 11
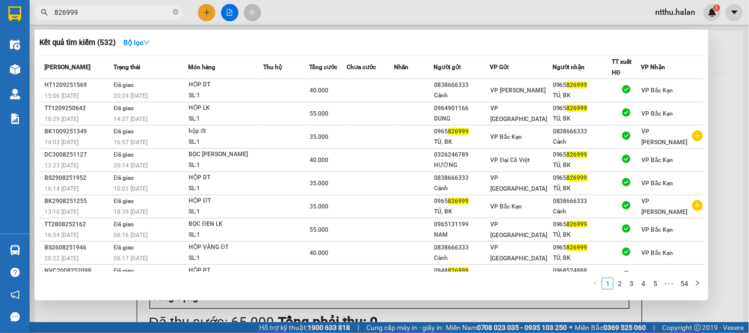
type input "826999"
click at [209, 8] on div at bounding box center [374, 166] width 749 height 333
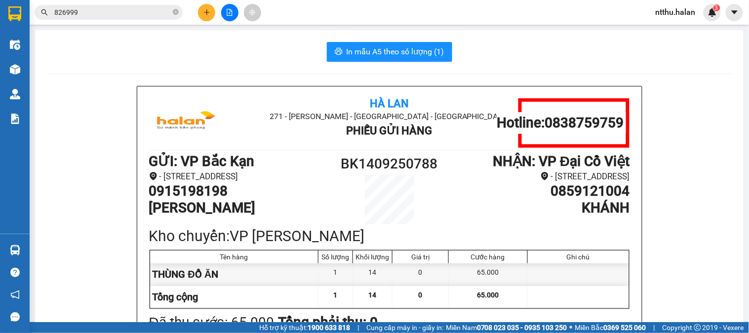
click at [204, 16] on button at bounding box center [206, 12] width 17 height 17
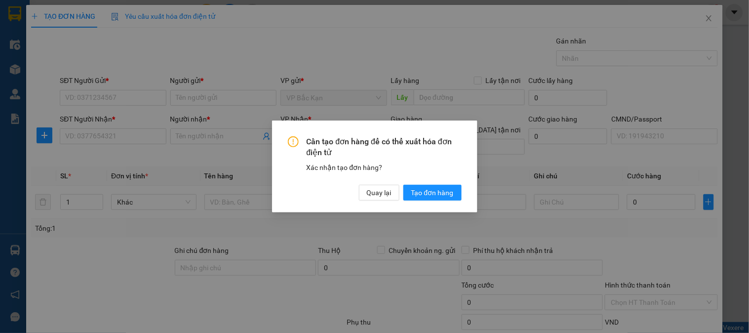
click at [131, 100] on div "Cần tạo đơn hàng để có thể xuất hóa đơn điện tử Xác nhận tạo đơn hàng? Quay lại…" at bounding box center [374, 166] width 749 height 333
click at [378, 191] on span "Quay lại" at bounding box center [379, 192] width 25 height 11
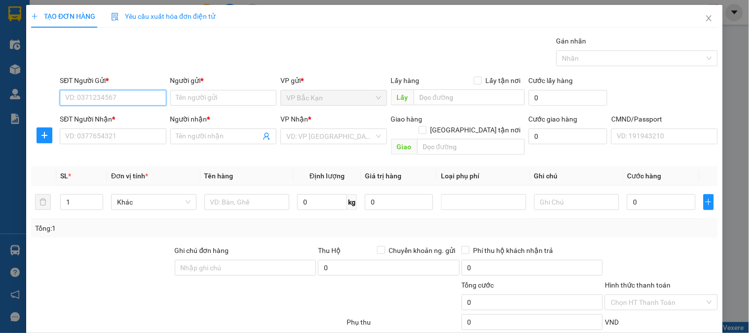
click at [105, 99] on input "SĐT Người Gửi *" at bounding box center [113, 98] width 106 height 16
type input "0965826999"
click at [117, 118] on div "0965826999 - TÚ, BK" at bounding box center [111, 117] width 93 height 11
type input "TÚ, BK"
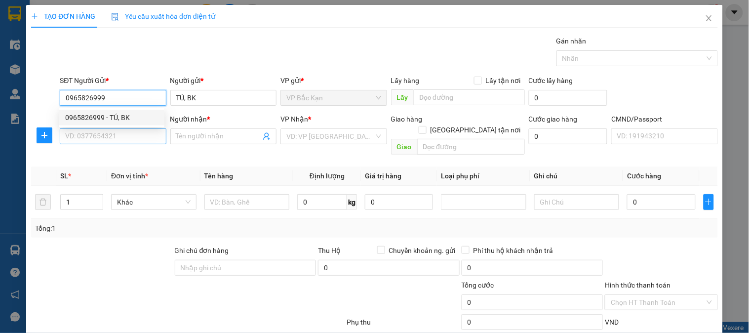
type input "0965826999"
click at [107, 132] on input "SĐT Người Nhận *" at bounding box center [113, 136] width 106 height 16
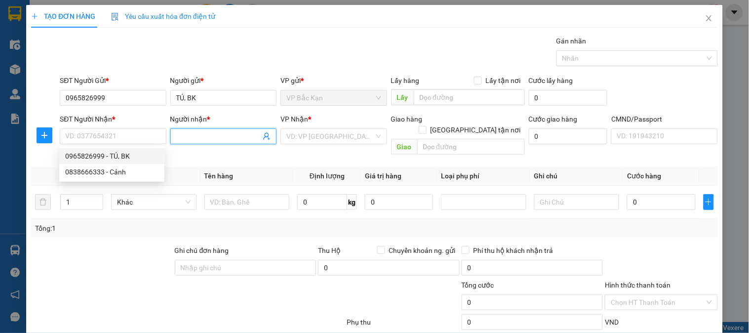
click at [264, 138] on icon "user-add" at bounding box center [267, 136] width 8 height 8
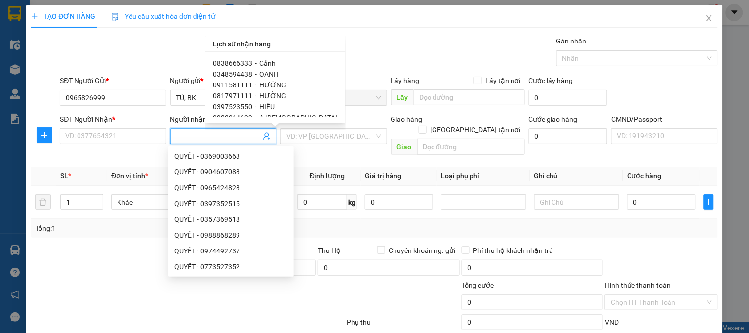
click at [221, 86] on span "0911581111" at bounding box center [232, 85] width 39 height 8
type input "0911581111"
type input "HƯỜNG"
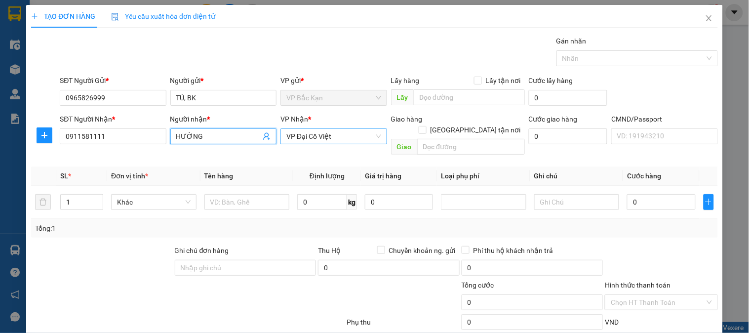
click at [301, 134] on span "VP Đại Cồ Việt" at bounding box center [333, 136] width 94 height 15
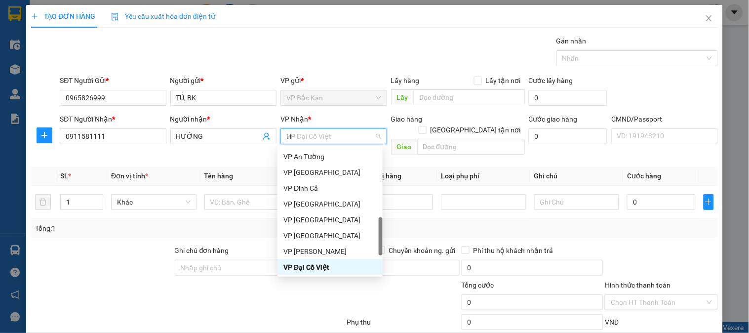
scroll to position [154, 0]
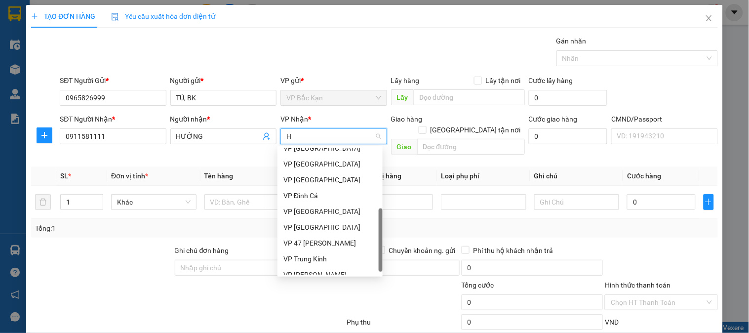
type input "HO"
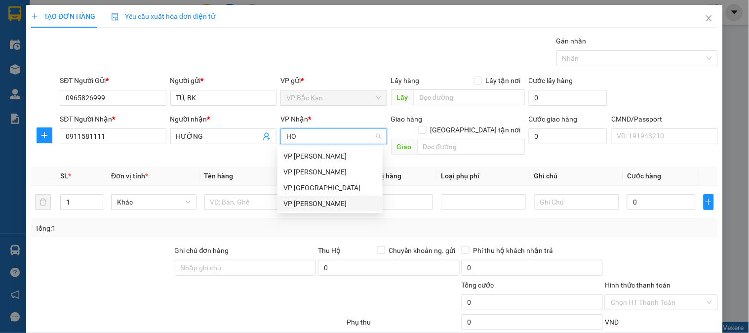
drag, startPoint x: 316, startPoint y: 203, endPoint x: 105, endPoint y: 164, distance: 214.2
click at [314, 203] on div "VP [PERSON_NAME]" at bounding box center [329, 203] width 93 height 11
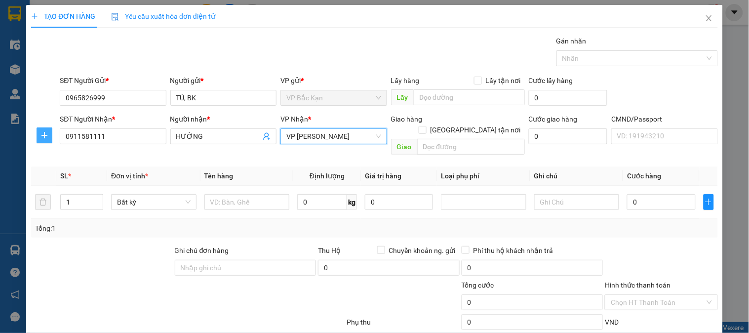
click at [51, 137] on span "plus" at bounding box center [44, 135] width 15 height 8
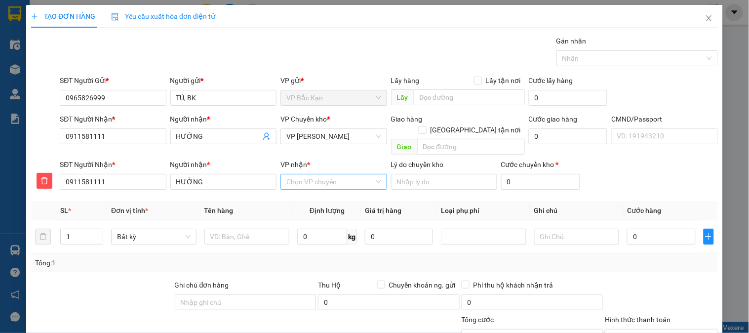
click at [312, 174] on input "VP nhận *" at bounding box center [329, 181] width 87 height 15
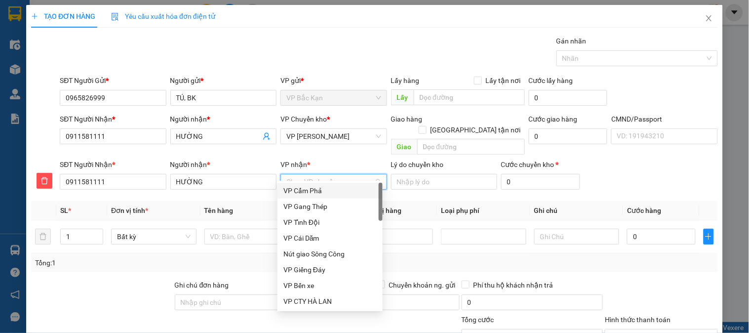
type input "D"
type input "ĐA"
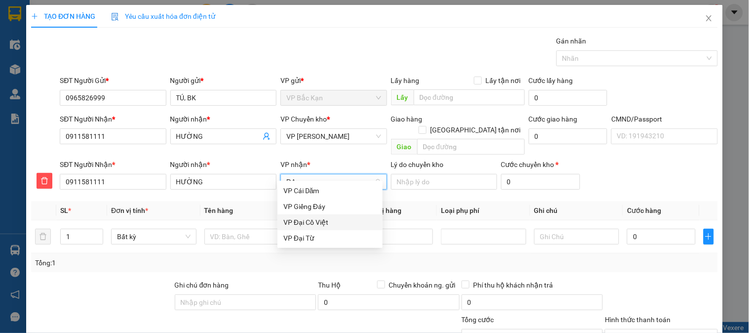
click at [312, 219] on div "VP Đại Cồ Việt" at bounding box center [329, 222] width 93 height 11
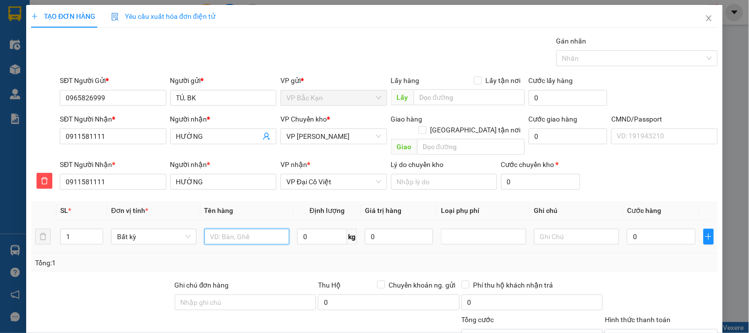
click at [220, 231] on input "text" at bounding box center [246, 236] width 85 height 16
type input "HỘP ĐT"
type input "0.6"
click at [242, 201] on th "Tên hàng" at bounding box center [246, 210] width 93 height 19
type input "40.000"
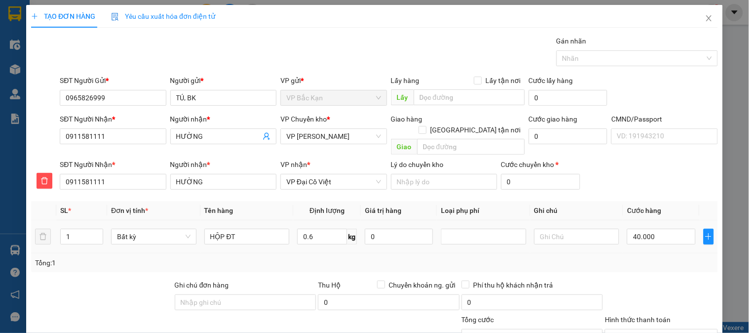
type input "40.000"
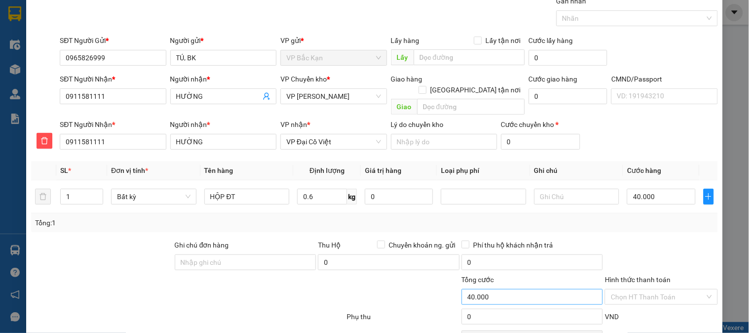
scroll to position [87, 0]
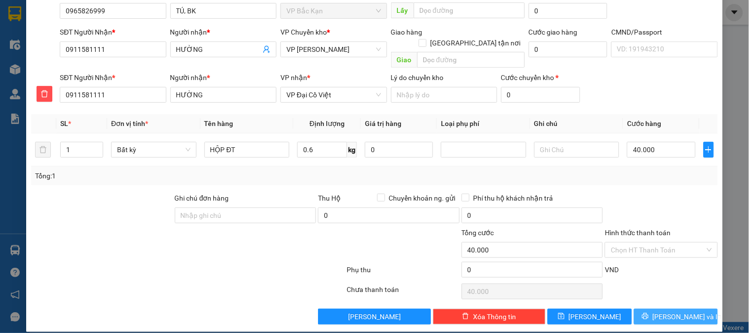
click at [644, 308] on button "[PERSON_NAME] và In" at bounding box center [676, 316] width 84 height 16
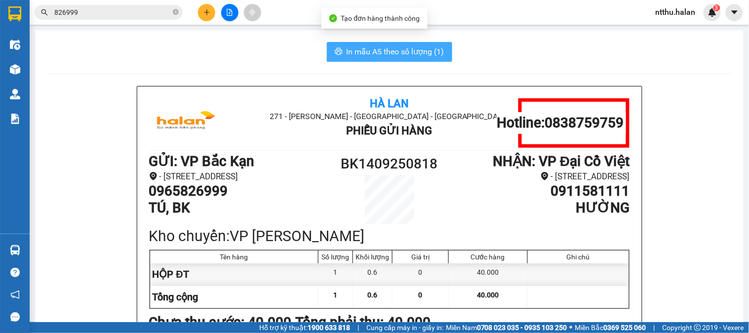
click at [417, 55] on span "In mẫu A5 theo số lượng (1)" at bounding box center [395, 51] width 98 height 12
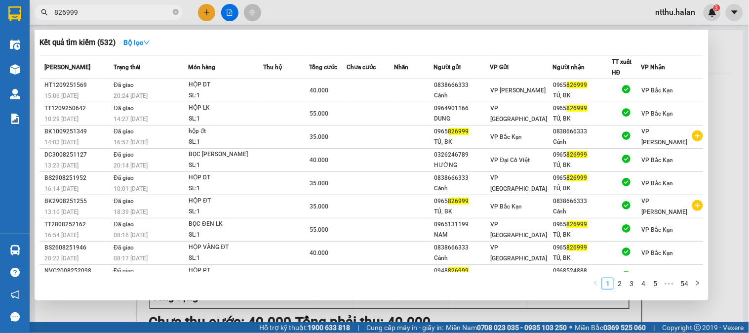
click at [138, 15] on input "826999" at bounding box center [112, 12] width 116 height 11
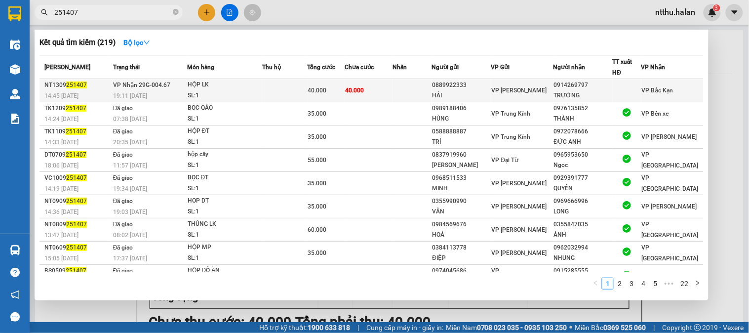
type input "251407"
click at [376, 86] on td "40.000" at bounding box center [368, 90] width 48 height 23
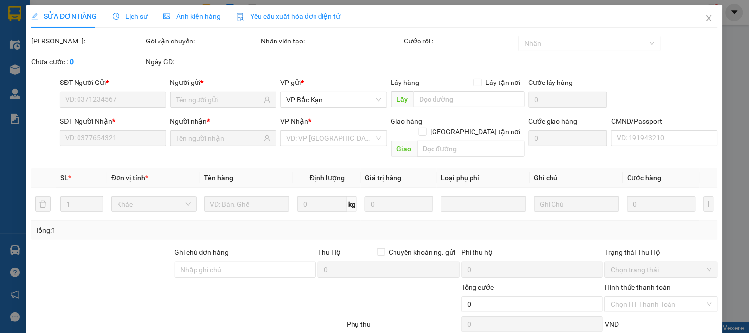
type input "0889922333"
type input "HẢI"
type input "0914269797"
type input "TRƯỜNG"
type input "40.000"
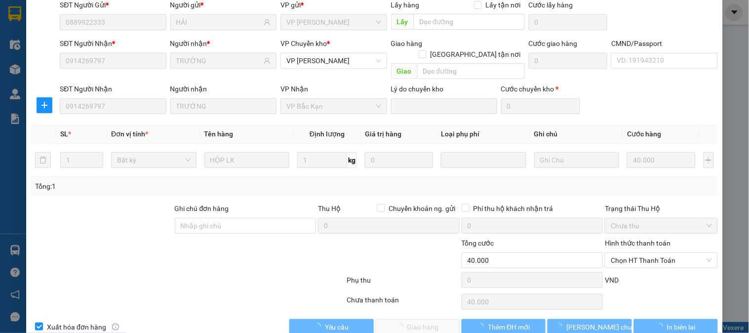
scroll to position [87, 0]
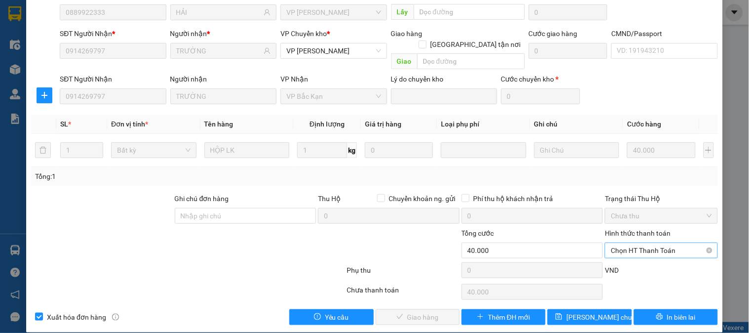
click at [634, 243] on span "Chọn HT Thanh Toán" at bounding box center [660, 250] width 101 height 15
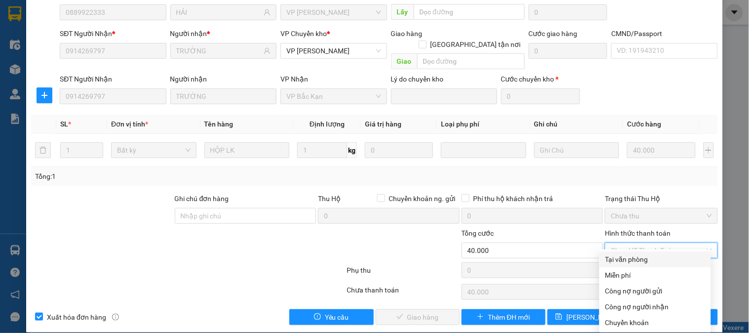
click at [620, 261] on div "Tại văn phòng" at bounding box center [655, 259] width 100 height 11
type input "0"
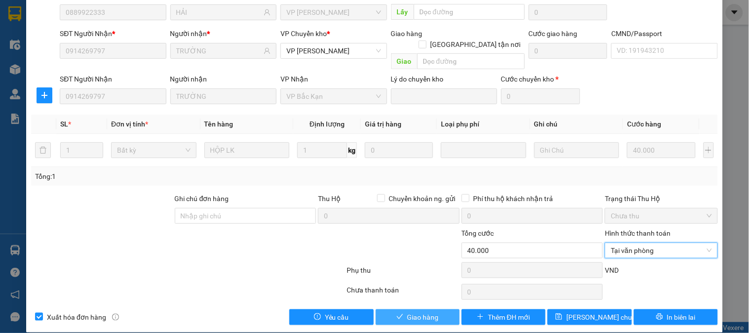
click at [407, 311] on span "Giao hàng" at bounding box center [423, 316] width 32 height 11
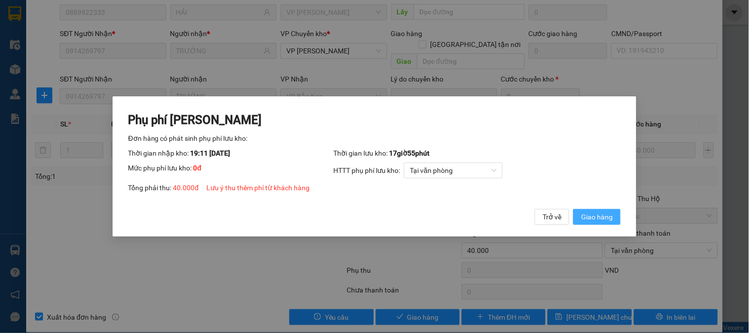
click at [594, 219] on span "Giao hàng" at bounding box center [597, 216] width 32 height 11
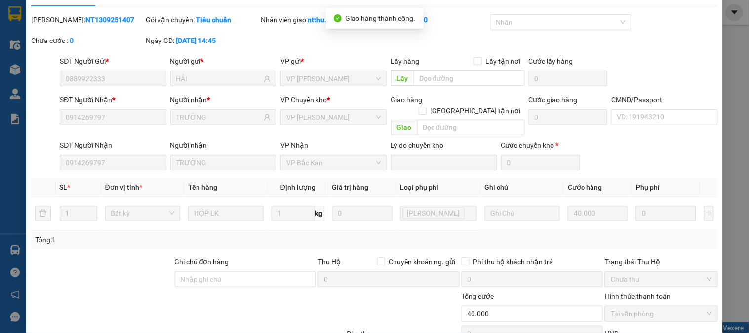
scroll to position [0, 0]
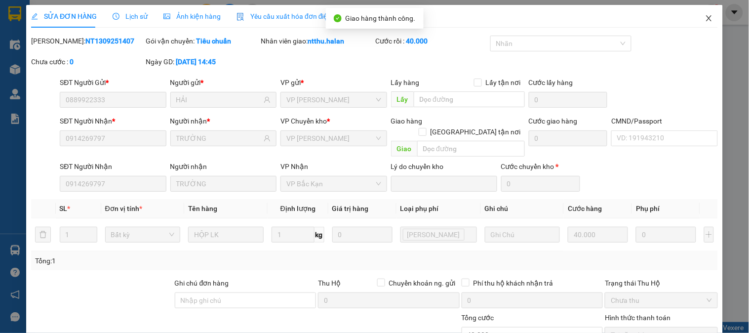
click at [699, 13] on span "Close" at bounding box center [709, 19] width 28 height 28
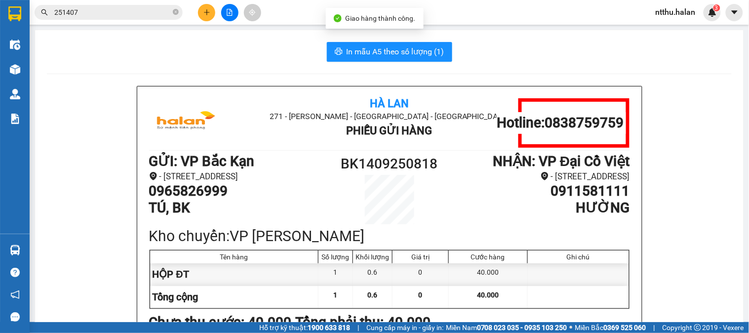
click at [214, 58] on div "In mẫu A5 theo số lượng (1)" at bounding box center [389, 52] width 684 height 20
click at [216, 59] on div "In mẫu A5 theo số lượng (1)" at bounding box center [389, 52] width 684 height 20
click at [206, 11] on icon "plus" at bounding box center [206, 11] width 0 height 5
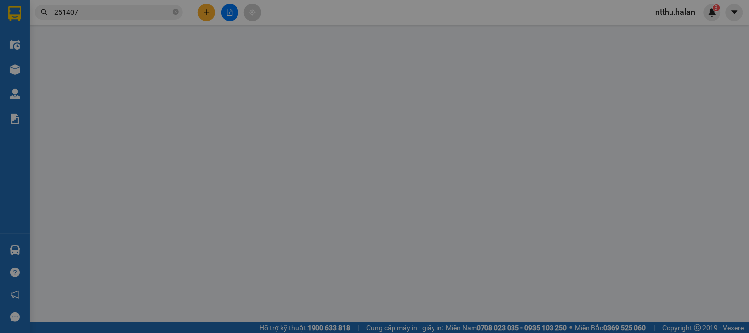
click at [206, 11] on div "Yêu cầu xuất hóa đơn điện tử" at bounding box center [163, 16] width 104 height 11
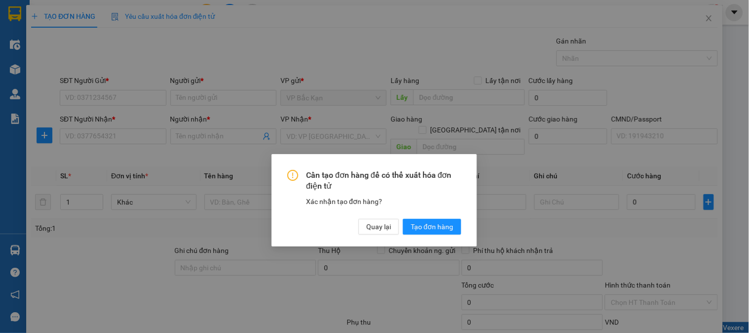
click at [206, 9] on div "Cần tạo đơn hàng để có thể xuất hóa đơn điện tử Xác nhận tạo đơn hàng? Quay lại…" at bounding box center [374, 200] width 696 height 391
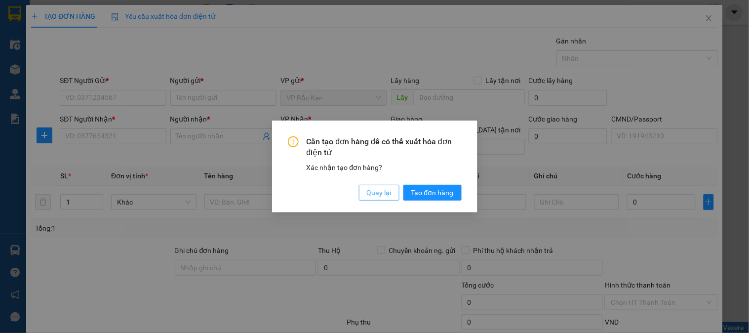
click at [384, 191] on span "Quay lại" at bounding box center [379, 192] width 25 height 11
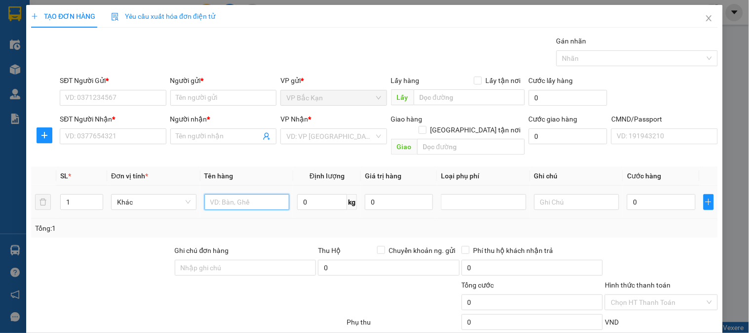
click at [224, 194] on input "text" at bounding box center [246, 202] width 85 height 16
drag, startPoint x: 224, startPoint y: 190, endPoint x: 229, endPoint y: 164, distance: 26.6
click at [224, 194] on input "text" at bounding box center [246, 202] width 85 height 16
type input "TÚI GIỎ HOA QUẢ"
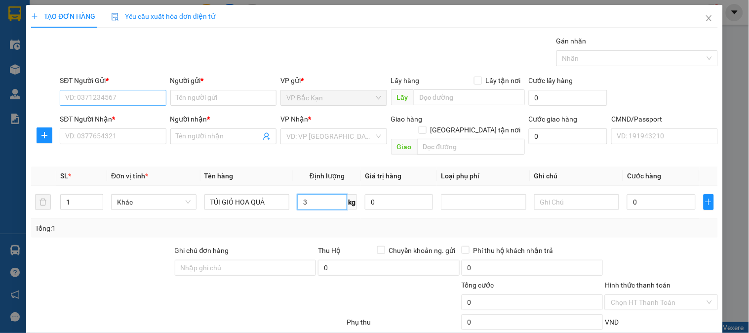
type input "3"
click at [130, 95] on input "SĐT Người Gửi *" at bounding box center [113, 98] width 106 height 16
type input "0973141804"
click at [103, 115] on div "0973141804 - TRƯƠNG THỊ HƯƠNG" at bounding box center [113, 117] width 97 height 11
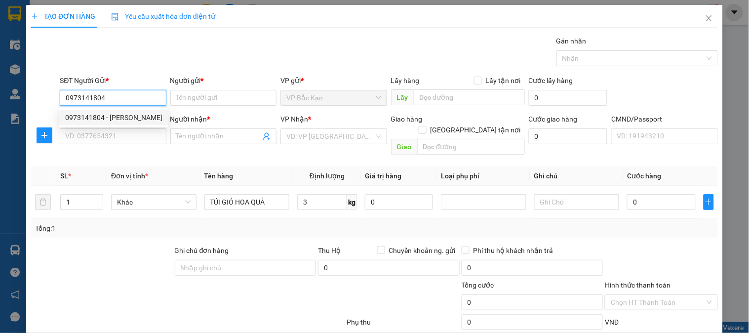
type input "TRƯƠNG THỊ HƯƠNG"
type input "0973141804"
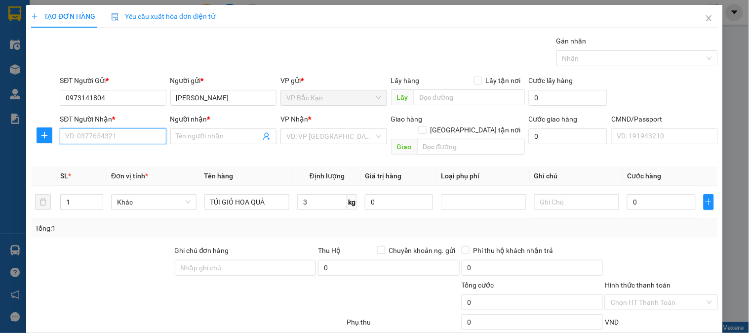
click at [110, 142] on input "SĐT Người Nhận *" at bounding box center [113, 136] width 106 height 16
type input "0966250029"
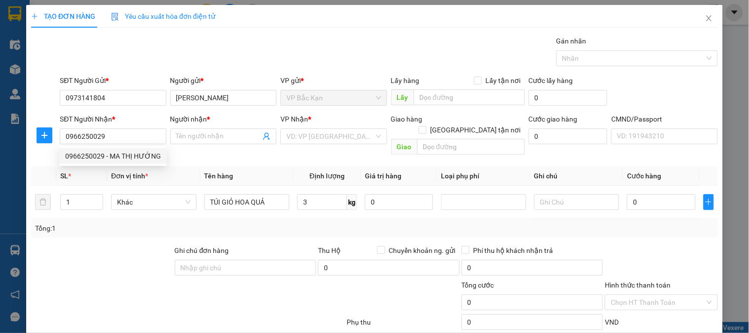
click at [113, 164] on div "0966250029 0966250029 - MA THỊ HƯỚNG" at bounding box center [113, 156] width 108 height 20
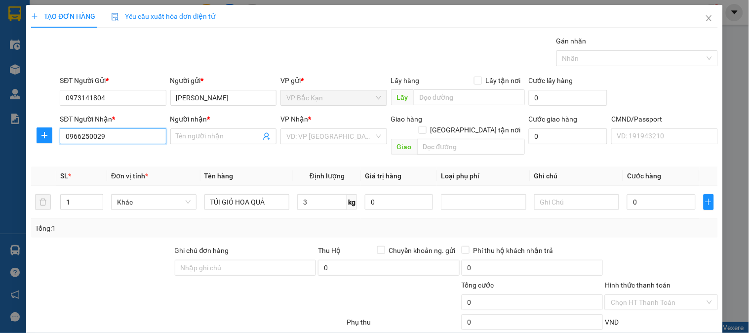
click at [118, 133] on input "0966250029" at bounding box center [113, 136] width 106 height 16
click at [107, 154] on div "0966250029 - MA THỊ HƯỚNG" at bounding box center [113, 156] width 96 height 11
type input "MA THỊ HƯỚNG"
click at [314, 140] on span "VP Bắc Kạn" at bounding box center [333, 136] width 94 height 15
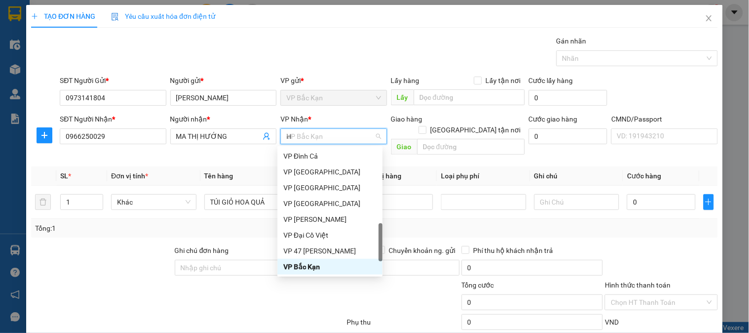
scroll to position [154, 0]
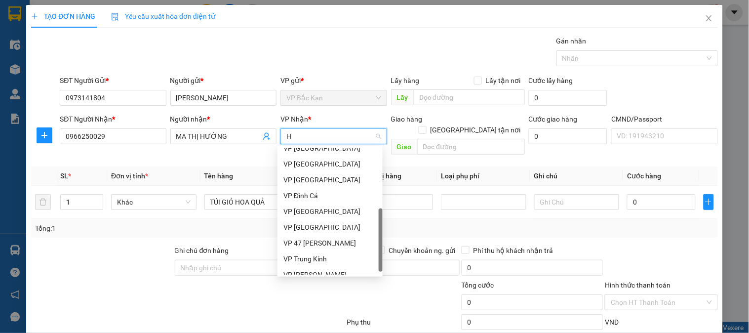
type input "HO"
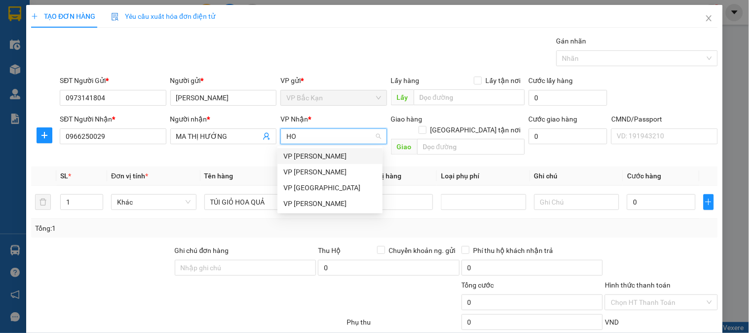
scroll to position [0, 0]
click at [313, 202] on div "VP [PERSON_NAME]" at bounding box center [329, 203] width 93 height 11
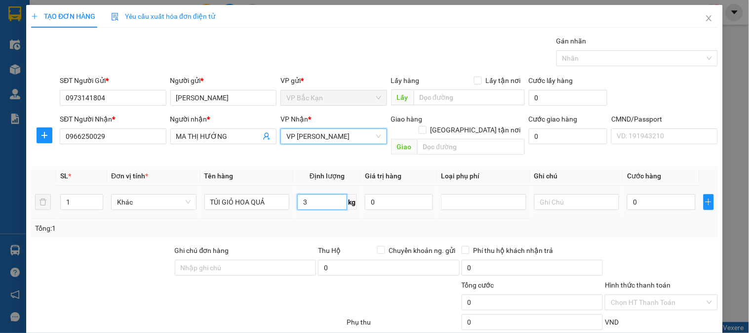
click at [318, 196] on input "3" at bounding box center [322, 202] width 50 height 16
click at [311, 223] on div "Tổng: 1" at bounding box center [374, 228] width 679 height 11
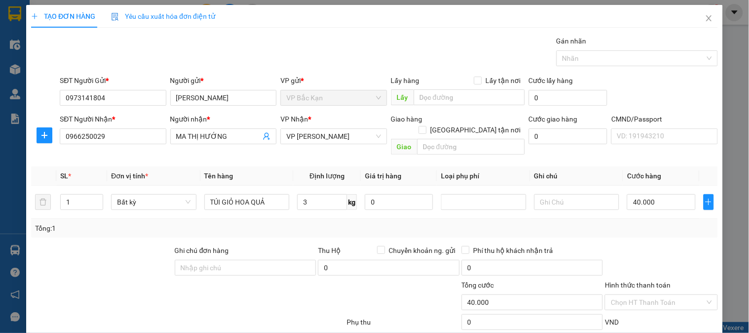
type input "40.000"
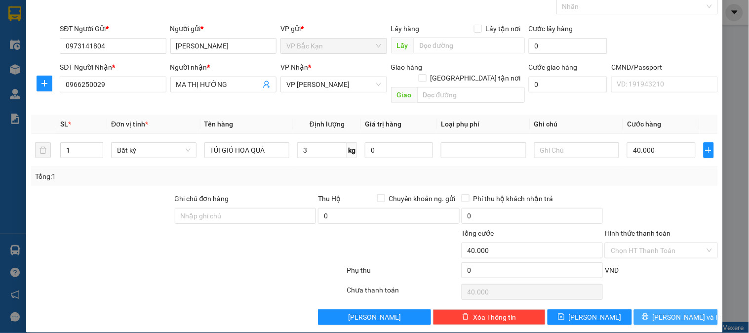
click at [644, 309] on button "[PERSON_NAME] và In" at bounding box center [676, 317] width 84 height 16
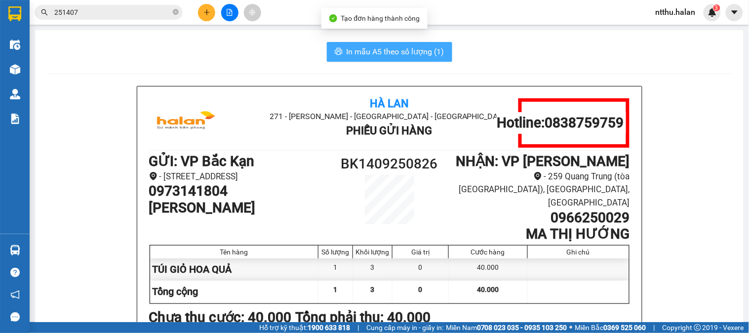
click at [379, 55] on span "In mẫu A5 theo số lượng (1)" at bounding box center [395, 51] width 98 height 12
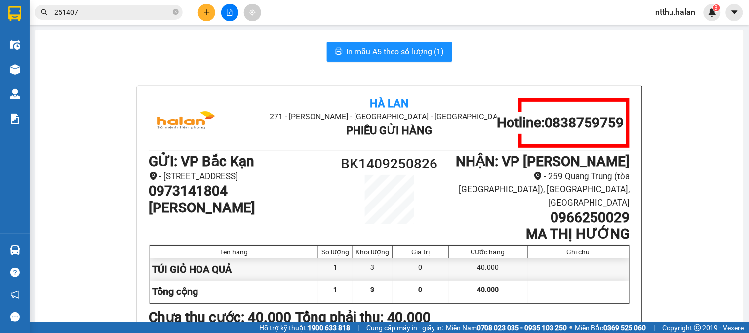
click at [211, 58] on div "In mẫu A5 theo số lượng (1)" at bounding box center [389, 52] width 684 height 20
click at [189, 43] on div "In mẫu A5 theo số lượng (1)" at bounding box center [389, 52] width 684 height 20
click at [208, 13] on icon "plus" at bounding box center [206, 12] width 7 height 7
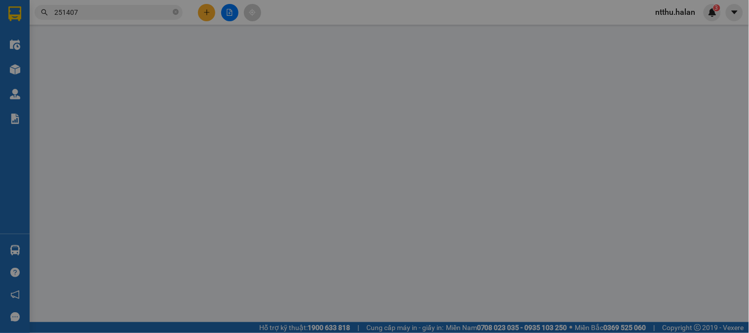
click at [208, 13] on span "Yêu cầu xuất hóa đơn điện tử" at bounding box center [163, 16] width 104 height 8
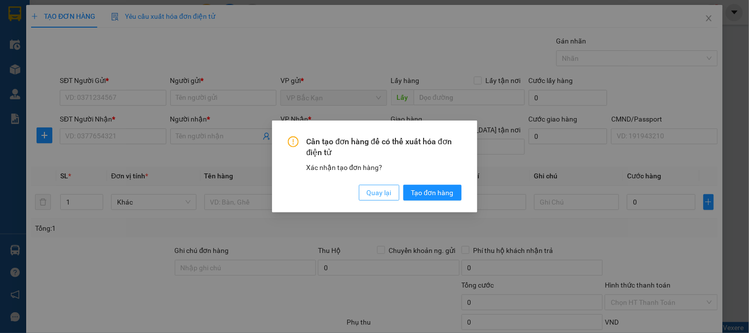
click at [369, 193] on span "Quay lại" at bounding box center [379, 192] width 25 height 11
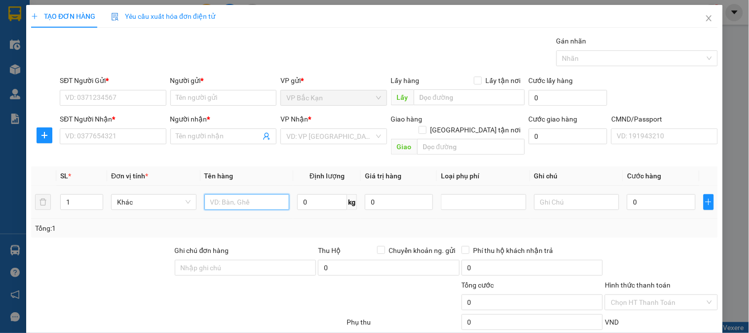
click at [258, 194] on input "text" at bounding box center [246, 202] width 85 height 16
drag, startPoint x: 258, startPoint y: 190, endPoint x: 249, endPoint y: 191, distance: 8.9
click at [258, 194] on input "text" at bounding box center [246, 202] width 85 height 16
type input "HỘP CÁ CẢNH"
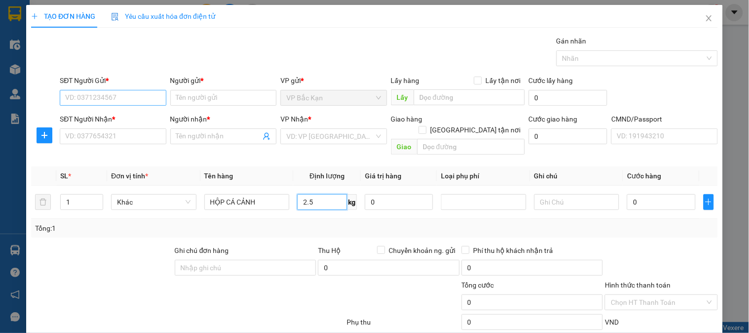
type input "2.5"
click at [132, 101] on input "SĐT Người Gửi *" at bounding box center [113, 98] width 106 height 16
click at [111, 115] on div "0869997597 - KHỞI CÁ" at bounding box center [111, 117] width 93 height 11
type input "0869997597"
type input "KHỞI CÁ"
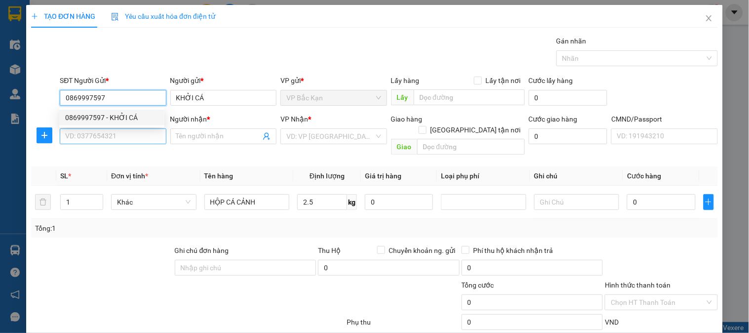
type input "0869997597"
click at [114, 136] on input "SĐT Người Nhận *" at bounding box center [113, 136] width 106 height 16
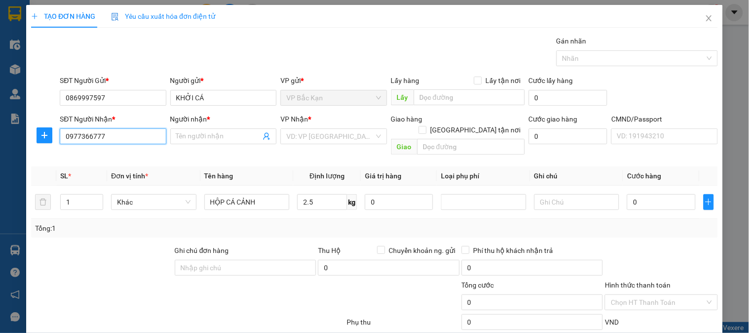
click at [112, 139] on input "0977366777" at bounding box center [113, 136] width 106 height 16
type input "0977366307"
click at [115, 153] on div "0977366307 - EM QUYỀN" at bounding box center [111, 156] width 93 height 11
type input "EM QUYỀN"
click at [321, 139] on span "VP [PERSON_NAME]" at bounding box center [333, 136] width 94 height 15
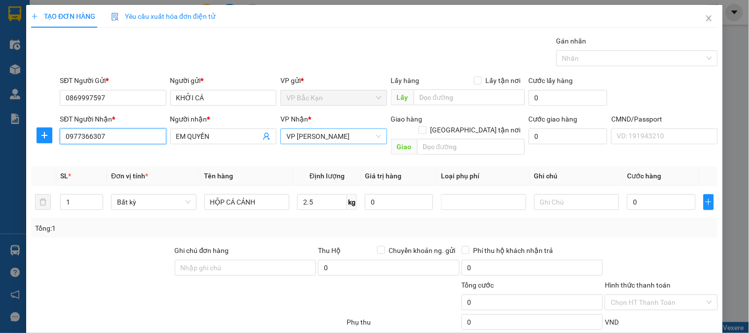
type input "0977366307"
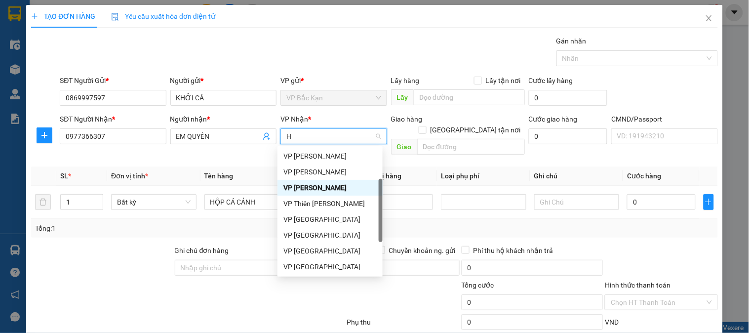
type input "HO"
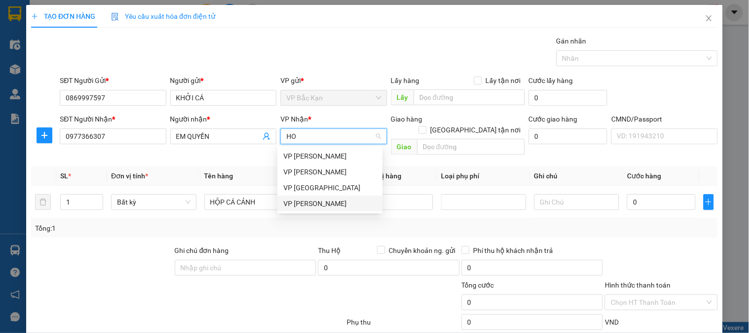
click at [303, 203] on div "VP [PERSON_NAME]" at bounding box center [329, 203] width 93 height 11
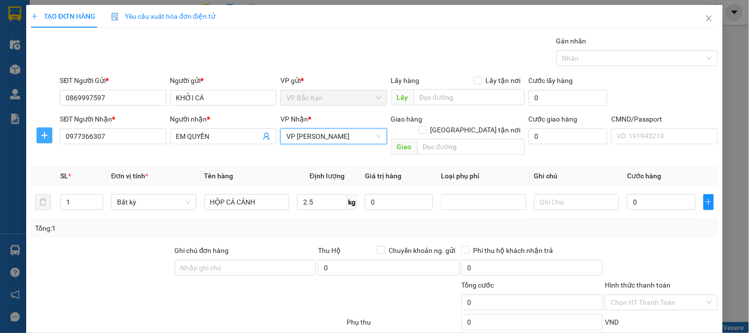
click at [42, 136] on icon "plus" at bounding box center [44, 135] width 8 height 8
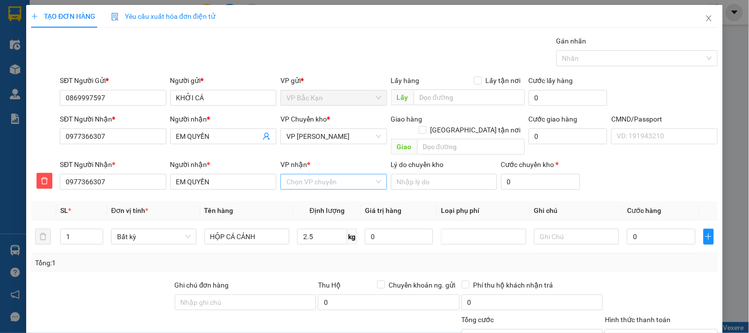
click at [303, 174] on input "VP nhận *" at bounding box center [329, 181] width 87 height 15
type input "NGUY"
click at [317, 204] on div "VP [PERSON_NAME]" at bounding box center [329, 206] width 93 height 11
click at [300, 257] on div "Tổng: 1" at bounding box center [374, 262] width 679 height 11
type input "55.000"
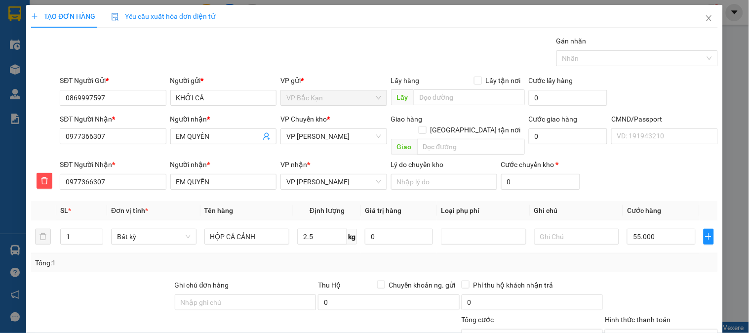
type input "55.000"
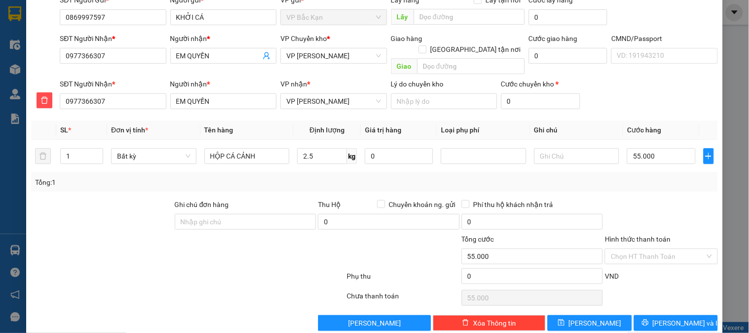
scroll to position [87, 0]
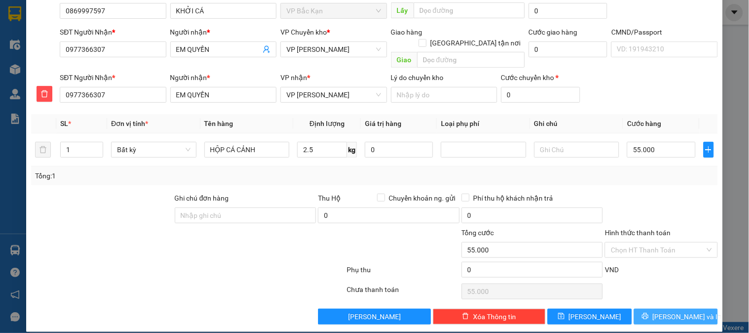
click at [643, 308] on button "[PERSON_NAME] và In" at bounding box center [676, 316] width 84 height 16
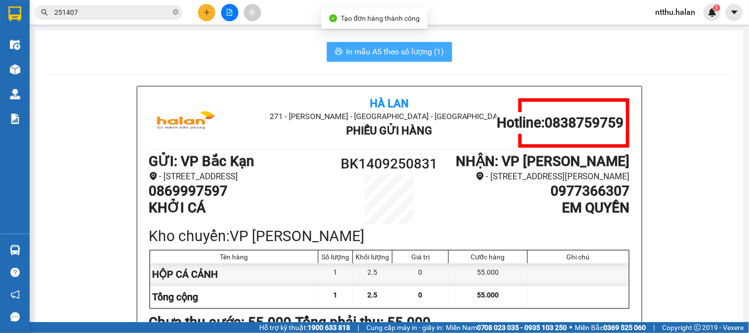
click at [389, 50] on span "In mẫu A5 theo số lượng (1)" at bounding box center [395, 51] width 98 height 12
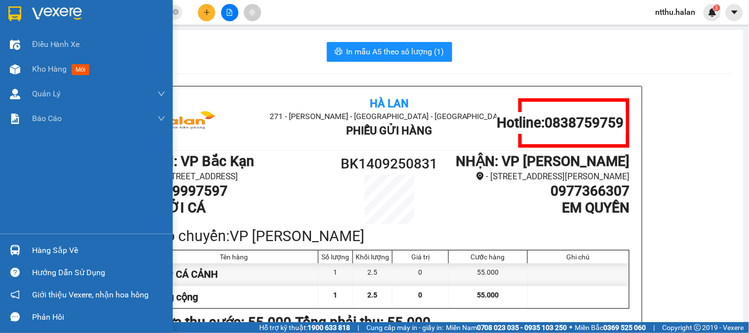
click at [45, 250] on div "Hàng sắp về" at bounding box center [98, 250] width 133 height 15
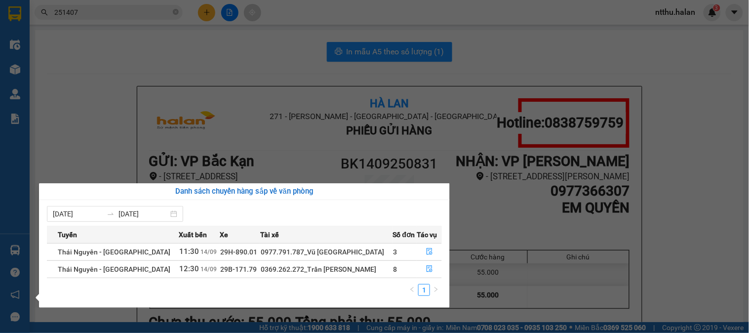
click at [166, 67] on section "Kết quả tìm kiếm ( 219 ) Bộ lọc Mã ĐH Trạng thái Món hàng Thu hộ Tổng cước Chưa…" at bounding box center [374, 166] width 749 height 333
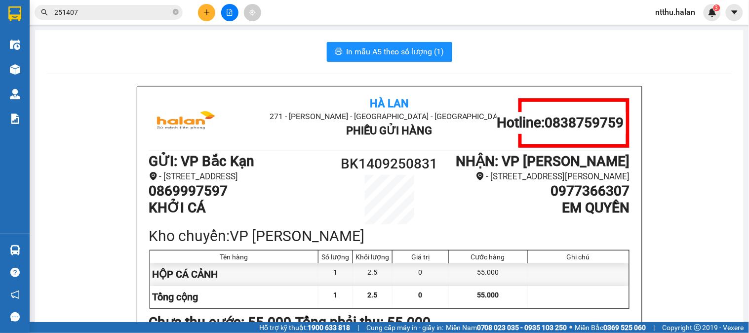
click at [184, 56] on div "In mẫu A5 theo số lượng (1)" at bounding box center [389, 52] width 684 height 20
click at [199, 59] on div "In mẫu A5 theo số lượng (1)" at bounding box center [389, 52] width 684 height 20
click at [196, 60] on div "In mẫu A5 theo số lượng (1)" at bounding box center [389, 52] width 684 height 20
click at [195, 60] on div "In mẫu A5 theo số lượng (1)" at bounding box center [389, 52] width 684 height 20
click at [159, 9] on input "251407" at bounding box center [112, 12] width 116 height 11
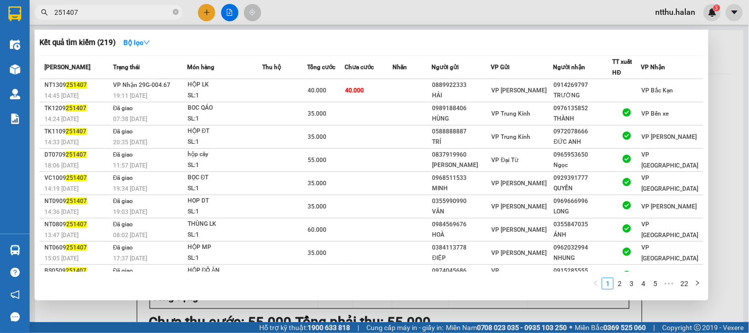
click at [159, 9] on input "251407" at bounding box center [112, 12] width 116 height 11
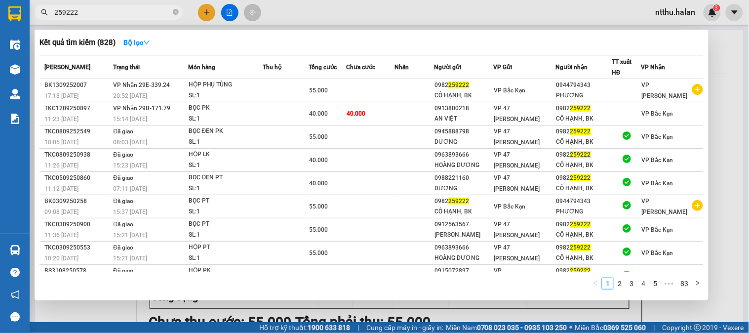
click at [103, 12] on input "259222" at bounding box center [112, 12] width 116 height 11
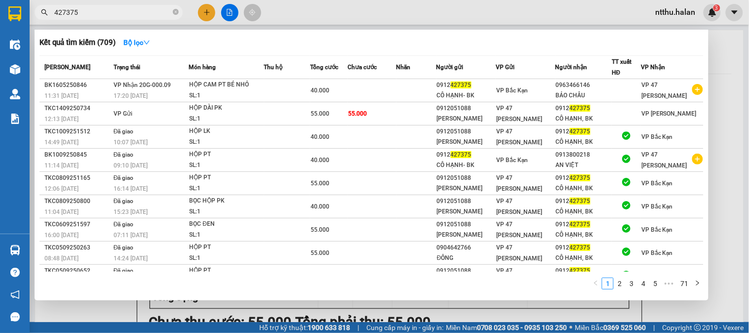
type input "427375"
click at [731, 87] on div at bounding box center [374, 166] width 749 height 333
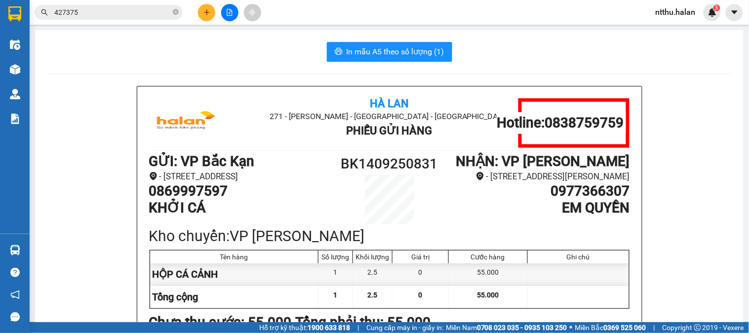
drag, startPoint x: 235, startPoint y: 55, endPoint x: 179, endPoint y: 6, distance: 74.9
click at [233, 55] on div "In mẫu A5 theo số lượng (1)" at bounding box center [389, 52] width 684 height 20
click at [198, 61] on div "In mẫu A5 theo số lượng (1)" at bounding box center [389, 52] width 684 height 20
click at [223, 53] on div "In mẫu A5 theo số lượng (1)" at bounding box center [389, 52] width 684 height 20
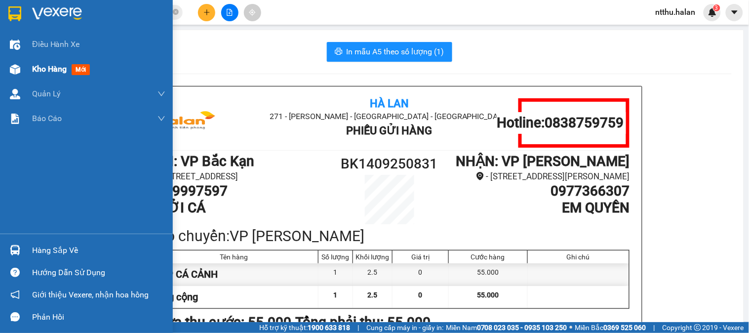
click at [50, 68] on span "Kho hàng" at bounding box center [49, 68] width 35 height 9
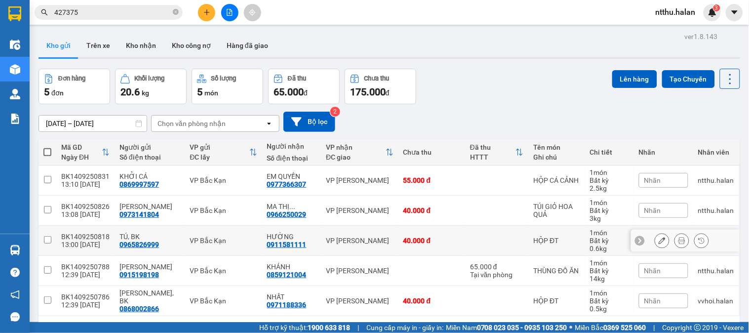
scroll to position [45, 0]
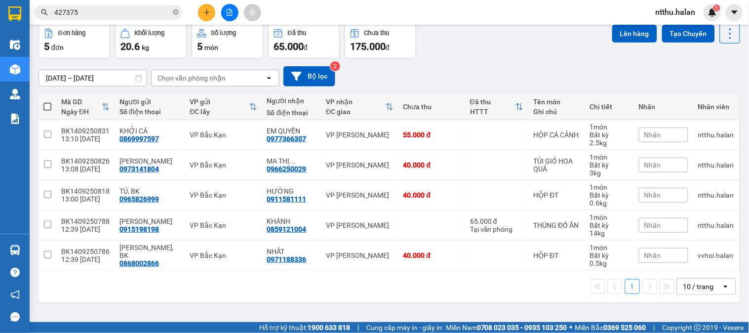
click at [505, 68] on div "01/08/2025 – 14/09/2025 Press the down arrow key to interact with the calendar …" at bounding box center [388, 76] width 701 height 20
click at [206, 11] on icon "plus" at bounding box center [206, 11] width 0 height 5
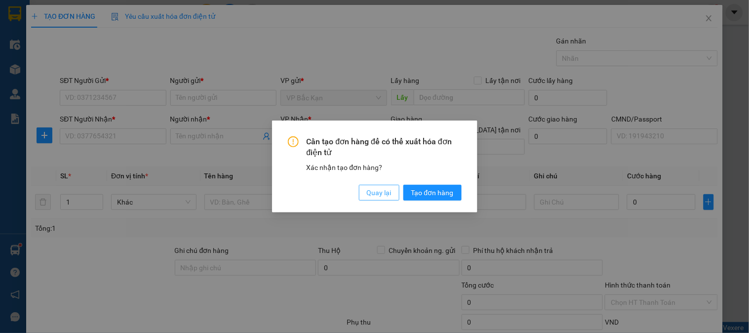
click at [367, 196] on span "Quay lại" at bounding box center [379, 192] width 25 height 11
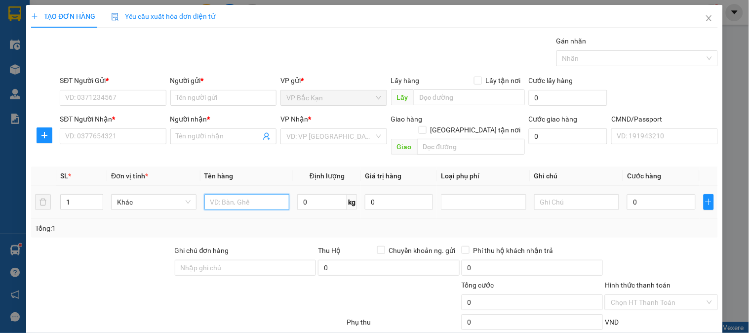
click at [225, 194] on input "text" at bounding box center [246, 202] width 85 height 16
type input "2 BAO MĂNG"
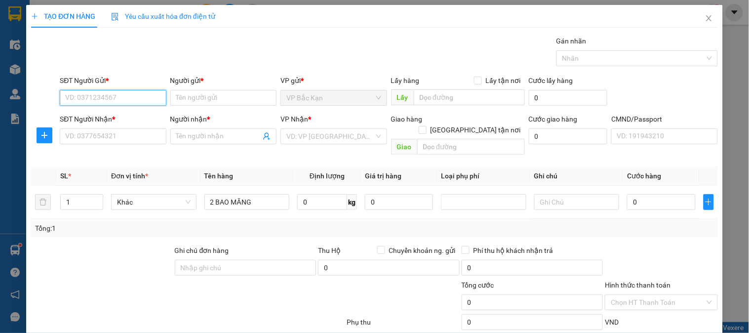
click at [114, 100] on input "SĐT Người Gửi *" at bounding box center [113, 98] width 106 height 16
type input "0384419216"
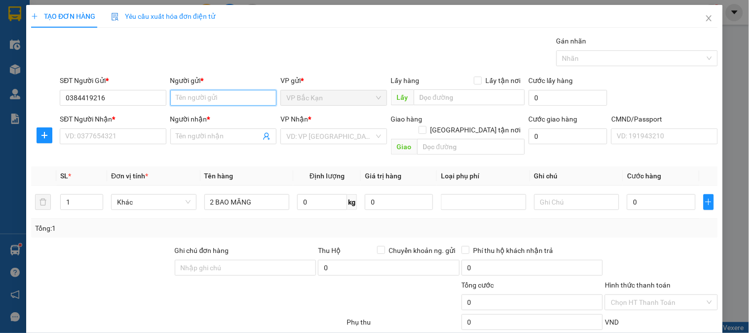
click at [190, 97] on input "Người gửi *" at bounding box center [223, 98] width 106 height 16
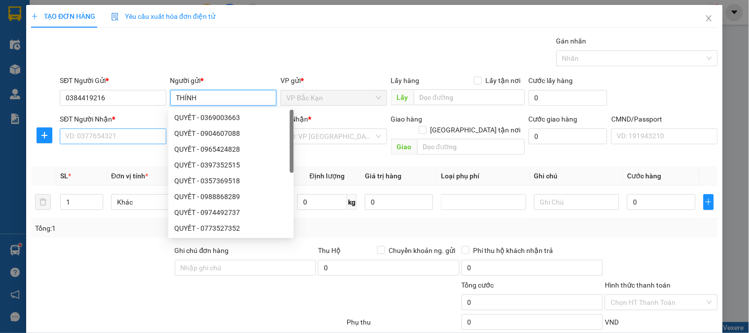
type input "THÍNH"
click at [127, 136] on input "SĐT Người Nhận *" at bounding box center [113, 136] width 106 height 16
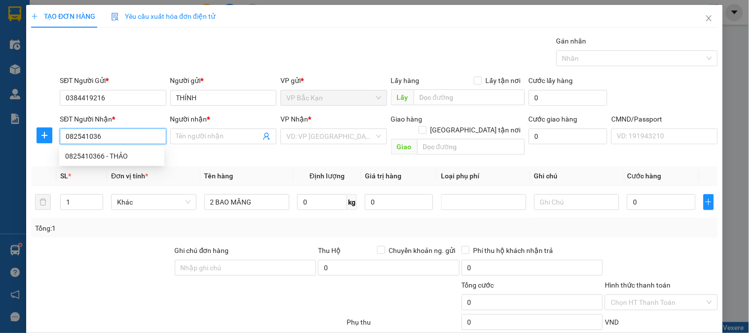
type input "0825410366"
click at [110, 156] on div "0825410366 - THẢO" at bounding box center [111, 156] width 93 height 11
type input "THẢO"
click at [322, 136] on span "VP Đại Cồ Việt" at bounding box center [333, 136] width 94 height 15
type input "0825410366"
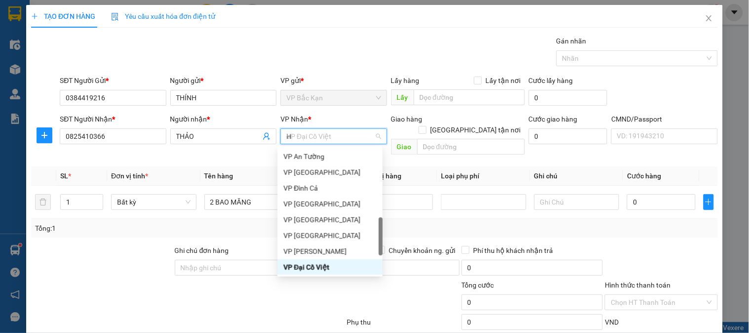
scroll to position [154, 0]
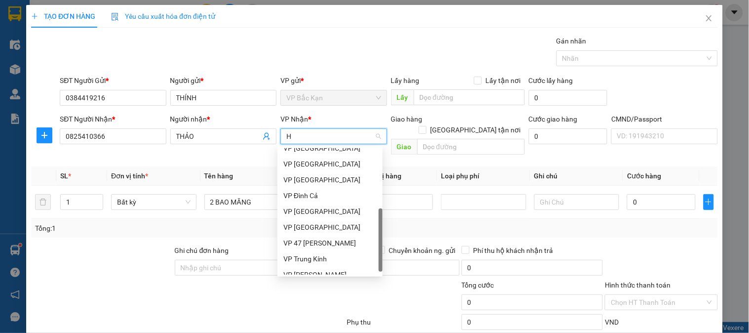
type input "HO"
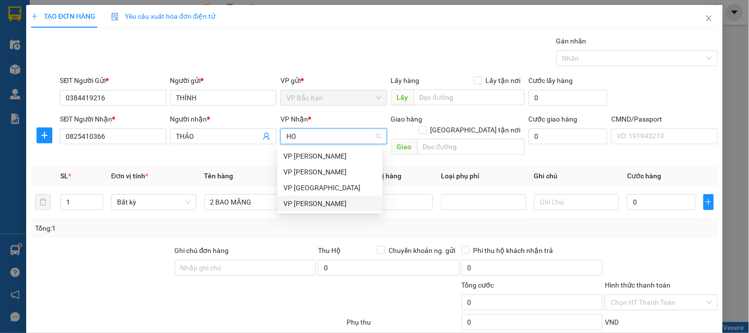
click at [309, 202] on div "VP [PERSON_NAME]" at bounding box center [329, 203] width 93 height 11
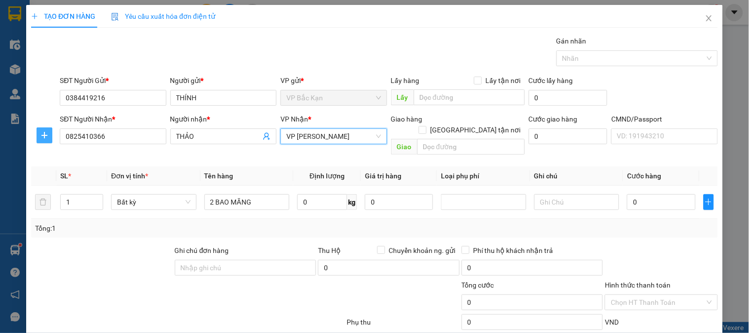
click at [39, 139] on button "button" at bounding box center [45, 135] width 16 height 16
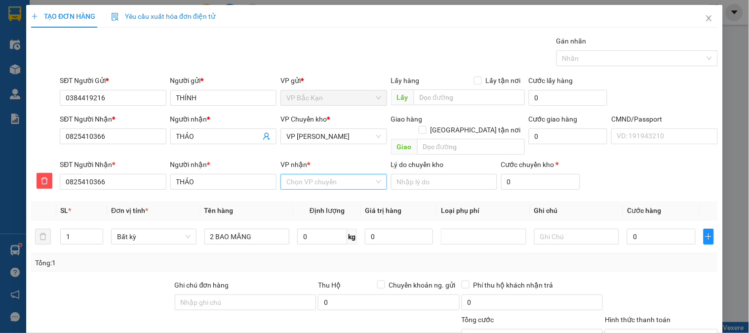
click at [302, 174] on input "VP nhận *" at bounding box center [329, 181] width 87 height 15
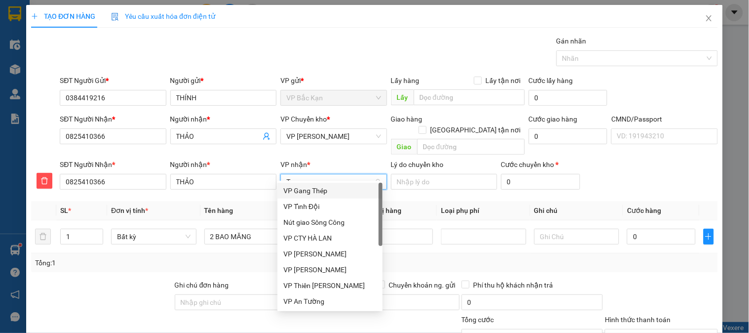
type input "TÂ"
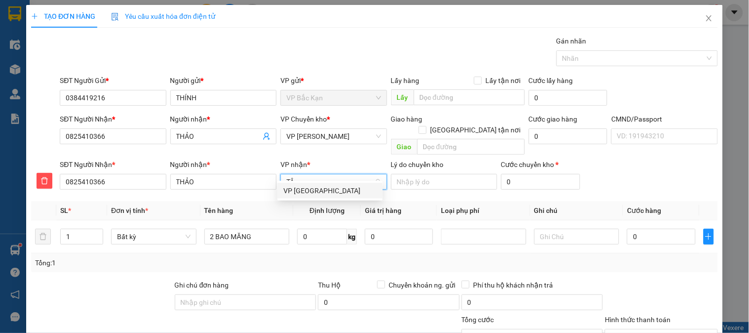
click at [300, 192] on div "VP Tân Triều" at bounding box center [329, 190] width 93 height 11
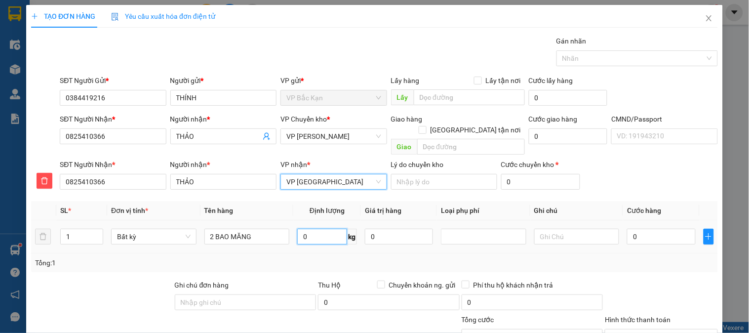
click at [300, 228] on input "0" at bounding box center [322, 236] width 50 height 16
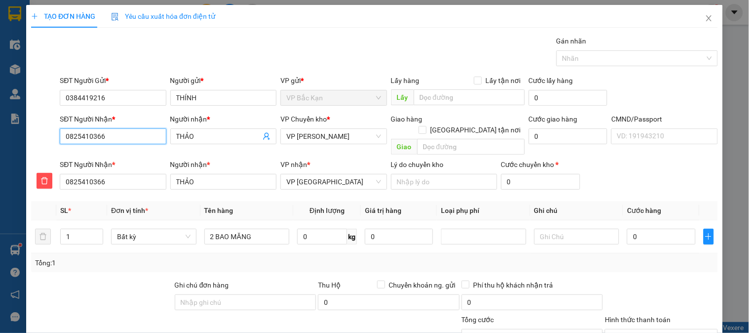
click at [124, 132] on input "0825410366" at bounding box center [113, 136] width 106 height 16
drag, startPoint x: 124, startPoint y: 132, endPoint x: 90, endPoint y: 139, distance: 34.8
click at [115, 134] on input "0825410366" at bounding box center [113, 136] width 106 height 16
type input "2"
click at [96, 232] on icon "up" at bounding box center [97, 233] width 3 height 3
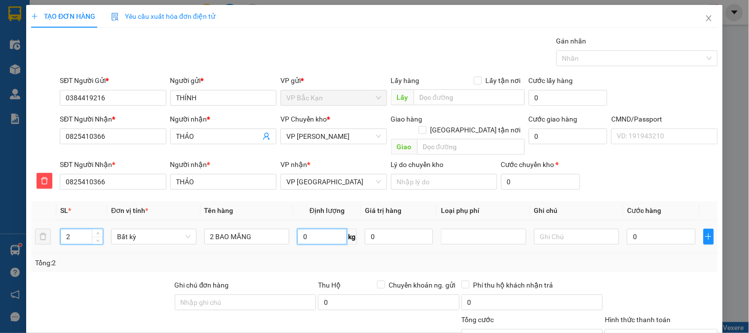
click at [308, 229] on input "0" at bounding box center [322, 236] width 50 height 16
click at [261, 228] on input "2 BAO MĂNG" at bounding box center [246, 236] width 85 height 16
type input "2 BAO MĂNG 30+26"
click at [270, 253] on div "Tổng: 2" at bounding box center [374, 262] width 686 height 19
click at [318, 228] on input "0" at bounding box center [322, 236] width 50 height 16
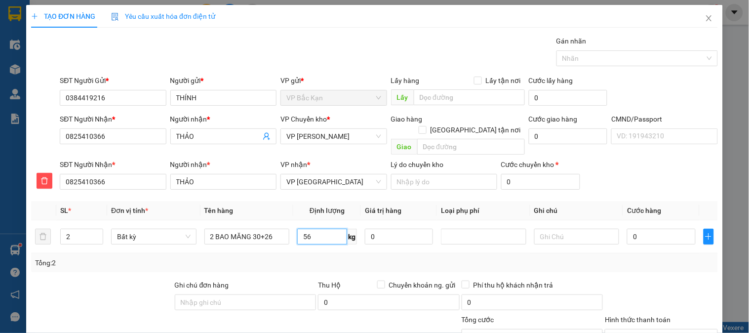
type input "56"
click at [298, 201] on th "Định lượng" at bounding box center [327, 210] width 68 height 19
type input "100.000"
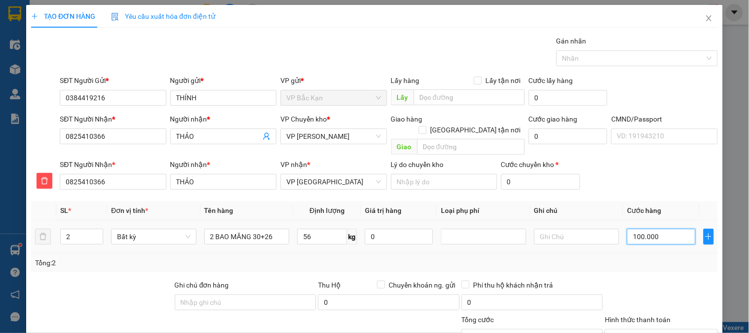
click at [632, 228] on input "100.000" at bounding box center [661, 236] width 68 height 16
type input "1"
type input "15"
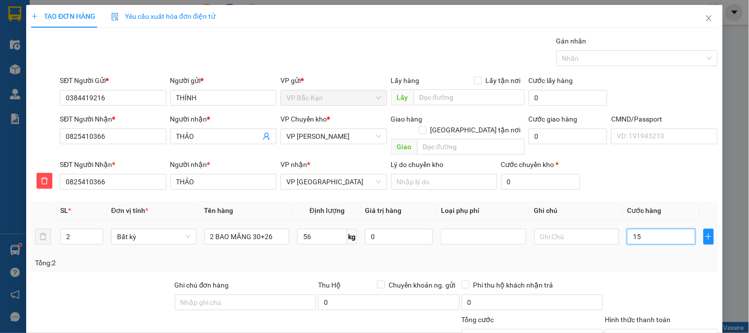
type input "15"
type input "150"
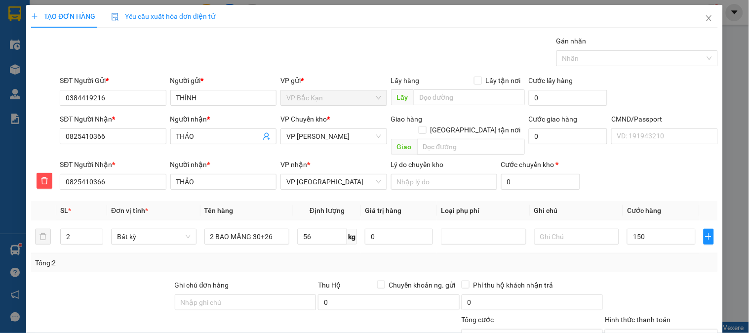
type input "150.000"
click at [618, 186] on div "Transit Pickup Surcharge Ids Transit Deliver Surcharge Ids Transit Deliver Surc…" at bounding box center [374, 224] width 686 height 376
click at [300, 257] on div "Tổng: 2" at bounding box center [374, 262] width 679 height 11
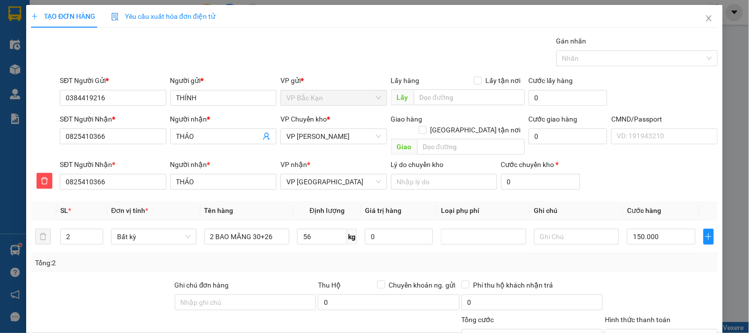
click at [309, 53] on div "Gói vận chuyển * Tiêu chuẩn Gán nhãn Nhãn" at bounding box center [389, 53] width 662 height 35
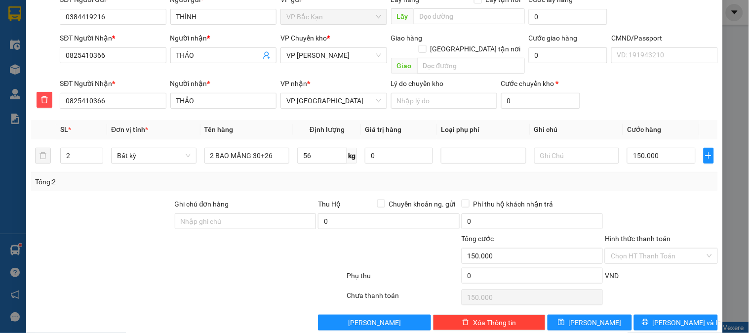
scroll to position [87, 0]
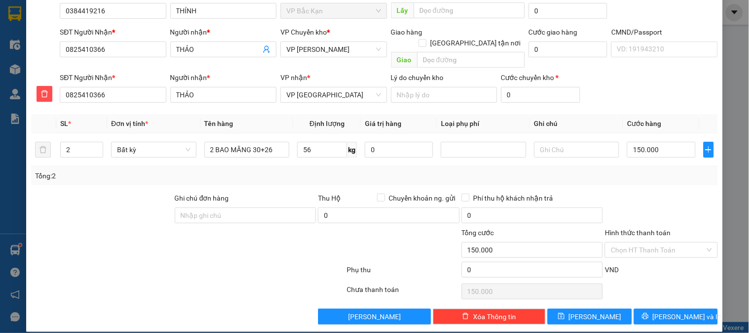
click at [332, 170] on div "Tổng: 2" at bounding box center [374, 175] width 679 height 11
click at [584, 170] on div "Tổng: 2" at bounding box center [374, 175] width 679 height 11
click at [665, 311] on span "[PERSON_NAME] và In" at bounding box center [686, 316] width 69 height 11
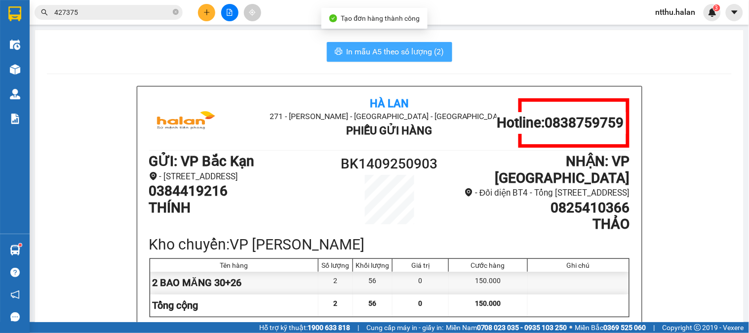
click at [368, 55] on span "In mẫu A5 theo số lượng (2)" at bounding box center [395, 51] width 98 height 12
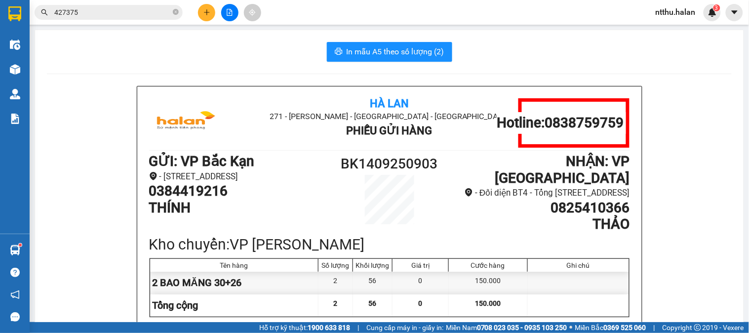
click at [211, 5] on button at bounding box center [206, 12] width 17 height 17
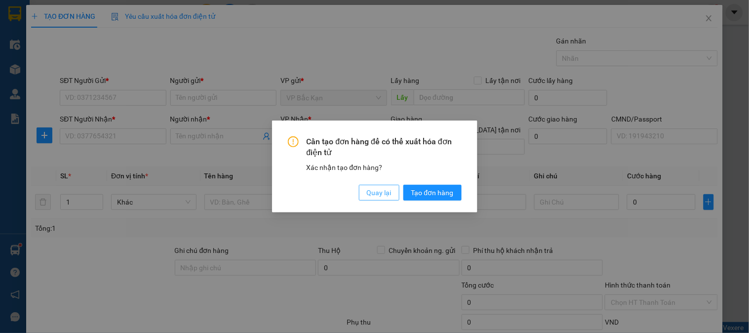
click at [389, 191] on span "Quay lại" at bounding box center [379, 192] width 25 height 11
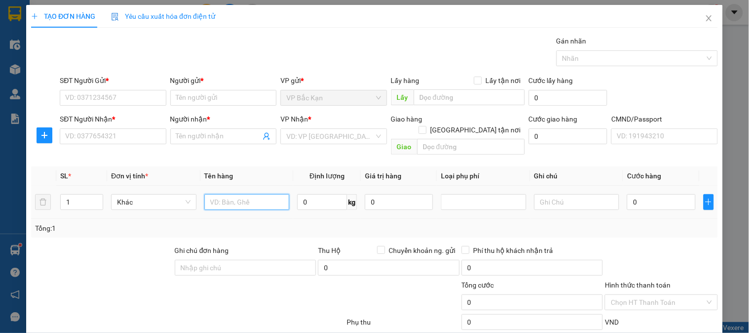
click at [234, 194] on input "text" at bounding box center [246, 202] width 85 height 16
type input "HỘP HỒ SƯO"
type input "8"
click at [258, 198] on input "HỘP HỒ SƯO" at bounding box center [246, 202] width 85 height 16
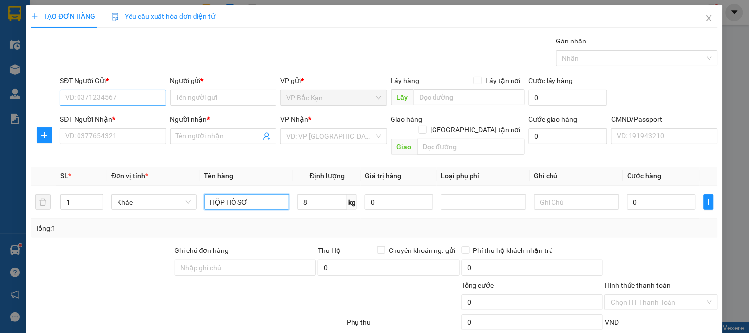
type input "HỘP HỒ SƠ"
click at [116, 95] on input "SĐT Người Gửi *" at bounding box center [113, 98] width 106 height 16
type input "0988912188"
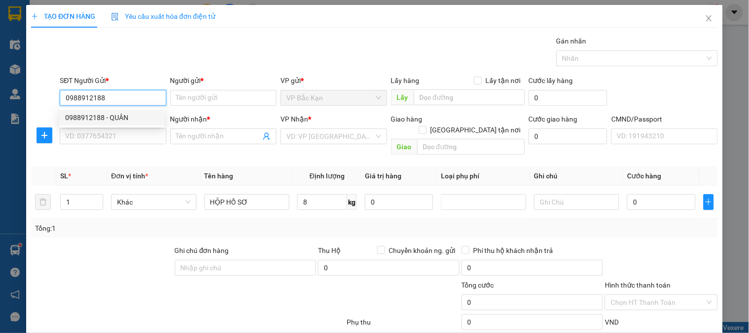
click at [114, 119] on div "0988912188 - QUÂN" at bounding box center [111, 117] width 93 height 11
type input "QUÂN"
type input "0988912188"
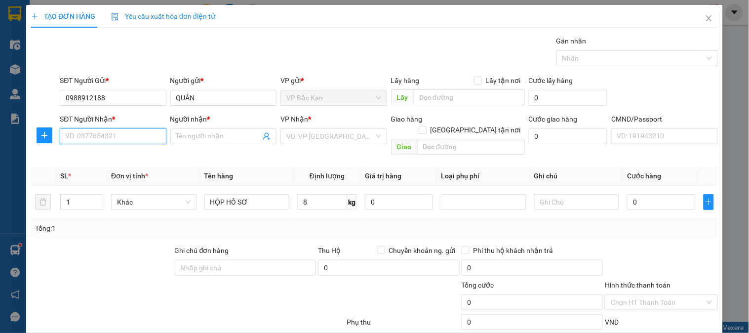
click at [115, 137] on input "SĐT Người Nhận *" at bounding box center [113, 136] width 106 height 16
type input "0988578337"
click at [115, 153] on div "0988578337 - HIẾU" at bounding box center [111, 156] width 93 height 11
type input "HIẾU"
click at [363, 136] on span "VP [PERSON_NAME]" at bounding box center [333, 136] width 94 height 15
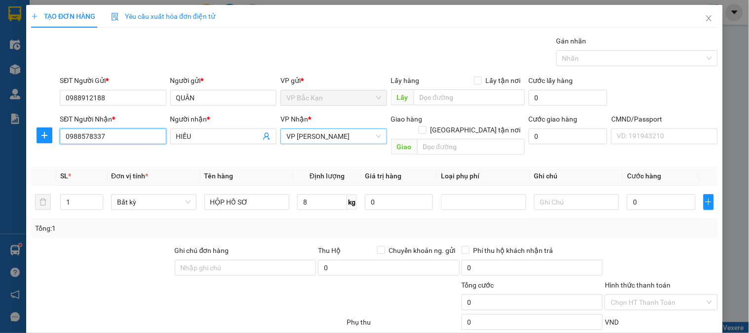
type input "0988578337"
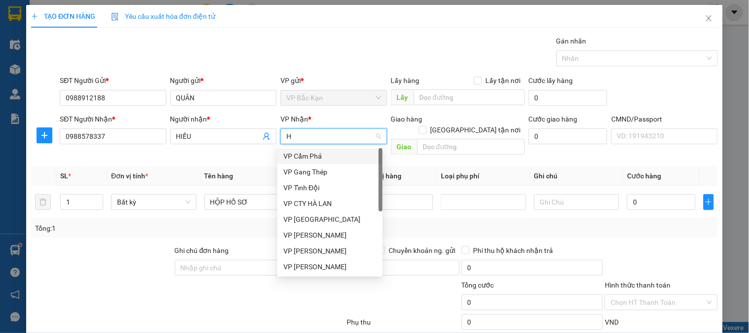
type input "HO"
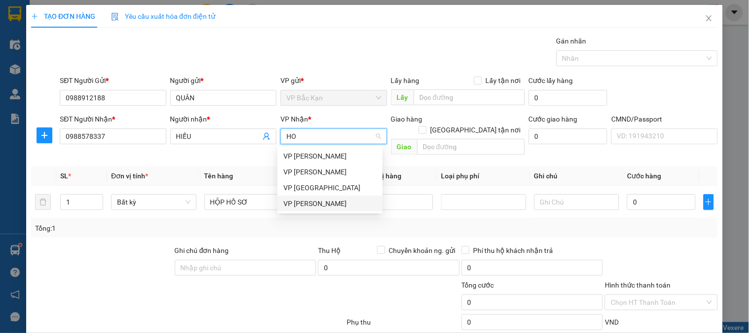
click at [313, 205] on div "VP [PERSON_NAME]" at bounding box center [329, 203] width 93 height 11
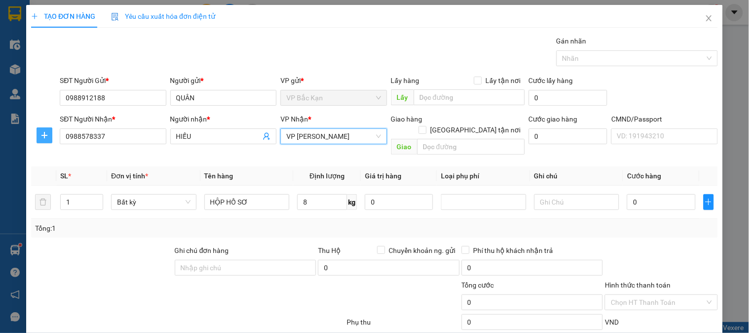
click at [50, 133] on span "plus" at bounding box center [44, 135] width 15 height 8
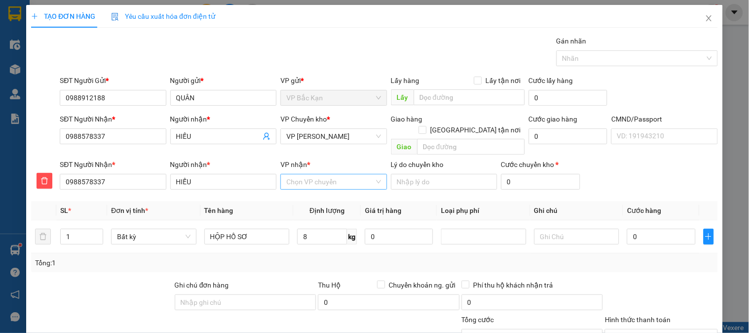
click at [301, 174] on input "VP nhận *" at bounding box center [329, 181] width 87 height 15
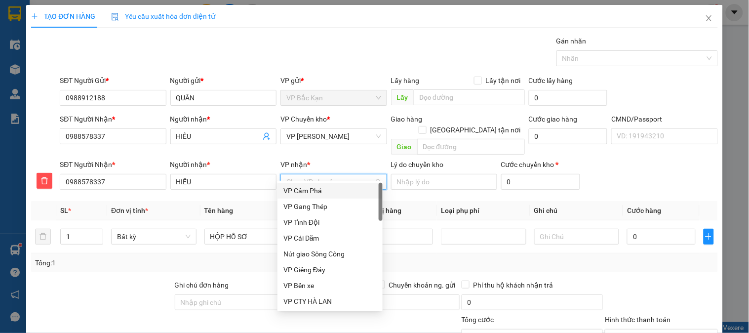
click at [301, 174] on input "VP nhận *" at bounding box center [329, 181] width 87 height 15
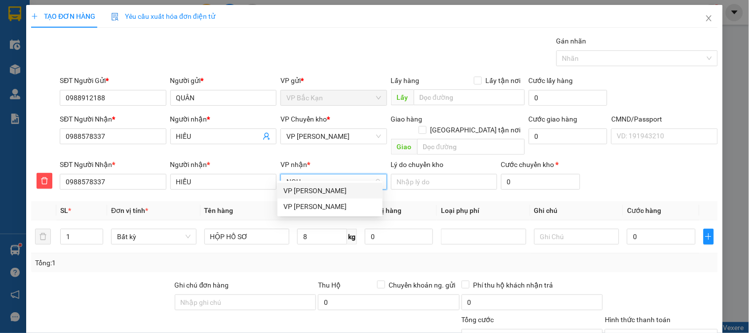
type input "NGUY"
click at [321, 189] on div "VP [PERSON_NAME]" at bounding box center [329, 190] width 93 height 11
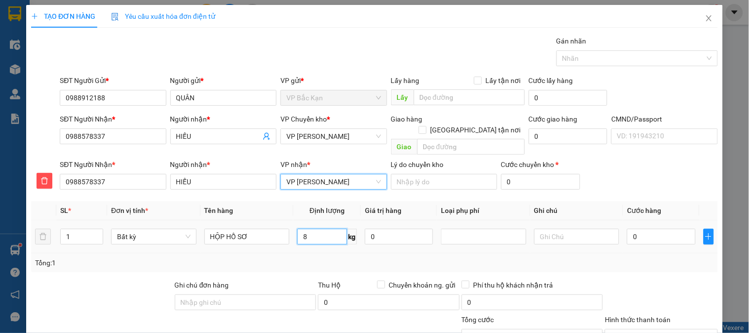
click at [314, 230] on input "8" at bounding box center [322, 236] width 50 height 16
click at [304, 239] on td "8 kg" at bounding box center [327, 236] width 68 height 33
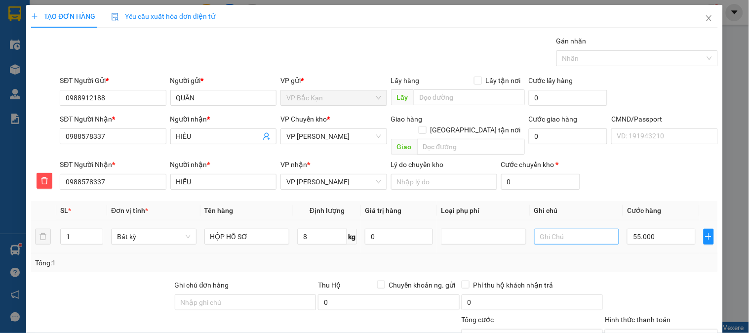
type input "55.000"
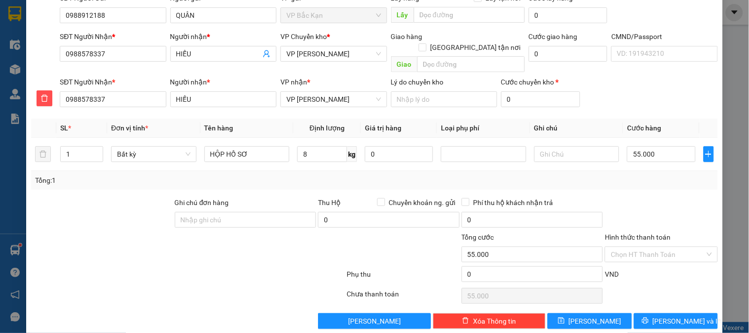
scroll to position [87, 0]
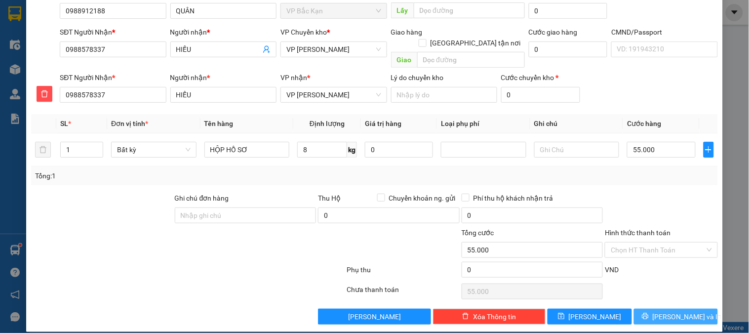
click at [666, 311] on span "[PERSON_NAME] và In" at bounding box center [686, 316] width 69 height 11
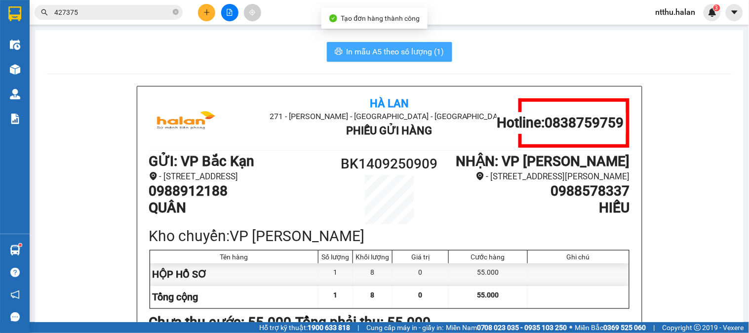
click at [365, 51] on span "In mẫu A5 theo số lượng (1)" at bounding box center [395, 51] width 98 height 12
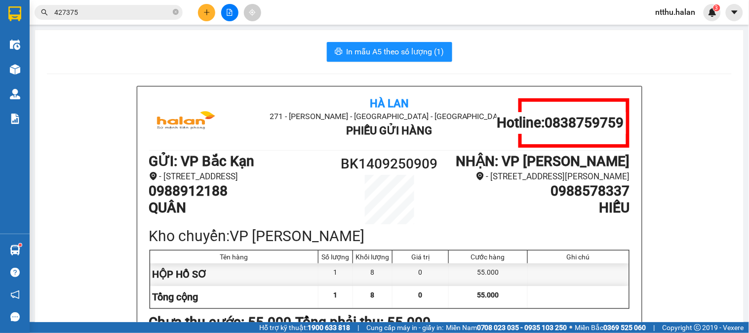
click at [211, 50] on div "In mẫu A5 theo số lượng (1)" at bounding box center [389, 52] width 684 height 20
click at [193, 12] on div at bounding box center [229, 12] width 74 height 17
click at [208, 12] on icon "plus" at bounding box center [206, 12] width 5 height 0
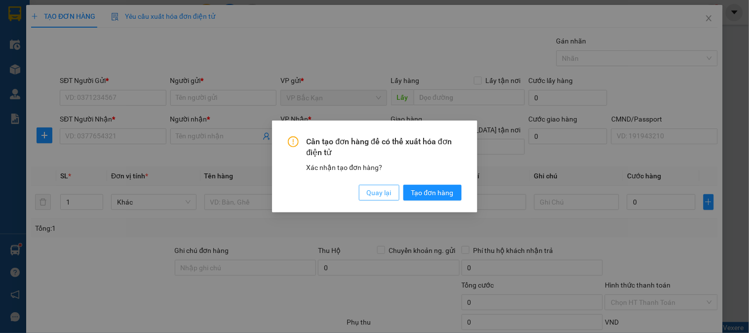
click at [374, 190] on span "Quay lại" at bounding box center [379, 192] width 25 height 11
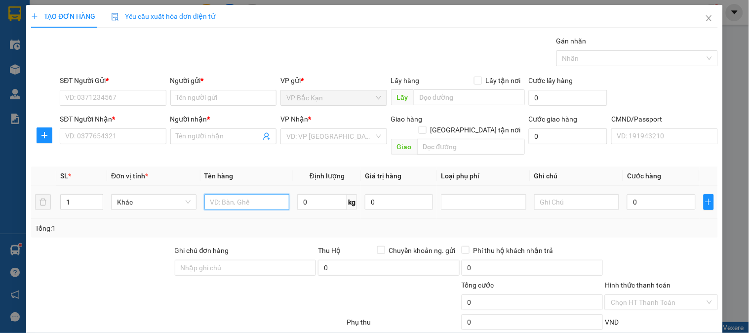
click at [224, 194] on input "text" at bounding box center [246, 202] width 85 height 16
type input "HỘP LK XE ĐẠP"
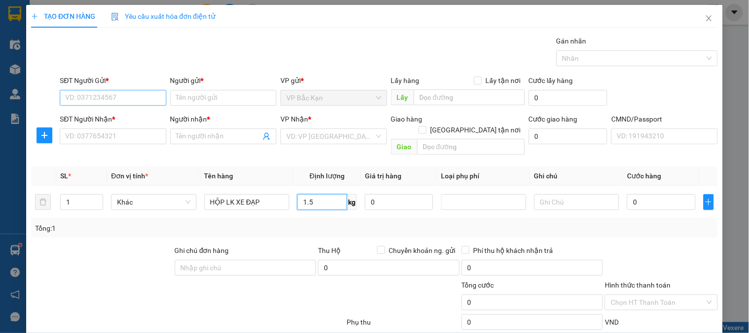
type input "1.5"
click at [120, 96] on input "SĐT Người Gửi *" at bounding box center [113, 98] width 106 height 16
type input "0899453222"
click at [111, 114] on div "0899453222 - TÙNG BK" at bounding box center [111, 117] width 93 height 11
type input "TÙNG BK"
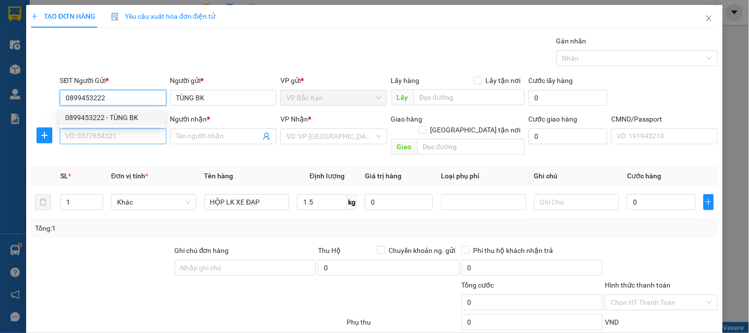
type input "0899453222"
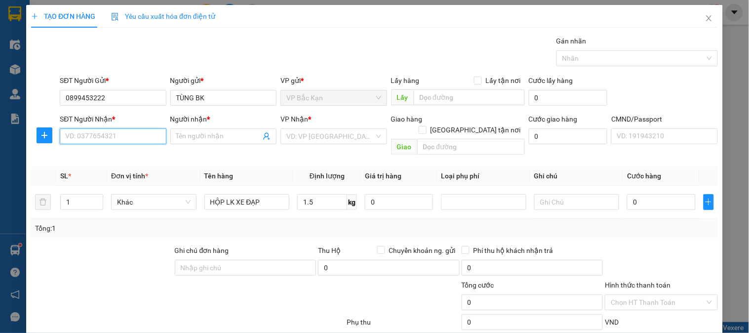
click at [111, 132] on input "SĐT Người Nhận *" at bounding box center [113, 136] width 106 height 16
type input "0943301691"
click at [121, 154] on div "0943301691 - QUÂN" at bounding box center [111, 156] width 93 height 11
type input "QUÂN"
click at [320, 139] on span "VP 47 [PERSON_NAME]" at bounding box center [333, 136] width 94 height 15
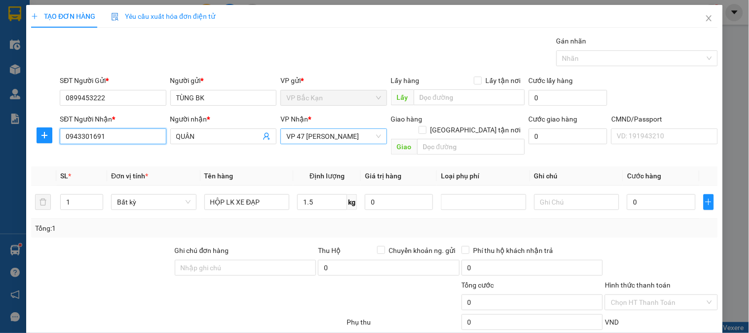
type input "0943301691"
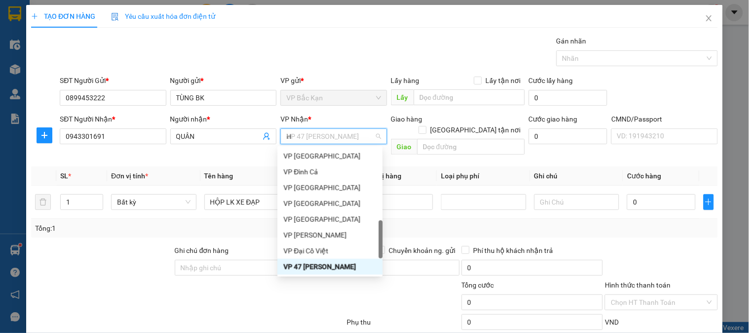
scroll to position [154, 0]
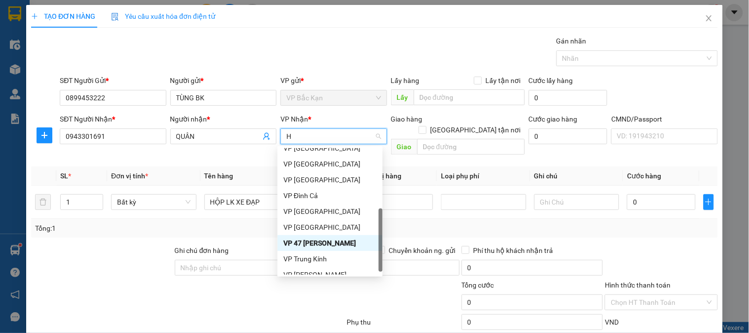
type input "HO"
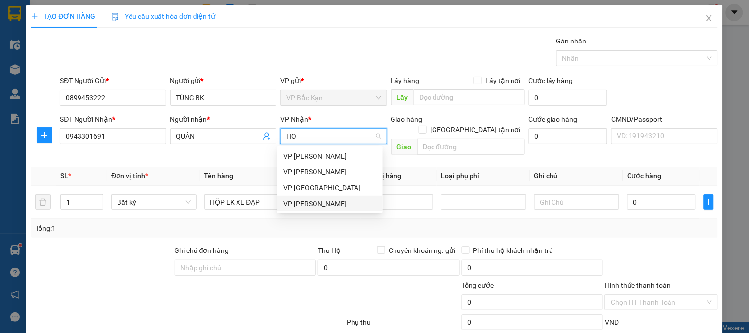
click at [309, 202] on div "VP [PERSON_NAME]" at bounding box center [329, 203] width 93 height 11
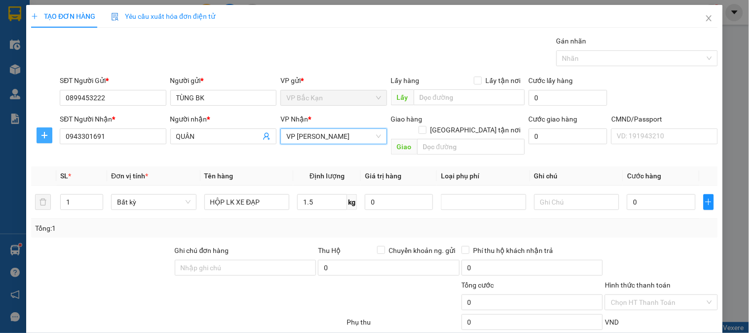
click at [37, 136] on span "plus" at bounding box center [44, 135] width 15 height 8
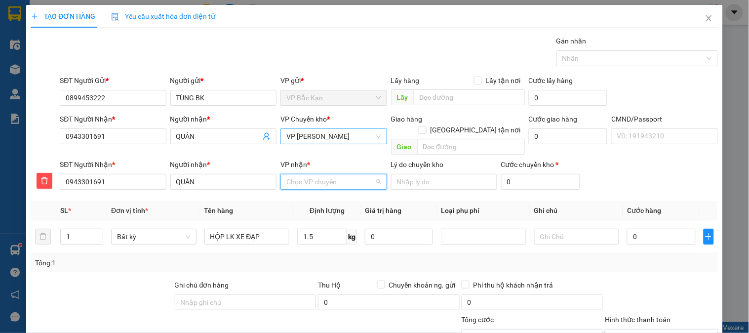
drag, startPoint x: 325, startPoint y: 169, endPoint x: 324, endPoint y: 144, distance: 25.7
click at [324, 161] on div "VP nhận * Chọn VP chuyển" at bounding box center [333, 176] width 106 height 35
type input "47"
click at [331, 187] on div "VP 47 [PERSON_NAME]" at bounding box center [329, 190] width 93 height 11
click at [333, 237] on td "1.5 kg" at bounding box center [327, 236] width 68 height 33
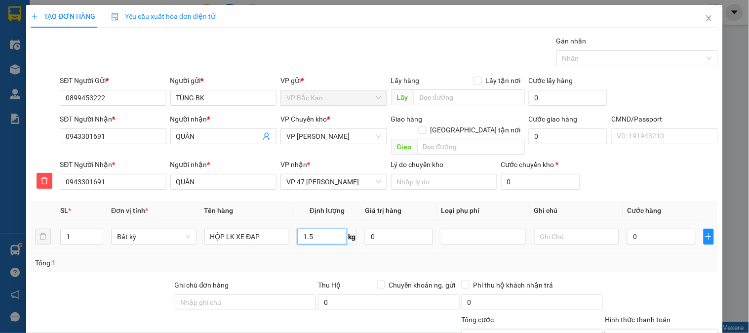
click at [331, 232] on input "1.5" at bounding box center [322, 236] width 50 height 16
click at [329, 257] on div "Tổng: 1" at bounding box center [374, 262] width 679 height 11
type input "40.000"
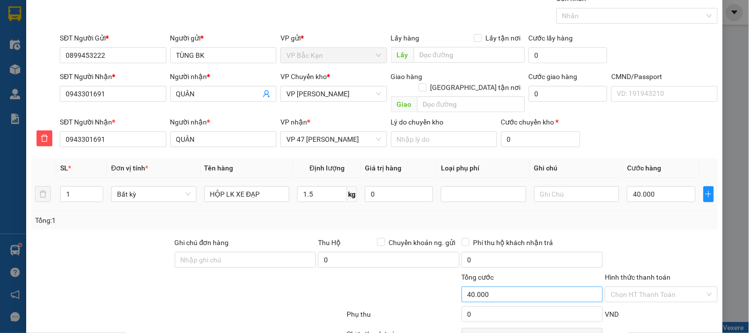
scroll to position [87, 0]
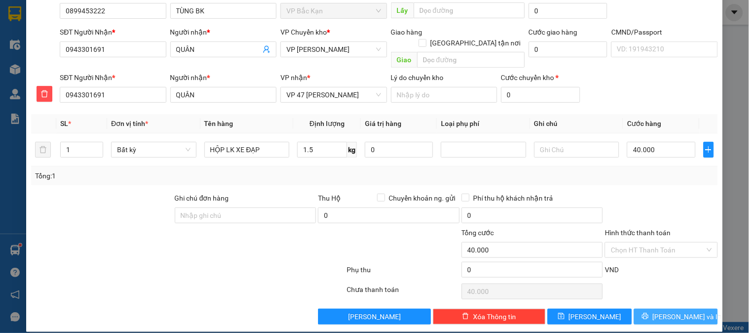
click at [663, 311] on span "[PERSON_NAME] và In" at bounding box center [686, 316] width 69 height 11
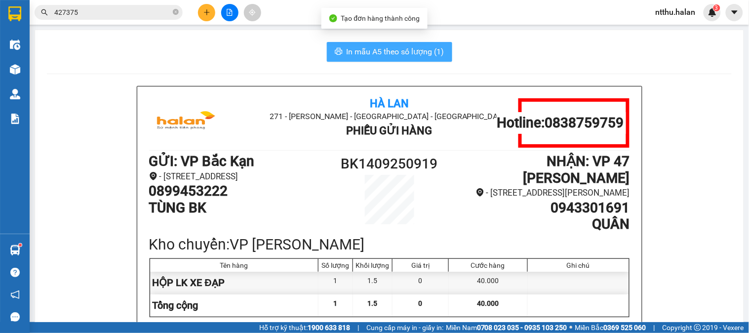
click at [358, 53] on span "In mẫu A5 theo số lượng (1)" at bounding box center [395, 51] width 98 height 12
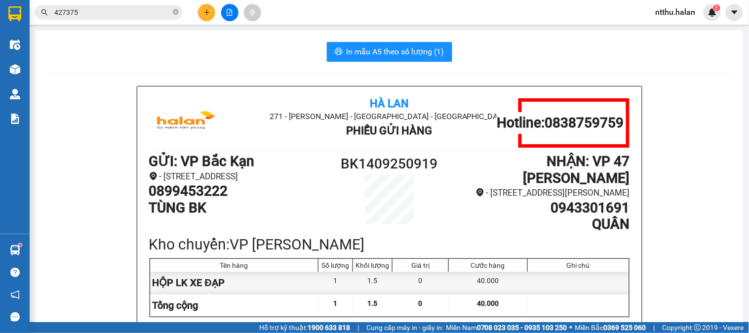
click at [206, 57] on div "In mẫu A5 theo số lượng (1)" at bounding box center [389, 52] width 684 height 20
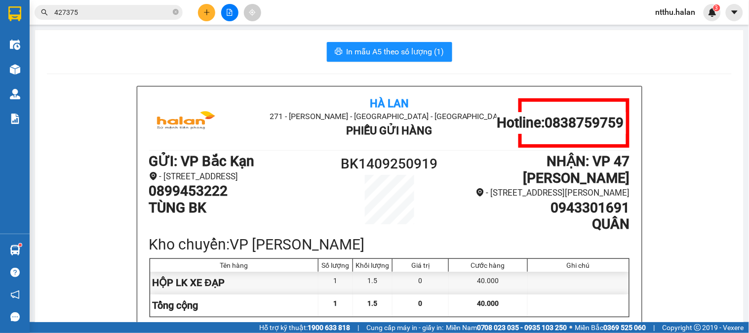
click at [140, 13] on input "427375" at bounding box center [112, 12] width 116 height 11
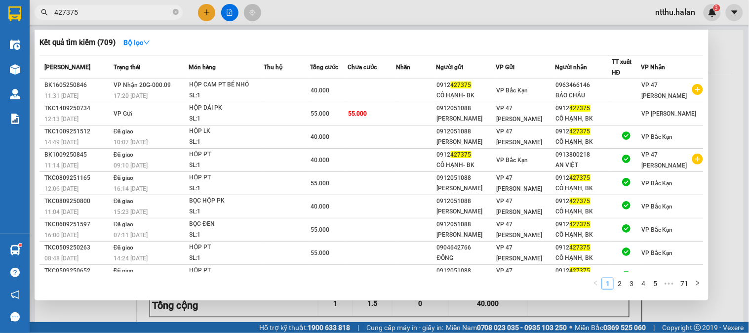
click at [140, 13] on input "427375" at bounding box center [112, 12] width 116 height 11
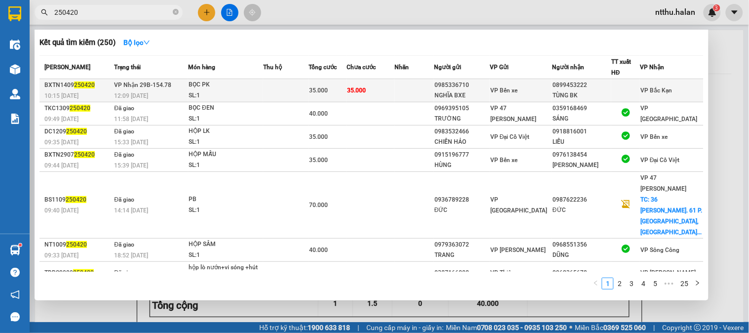
type input "250420"
click at [172, 88] on td "VP Nhận 29B-154.78 12:09 - 14/09" at bounding box center [150, 90] width 76 height 23
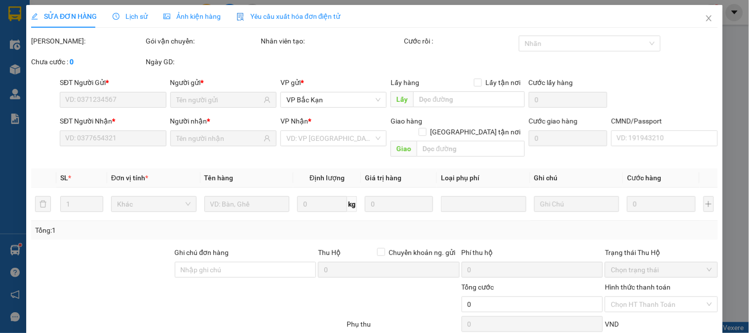
type input "0985336710"
type input "NGHĨA BXE"
type input "0899453222"
type input "TÙNG BK"
type input "35.000"
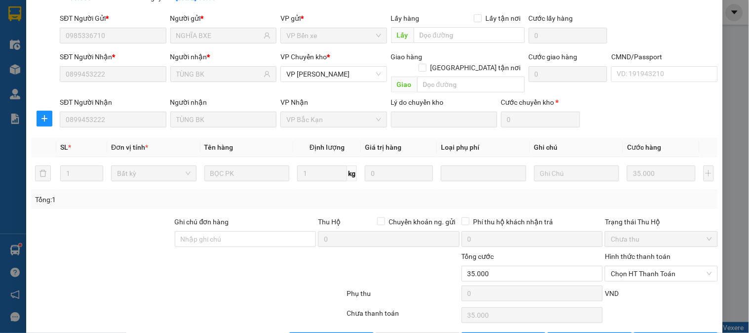
scroll to position [87, 0]
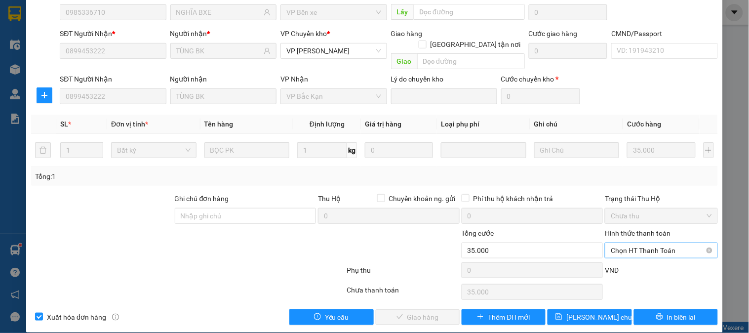
click at [622, 243] on span "Chọn HT Thanh Toán" at bounding box center [660, 250] width 101 height 15
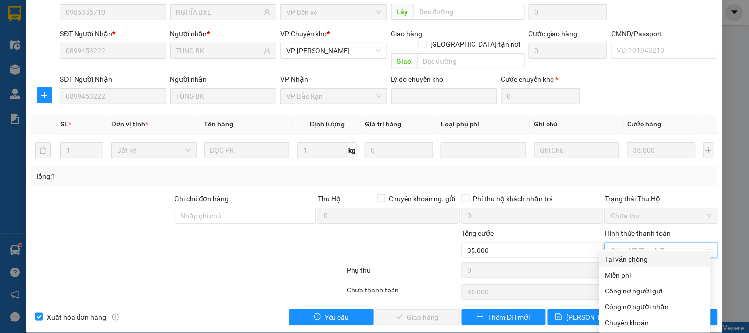
drag, startPoint x: 625, startPoint y: 257, endPoint x: 583, endPoint y: 272, distance: 45.3
click at [625, 258] on div "Tại văn phòng" at bounding box center [655, 259] width 100 height 11
type input "0"
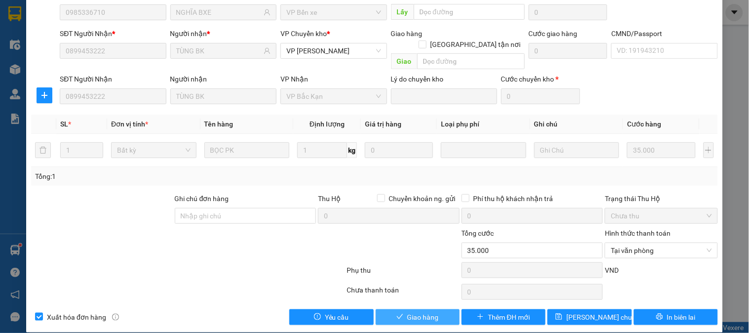
click at [430, 311] on span "Giao hàng" at bounding box center [423, 316] width 32 height 11
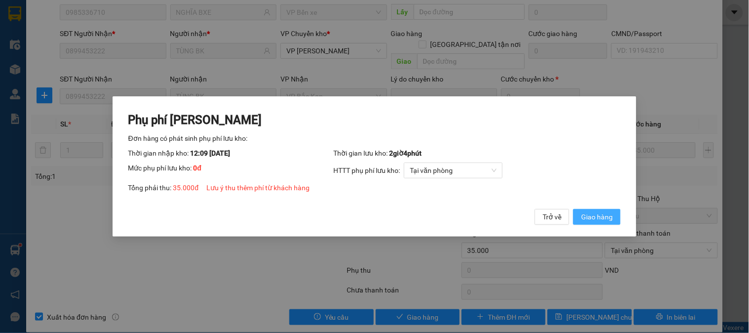
click at [597, 220] on span "Giao hàng" at bounding box center [597, 216] width 32 height 11
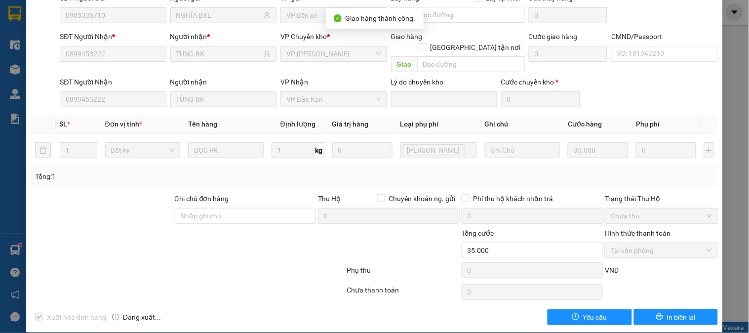
scroll to position [0, 0]
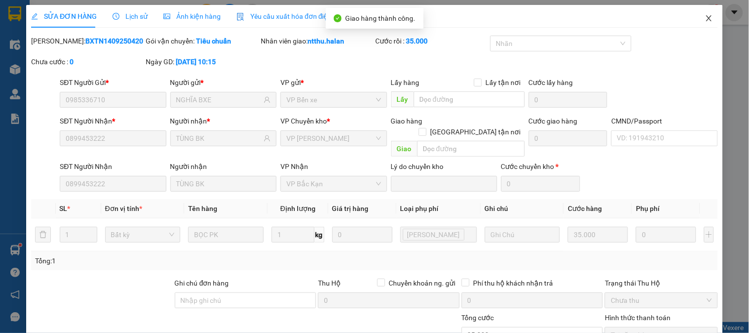
click at [704, 11] on span "Close" at bounding box center [709, 19] width 28 height 28
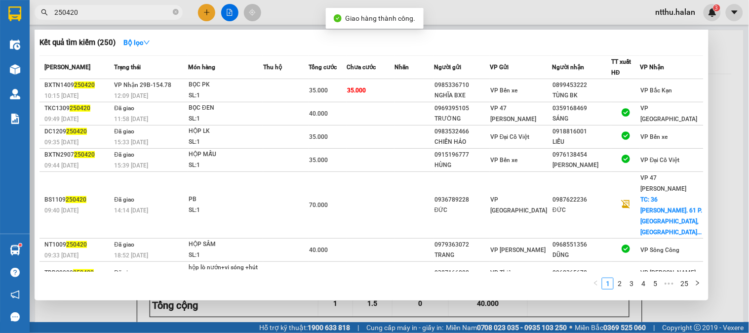
click at [85, 11] on input "250420" at bounding box center [112, 12] width 116 height 11
click at [85, 15] on input "250420" at bounding box center [112, 12] width 116 height 11
click at [720, 84] on div at bounding box center [374, 166] width 749 height 333
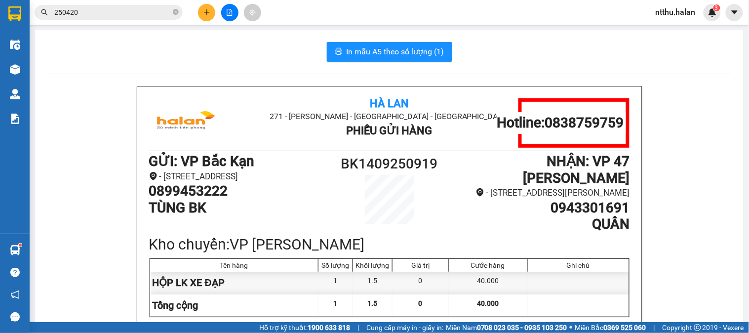
click at [229, 53] on div "In mẫu A5 theo số lượng (1)" at bounding box center [389, 52] width 684 height 20
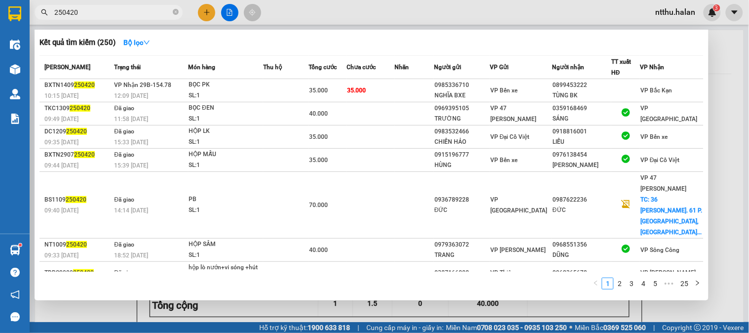
click at [129, 11] on input "250420" at bounding box center [112, 12] width 116 height 11
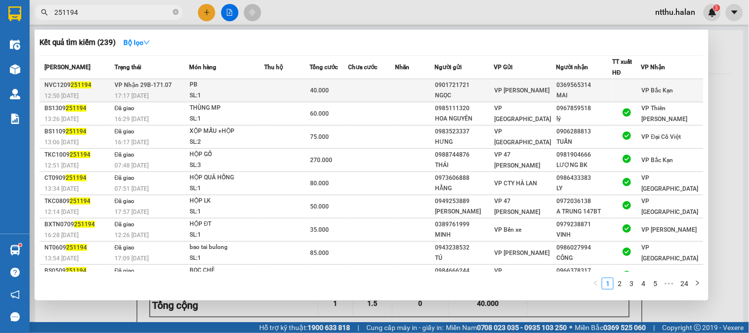
type input "251194"
click at [230, 87] on div "PB" at bounding box center [226, 84] width 74 height 11
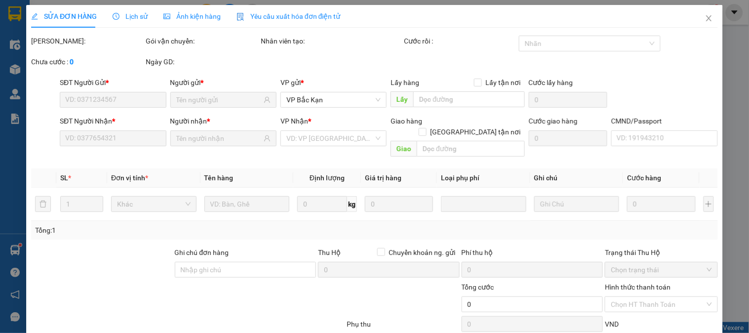
type input "0901721721"
type input "NGỌC"
type input "0369565314"
type input "MAI"
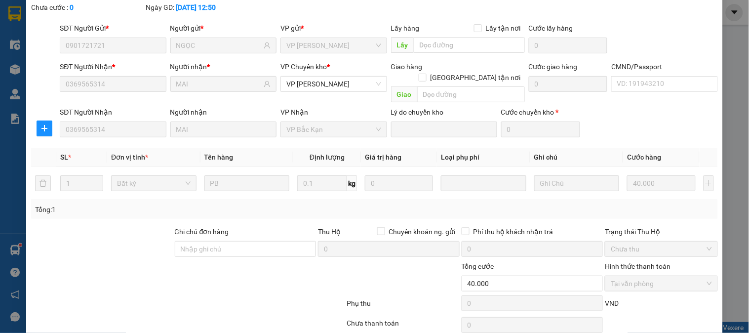
scroll to position [87, 0]
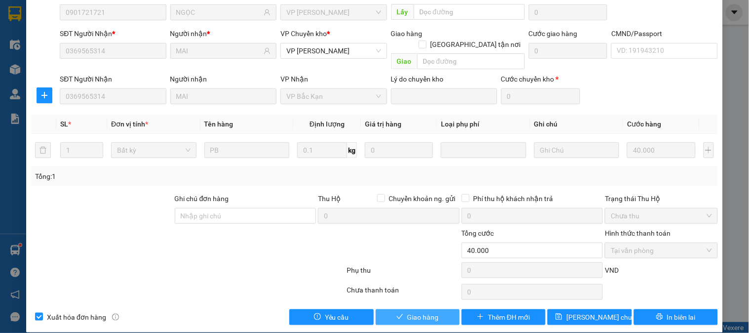
click at [415, 311] on span "Giao hàng" at bounding box center [423, 316] width 32 height 11
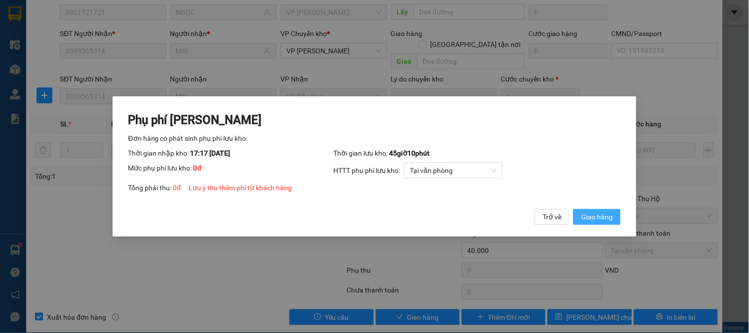
click at [596, 212] on span "Giao hàng" at bounding box center [597, 216] width 32 height 11
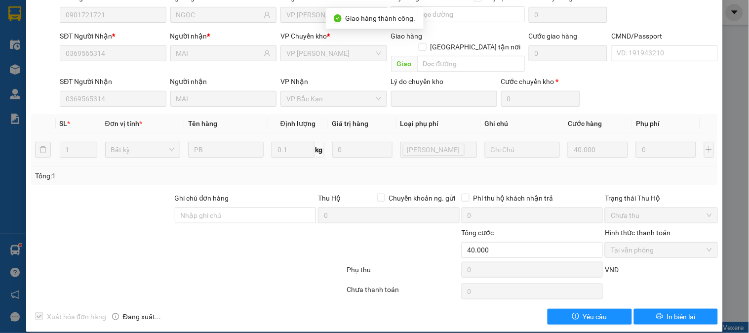
scroll to position [0, 0]
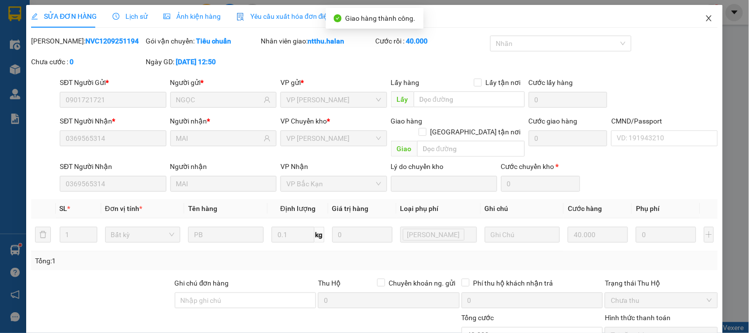
click at [695, 18] on span "Close" at bounding box center [709, 19] width 28 height 28
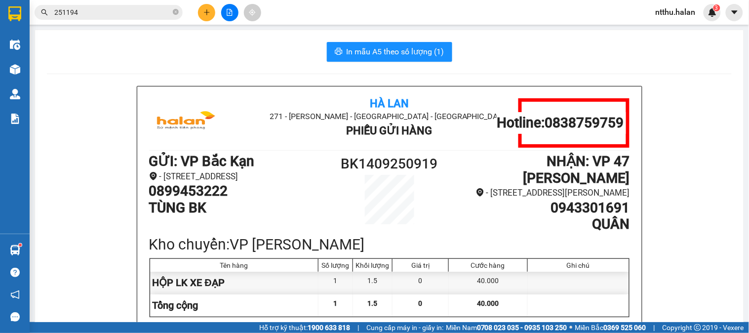
click at [228, 57] on div "In mẫu A5 theo số lượng (1)" at bounding box center [389, 52] width 684 height 20
click at [280, 53] on div "In mẫu A5 theo số lượng (1)" at bounding box center [389, 52] width 684 height 20
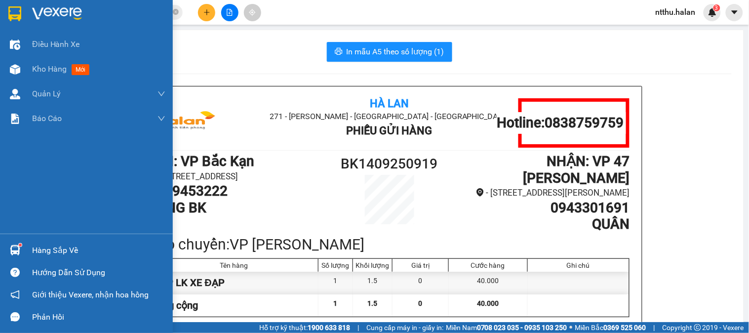
click at [34, 251] on div "Hàng sắp về" at bounding box center [98, 250] width 133 height 15
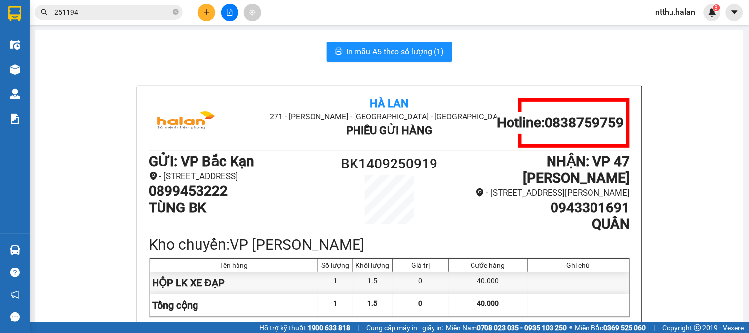
click at [159, 58] on section "Kết quả tìm kiếm ( 239 ) Bộ lọc Mã ĐH Trạng thái Món hàng Thu hộ Tổng cước Chưa…" at bounding box center [374, 166] width 749 height 333
click at [215, 49] on div "In mẫu A5 theo số lượng (1)" at bounding box center [389, 52] width 684 height 20
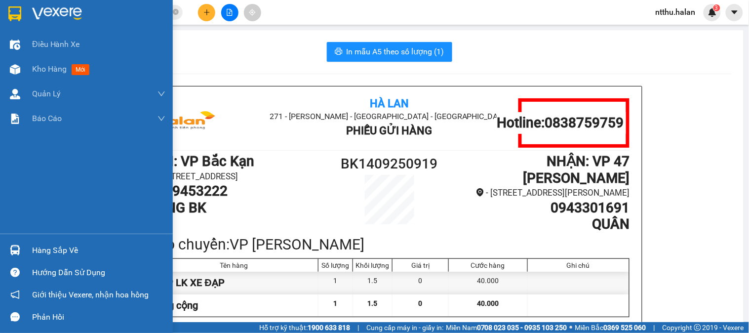
click at [45, 248] on div "Hàng sắp về" at bounding box center [98, 250] width 133 height 15
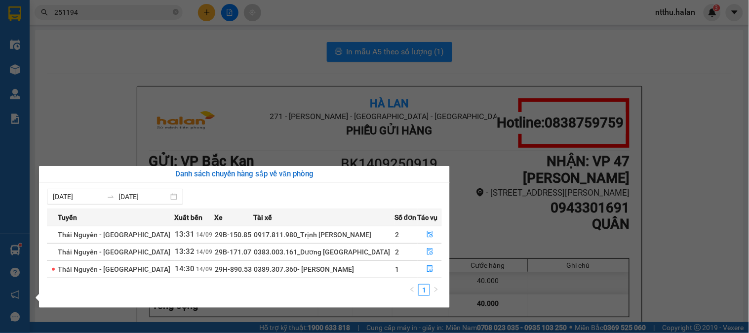
click at [164, 66] on section "Kết quả tìm kiếm ( 239 ) Bộ lọc Mã ĐH Trạng thái Món hàng Thu hộ Tổng cước Chưa…" at bounding box center [374, 166] width 749 height 333
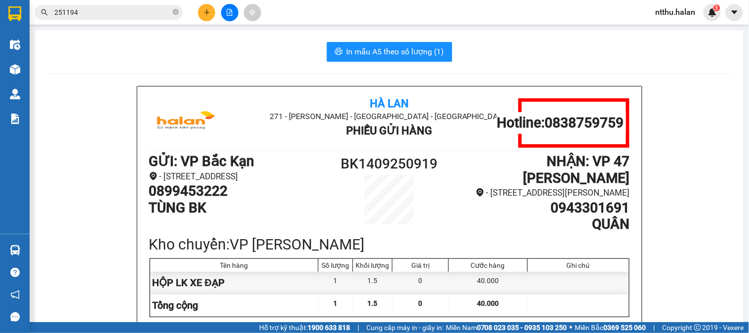
drag, startPoint x: 257, startPoint y: 60, endPoint x: 252, endPoint y: 60, distance: 5.0
click at [256, 60] on div "In mẫu A5 theo số lượng (1)" at bounding box center [389, 52] width 684 height 20
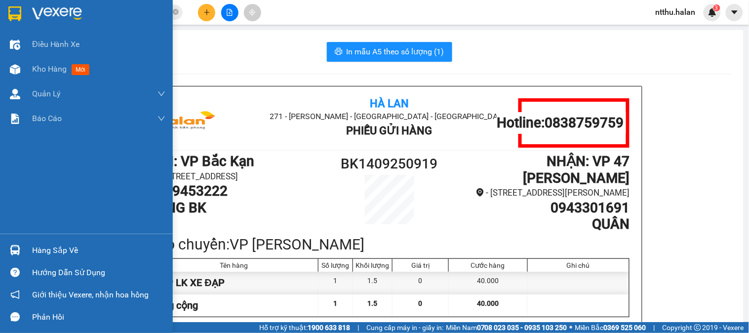
click at [48, 250] on div "Hàng sắp về" at bounding box center [98, 250] width 133 height 15
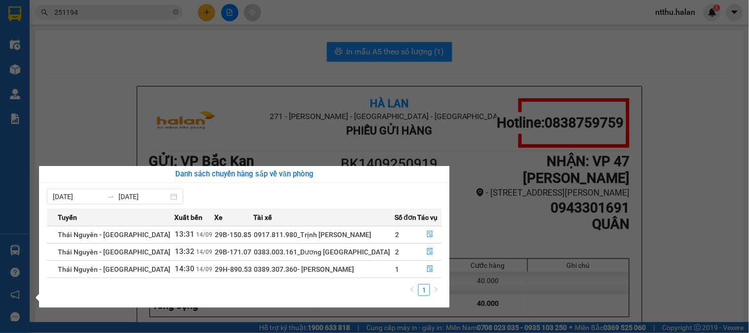
click at [165, 70] on section "Kết quả tìm kiếm ( 239 ) Bộ lọc Mã ĐH Trạng thái Món hàng Thu hộ Tổng cước Chưa…" at bounding box center [374, 166] width 749 height 333
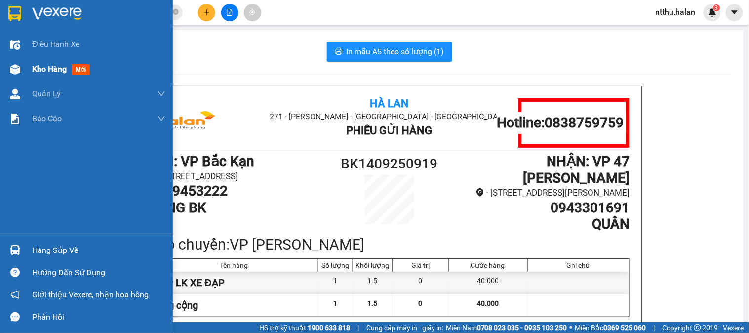
click at [62, 70] on span "Kho hàng" at bounding box center [49, 68] width 35 height 9
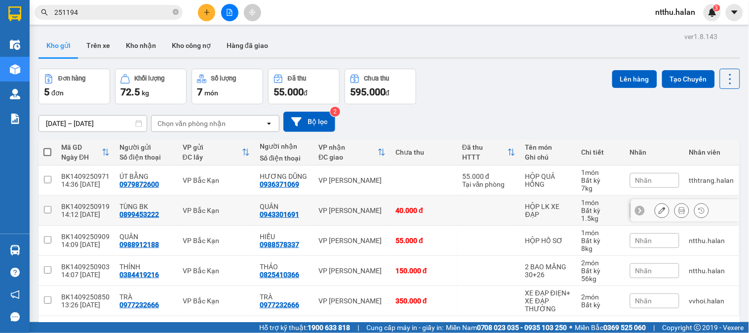
scroll to position [45, 0]
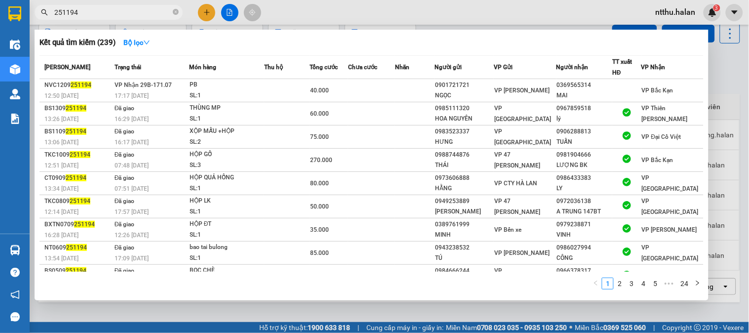
click at [112, 10] on input "251194" at bounding box center [112, 12] width 116 height 11
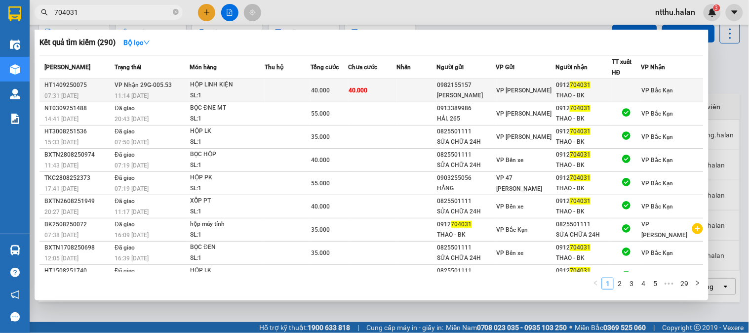
click at [166, 87] on span "VP Nhận 29G-005.53" at bounding box center [142, 84] width 57 height 7
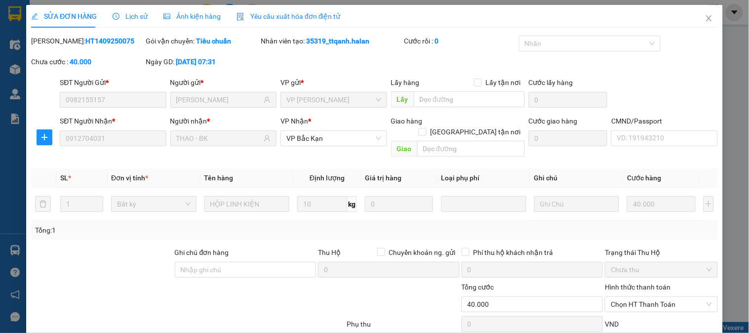
scroll to position [54, 0]
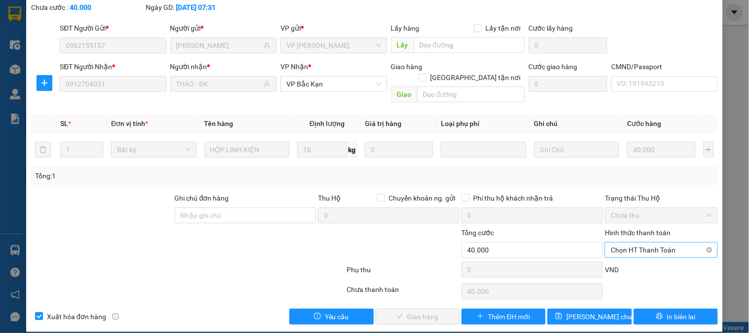
click at [615, 242] on span "Chọn HT Thanh Toán" at bounding box center [660, 249] width 101 height 15
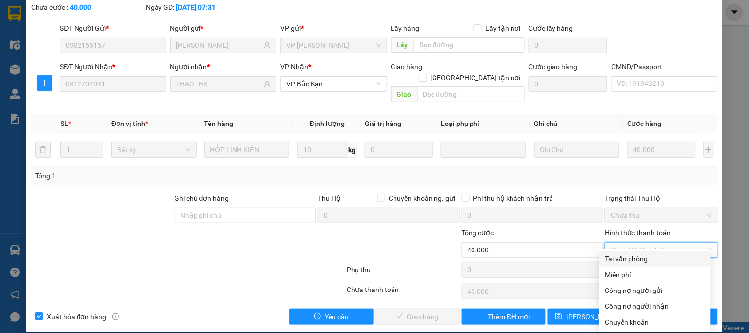
click at [615, 256] on div "Tại văn phòng" at bounding box center [655, 258] width 100 height 11
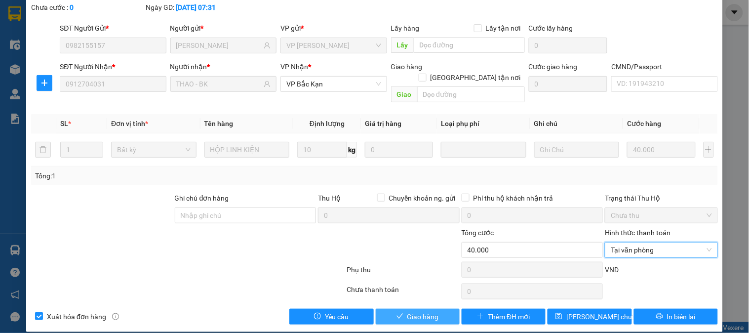
click at [431, 311] on span "Giao hàng" at bounding box center [423, 316] width 32 height 11
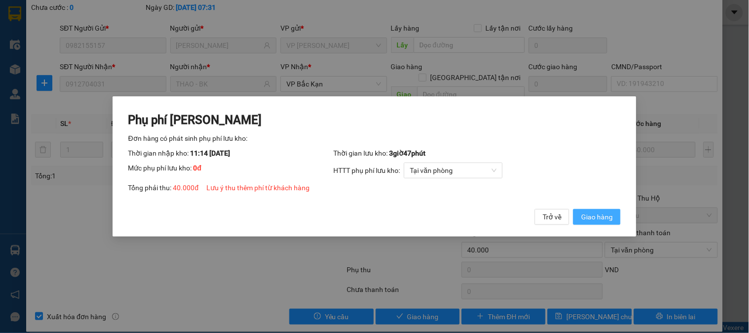
click at [590, 218] on span "Giao hàng" at bounding box center [597, 216] width 32 height 11
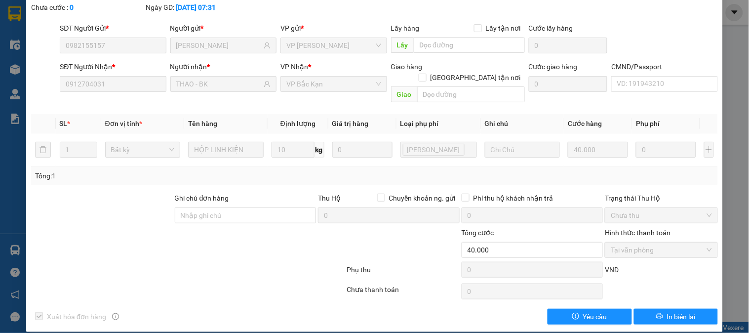
scroll to position [0, 0]
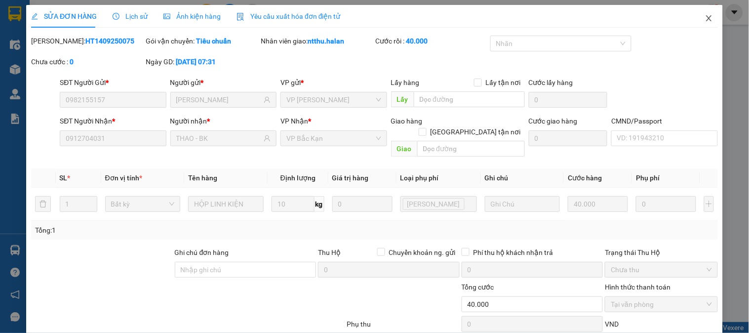
click at [705, 18] on icon "close" at bounding box center [709, 18] width 8 height 8
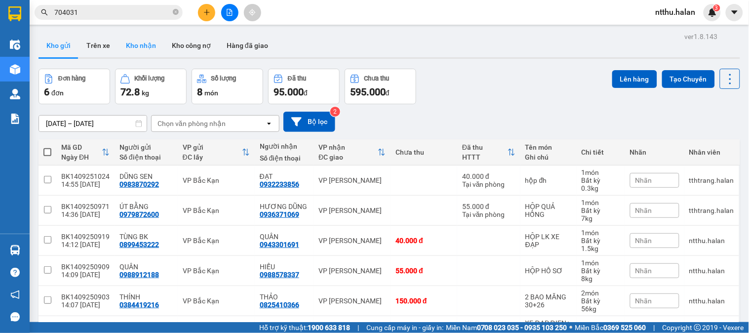
click at [132, 44] on button "Kho nhận" at bounding box center [141, 46] width 46 height 24
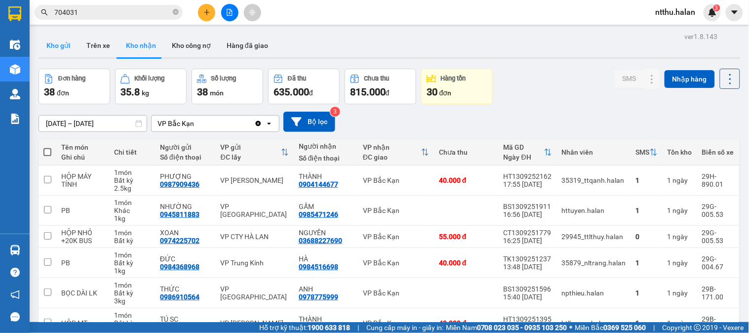
click at [60, 46] on button "Kho gửi" at bounding box center [58, 46] width 40 height 24
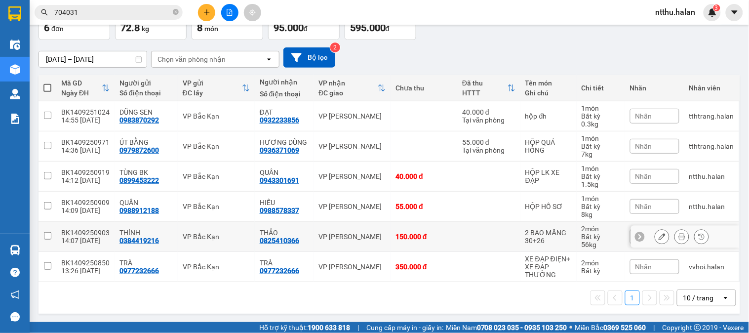
scroll to position [65, 0]
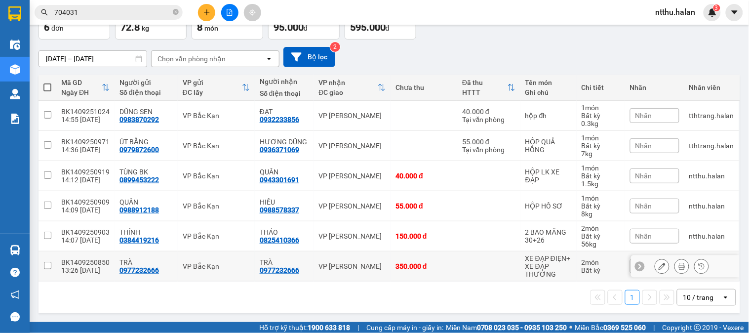
click at [45, 262] on input "checkbox" at bounding box center [47, 265] width 7 height 7
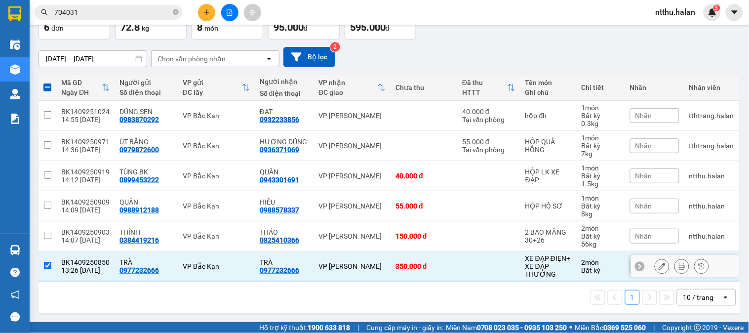
click at [45, 262] on input "checkbox" at bounding box center [47, 265] width 7 height 7
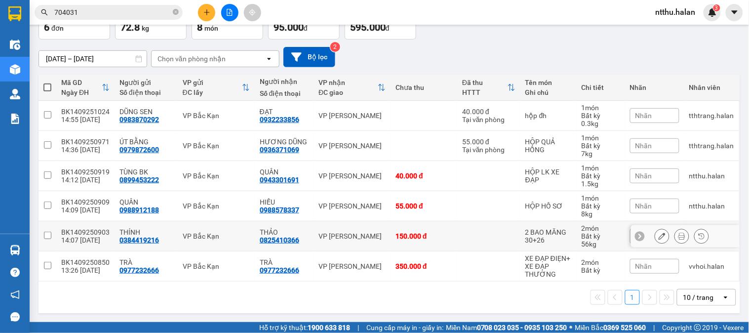
click at [46, 234] on input "checkbox" at bounding box center [47, 234] width 7 height 7
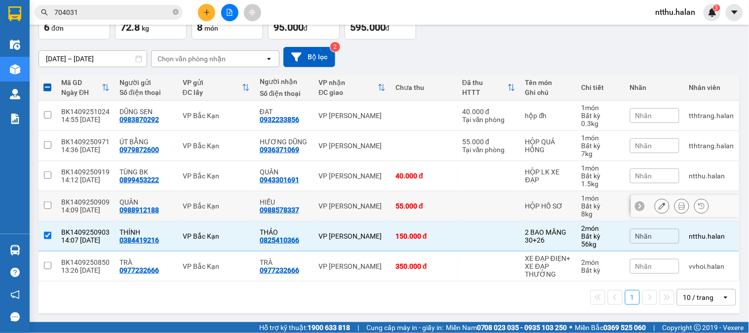
click at [45, 203] on input "checkbox" at bounding box center [47, 204] width 7 height 7
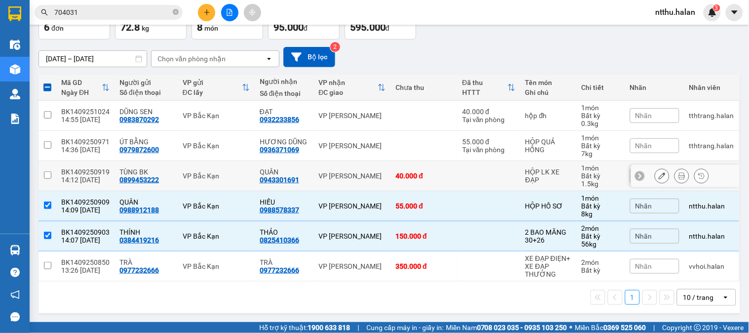
click at [47, 176] on input "checkbox" at bounding box center [47, 174] width 7 height 7
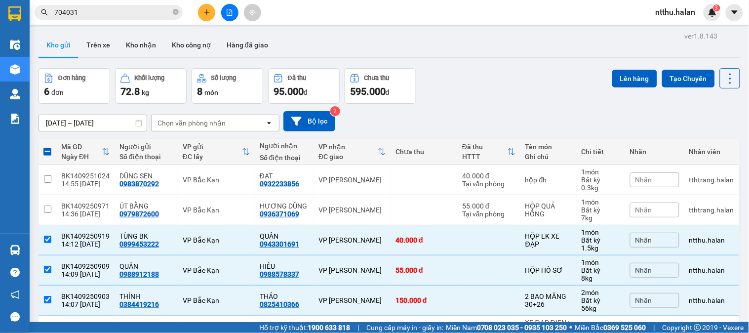
scroll to position [0, 0]
click at [623, 77] on button "Lên hàng" at bounding box center [634, 79] width 45 height 18
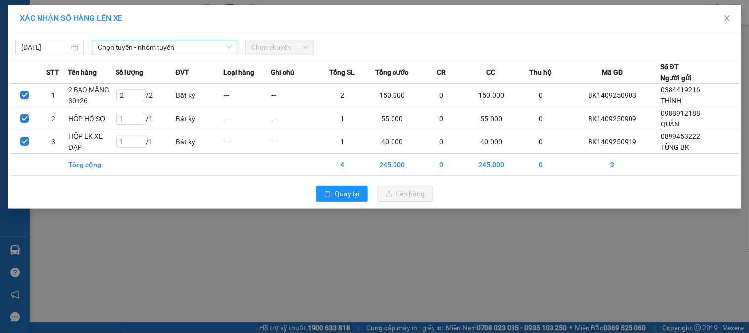
click at [106, 49] on span "Chọn tuyến - nhóm tuyến" at bounding box center [165, 47] width 134 height 15
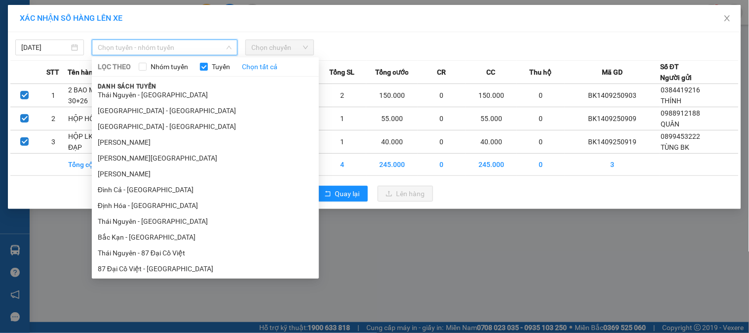
scroll to position [219, 0]
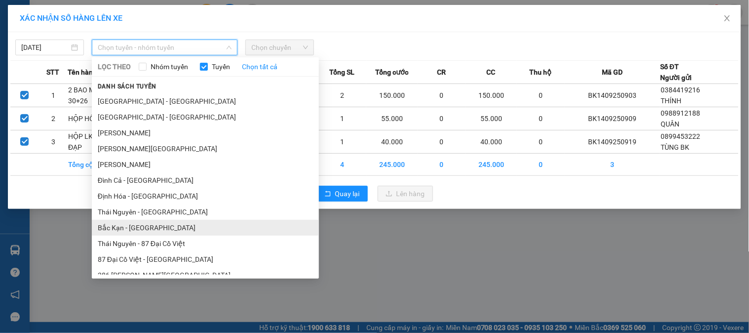
click at [147, 233] on li "Bắc Kạn - Thái Nguyên" at bounding box center [205, 228] width 227 height 16
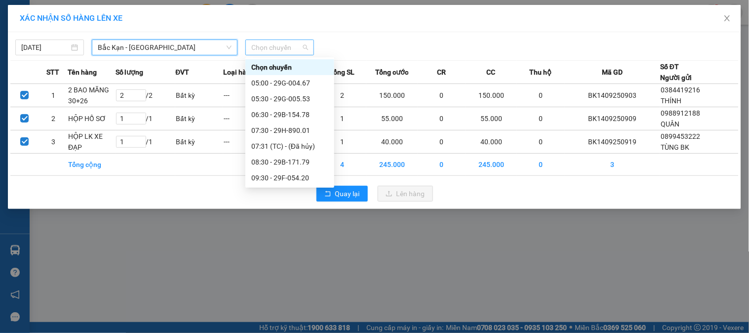
click at [278, 46] on span "Chọn chuyến" at bounding box center [279, 47] width 57 height 15
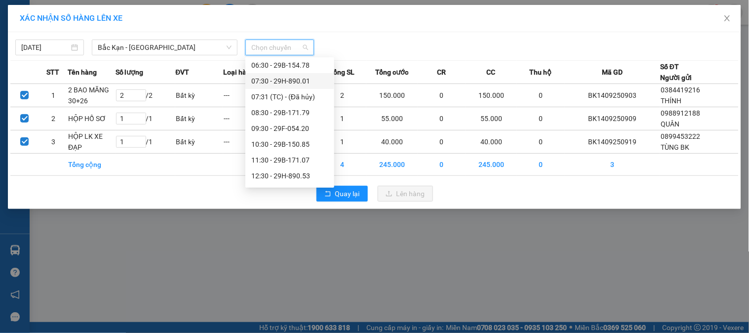
scroll to position [110, 0]
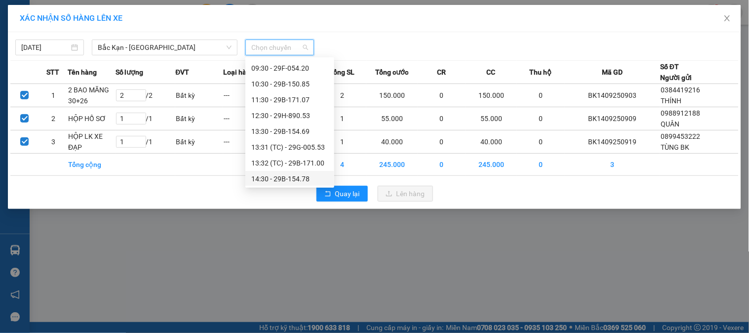
click at [298, 179] on div "14:30 - 29B-154.78" at bounding box center [289, 178] width 77 height 11
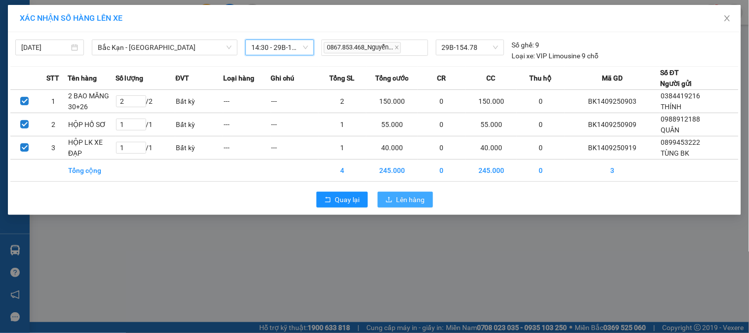
click at [399, 202] on span "Lên hàng" at bounding box center [410, 199] width 29 height 11
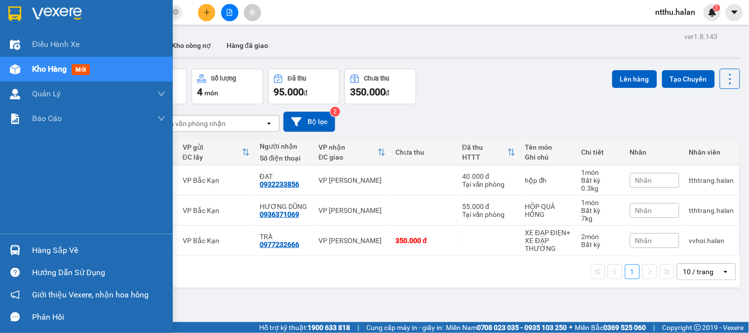
click at [45, 249] on div "Hàng sắp về" at bounding box center [98, 250] width 133 height 15
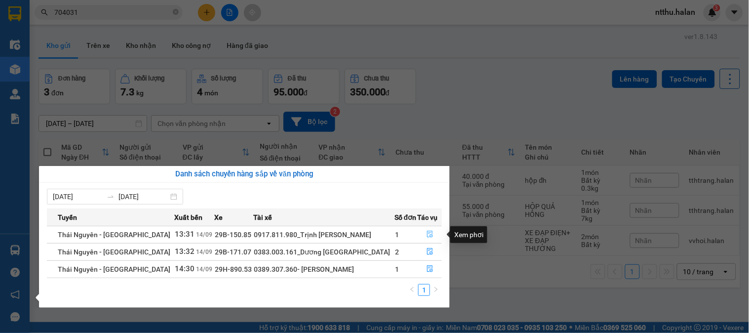
click at [427, 233] on icon "file-done" at bounding box center [430, 233] width 6 height 7
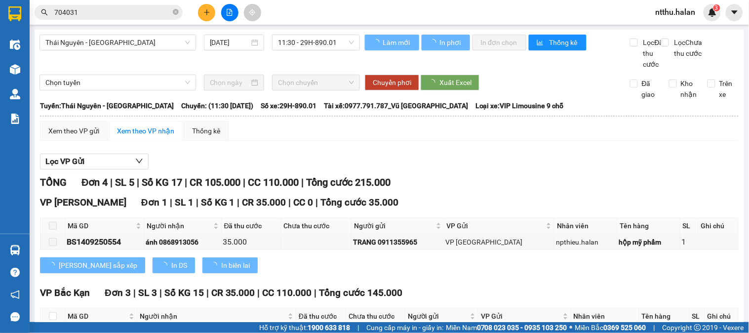
click at [525, 170] on div "Lọc VP Gửi" at bounding box center [389, 161] width 698 height 16
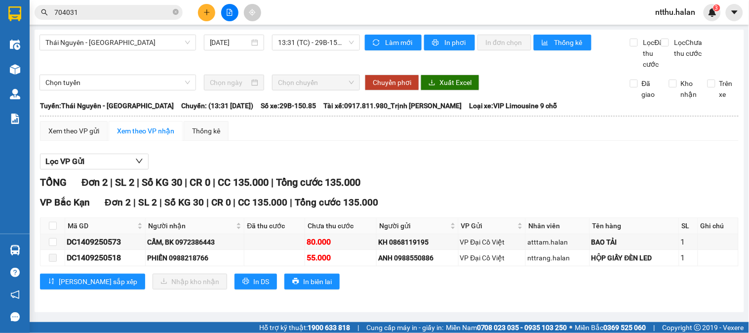
click at [240, 58] on div "Thái Nguyên - Bắc Kạn 14/09/2025 13:31 (TC) - 29B-150.85" at bounding box center [199, 52] width 320 height 35
click at [155, 70] on div "Thái Nguyên - Bắc Kạn 14/09/2025 13:31 (TC) - 29B-150.85" at bounding box center [199, 52] width 320 height 35
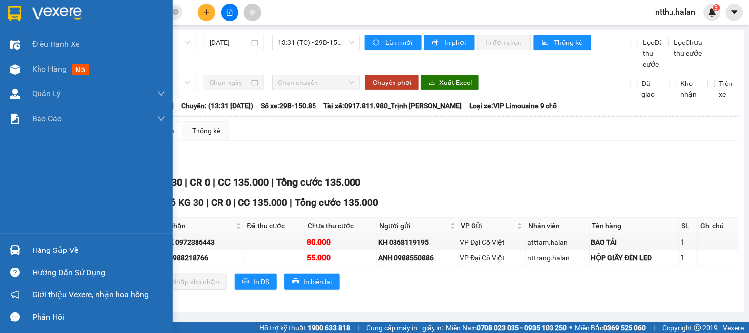
click at [45, 251] on div "Hàng sắp về" at bounding box center [98, 250] width 133 height 15
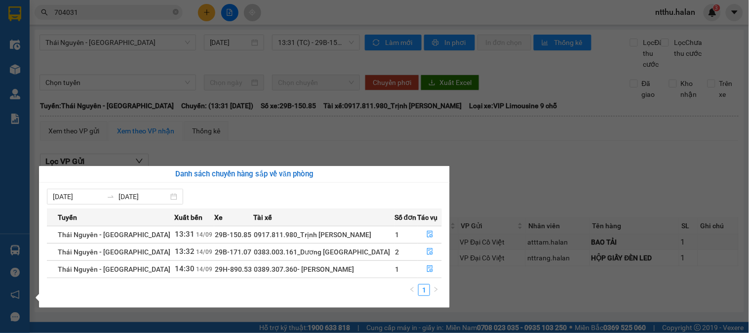
click at [485, 158] on section "Kết quả tìm kiếm ( 290 ) Bộ lọc Mã ĐH Trạng thái Món hàng Thu hộ Tổng cước Chưa…" at bounding box center [374, 166] width 749 height 333
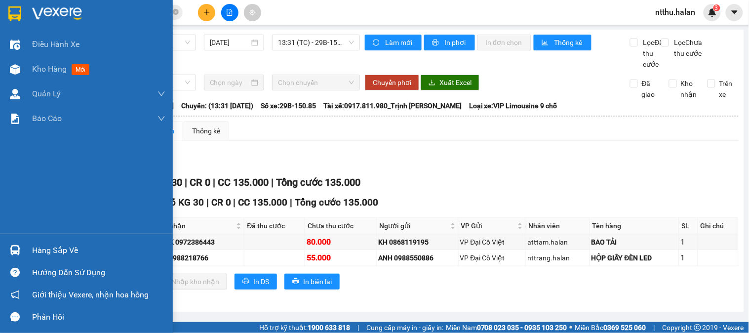
click at [67, 248] on div "Hàng sắp về" at bounding box center [98, 250] width 133 height 15
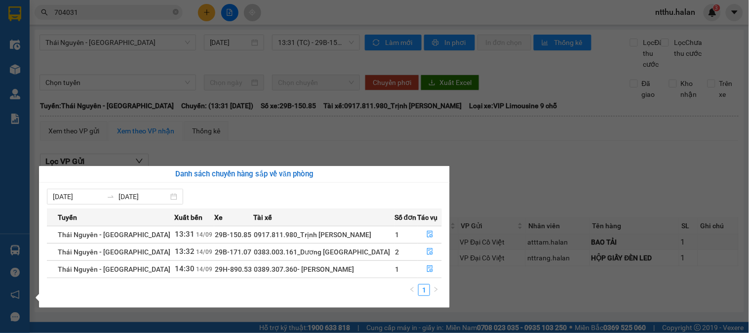
click at [277, 149] on section "Kết quả tìm kiếm ( 290 ) Bộ lọc Mã ĐH Trạng thái Món hàng Thu hộ Tổng cước Chưa…" at bounding box center [374, 166] width 749 height 333
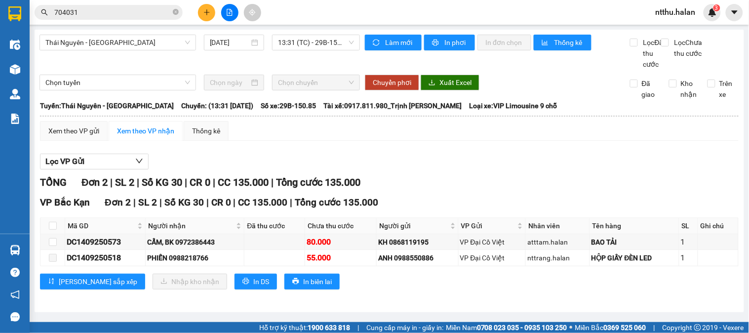
click at [106, 16] on input "704031" at bounding box center [112, 12] width 116 height 11
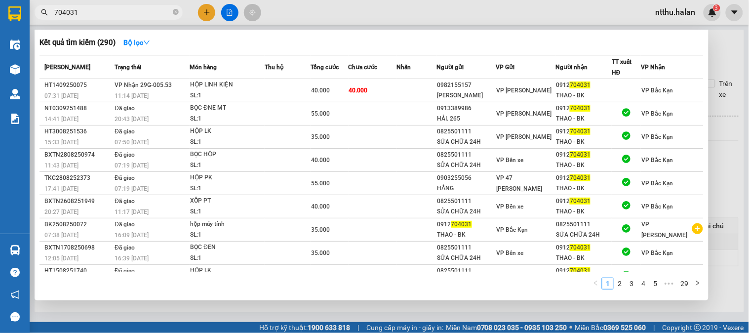
click at [106, 16] on input "704031" at bounding box center [112, 12] width 116 height 11
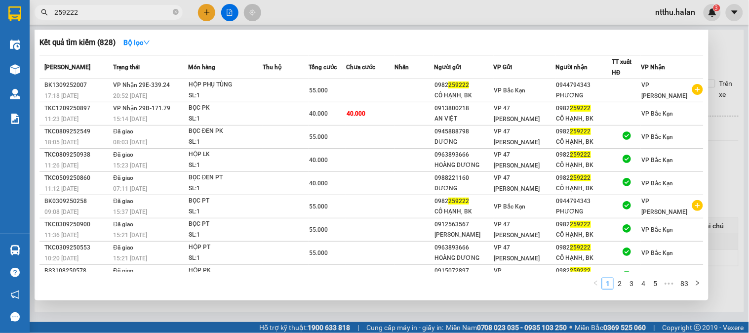
click at [114, 16] on input "259222" at bounding box center [112, 12] width 116 height 11
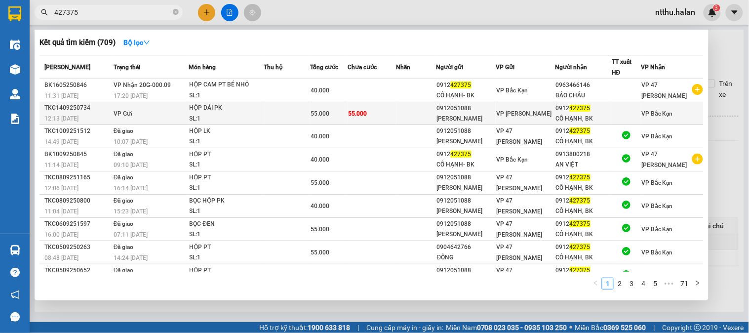
click at [417, 114] on td at bounding box center [416, 113] width 40 height 23
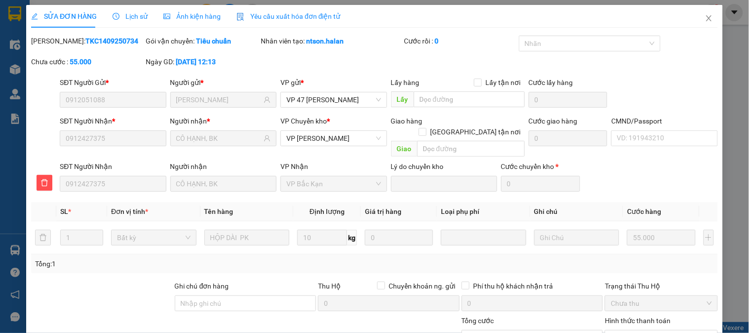
click at [130, 14] on span "Lịch sử" at bounding box center [130, 16] width 35 height 8
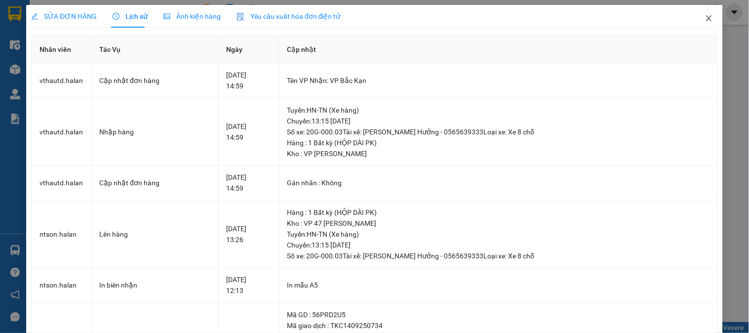
click at [696, 18] on span "Close" at bounding box center [709, 19] width 28 height 28
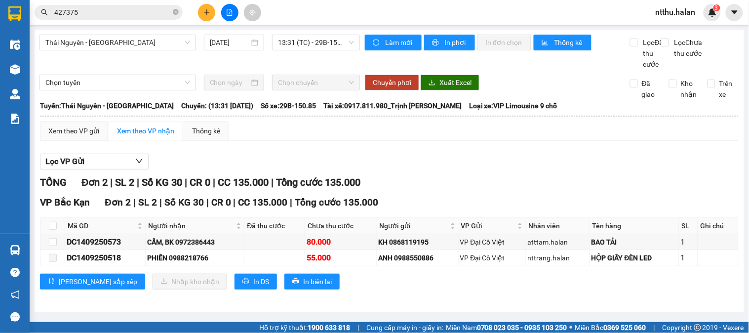
click at [122, 16] on input "427375" at bounding box center [112, 12] width 116 height 11
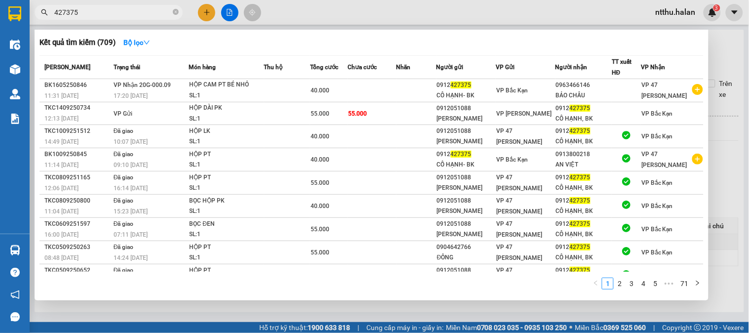
click at [74, 311] on div at bounding box center [374, 166] width 749 height 333
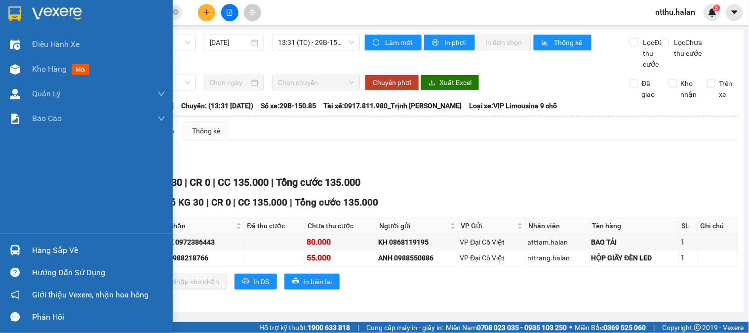
click at [50, 243] on div "Hàng sắp về" at bounding box center [98, 250] width 133 height 15
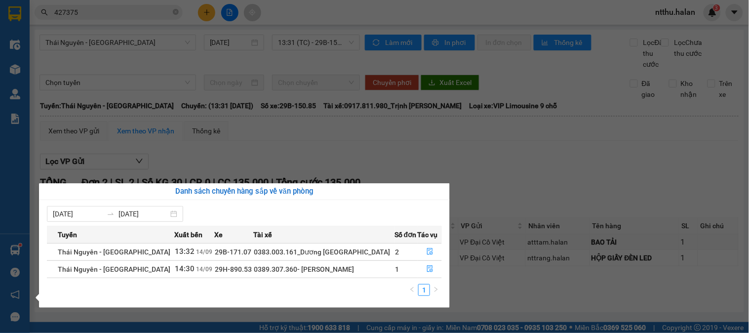
click at [390, 164] on section "Kết quả tìm kiếm ( 709 ) Bộ lọc Mã ĐH Trạng thái Món hàng Thu hộ Tổng cước Chưa…" at bounding box center [374, 166] width 749 height 333
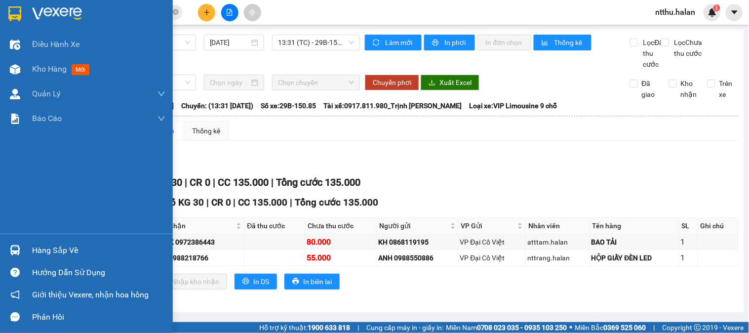
click at [35, 252] on div "Hàng sắp về" at bounding box center [98, 250] width 133 height 15
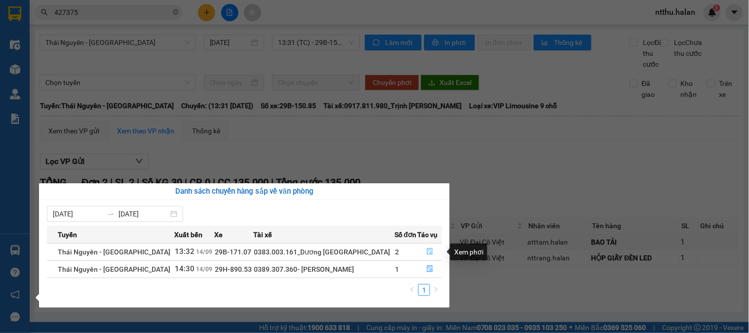
click at [426, 253] on icon "file-done" at bounding box center [429, 251] width 7 height 7
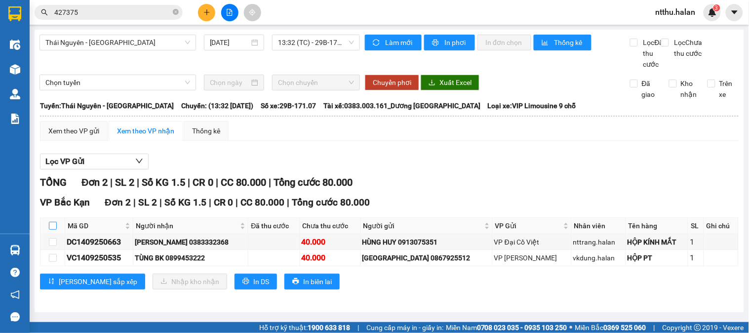
click at [52, 229] on input "checkbox" at bounding box center [53, 226] width 8 height 8
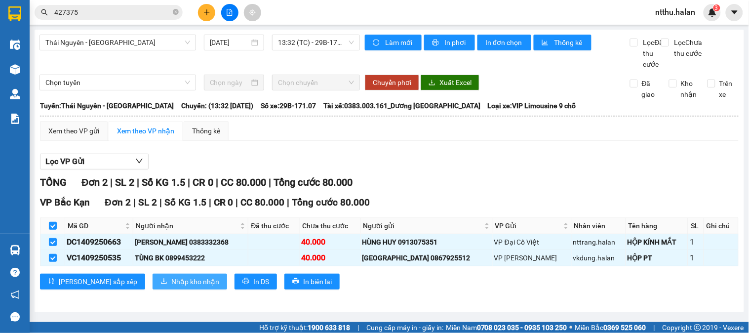
click at [152, 289] on button "Nhập kho nhận" at bounding box center [189, 281] width 75 height 16
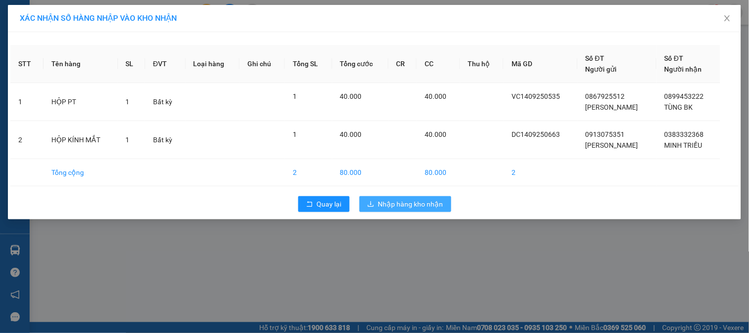
click at [406, 199] on span "Nhập hàng kho nhận" at bounding box center [410, 203] width 65 height 11
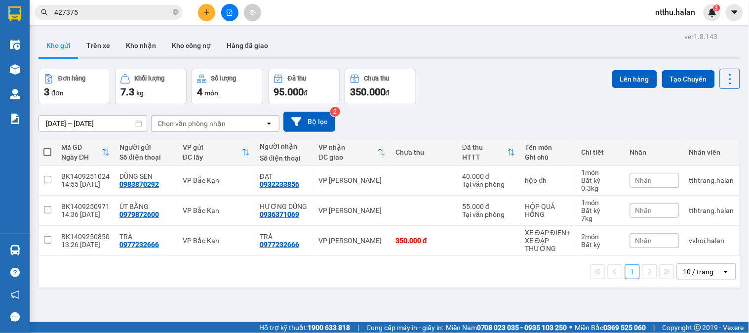
click at [502, 67] on div "ver 1.8.143 Kho gửi Trên xe Kho nhận Kho công nợ Hàng đã giao Đơn hàng 3 đơn Kh…" at bounding box center [389, 196] width 709 height 333
click at [319, 38] on div "Kho gửi Trên xe Kho nhận Kho công nợ Hàng đã giao" at bounding box center [388, 47] width 701 height 26
click at [303, 46] on div "Kho gửi Trên xe Kho nhận Kho công nợ Hàng đã giao" at bounding box center [388, 47] width 701 height 26
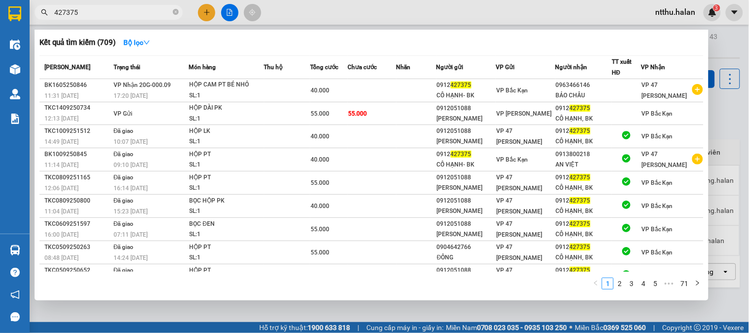
click at [152, 14] on input "427375" at bounding box center [112, 12] width 116 height 11
click at [112, 306] on div at bounding box center [374, 166] width 749 height 333
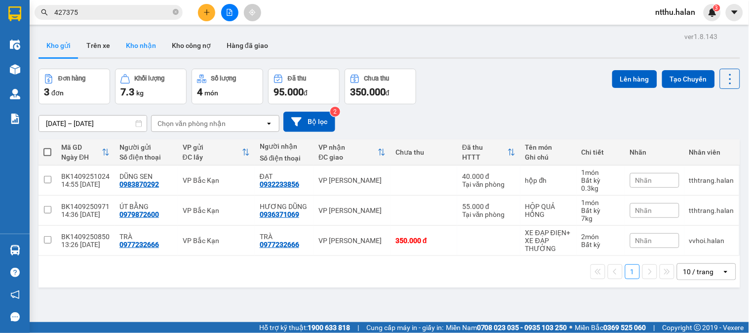
click at [152, 48] on button "Kho nhận" at bounding box center [141, 46] width 46 height 24
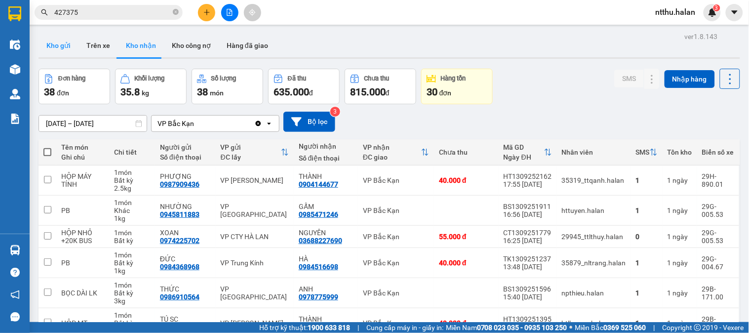
click at [61, 48] on button "Kho gửi" at bounding box center [58, 46] width 40 height 24
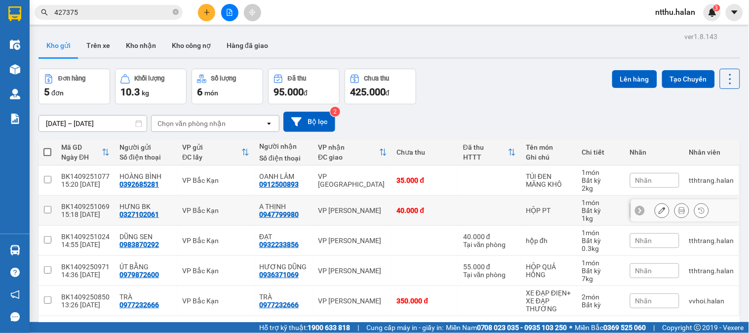
scroll to position [45, 0]
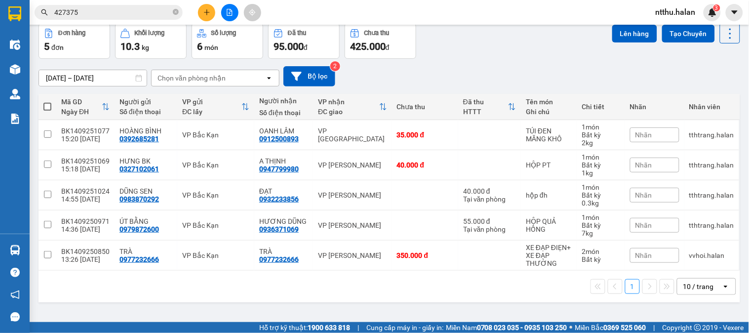
click at [51, 105] on th at bounding box center [47, 107] width 18 height 26
click at [49, 109] on span at bounding box center [47, 107] width 8 height 8
click at [47, 102] on input "checkbox" at bounding box center [47, 102] width 0 height 0
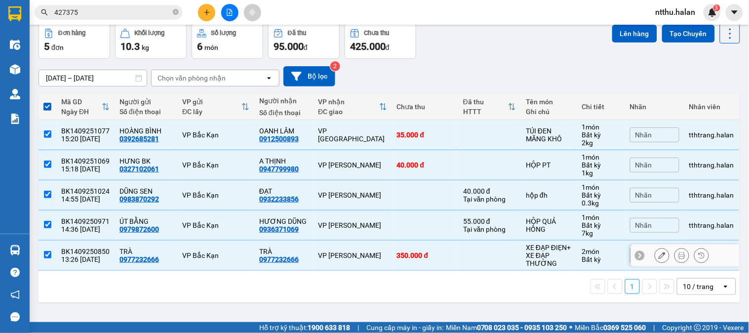
click at [46, 255] on input "checkbox" at bounding box center [47, 254] width 7 height 7
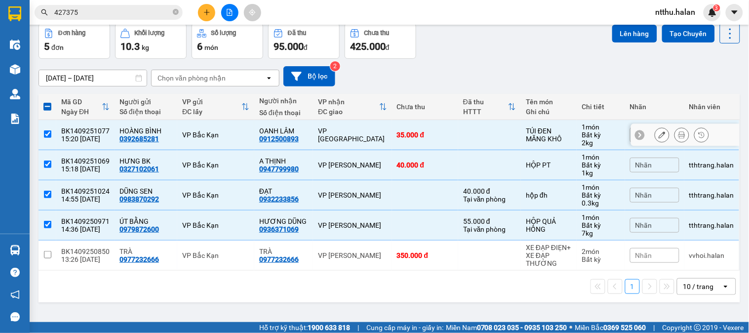
scroll to position [0, 0]
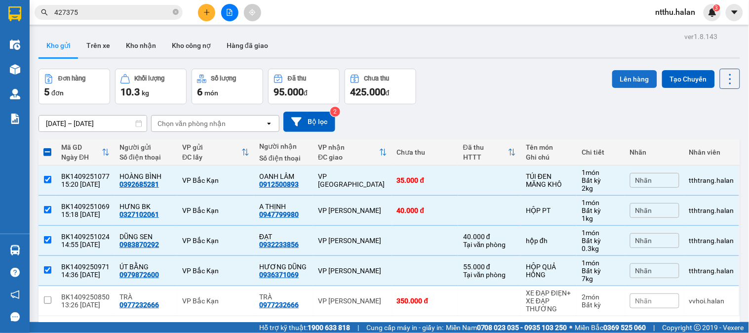
click at [616, 81] on button "Lên hàng" at bounding box center [634, 79] width 45 height 18
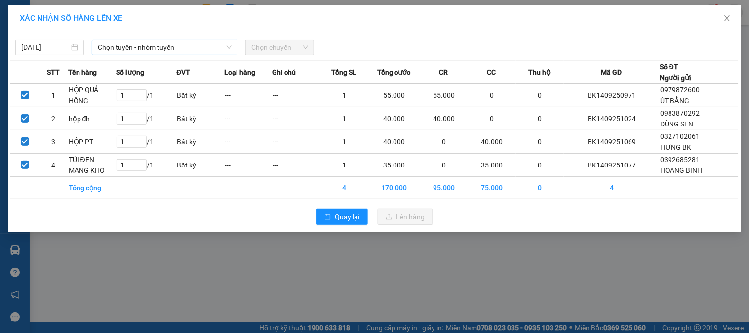
click at [125, 51] on span "Chọn tuyến - nhóm tuyến" at bounding box center [165, 47] width 134 height 15
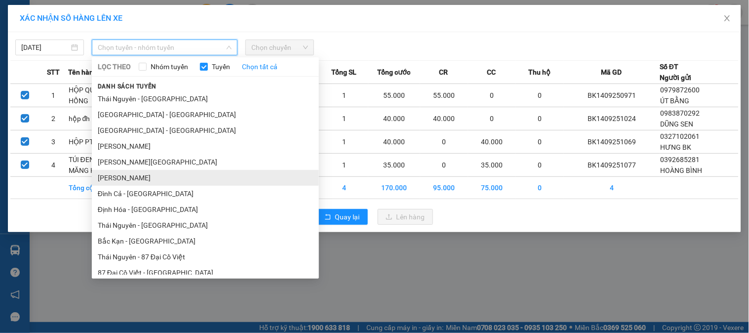
scroll to position [274, 0]
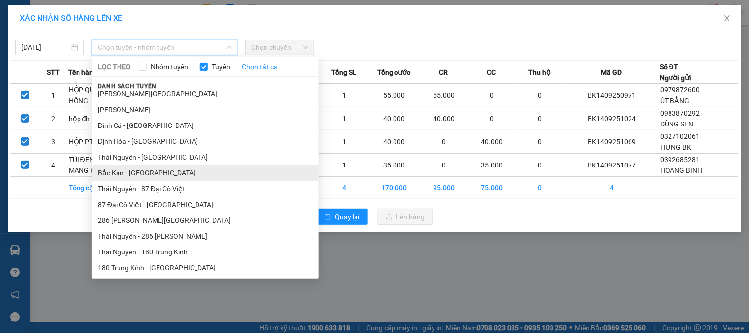
click at [135, 168] on li "Bắc Kạn - Thái Nguyên" at bounding box center [205, 173] width 227 height 16
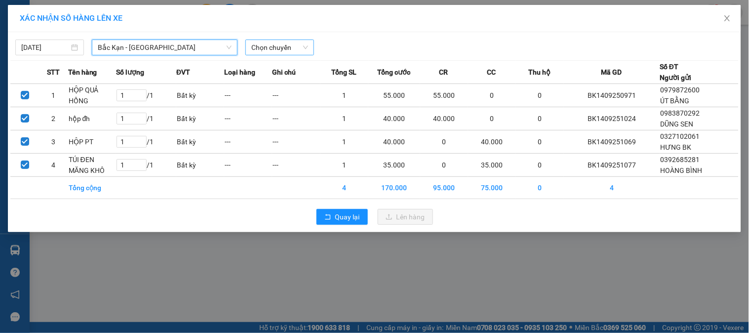
click at [268, 42] on span "Chọn chuyến" at bounding box center [279, 47] width 57 height 15
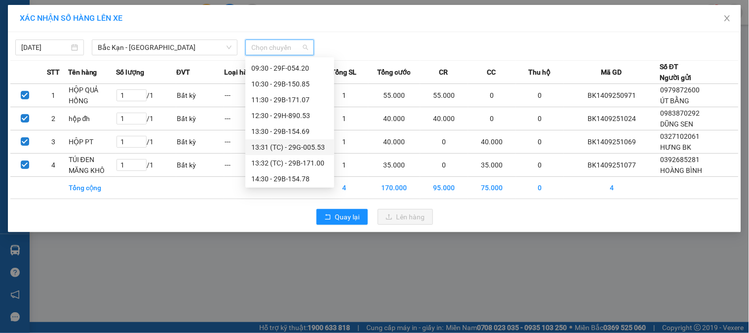
scroll to position [164, 0]
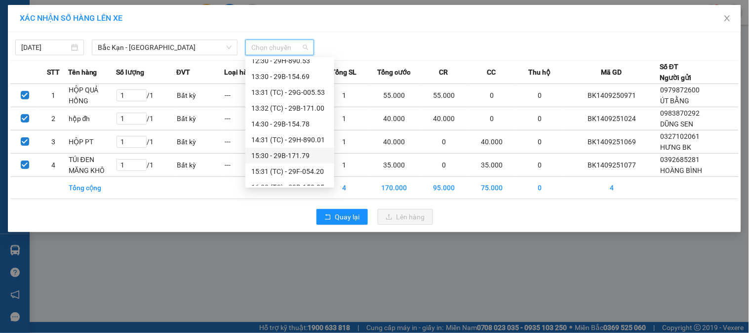
click at [299, 153] on div "15:30 - 29B-171.79" at bounding box center [289, 155] width 77 height 11
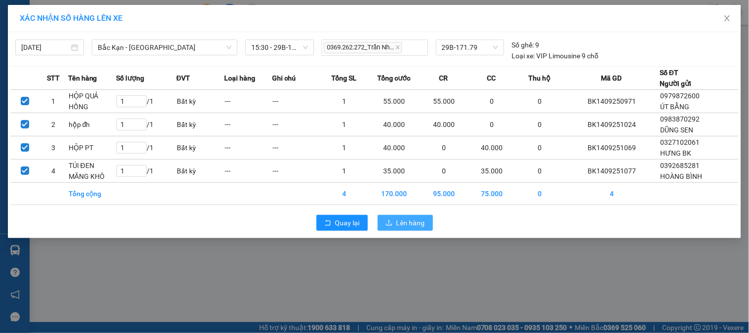
click at [405, 221] on span "Lên hàng" at bounding box center [410, 222] width 29 height 11
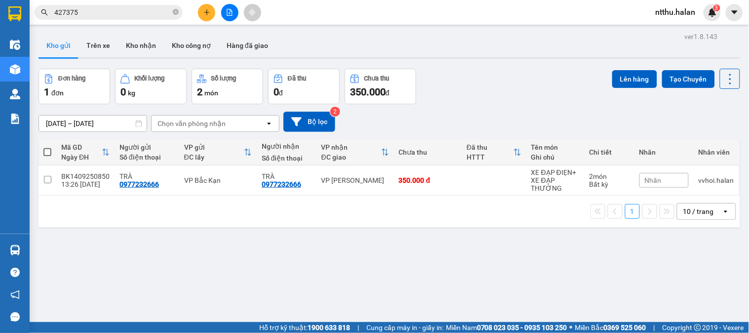
click at [127, 15] on input "427375" at bounding box center [112, 12] width 116 height 11
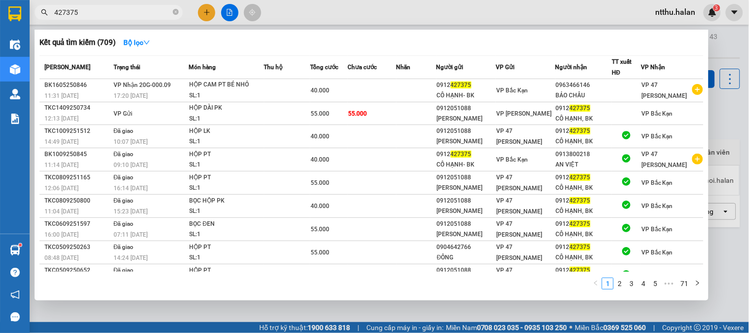
click at [127, 15] on input "427375" at bounding box center [112, 12] width 116 height 11
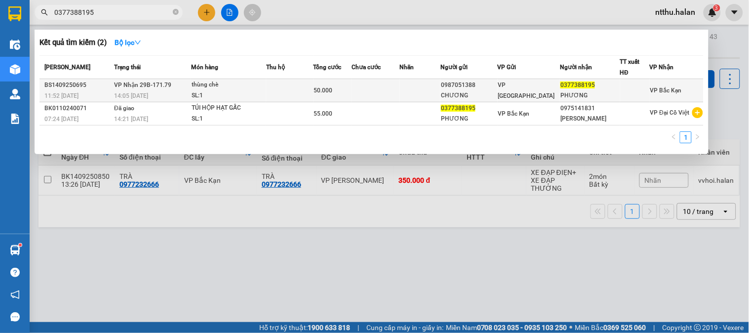
click at [201, 84] on div "thùng chè" at bounding box center [228, 84] width 74 height 11
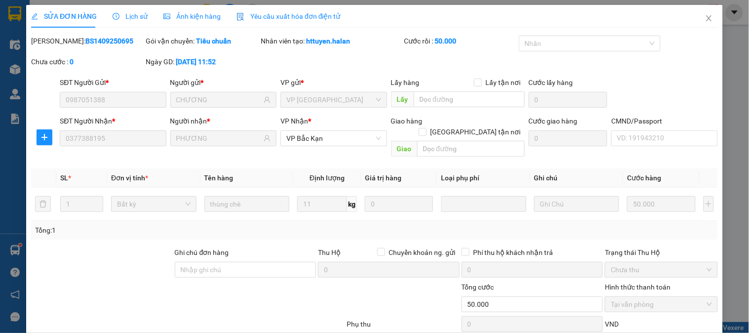
scroll to position [51, 0]
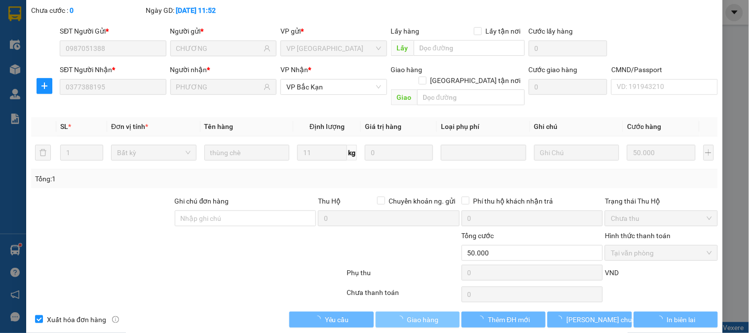
click at [428, 314] on span "Giao hàng" at bounding box center [423, 319] width 32 height 11
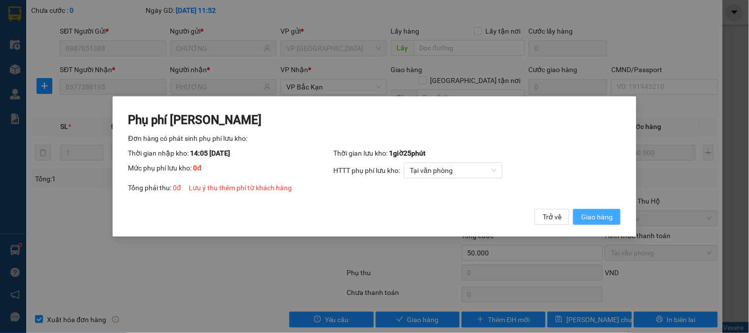
click at [596, 216] on span "Giao hàng" at bounding box center [597, 216] width 32 height 11
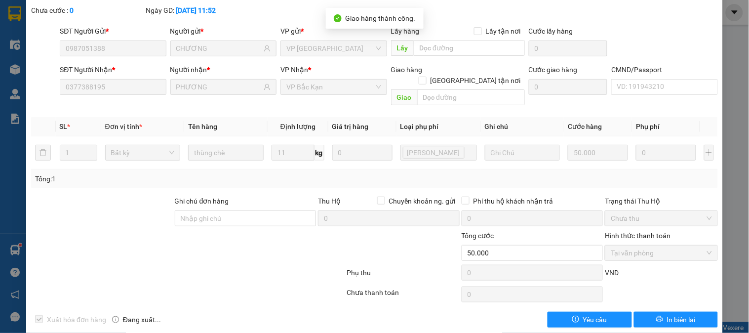
scroll to position [0, 0]
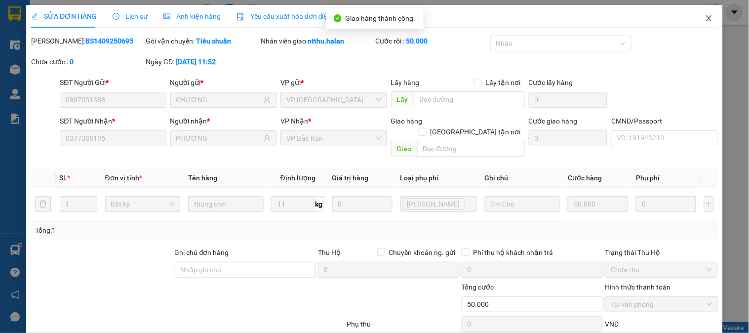
click at [708, 9] on span "Close" at bounding box center [709, 19] width 28 height 28
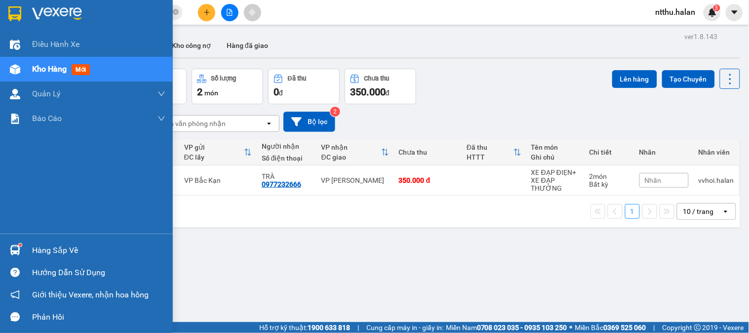
click at [57, 249] on div "Hàng sắp về" at bounding box center [98, 250] width 133 height 15
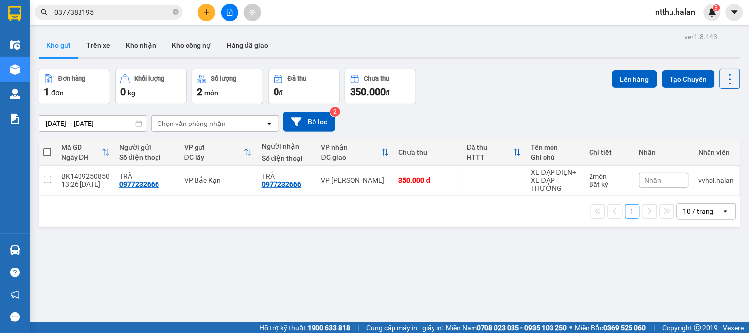
click at [495, 95] on section "Kết quả tìm kiếm ( 2 ) Bộ lọc Mã ĐH Trạng thái Món hàng Thu hộ Tổng cước Chưa c…" at bounding box center [374, 166] width 749 height 333
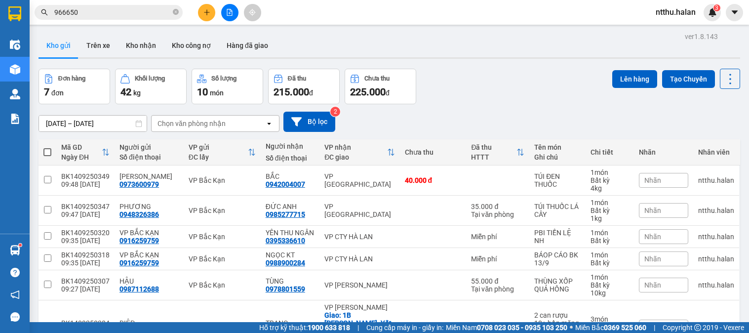
click at [201, 6] on button at bounding box center [206, 12] width 17 height 17
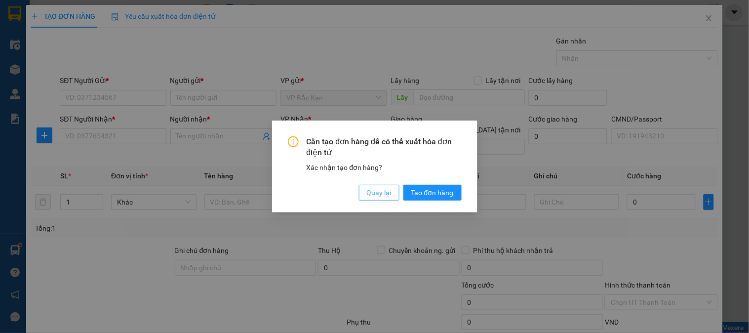
drag, startPoint x: 371, startPoint y: 206, endPoint x: 371, endPoint y: 195, distance: 10.9
click at [371, 204] on div "Cần tạo đơn hàng để có thể xuất hóa đơn điện tử Xác nhận tạo đơn hàng? Quay lại…" at bounding box center [374, 166] width 205 height 92
click at [371, 194] on span "Quay lại" at bounding box center [379, 192] width 25 height 11
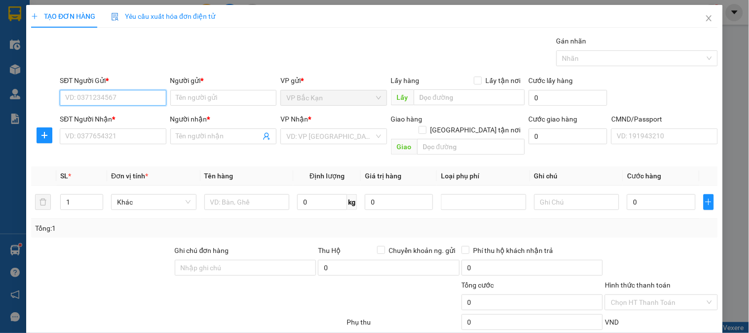
click at [95, 96] on input "SĐT Người Gửi *" at bounding box center [113, 98] width 106 height 16
click at [94, 93] on input "SĐT Người Gửi *" at bounding box center [113, 98] width 106 height 16
type input "0"
type input "0984778198"
click at [93, 114] on div "0984778198 - ĐÌNH THỪA BK" at bounding box center [111, 117] width 93 height 11
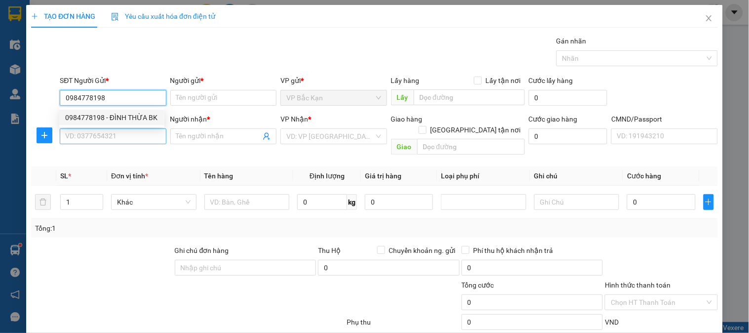
type input "ĐÌNH THỪA BK"
type input "0984778198"
click at [95, 137] on input "SĐT Người Nhận *" at bounding box center [113, 136] width 106 height 16
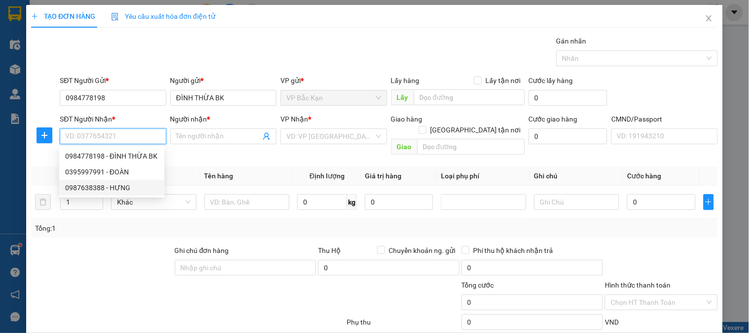
click at [125, 189] on div "0987638388 - HƯNG" at bounding box center [111, 187] width 93 height 11
type input "0987638388"
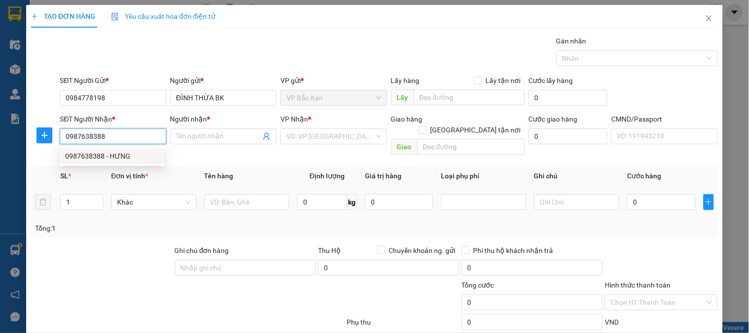
type input "HƯNG"
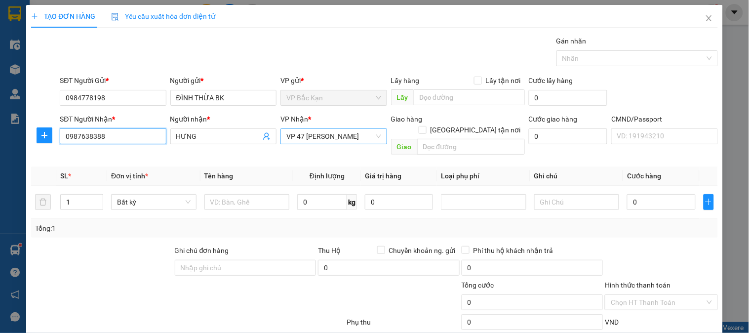
click at [313, 133] on span "VP 47 [PERSON_NAME] Khát [PERSON_NAME]" at bounding box center [333, 136] width 94 height 15
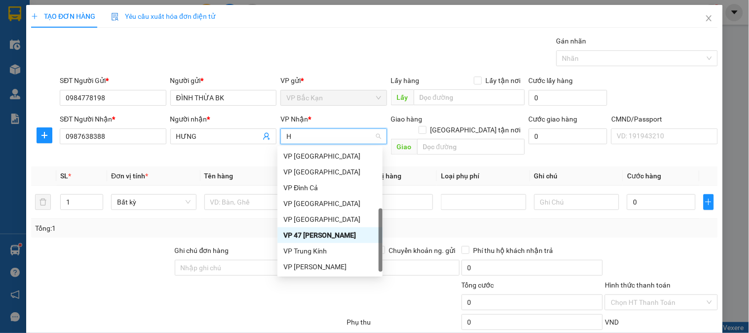
scroll to position [154, 0]
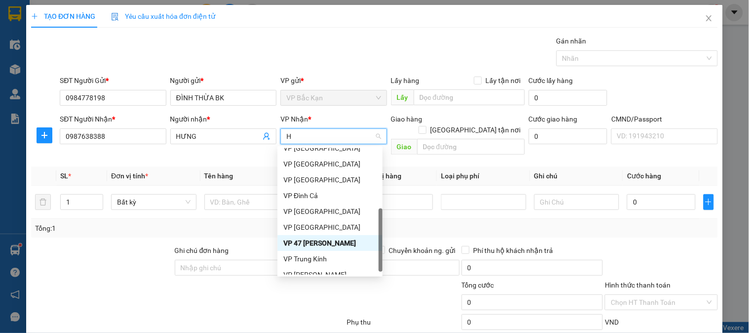
type input "HO"
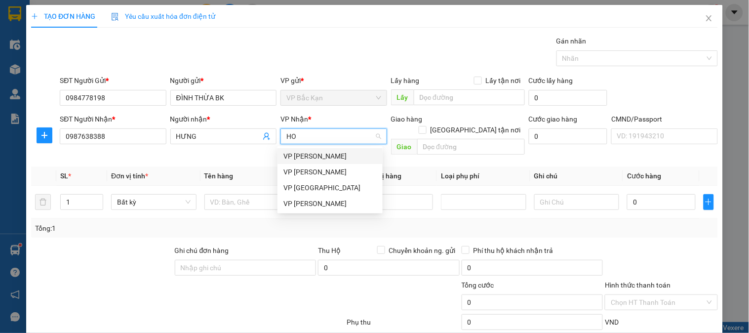
scroll to position [0, 0]
click at [311, 199] on div "[PERSON_NAME]" at bounding box center [329, 203] width 93 height 11
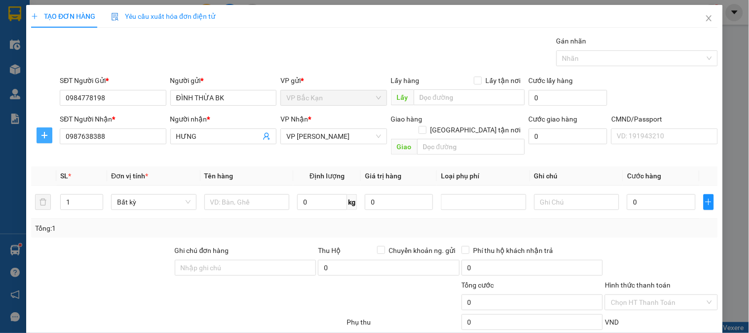
click at [45, 140] on button "button" at bounding box center [45, 135] width 16 height 16
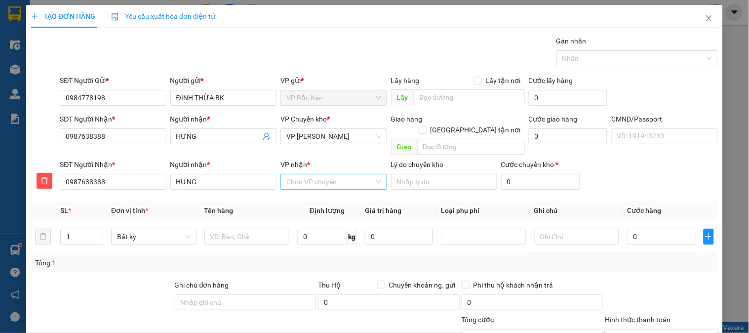
click at [297, 174] on input "VP nhận *" at bounding box center [329, 181] width 87 height 15
type input "47"
click at [300, 189] on div "VP 47 [PERSON_NAME] Khát [PERSON_NAME]" at bounding box center [329, 190] width 93 height 11
click at [248, 228] on input "text" at bounding box center [246, 236] width 85 height 16
type input "HỘP PT"
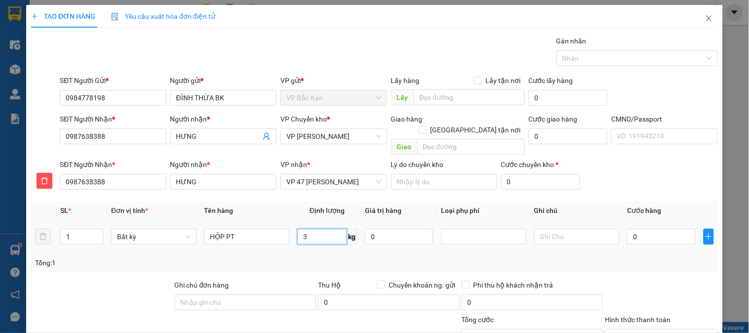
type input "3"
click at [264, 209] on table "SL * Đơn vị tính * Tên hàng Định lượng Giá trị hàng Loại phụ phí Ghi chú Cước h…" at bounding box center [374, 227] width 686 height 52
type input "55.000"
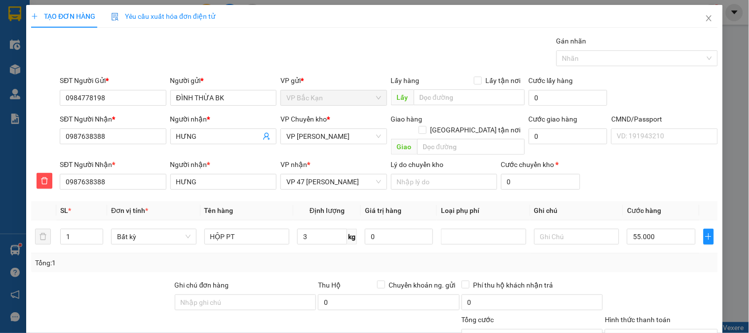
scroll to position [87, 0]
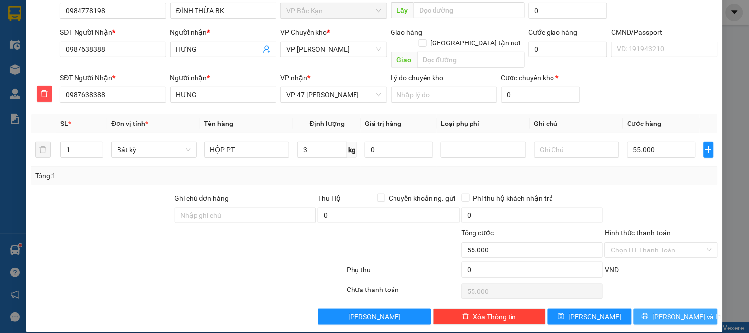
drag, startPoint x: 646, startPoint y: 302, endPoint x: 652, endPoint y: 302, distance: 5.9
click at [647, 308] on button "Lưu và In" at bounding box center [676, 316] width 84 height 16
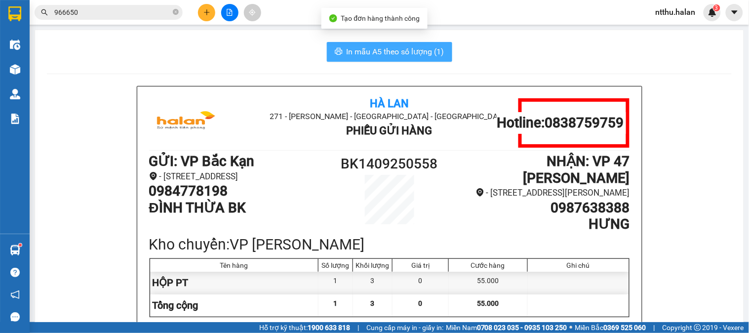
click at [415, 59] on button "In mẫu A5 theo số lượng (1)" at bounding box center [389, 52] width 125 height 20
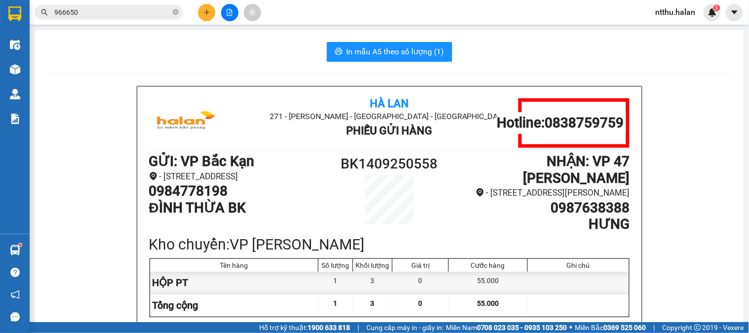
drag, startPoint x: 619, startPoint y: 84, endPoint x: 120, endPoint y: 55, distance: 500.3
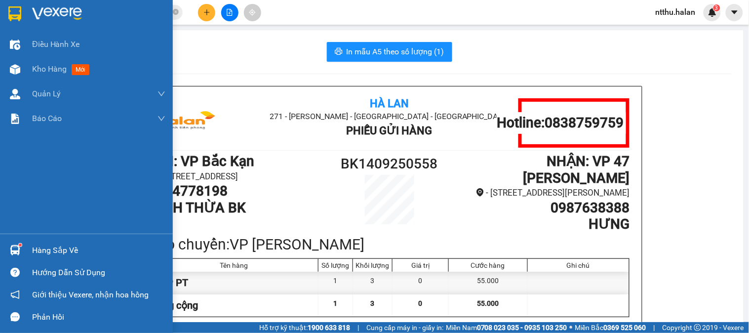
click at [71, 251] on div "Hàng sắp về" at bounding box center [98, 250] width 133 height 15
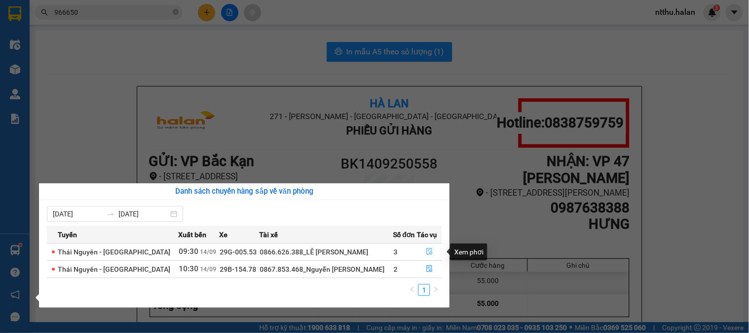
click at [426, 252] on icon "file-done" at bounding box center [429, 251] width 7 height 7
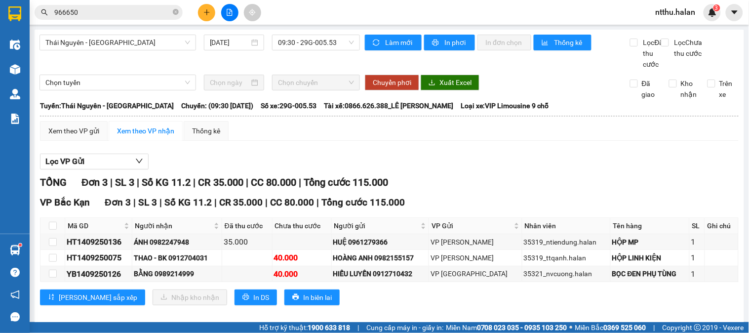
drag, startPoint x: 544, startPoint y: 81, endPoint x: 537, endPoint y: 78, distance: 7.7
click at [543, 81] on div "[GEOGRAPHIC_DATA] - [GEOGRAPHIC_DATA] [DATE] 09:30 - 29G-005.53 Làm mới In phơi…" at bounding box center [389, 179] width 709 height 298
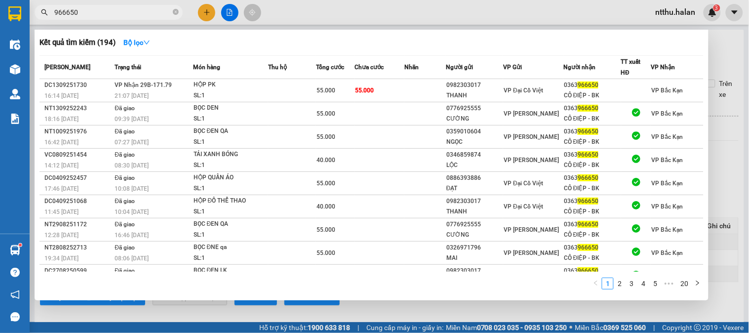
click at [132, 13] on input "966650" at bounding box center [112, 12] width 116 height 11
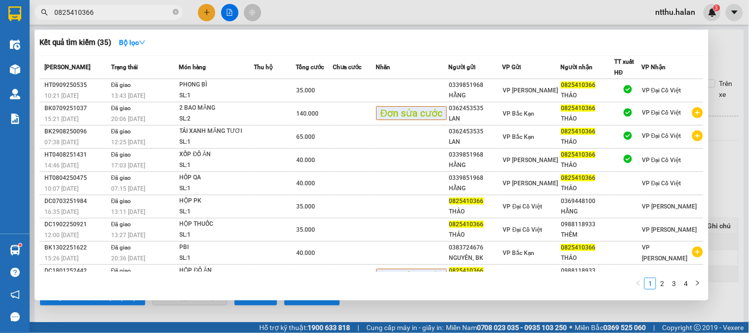
type input "0825410366"
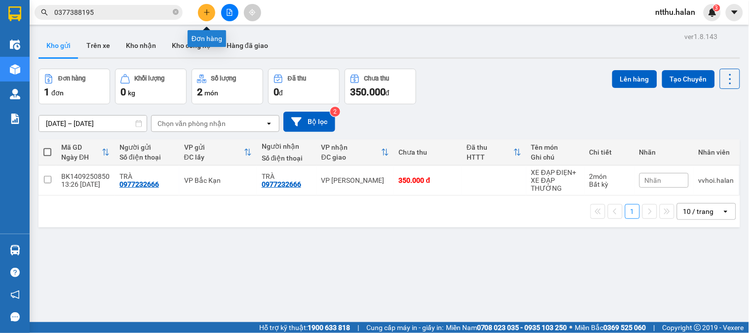
click at [206, 14] on icon "plus" at bounding box center [206, 12] width 7 height 7
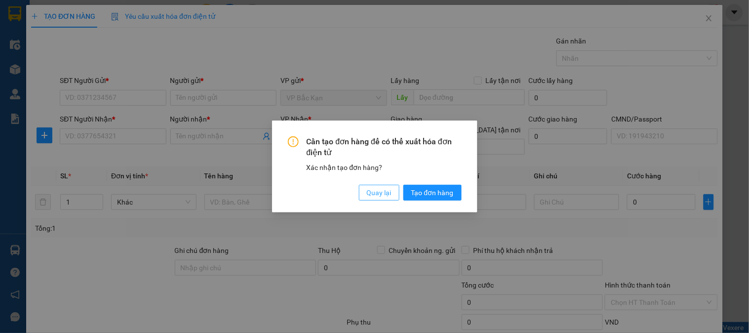
click at [380, 189] on span "Quay lại" at bounding box center [379, 192] width 25 height 11
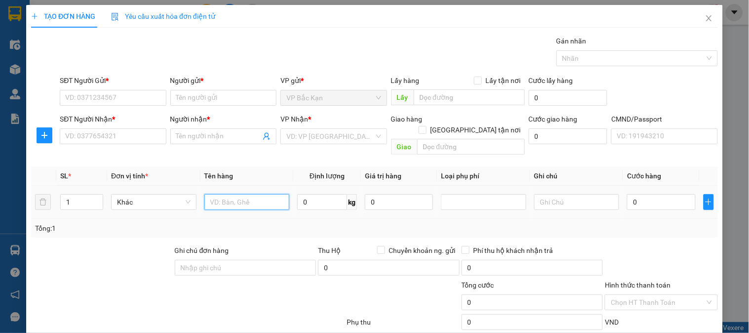
click at [248, 194] on input "text" at bounding box center [246, 202] width 85 height 16
type input "THÙNG XỐP QUẢ HỒNG"
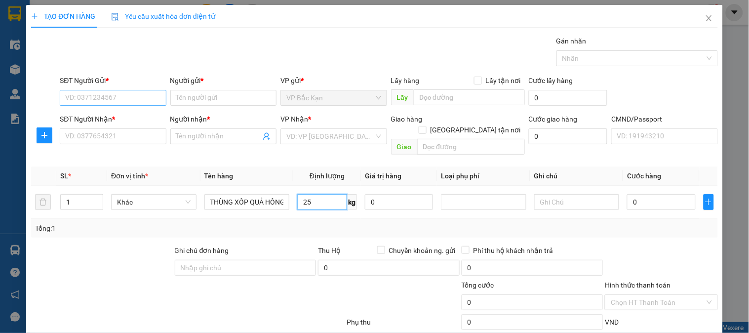
type input "25"
click at [121, 105] on input "SĐT Người Gửi *" at bounding box center [113, 98] width 106 height 16
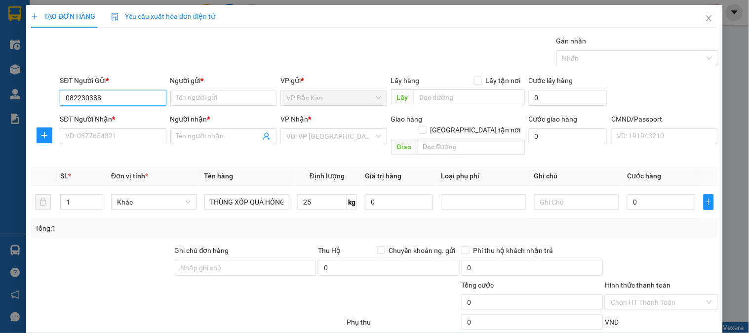
type input "0822303888"
click at [114, 112] on div "0822303888 - HUỆ" at bounding box center [111, 117] width 93 height 11
type input "HUỆ"
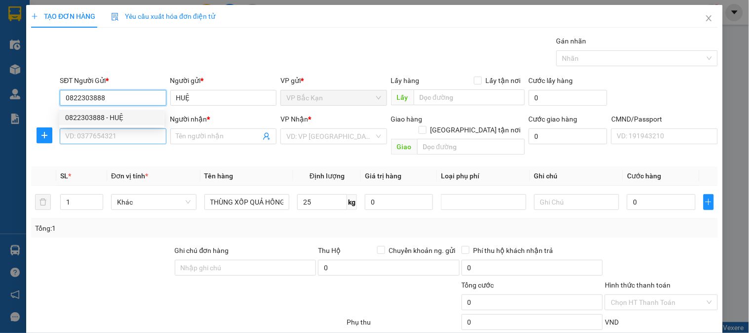
type input "0822303888"
click at [117, 129] on input "SĐT Người Nhận *" at bounding box center [113, 136] width 106 height 16
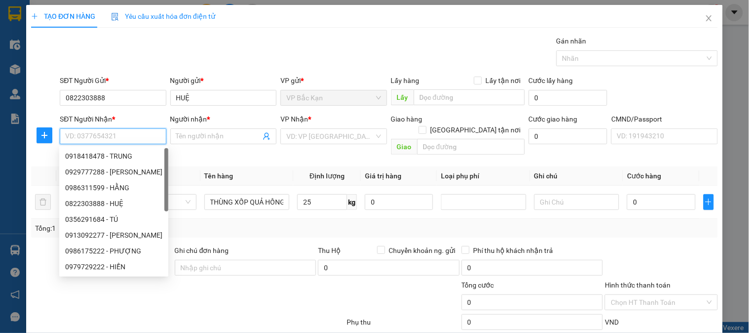
click at [117, 135] on input "SĐT Người Nhận *" at bounding box center [113, 136] width 106 height 16
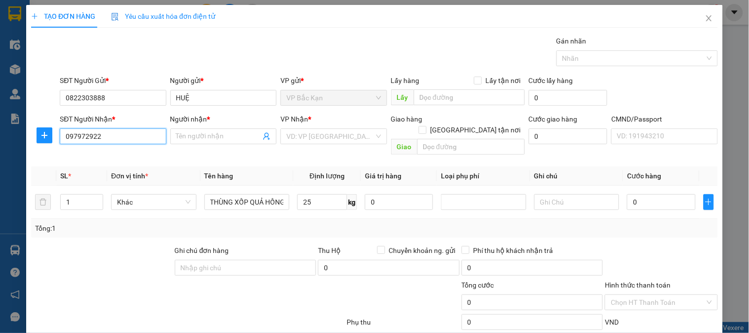
type input "0979729222"
click at [112, 158] on div "0979729222 - HIỀN" at bounding box center [111, 156] width 93 height 11
type input "HIỀN"
checkbox input "true"
type input "bách hoá đồng bẩm"
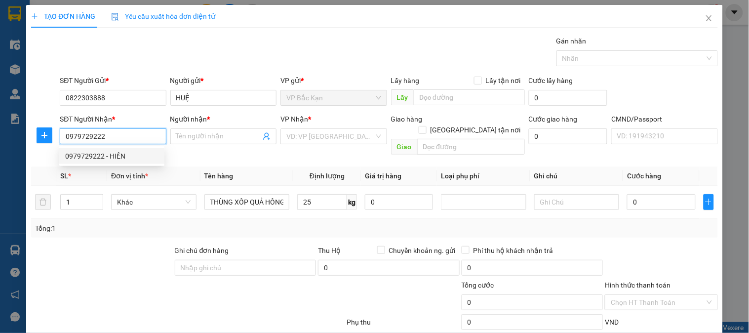
type input "20.000"
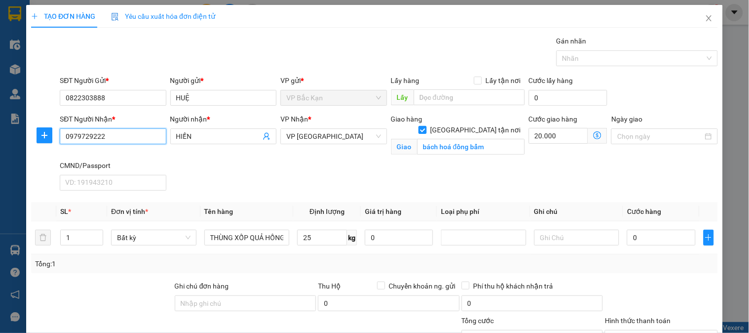
type input "0979729222"
click at [425, 126] on input "[GEOGRAPHIC_DATA] tận nơi" at bounding box center [421, 129] width 7 height 7
checkbox input "false"
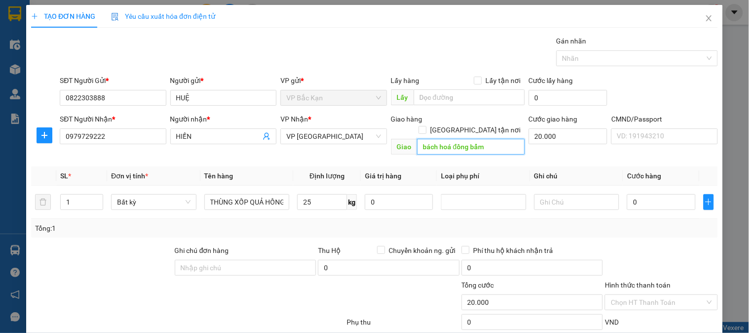
click at [465, 141] on input "bách hoá đồng bẩm" at bounding box center [471, 147] width 108 height 16
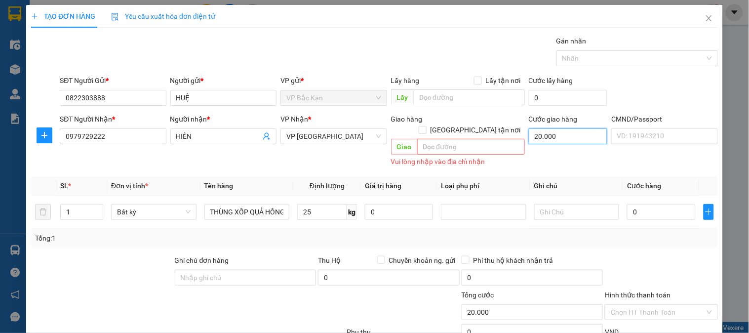
click at [545, 138] on input "20.000" at bounding box center [568, 136] width 79 height 16
type input "0"
click at [329, 205] on input "25" at bounding box center [322, 212] width 50 height 16
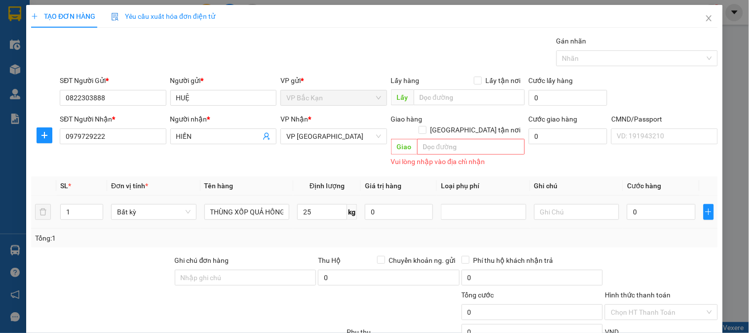
drag, startPoint x: 324, startPoint y: 218, endPoint x: 610, endPoint y: 190, distance: 287.0
click at [324, 228] on div "Tổng: 1" at bounding box center [374, 237] width 686 height 19
type input "65.000"
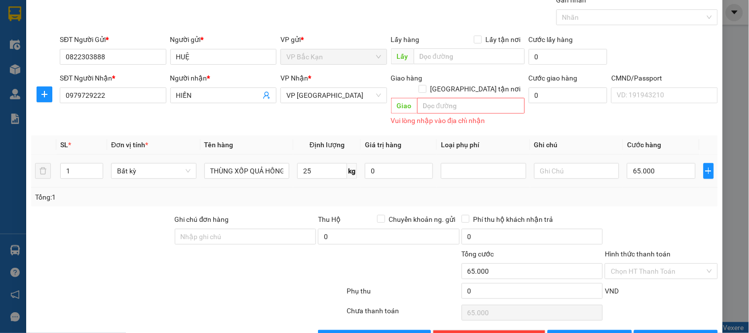
scroll to position [62, 0]
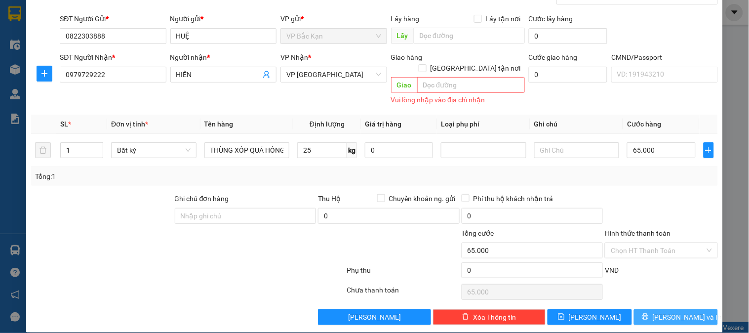
click at [664, 309] on button "[PERSON_NAME] và In" at bounding box center [676, 317] width 84 height 16
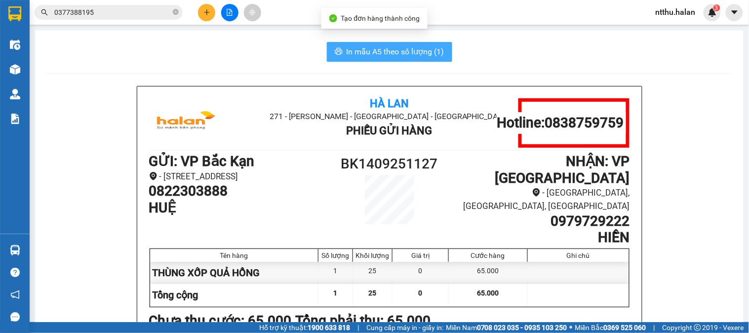
click at [388, 56] on span "In mẫu A5 theo số lượng (1)" at bounding box center [395, 51] width 98 height 12
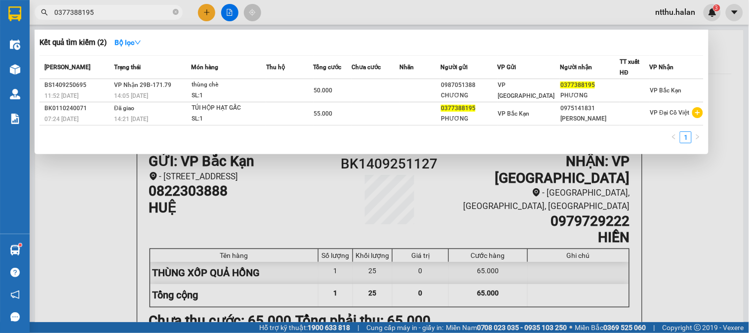
click at [97, 14] on input "0377388195" at bounding box center [112, 12] width 116 height 11
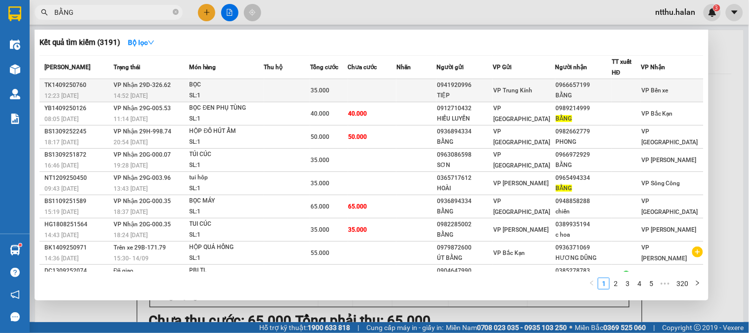
type input "BẰNG"
click at [213, 92] on div "SL: 1" at bounding box center [226, 95] width 74 height 11
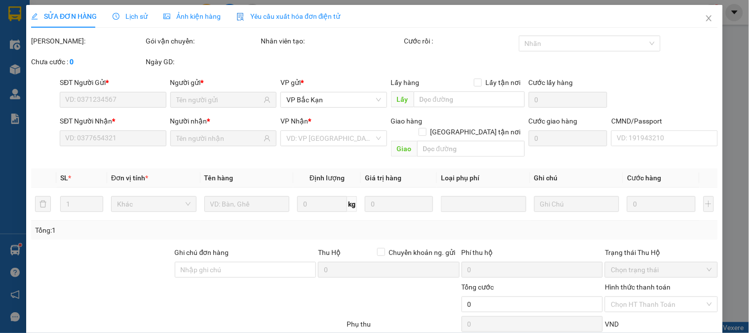
type input "0941920996"
type input "TIỆP"
type input "0966657199"
type input "BẰNG"
type input "35.000"
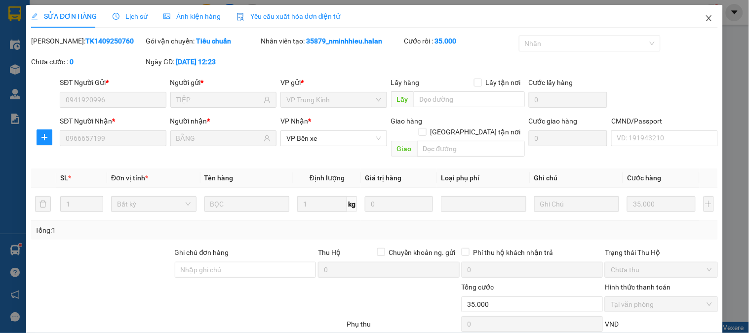
click at [696, 18] on span "Close" at bounding box center [709, 19] width 28 height 28
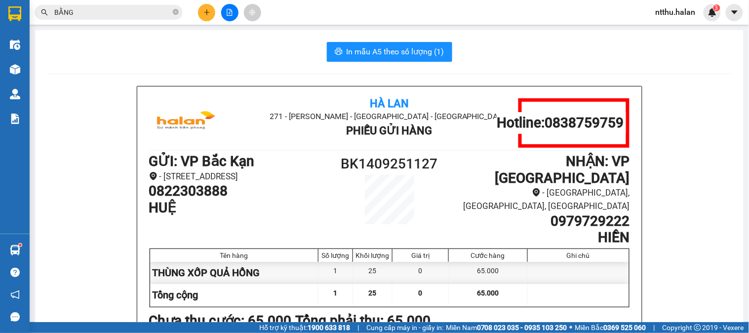
click at [86, 15] on input "BẰNG" at bounding box center [112, 12] width 116 height 11
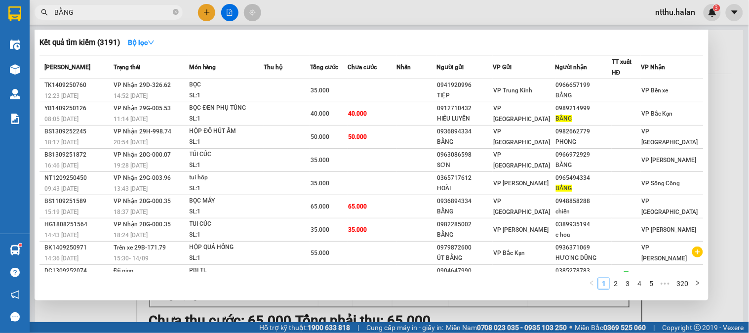
click at [86, 15] on input "BẰNG" at bounding box center [112, 12] width 116 height 11
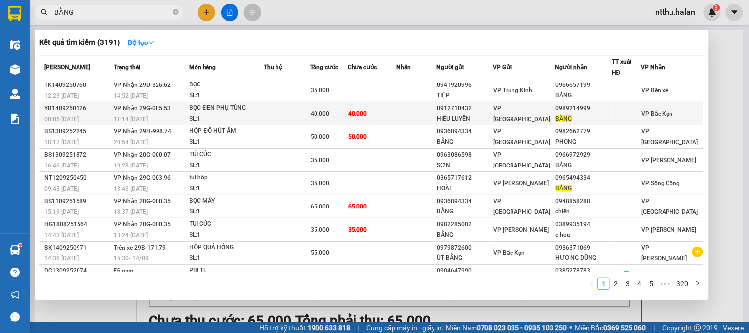
click at [189, 114] on div "11:14 [DATE]" at bounding box center [151, 119] width 75 height 11
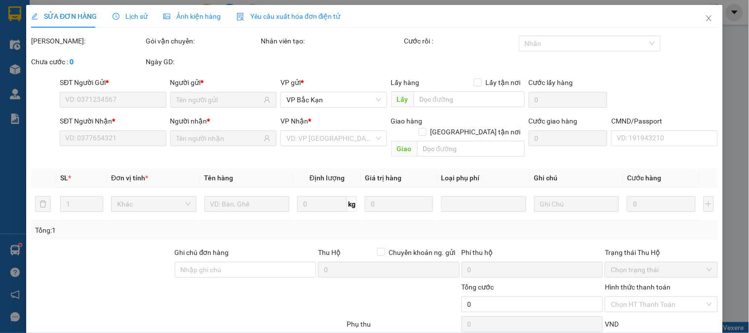
scroll to position [54, 0]
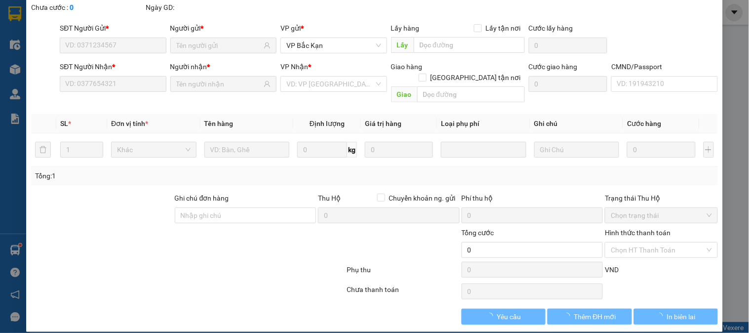
type input "0912710432"
type input "HIẾU LUYẾN"
type input "0989214999"
type input "BẰNG"
type input "40.000"
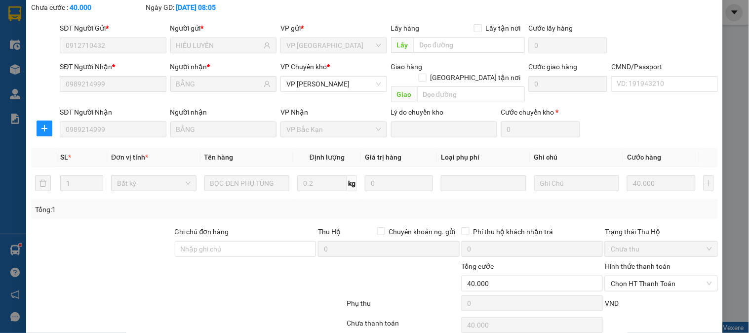
scroll to position [87, 0]
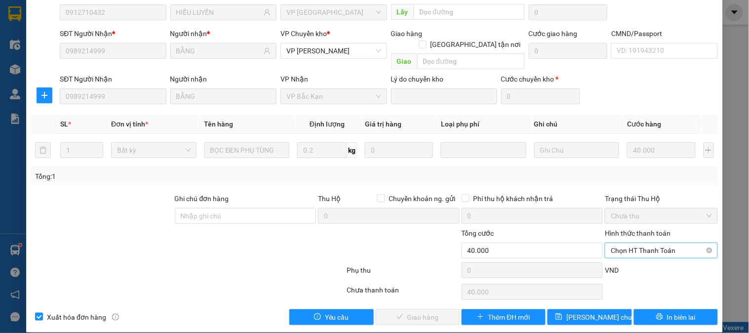
click at [620, 243] on span "Chọn HT Thanh Toán" at bounding box center [660, 250] width 101 height 15
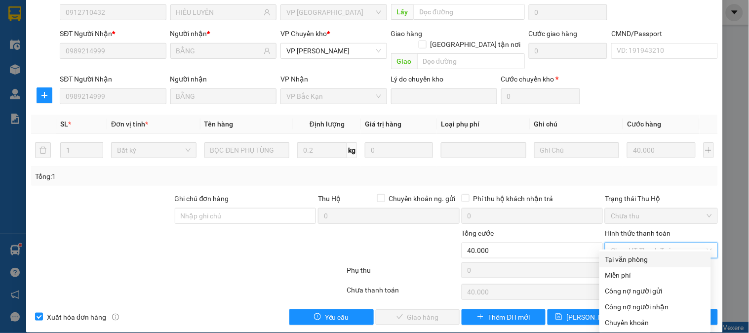
click at [623, 257] on div "Tại văn phòng" at bounding box center [655, 259] width 100 height 11
type input "0"
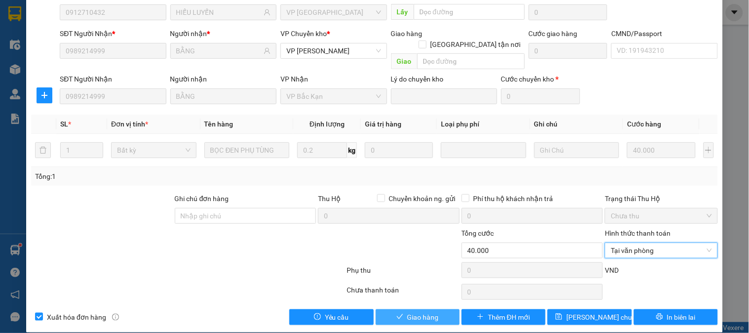
click at [419, 311] on span "Giao hàng" at bounding box center [423, 316] width 32 height 11
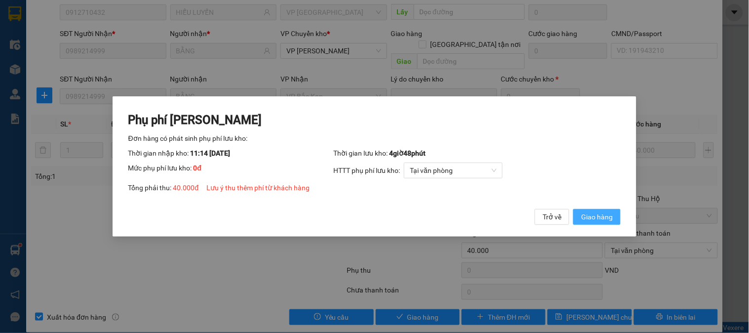
click at [593, 215] on span "Giao hàng" at bounding box center [597, 216] width 32 height 11
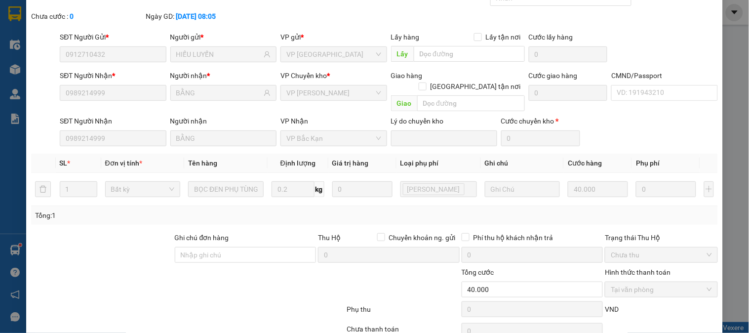
scroll to position [0, 0]
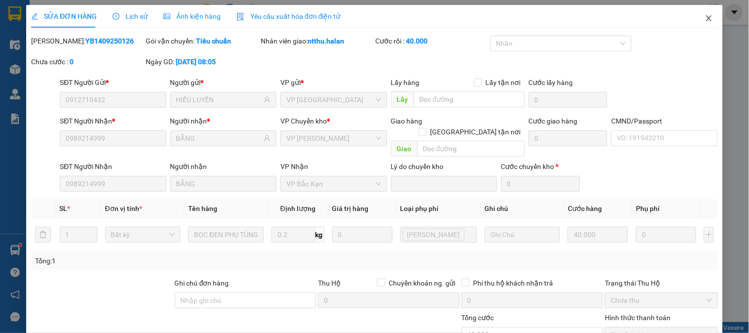
drag, startPoint x: 701, startPoint y: 19, endPoint x: 685, endPoint y: 26, distance: 17.4
click at [705, 21] on icon "close" at bounding box center [709, 18] width 8 height 8
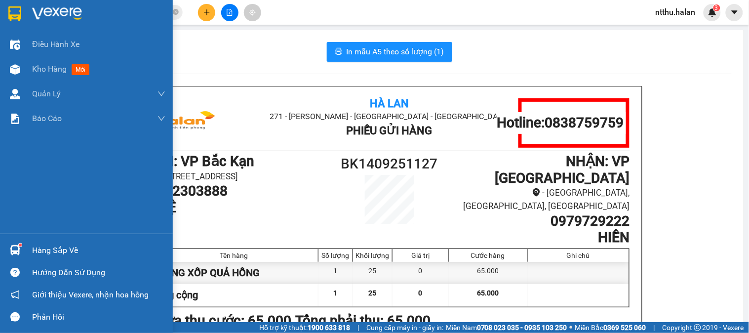
click at [52, 252] on div "Hàng sắp về" at bounding box center [98, 250] width 133 height 15
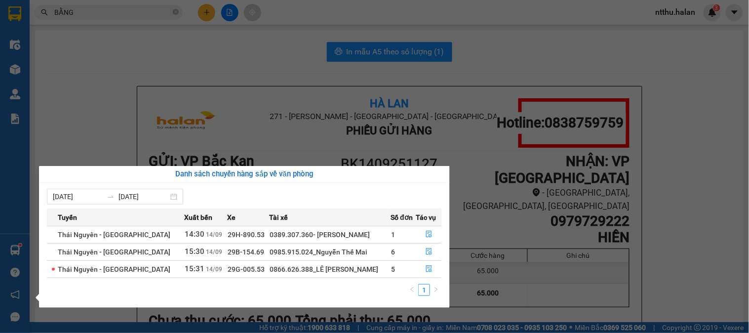
click at [113, 61] on section "Kết quả tìm kiếm ( 3191 ) Bộ lọc Mã ĐH Trạng thái Món hàng Thu hộ Tổng cước Chư…" at bounding box center [374, 166] width 749 height 333
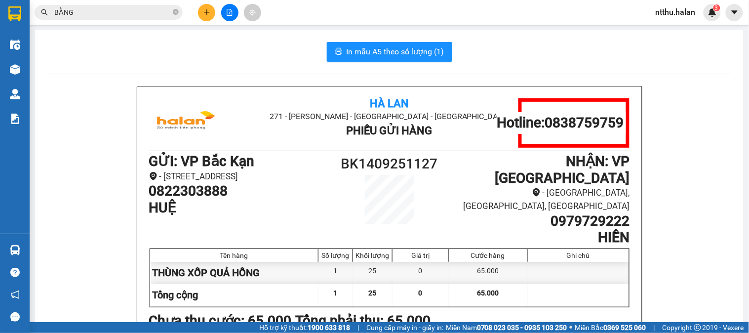
click at [200, 42] on div "In mẫu A5 theo số lượng (1)" at bounding box center [389, 52] width 684 height 20
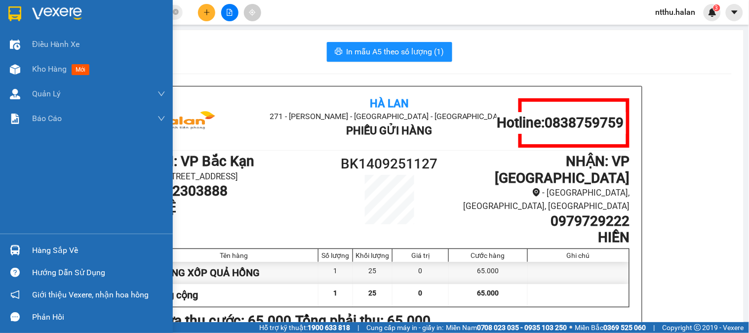
click at [56, 247] on div "Hàng sắp về" at bounding box center [98, 250] width 133 height 15
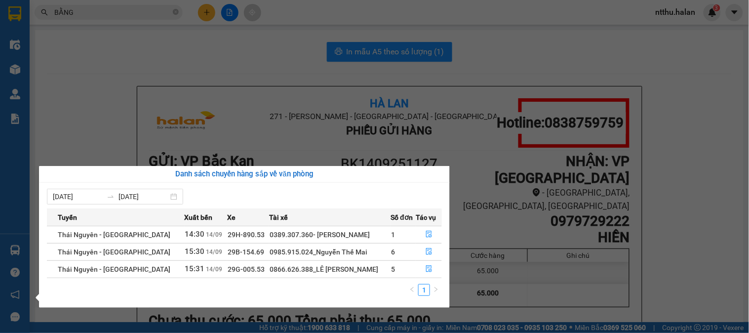
click at [250, 43] on section "Kết quả tìm kiếm ( 3191 ) Bộ lọc Mã ĐH Trạng thái Món hàng Thu hộ Tổng cước Chư…" at bounding box center [374, 166] width 749 height 333
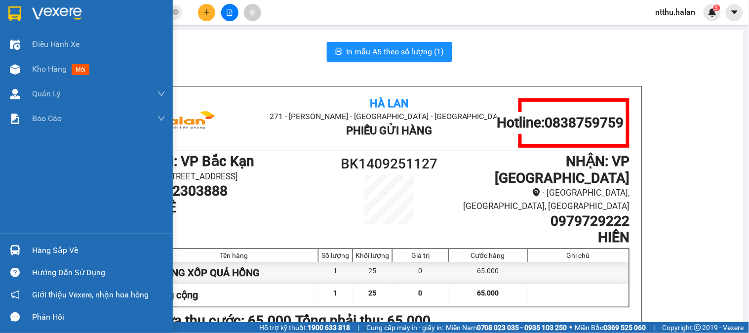
click at [37, 243] on div "Hàng sắp về" at bounding box center [98, 250] width 133 height 15
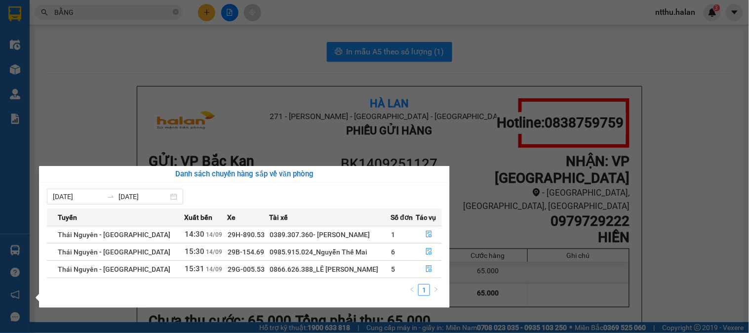
click at [165, 53] on section "Kết quả tìm kiếm ( 3191 ) Bộ lọc Mã ĐH Trạng thái Món hàng Thu hộ Tổng cước Chư…" at bounding box center [374, 166] width 749 height 333
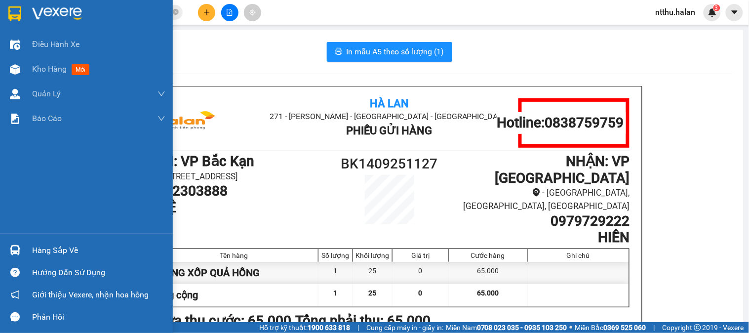
click at [60, 246] on div "Hàng sắp về" at bounding box center [98, 250] width 133 height 15
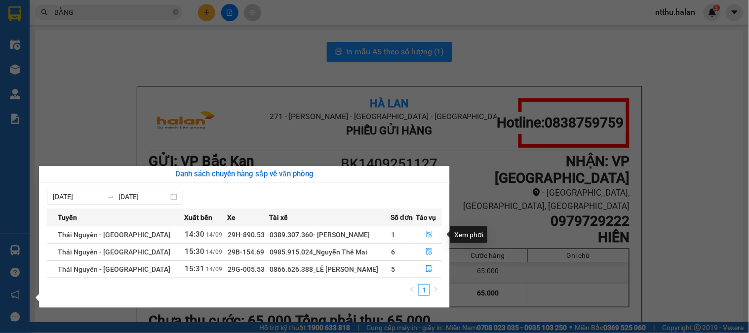
click at [427, 234] on icon "file-done" at bounding box center [429, 233] width 6 height 7
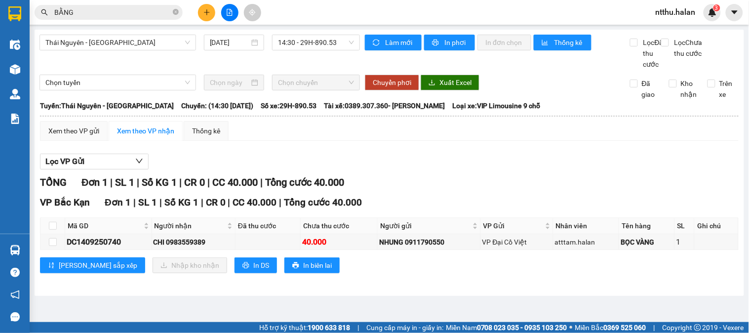
click at [587, 155] on div "Xem theo VP gửi Xem theo VP nhận Thống kê Lọc VP Gửi TỔNG Đơn 1 | SL 1 | Số KG…" at bounding box center [389, 203] width 698 height 164
click at [116, 9] on input "BẰNG" at bounding box center [112, 12] width 116 height 11
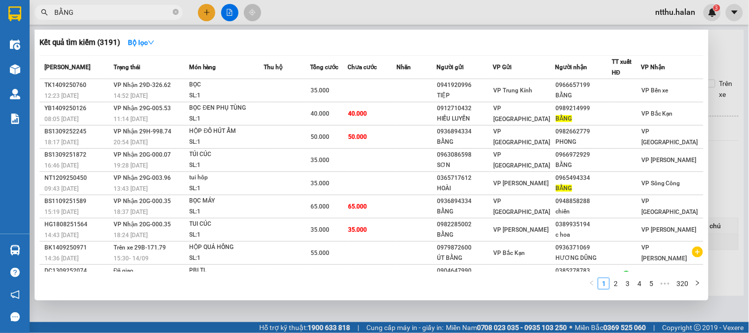
click at [116, 9] on input "BẰNG" at bounding box center [112, 12] width 116 height 11
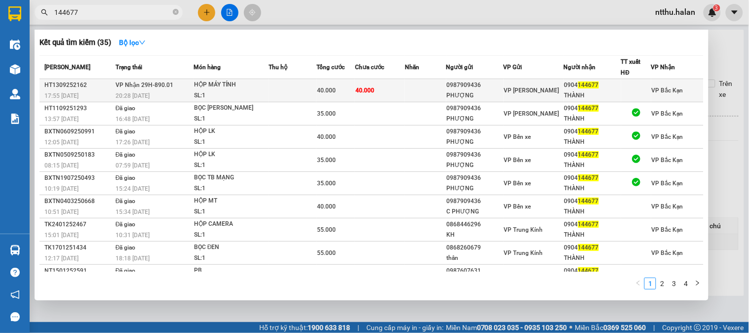
type input "144677"
click at [152, 92] on div "20:28 [DATE]" at bounding box center [153, 95] width 77 height 11
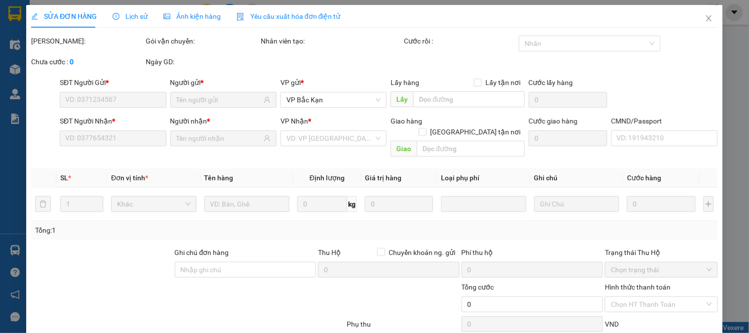
type input "0987909436"
type input "PHƯỢNG"
type input "0904144677"
type input "THÀNH"
type input "40.000"
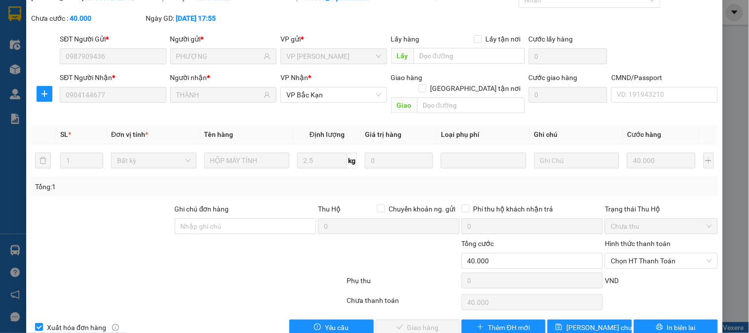
scroll to position [54, 0]
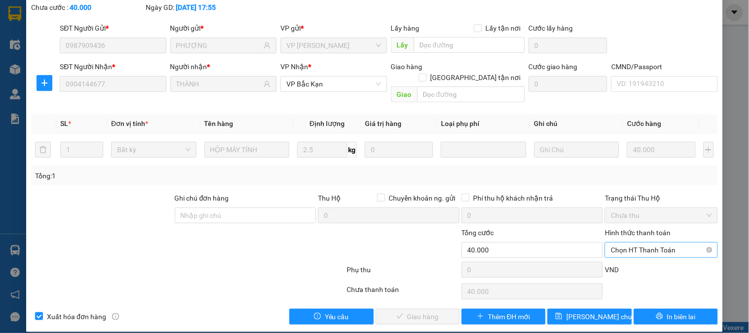
click at [645, 242] on span "Chọn HT Thanh Toán" at bounding box center [660, 249] width 101 height 15
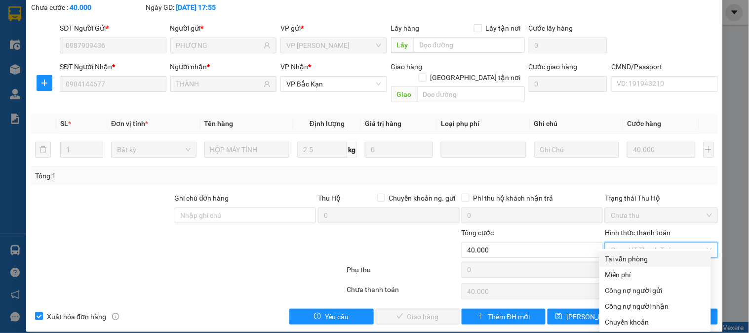
click at [638, 257] on div "Tại văn phòng" at bounding box center [655, 258] width 100 height 11
type input "0"
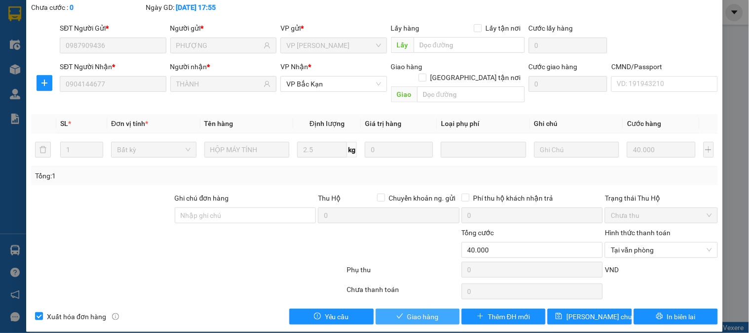
click at [413, 311] on span "Giao hàng" at bounding box center [423, 316] width 32 height 11
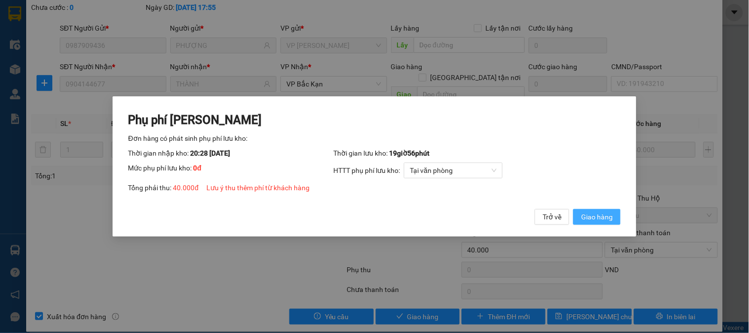
click at [594, 221] on span "Giao hàng" at bounding box center [597, 216] width 32 height 11
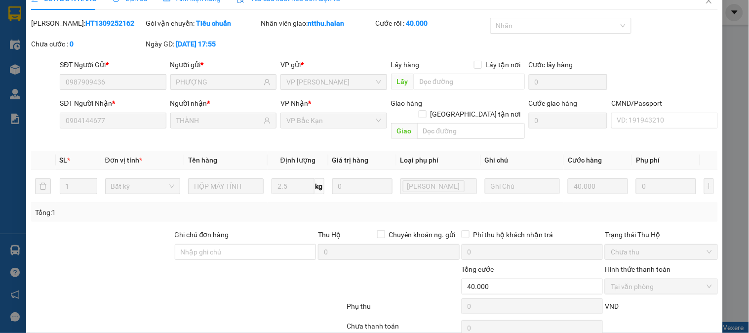
scroll to position [0, 0]
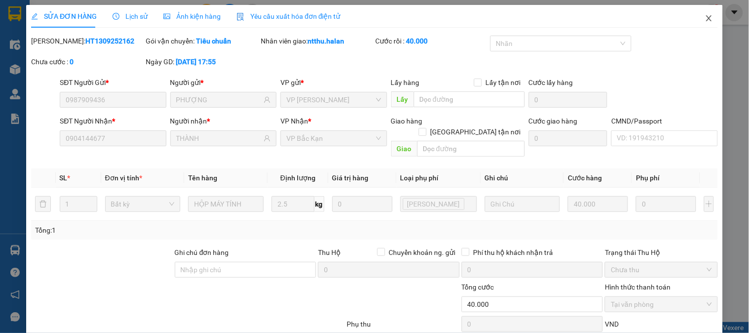
click at [695, 21] on span "Close" at bounding box center [709, 19] width 28 height 28
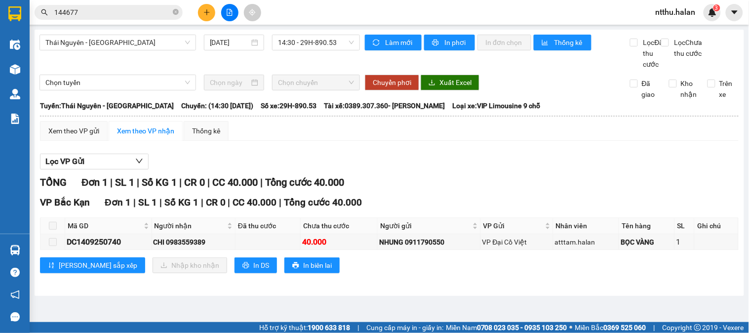
click at [259, 62] on div "Thái Nguyên - [GEOGRAPHIC_DATA] [DATE] 14:30 - 29H-890.53" at bounding box center [199, 52] width 320 height 35
click at [252, 62] on div "Thái Nguyên - [GEOGRAPHIC_DATA] [DATE] 14:30 - 29H-890.53" at bounding box center [199, 52] width 320 height 35
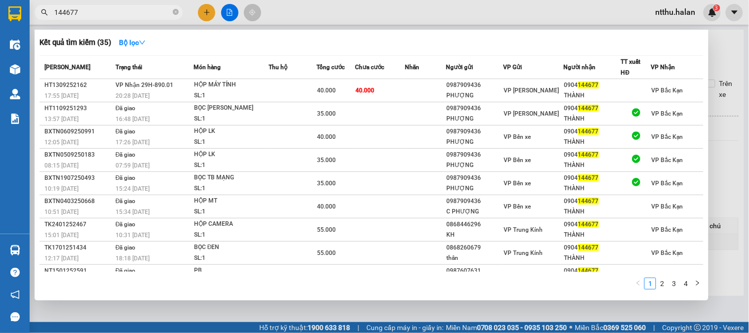
click at [137, 13] on input "144677" at bounding box center [112, 12] width 116 height 11
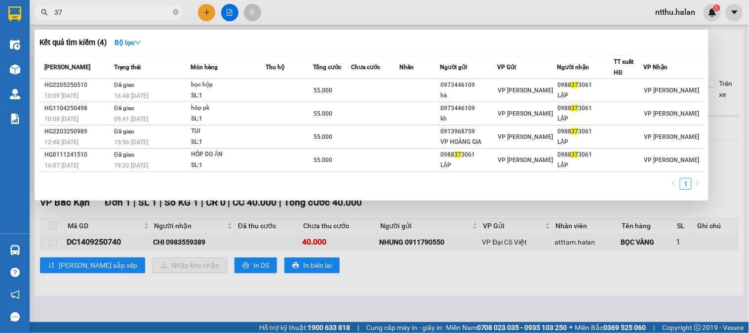
type input "3"
type input "373016"
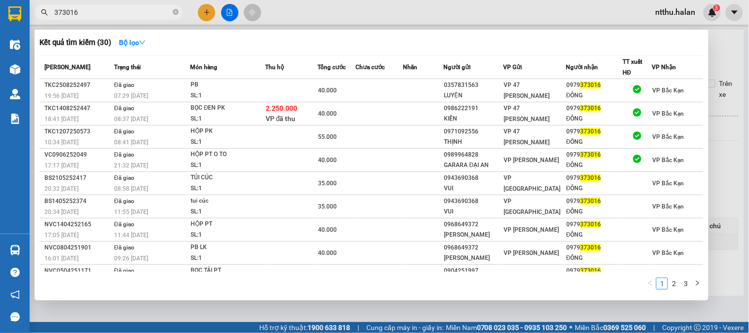
click at [104, 12] on input "373016" at bounding box center [112, 12] width 116 height 11
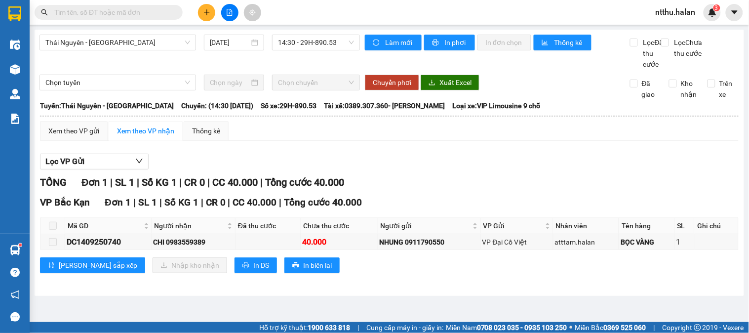
click at [109, 11] on input "text" at bounding box center [112, 12] width 116 height 11
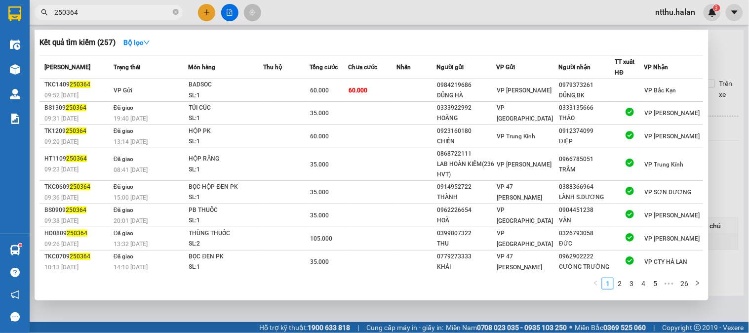
drag, startPoint x: 237, startPoint y: 305, endPoint x: 204, endPoint y: 289, distance: 37.3
click at [238, 306] on div at bounding box center [374, 166] width 749 height 333
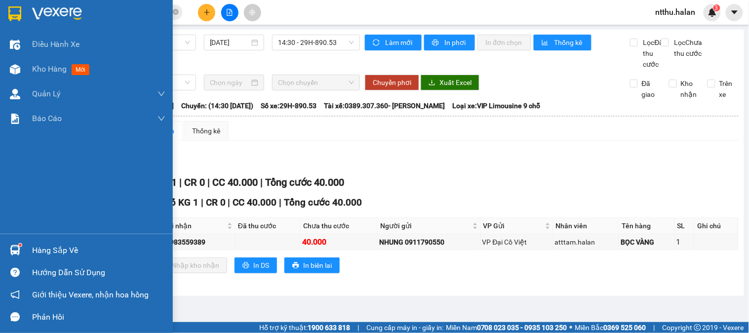
click at [51, 244] on div "Hàng sắp về" at bounding box center [98, 250] width 133 height 15
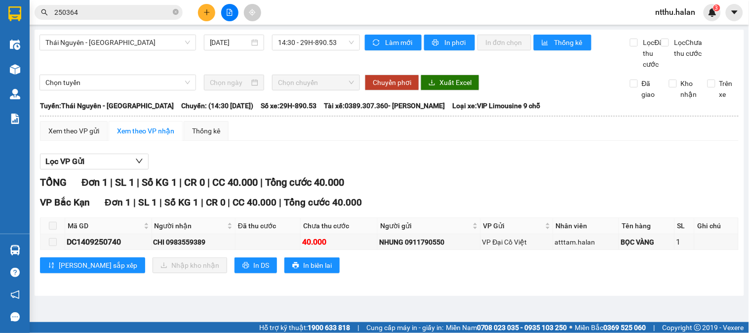
click at [318, 142] on section "Kết quả tìm kiếm ( 257 ) Bộ lọc Mã ĐH Trạng thái Món hàng Thu hộ Tổng cước Chưa…" at bounding box center [374, 166] width 749 height 333
click at [293, 70] on div "Thái Nguyên - [GEOGRAPHIC_DATA] [DATE] 14:30 - 29H-890.53" at bounding box center [199, 52] width 320 height 35
click at [257, 66] on div "Thái Nguyên - [GEOGRAPHIC_DATA] [DATE] 14:30 - 29H-890.53" at bounding box center [199, 52] width 320 height 35
click at [146, 12] on input "250364" at bounding box center [112, 12] width 116 height 11
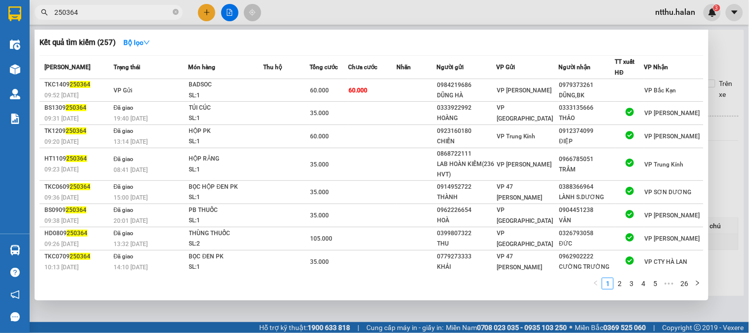
click at [146, 12] on input "250364" at bounding box center [112, 12] width 116 height 11
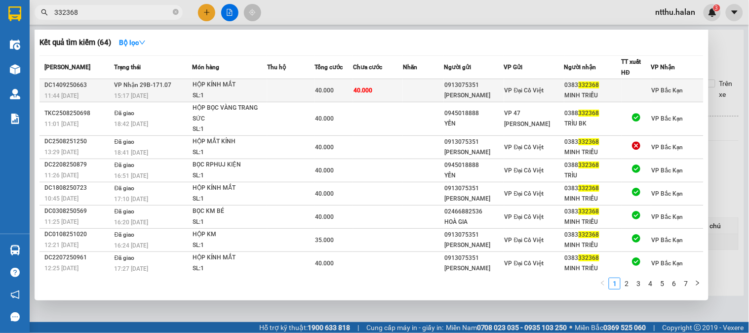
type input "332368"
click at [165, 91] on div "15:17 [DATE]" at bounding box center [152, 95] width 77 height 11
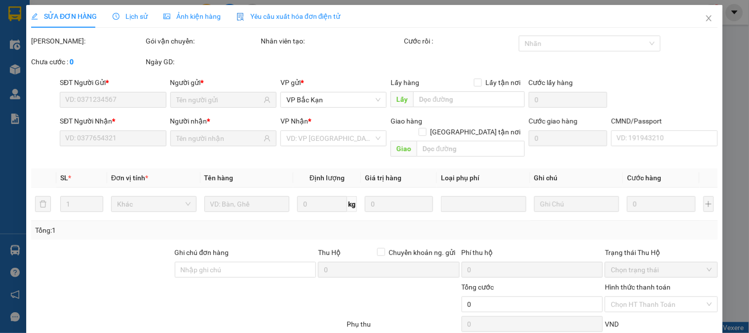
type input "0913075351"
type input "[PERSON_NAME]"
type input "0383332368"
type input "MINH TRIỀU"
type input "40.000"
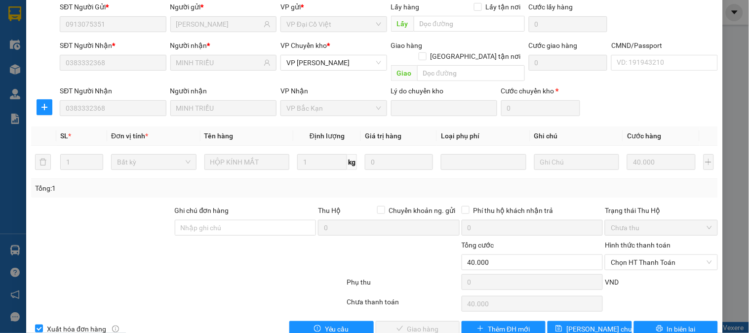
scroll to position [87, 0]
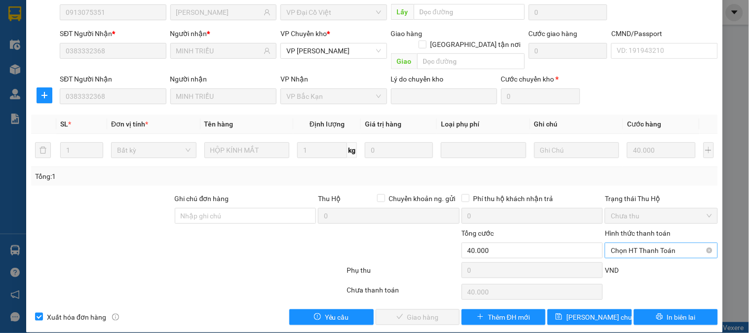
click at [622, 243] on span "Chọn HT Thanh Toán" at bounding box center [660, 250] width 101 height 15
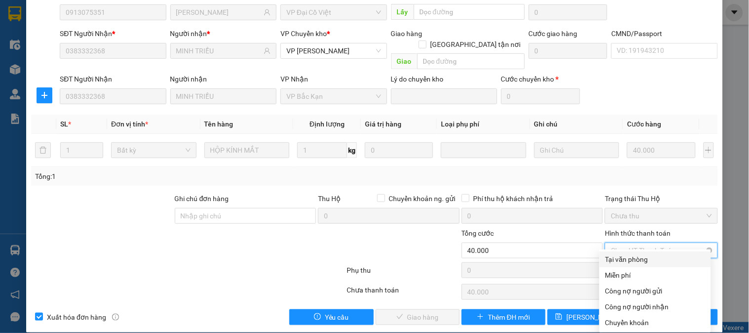
click at [625, 257] on div "Tại văn phòng" at bounding box center [655, 259] width 100 height 11
type input "0"
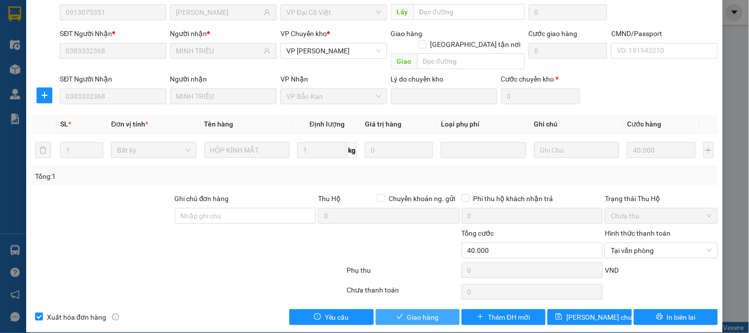
click at [396, 313] on icon "check" at bounding box center [399, 316] width 7 height 7
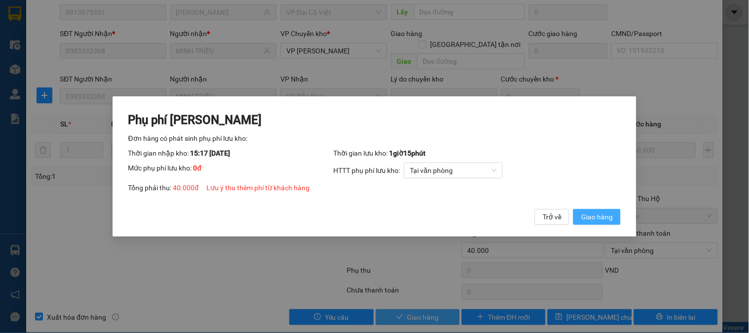
click at [585, 213] on span "Giao hàng" at bounding box center [597, 216] width 32 height 11
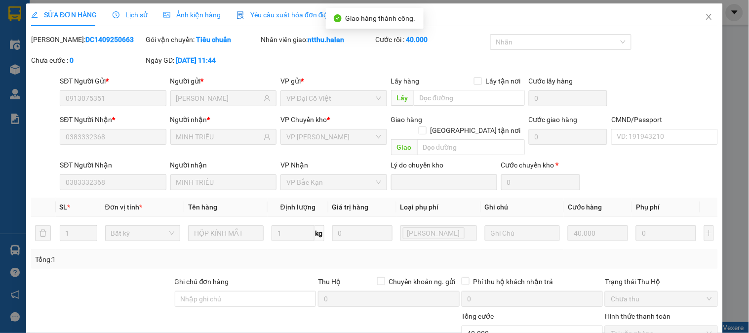
scroll to position [0, 0]
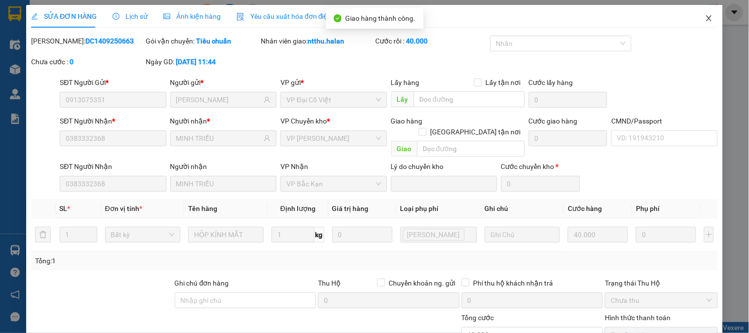
click at [705, 17] on icon "close" at bounding box center [709, 18] width 8 height 8
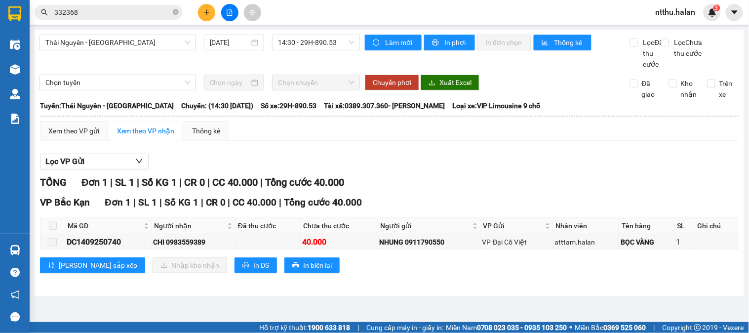
click at [295, 70] on div "Thái Nguyên - [GEOGRAPHIC_DATA] [DATE] 14:30 - 29H-890.53" at bounding box center [199, 52] width 320 height 35
click at [322, 69] on div "Thái Nguyên - [GEOGRAPHIC_DATA] [DATE] 14:30 - 29H-890.53" at bounding box center [199, 52] width 320 height 35
click at [288, 69] on div "Thái Nguyên - [GEOGRAPHIC_DATA] [DATE] 14:30 - 29H-890.53" at bounding box center [199, 52] width 320 height 35
click at [240, 61] on div "Thái Nguyên - [GEOGRAPHIC_DATA] [DATE] 14:30 - 29H-890.53" at bounding box center [199, 52] width 320 height 35
click at [338, 70] on div "Thái Nguyên - [GEOGRAPHIC_DATA] [DATE] 14:30 - 29H-890.53" at bounding box center [199, 52] width 320 height 35
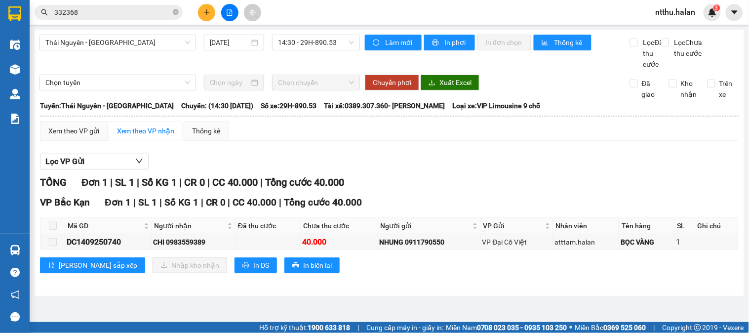
drag, startPoint x: 322, startPoint y: 66, endPoint x: 162, endPoint y: 2, distance: 172.1
click at [319, 66] on div "Thái Nguyên - [GEOGRAPHIC_DATA] [DATE] 14:30 - 29H-890.53" at bounding box center [199, 52] width 320 height 35
click at [326, 68] on div "Thái Nguyên - [GEOGRAPHIC_DATA] [DATE] 14:30 - 29H-890.53" at bounding box center [199, 52] width 320 height 35
click at [265, 62] on div "Thái Nguyên - [GEOGRAPHIC_DATA] [DATE] 14:30 - 29H-890.53" at bounding box center [199, 52] width 320 height 35
click at [374, 70] on div "Làm mới In phơi In đơn chọn Thống kê" at bounding box center [497, 52] width 265 height 35
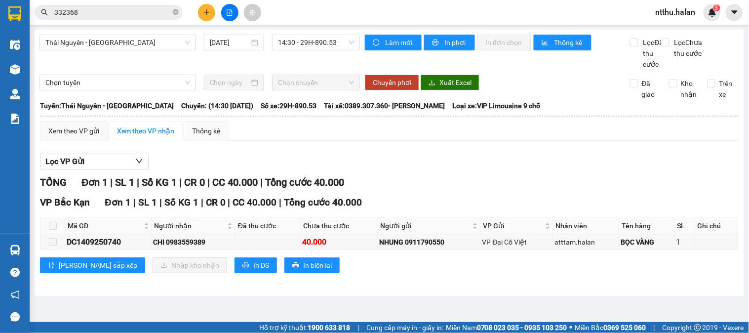
click at [107, 62] on div "Thái Nguyên - [GEOGRAPHIC_DATA] [DATE] 14:30 - 29H-890.53" at bounding box center [199, 52] width 320 height 35
click at [85, 16] on input "332368" at bounding box center [112, 12] width 116 height 11
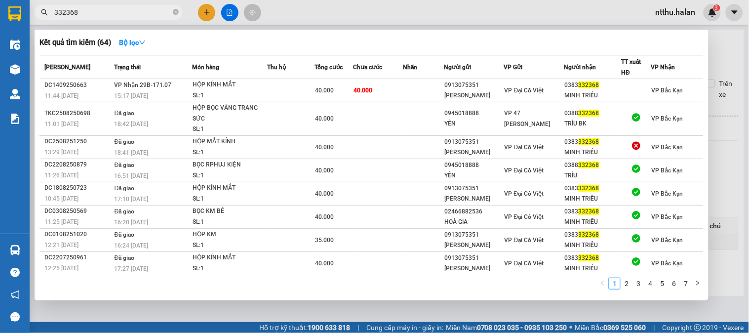
click at [85, 16] on input "332368" at bounding box center [112, 12] width 116 height 11
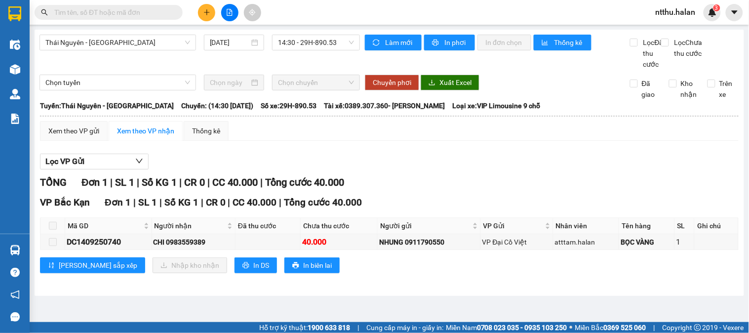
click at [117, 13] on input "text" at bounding box center [112, 12] width 116 height 11
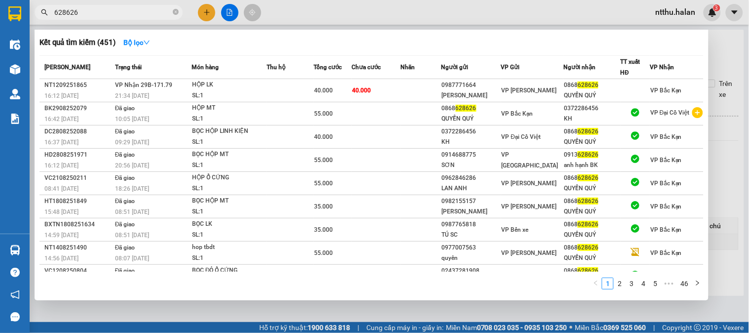
type input "628626"
click at [131, 309] on div at bounding box center [374, 166] width 749 height 333
